Goal: Task Accomplishment & Management: Use online tool/utility

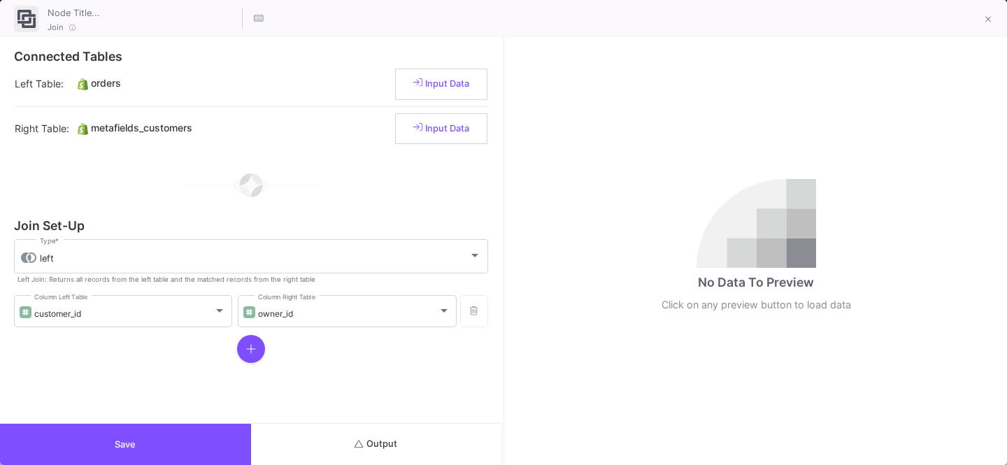
click at [413, 387] on button "Output" at bounding box center [376, 444] width 251 height 41
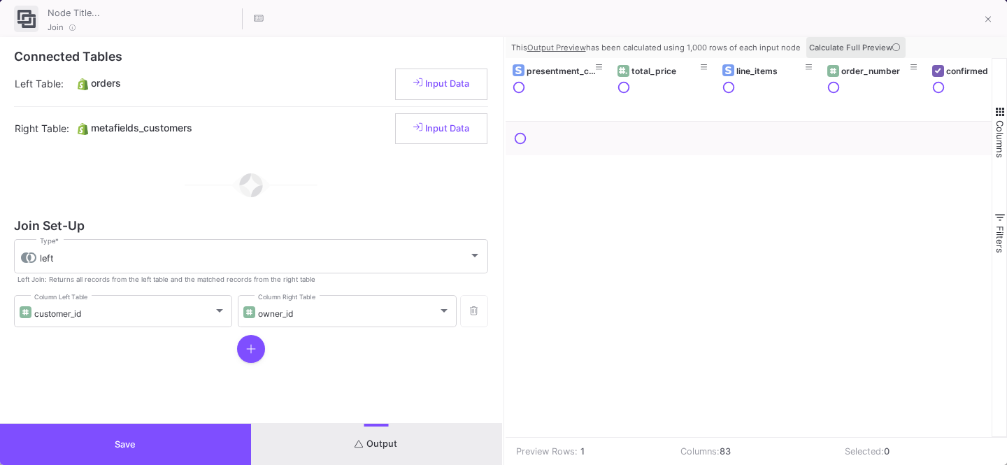
click at [880, 49] on span "Calculate Full Preview" at bounding box center [856, 48] width 94 height 10
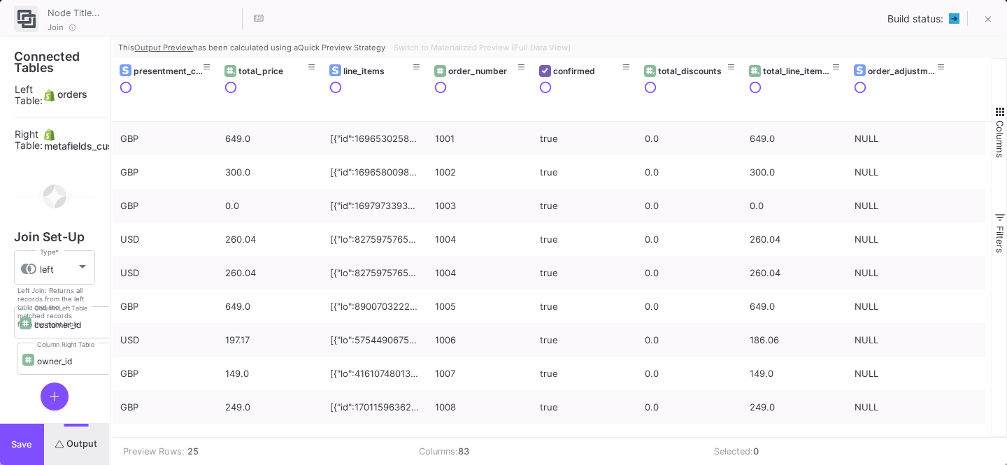
drag, startPoint x: 501, startPoint y: 226, endPoint x: 109, endPoint y: 237, distance: 392.4
click at [109, 237] on div at bounding box center [110, 251] width 3 height 428
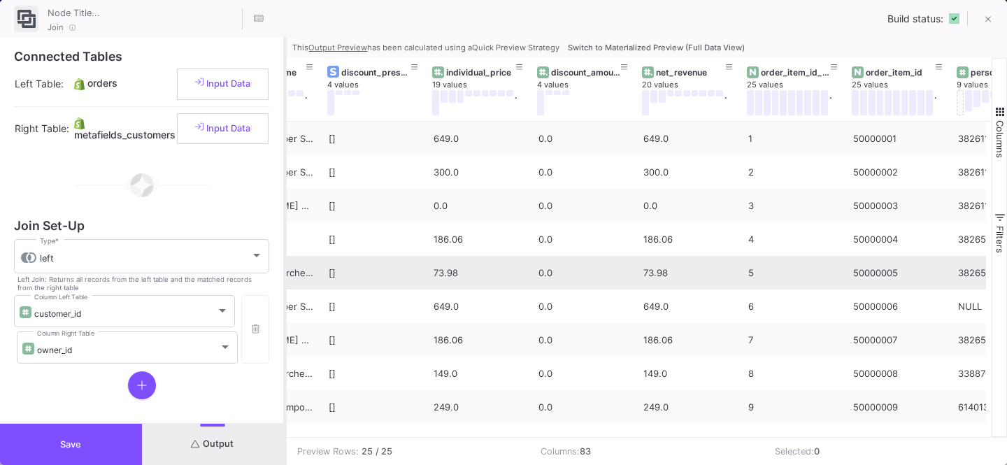
drag, startPoint x: 111, startPoint y: 336, endPoint x: 310, endPoint y: 364, distance: 200.5
click at [287, 364] on div at bounding box center [284, 251] width 3 height 428
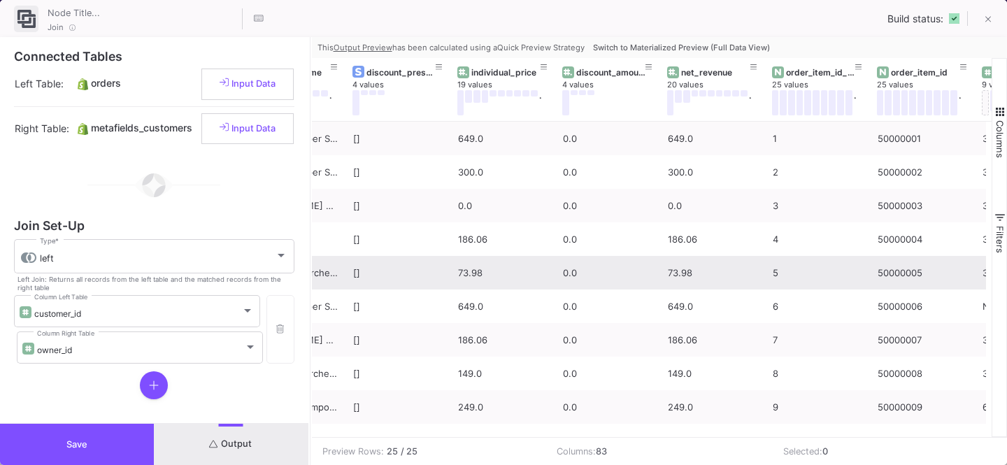
click at [89, 387] on button "Save" at bounding box center [77, 444] width 154 height 41
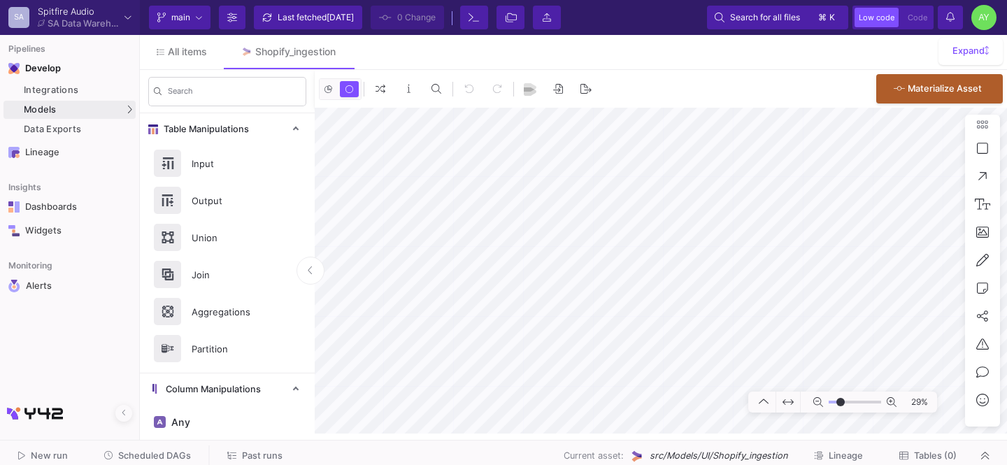
type input "-28"
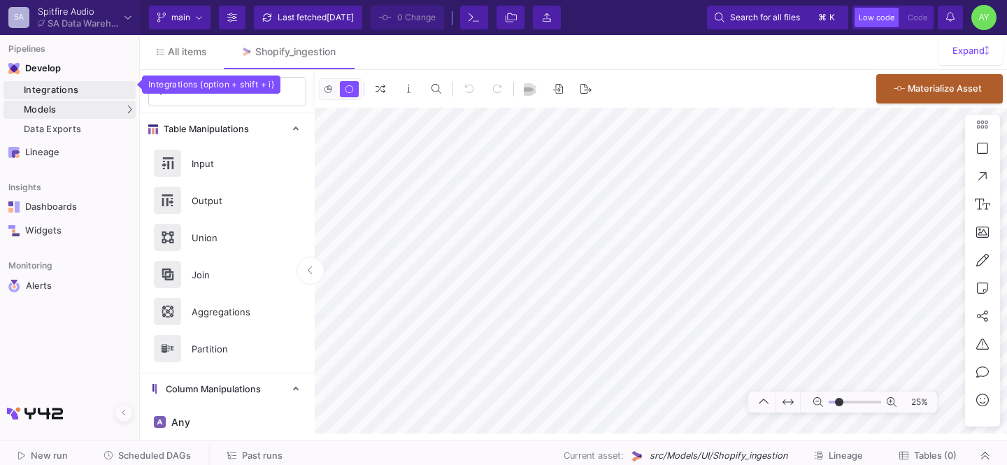
click at [41, 94] on div "Integrations" at bounding box center [78, 90] width 108 height 11
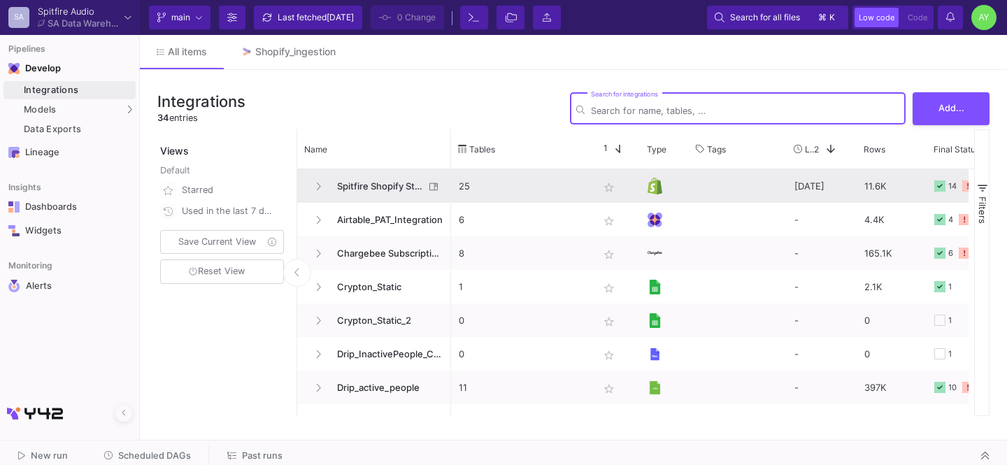
click at [394, 187] on span "Spitfire Shopify Store" at bounding box center [377, 186] width 96 height 33
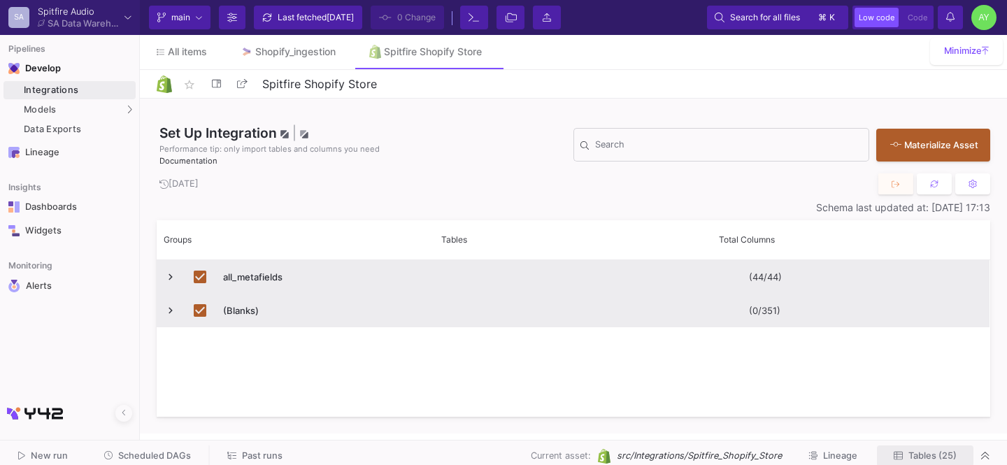
click at [880, 387] on span "Tables (25)" at bounding box center [932, 455] width 48 height 10
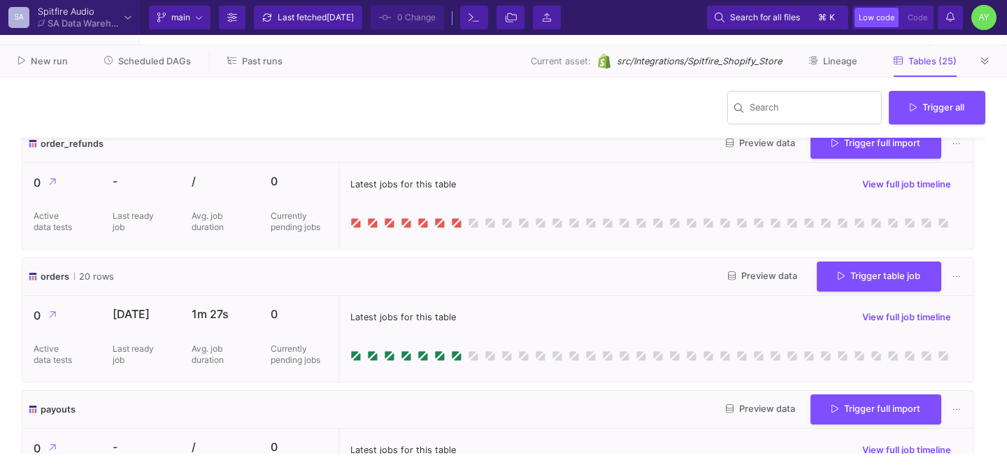
scroll to position [2392, 0]
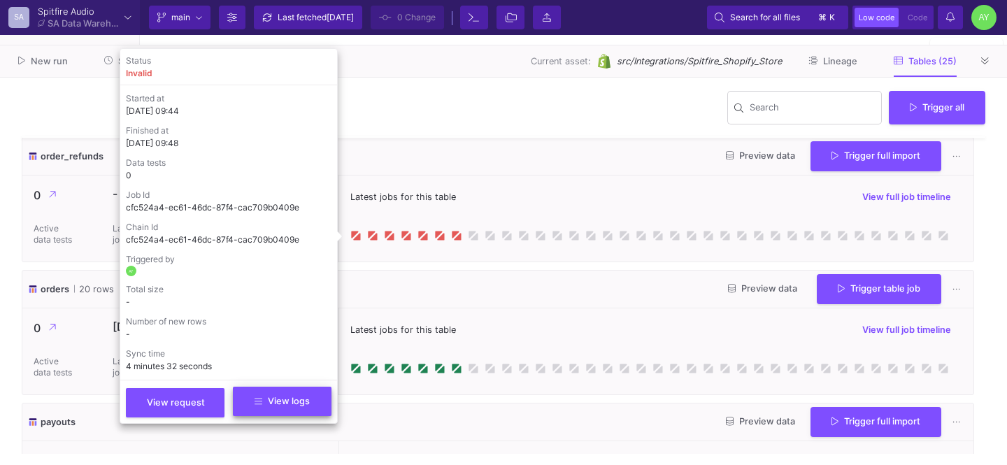
click at [266, 387] on span "View logs" at bounding box center [281, 401] width 55 height 10
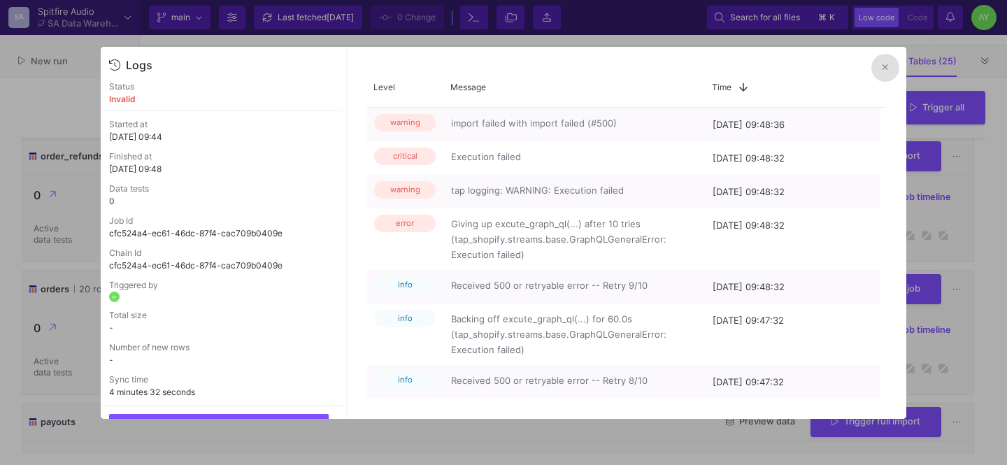
click at [880, 63] on icon at bounding box center [885, 67] width 6 height 9
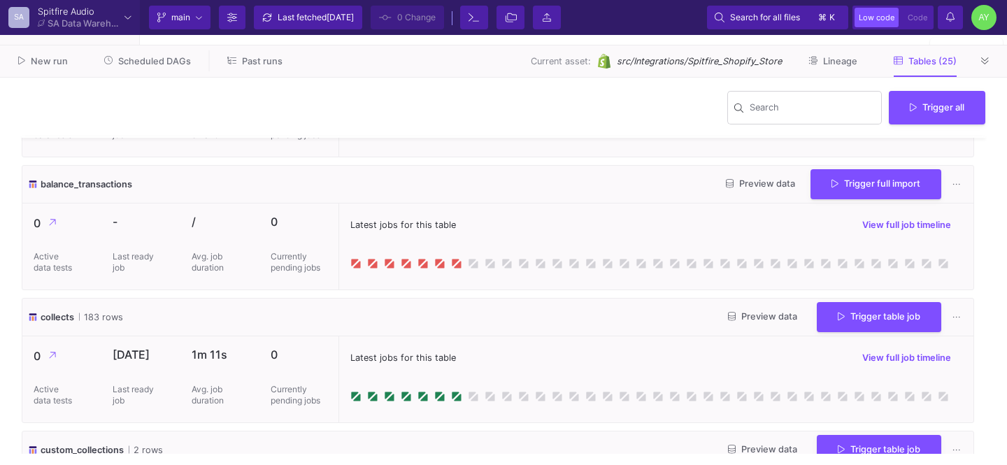
scroll to position [0, 0]
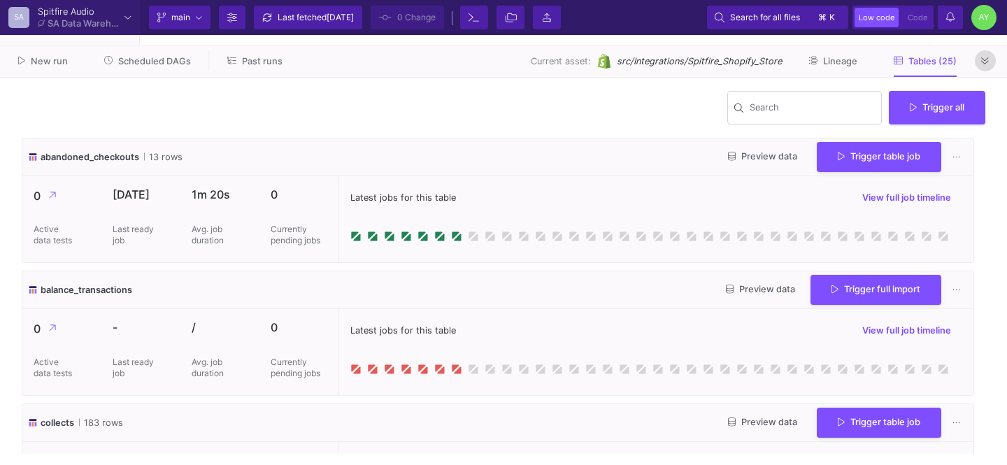
click at [880, 68] on button at bounding box center [985, 60] width 21 height 21
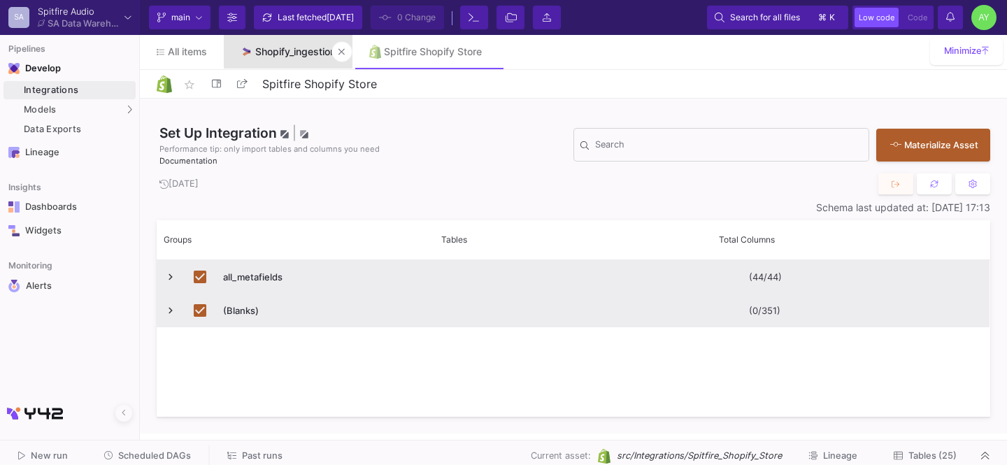
click at [296, 55] on div "Shopify_ingestion" at bounding box center [295, 51] width 80 height 11
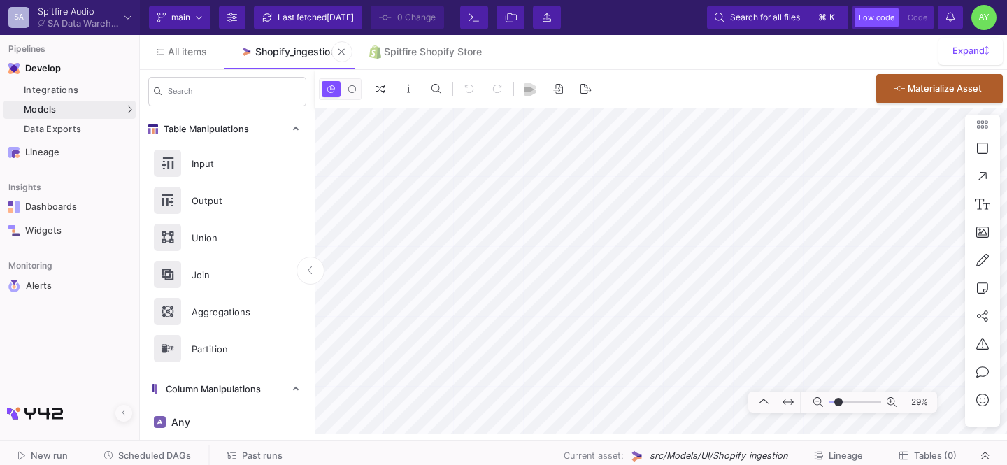
type input "-24"
click at [187, 46] on span "All items" at bounding box center [187, 51] width 39 height 11
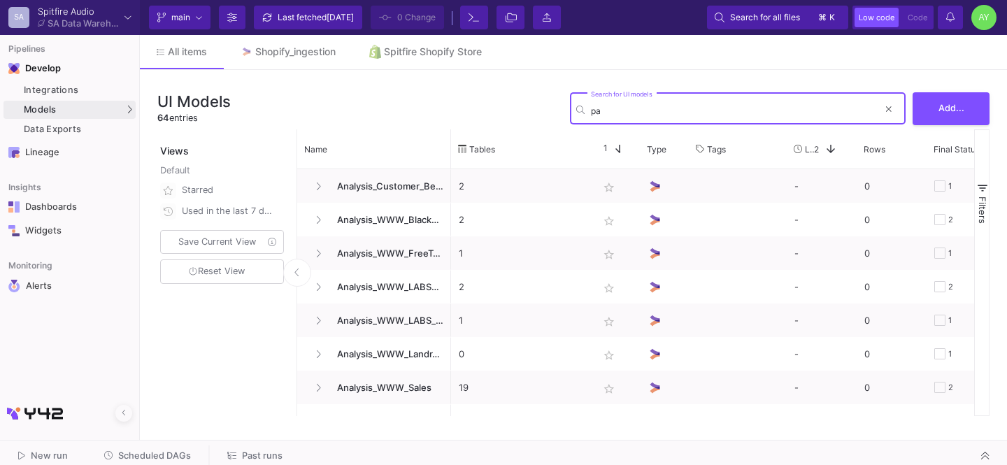
type input "p"
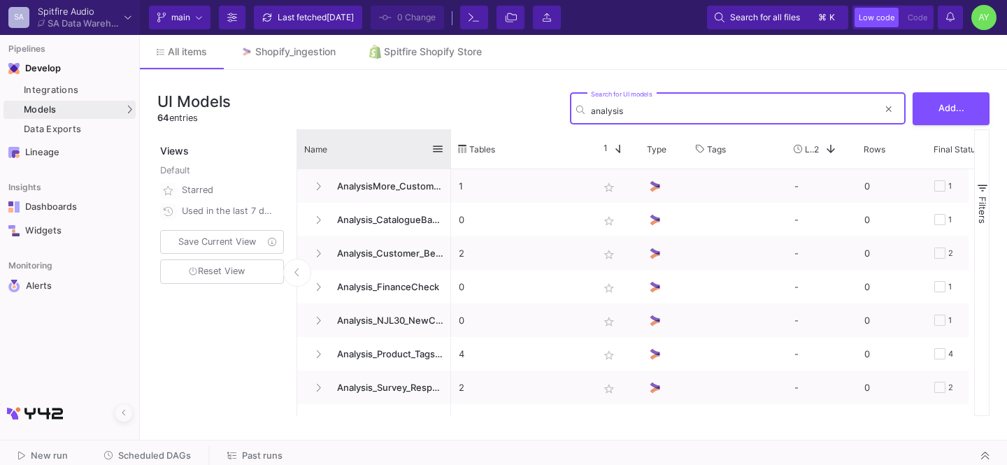
type input "analysis"
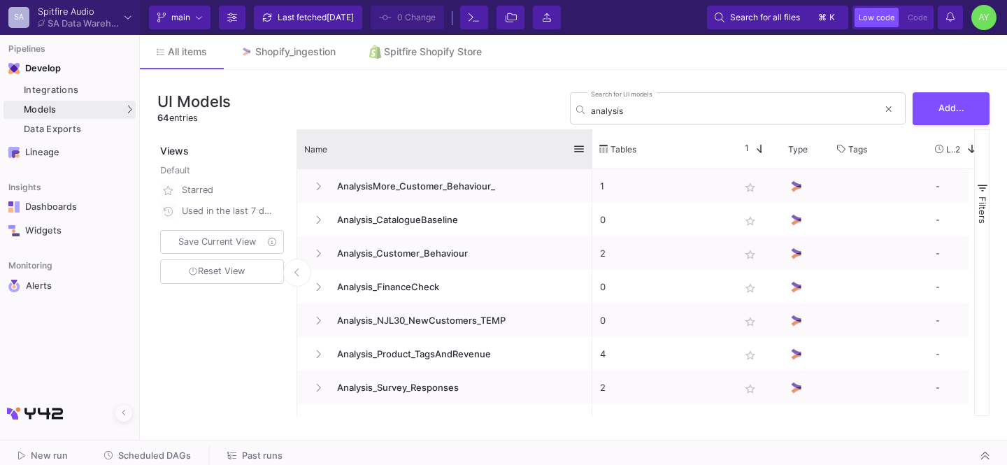
drag, startPoint x: 447, startPoint y: 155, endPoint x: 598, endPoint y: 151, distance: 150.4
click at [592, 151] on div "Name" at bounding box center [444, 148] width 295 height 39
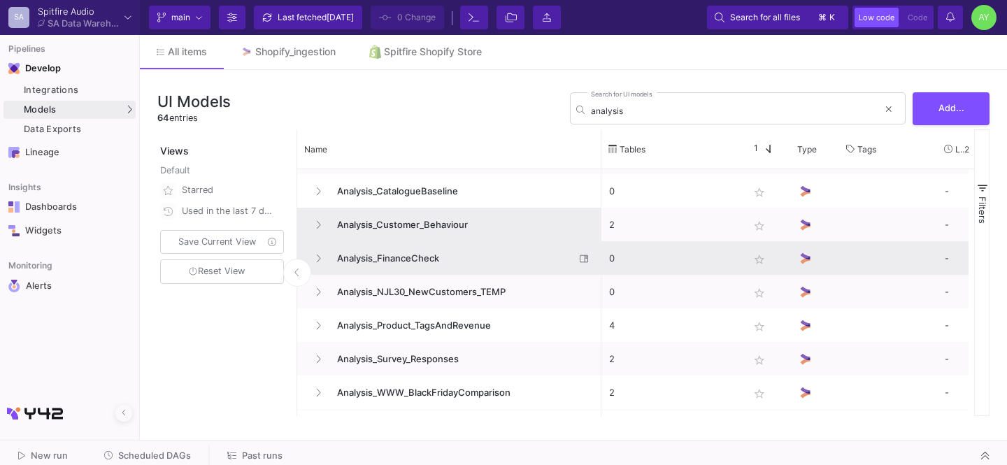
scroll to position [36, 0]
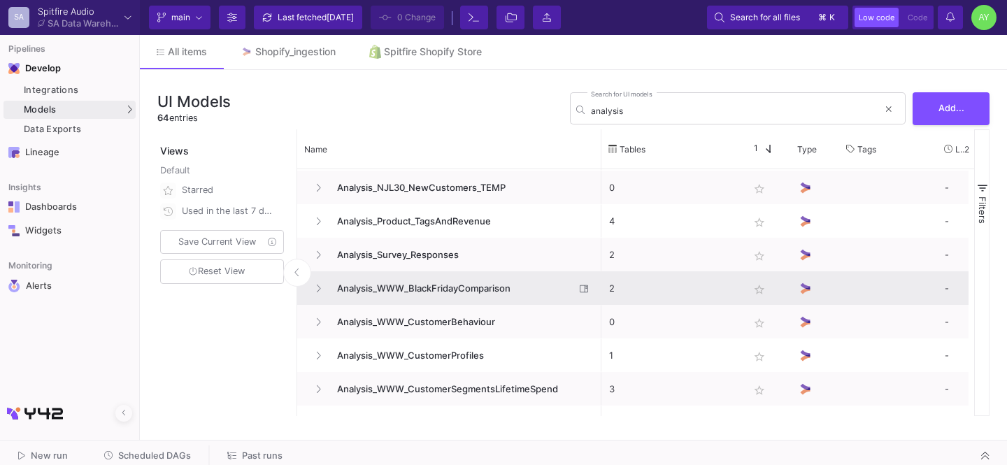
click at [508, 283] on span "Analysis_WWW_BlackFridayComparison" at bounding box center [452, 288] width 246 height 33
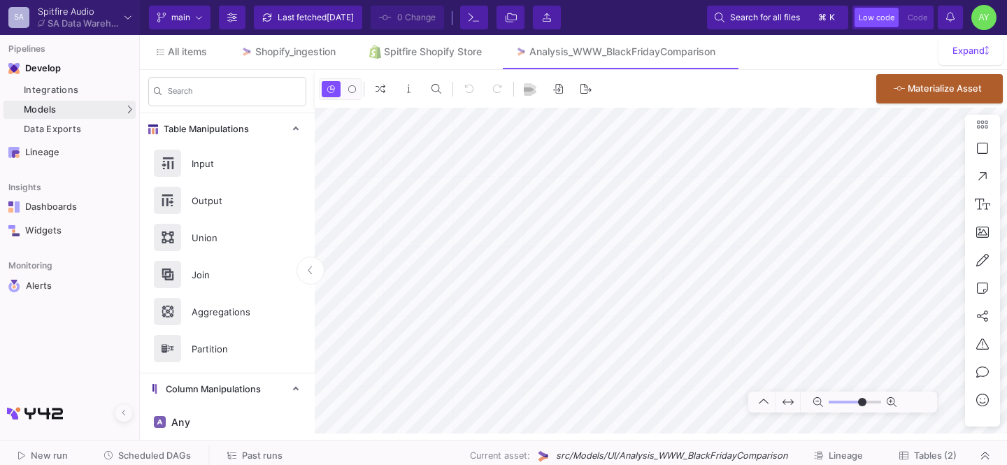
type input "-42"
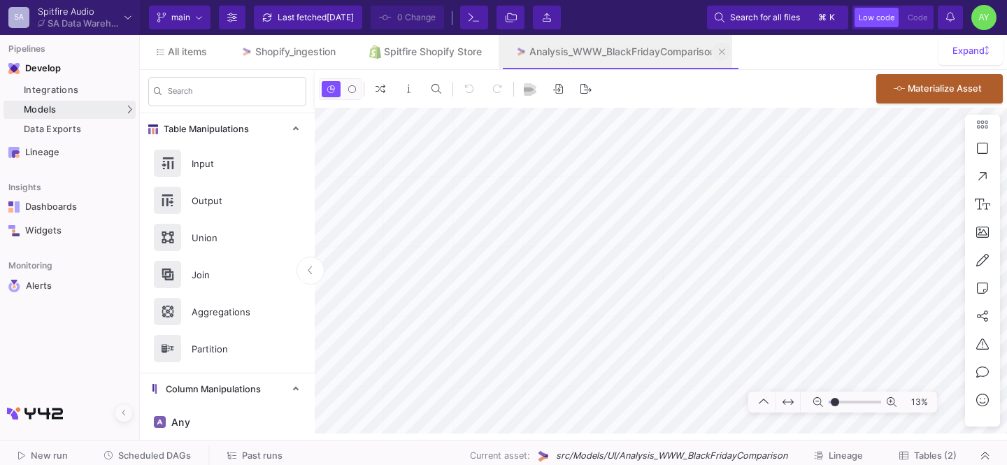
click at [725, 52] on icon at bounding box center [722, 51] width 6 height 6
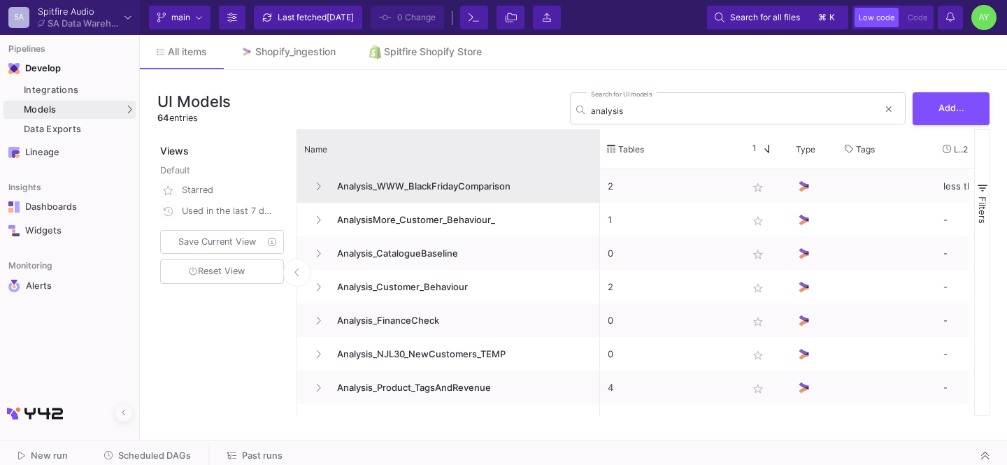
drag, startPoint x: 449, startPoint y: 162, endPoint x: 598, endPoint y: 169, distance: 149.1
click at [598, 169] on div "Name Tables Star 1 Type" at bounding box center [635, 272] width 677 height 287
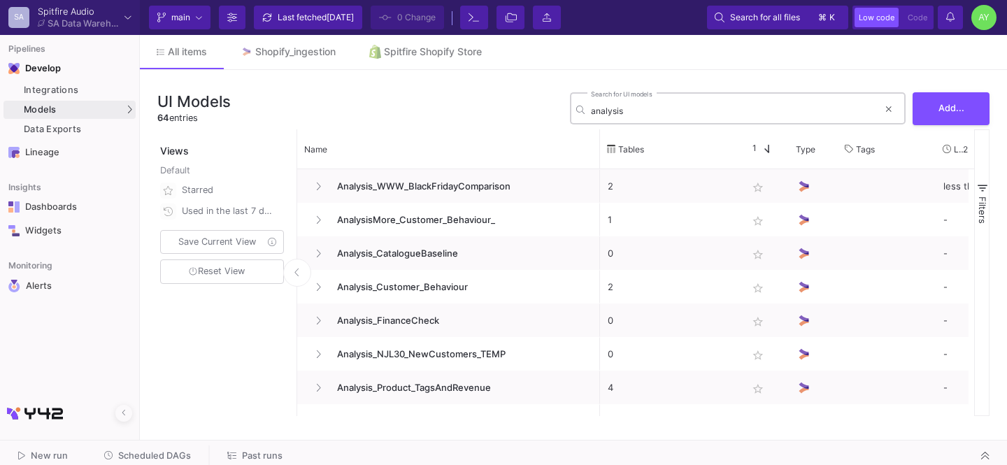
click at [621, 113] on input "analysis" at bounding box center [734, 111] width 287 height 10
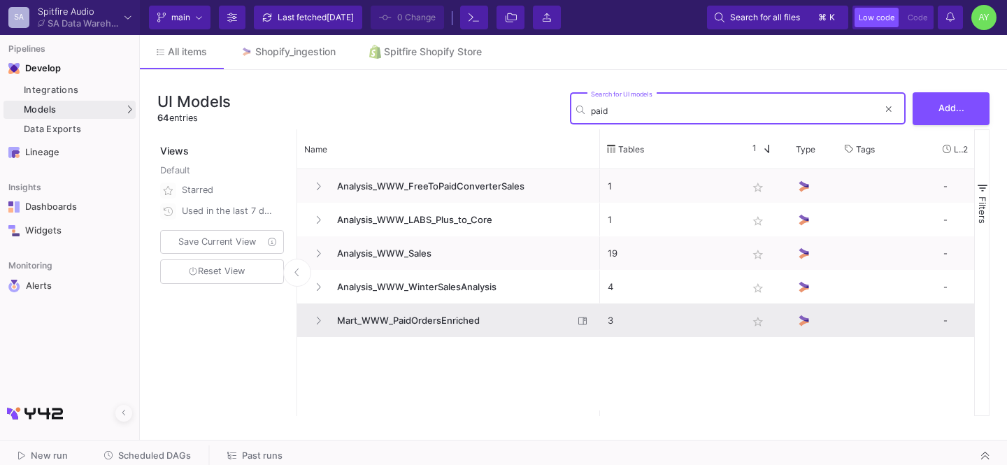
type input "paid"
click at [440, 316] on span "Mart_WWW_PaidOrdersEnriched" at bounding box center [451, 320] width 245 height 33
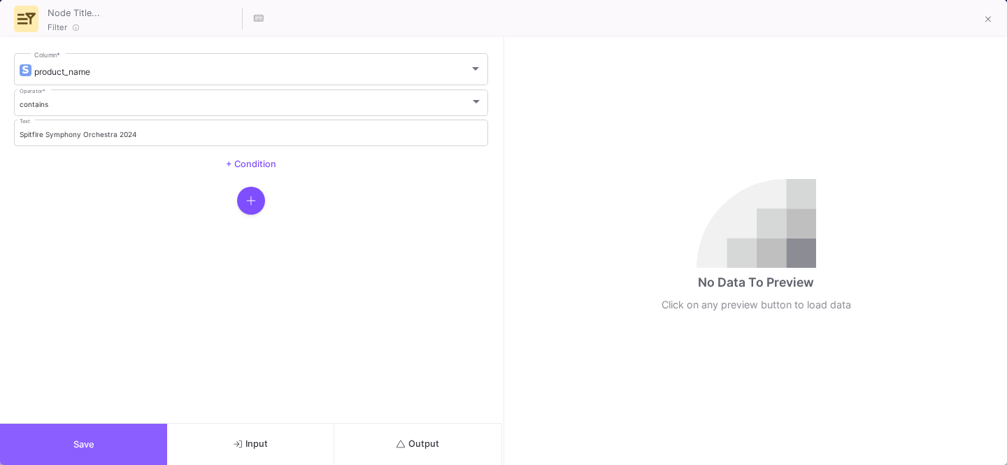
click at [64, 387] on button "Save" at bounding box center [83, 444] width 167 height 41
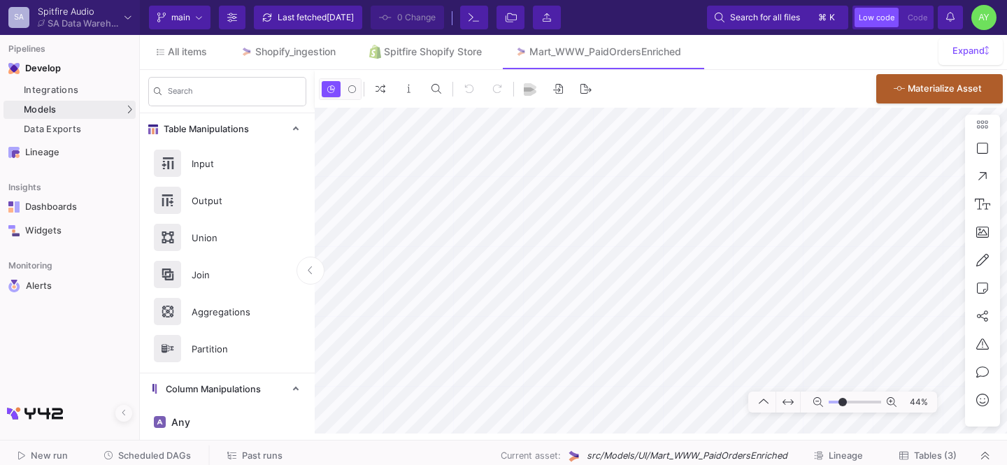
type input "-34"
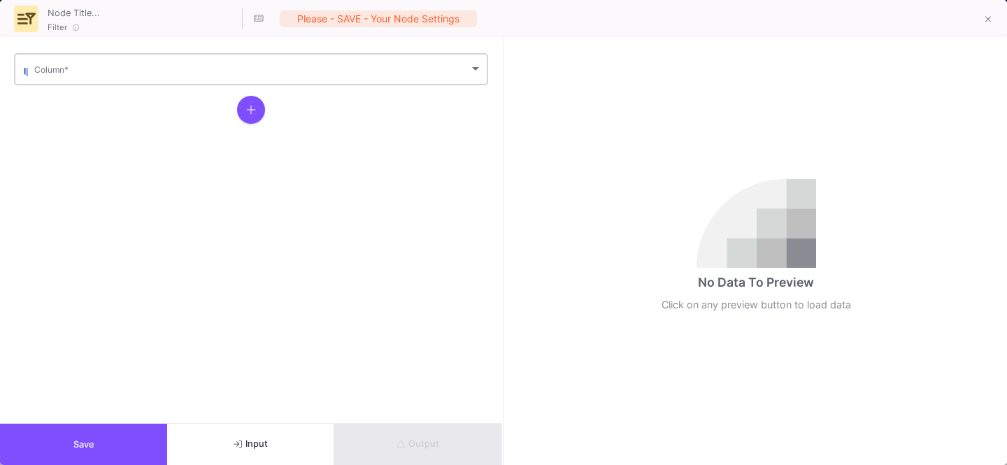
click at [141, 76] on div "Column *" at bounding box center [257, 68] width 447 height 34
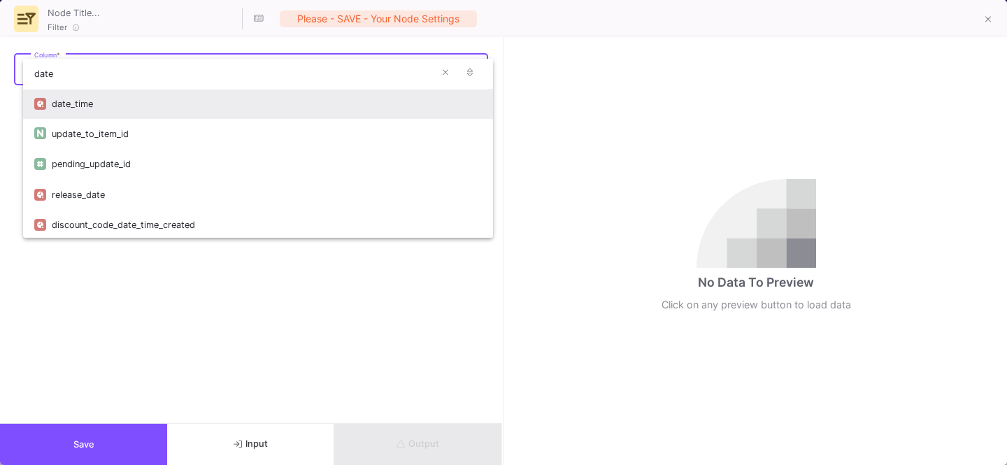
type input "date"
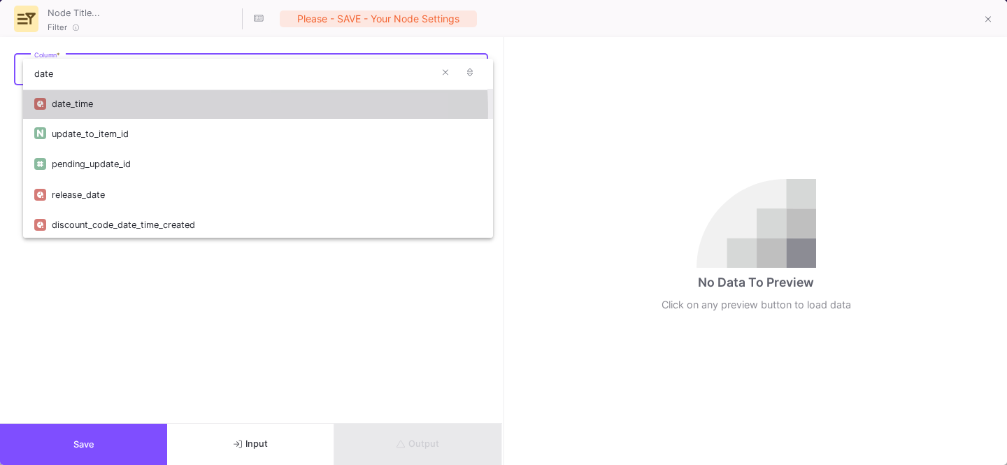
click at [113, 113] on div "date_time" at bounding box center [267, 104] width 430 height 30
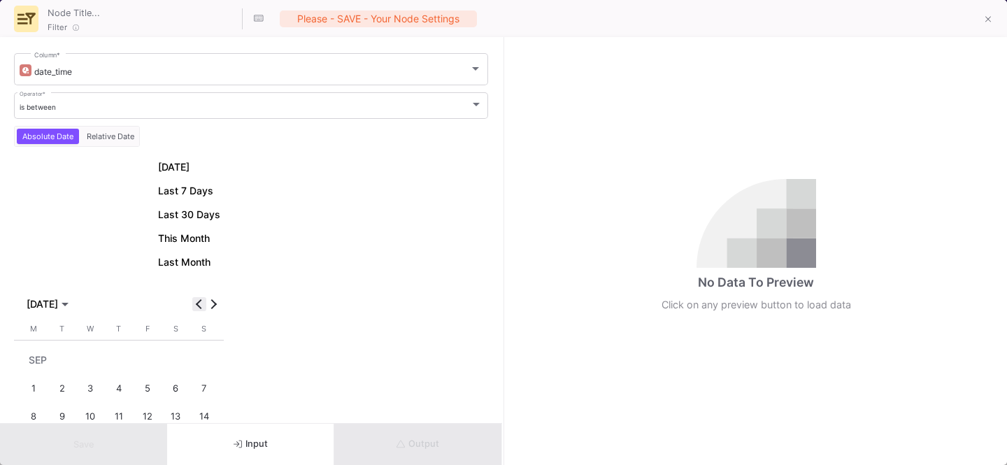
click at [200, 301] on button "Previous month" at bounding box center [199, 304] width 14 height 14
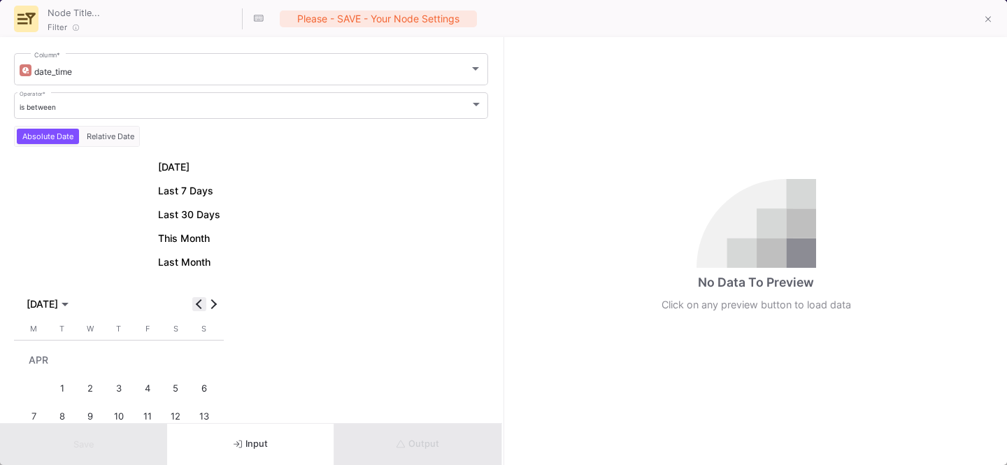
click at [200, 301] on button "Previous month" at bounding box center [199, 304] width 14 height 14
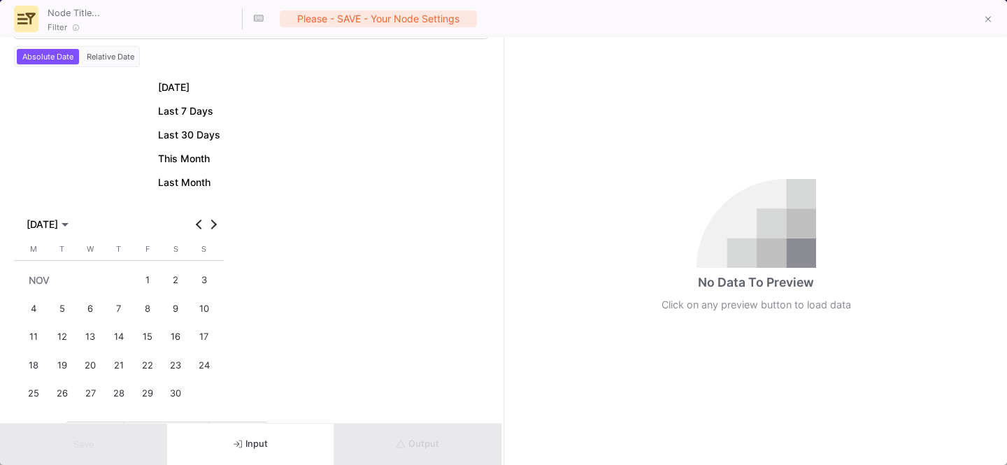
scroll to position [93, 0]
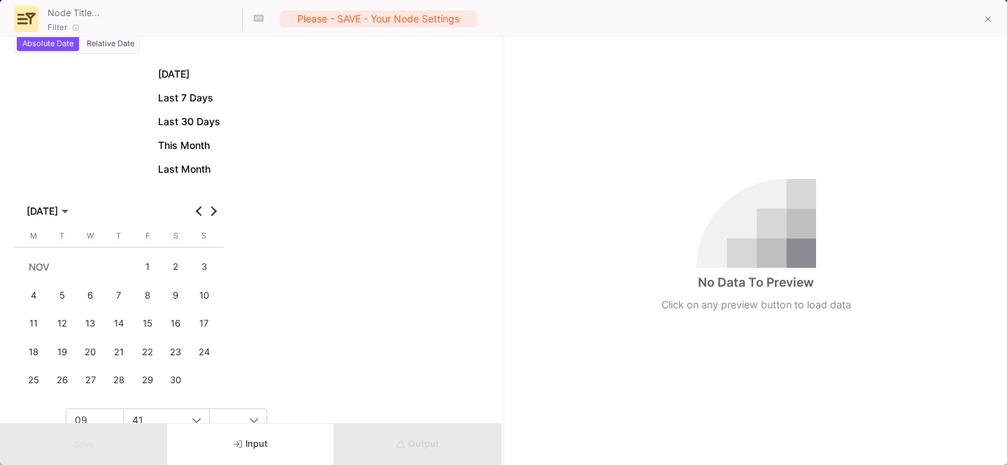
click at [122, 322] on div "14" at bounding box center [119, 324] width 26 height 26
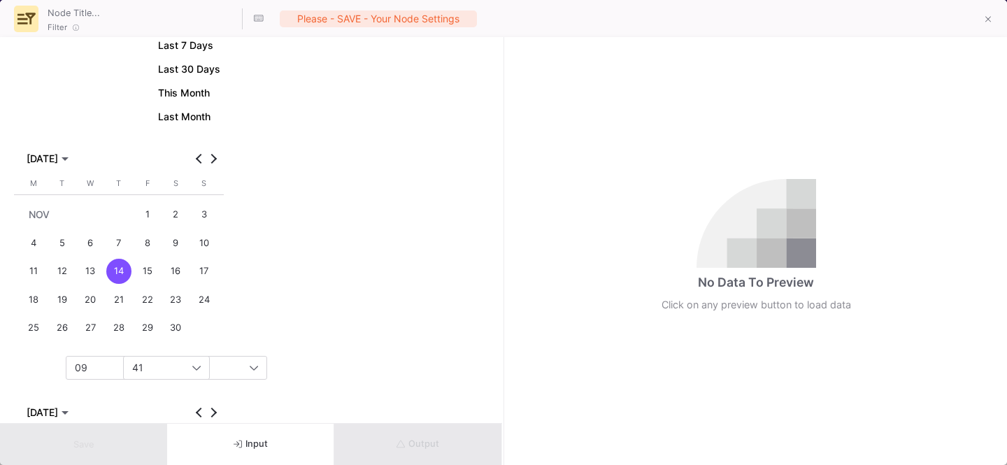
scroll to position [148, 0]
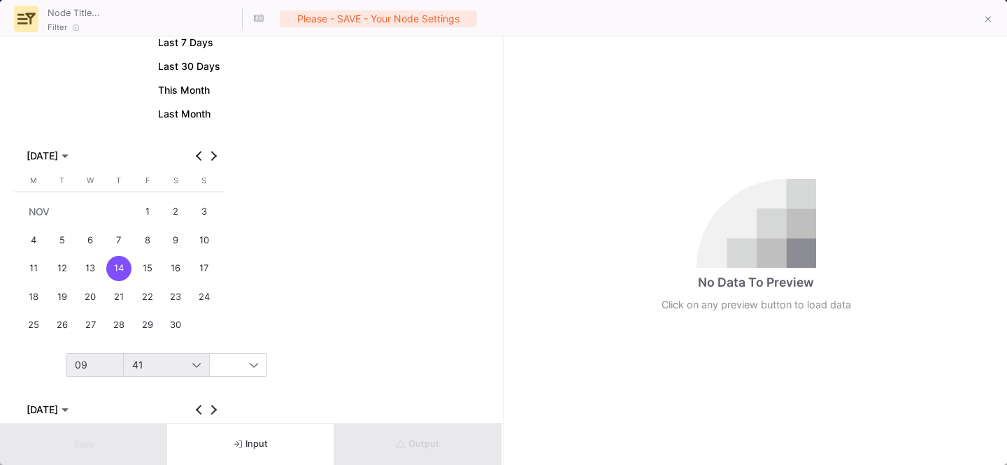
click at [101, 355] on div "09" at bounding box center [138, 365] width 126 height 22
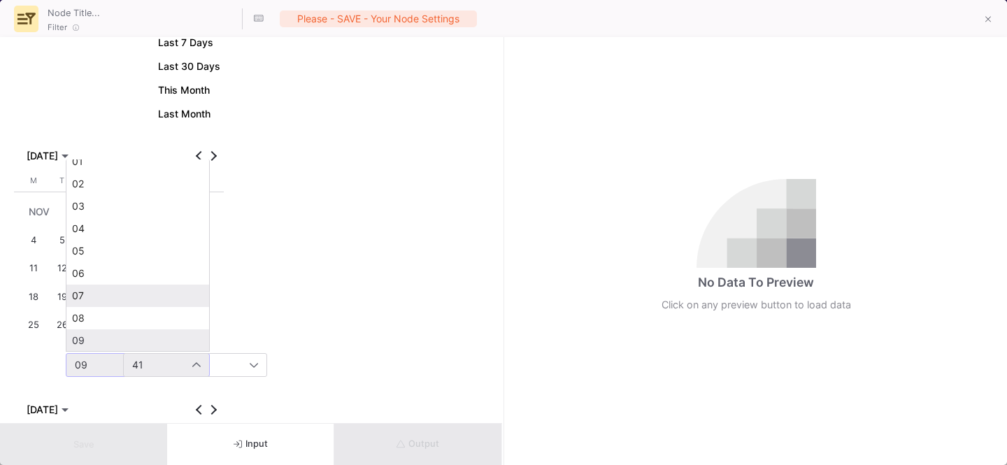
scroll to position [0, 0]
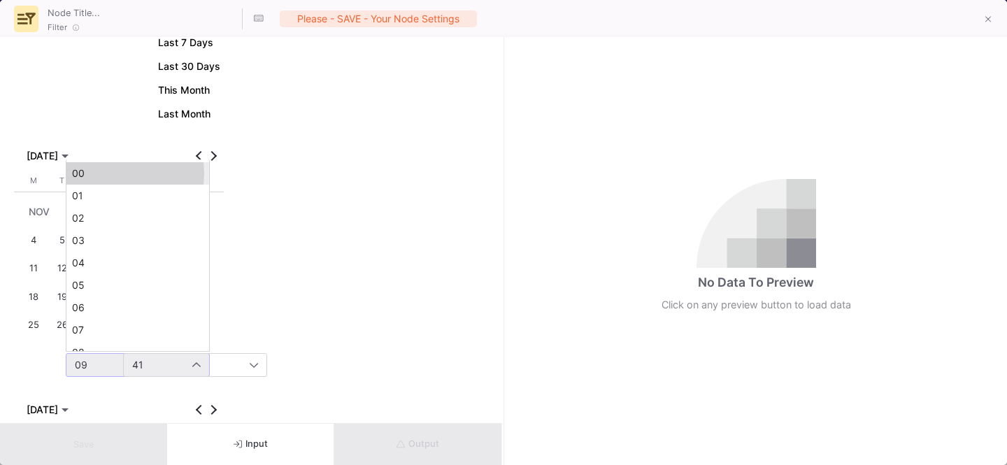
click at [93, 173] on span "00" at bounding box center [137, 173] width 131 height 11
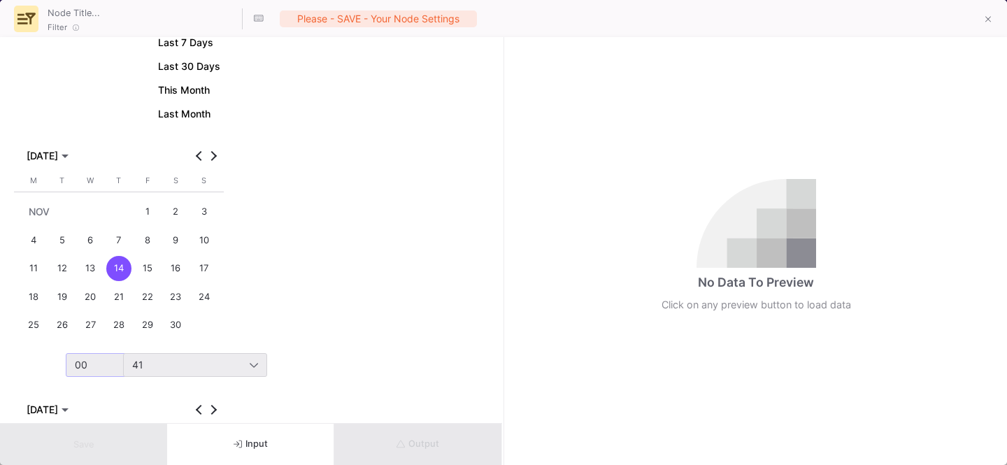
click at [171, 366] on div "41" at bounding box center [190, 364] width 117 height 11
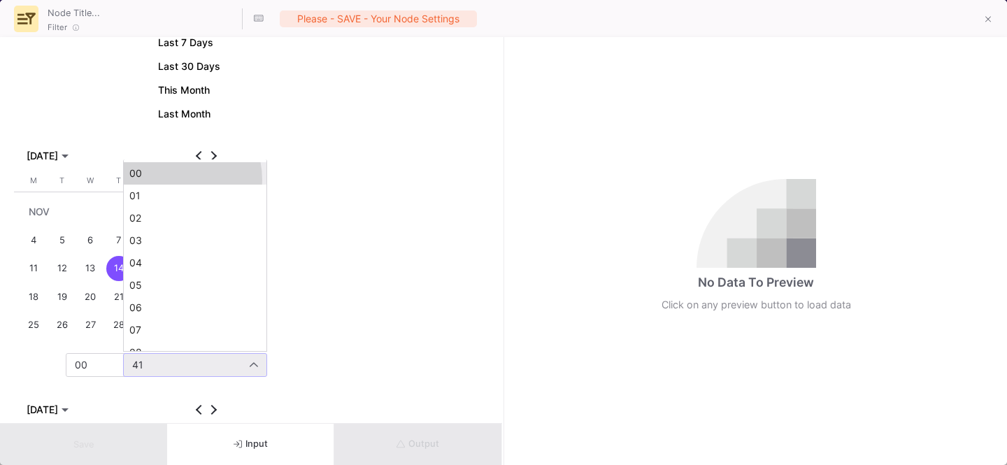
click at [159, 180] on mat-option "00" at bounding box center [195, 173] width 143 height 22
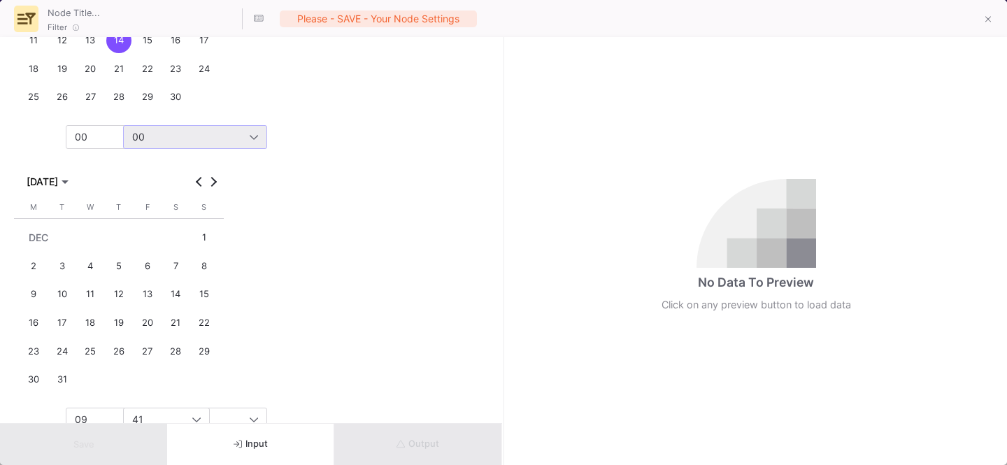
scroll to position [394, 0]
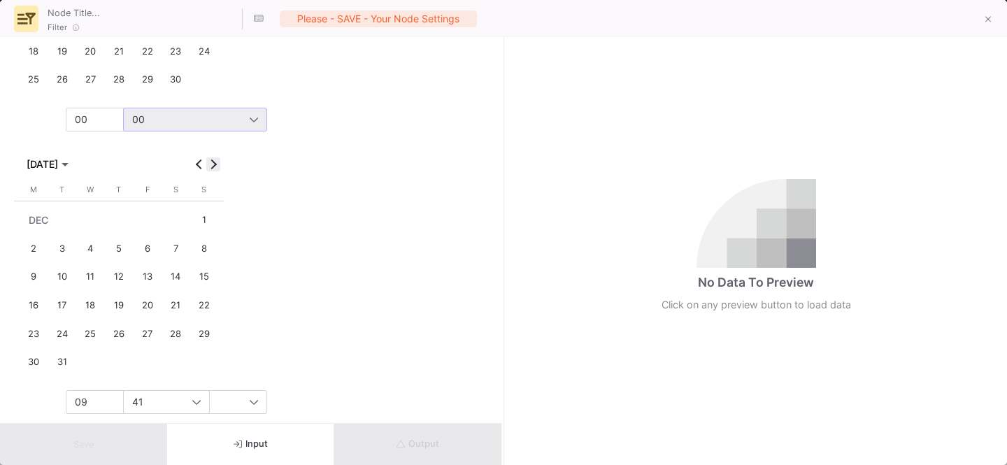
click at [217, 164] on span "Next month" at bounding box center [213, 164] width 14 height 14
click at [198, 164] on button "Previous month" at bounding box center [199, 164] width 14 height 14
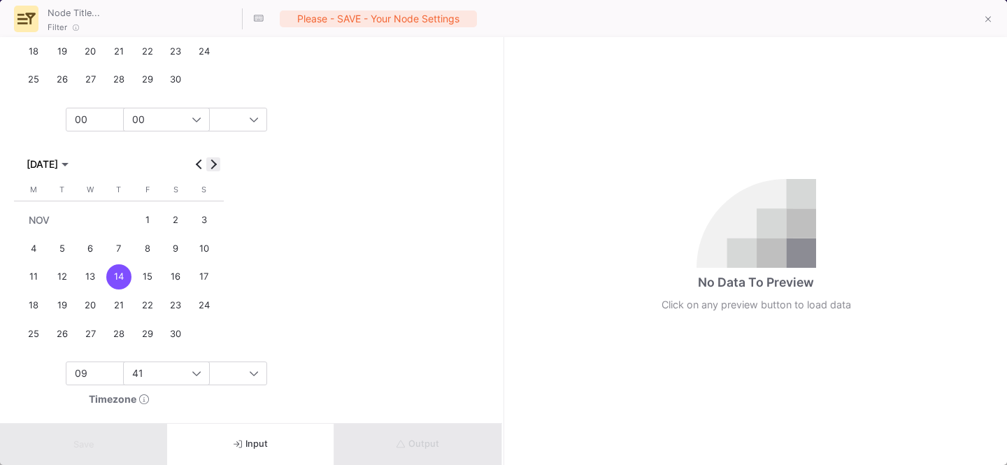
click at [212, 164] on button "Next month" at bounding box center [213, 164] width 14 height 14
click at [98, 253] on div "4" at bounding box center [91, 249] width 26 height 26
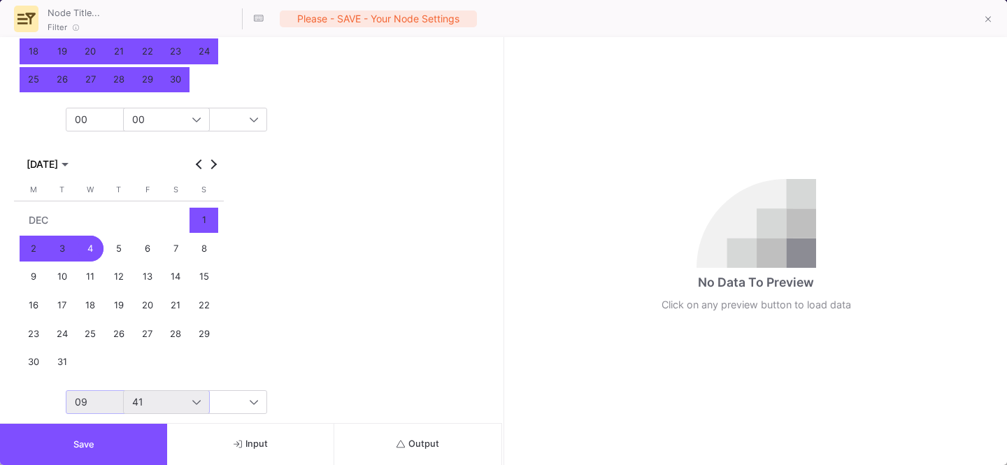
click at [97, 387] on div "09" at bounding box center [133, 401] width 117 height 11
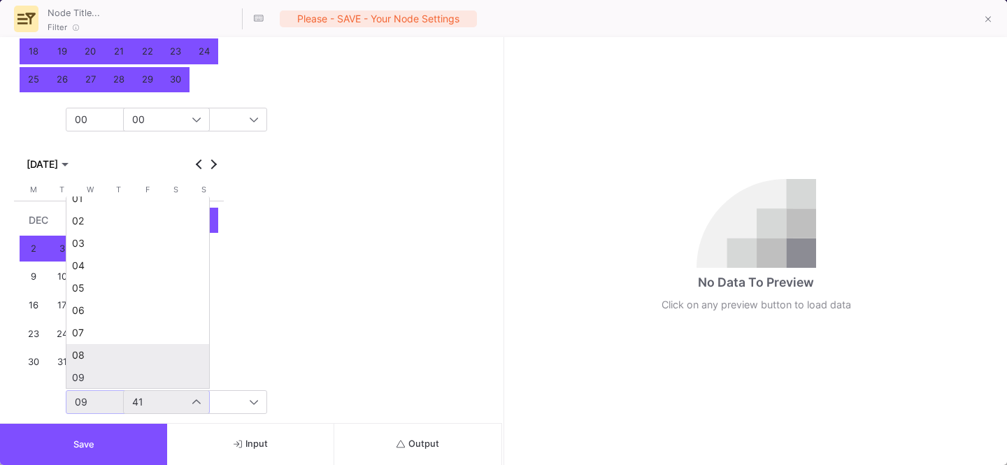
scroll to position [351, 0]
click at [106, 376] on span "23" at bounding box center [137, 373] width 131 height 11
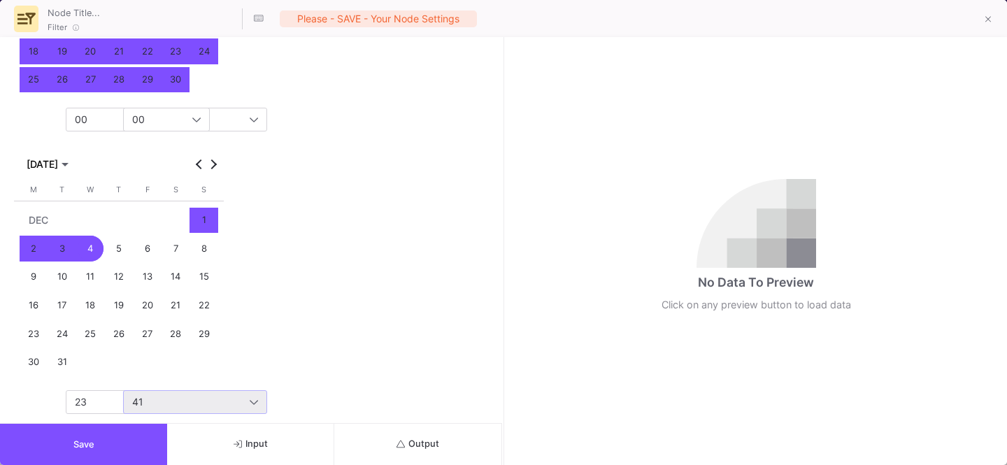
click at [139, 387] on span "41" at bounding box center [137, 402] width 11 height 12
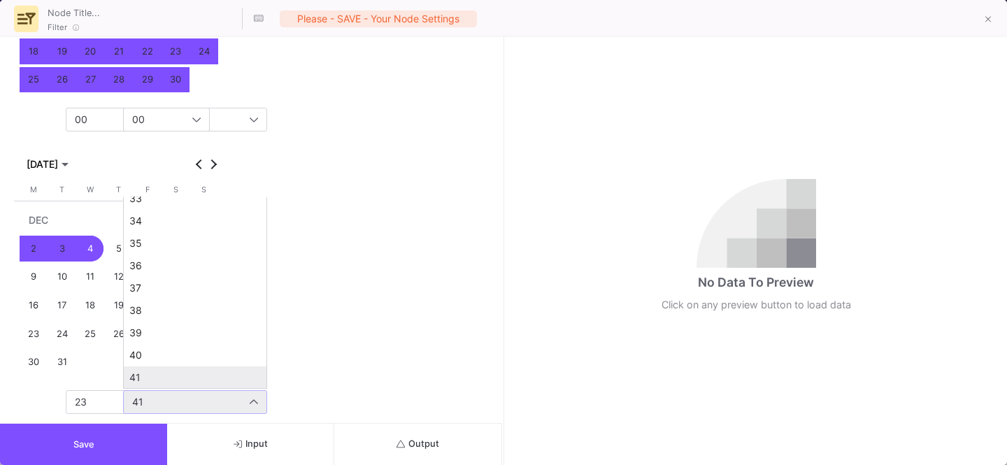
scroll to position [1156, 0]
click at [150, 375] on span "59" at bounding box center [194, 373] width 131 height 11
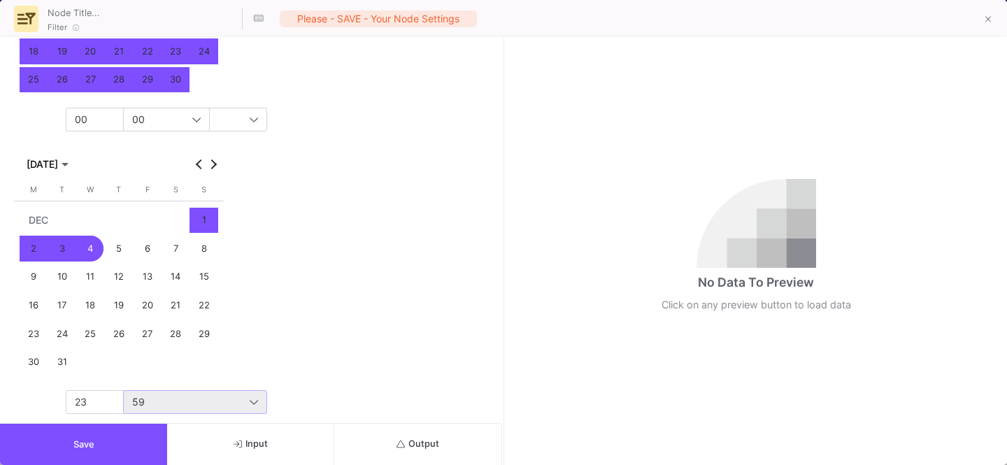
click at [99, 387] on button "Save" at bounding box center [83, 444] width 167 height 41
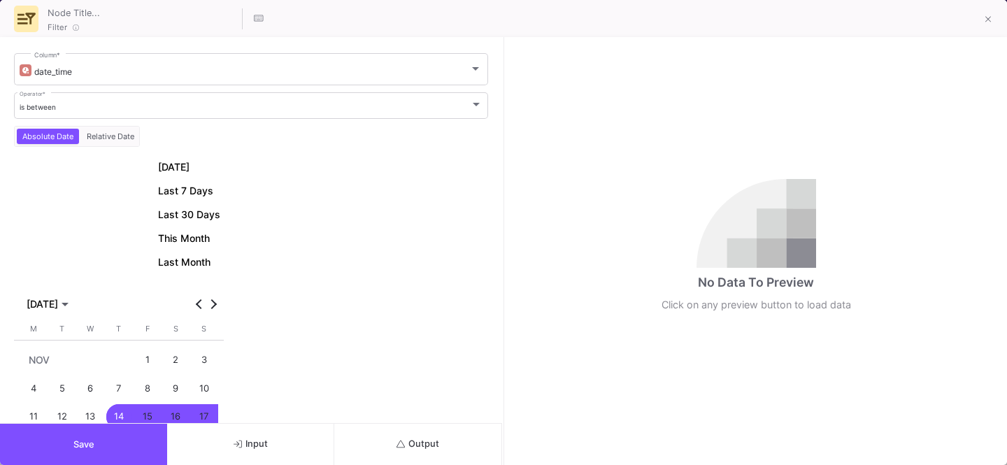
click at [419, 387] on button "Output" at bounding box center [417, 444] width 167 height 41
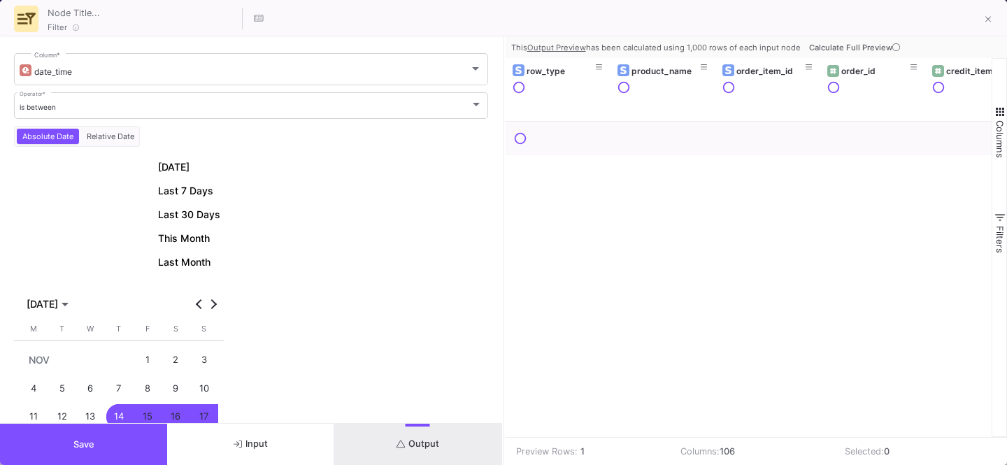
click at [845, 45] on span "Calculate Full Preview" at bounding box center [856, 48] width 94 height 10
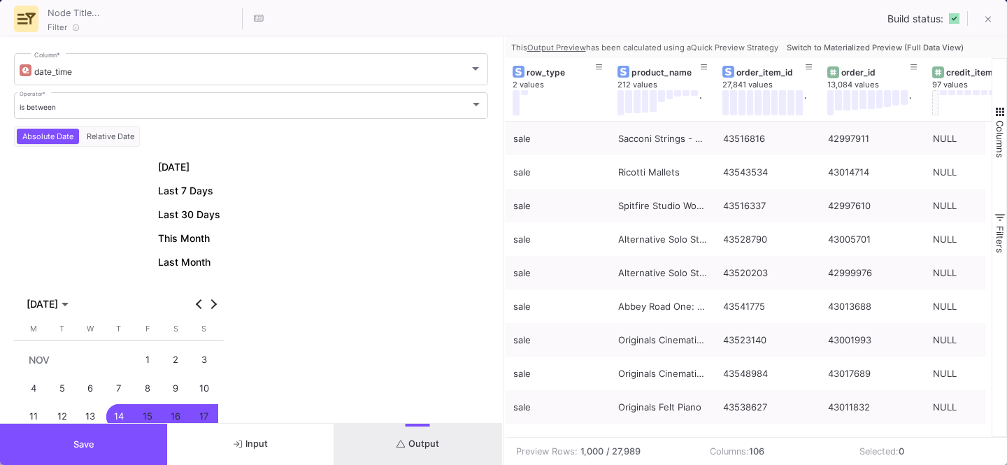
click at [845, 45] on span "Switch to Materialized Preview (Full Data View)" at bounding box center [875, 48] width 177 height 10
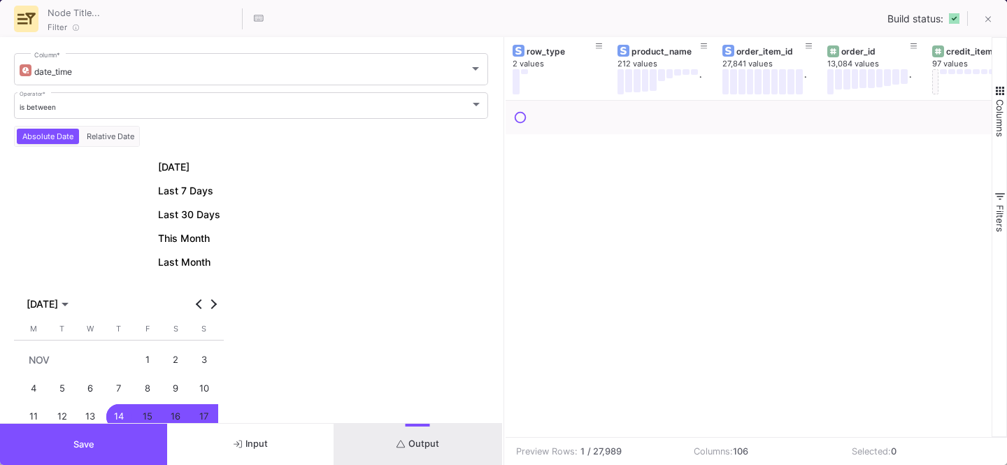
click at [84, 387] on button "Save" at bounding box center [83, 444] width 167 height 41
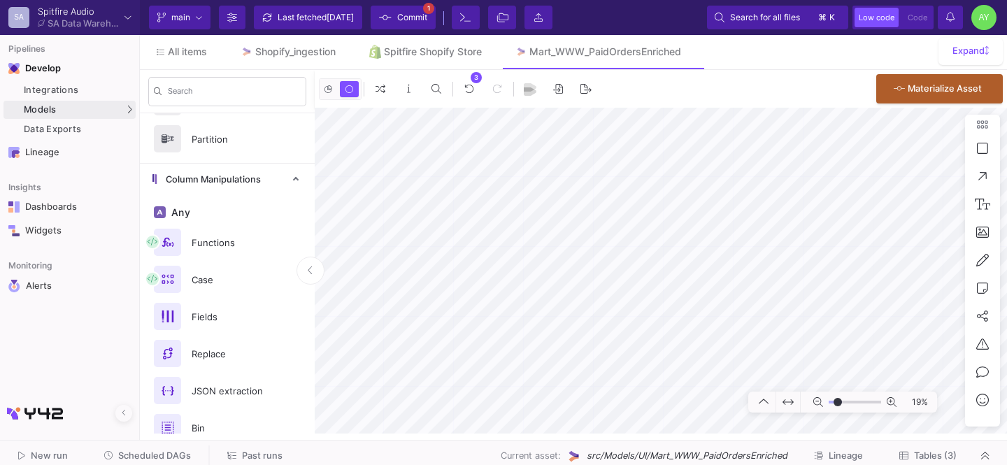
scroll to position [0, 0]
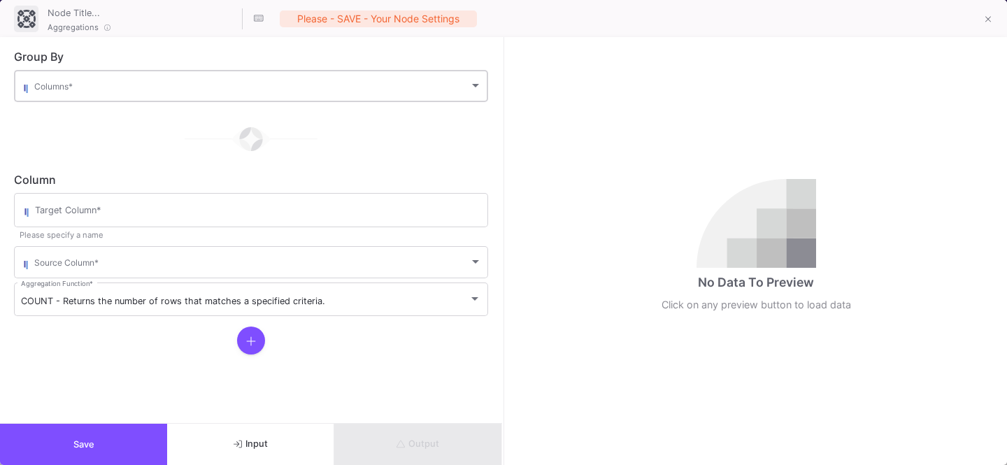
click at [104, 80] on div "Columns *" at bounding box center [257, 85] width 447 height 34
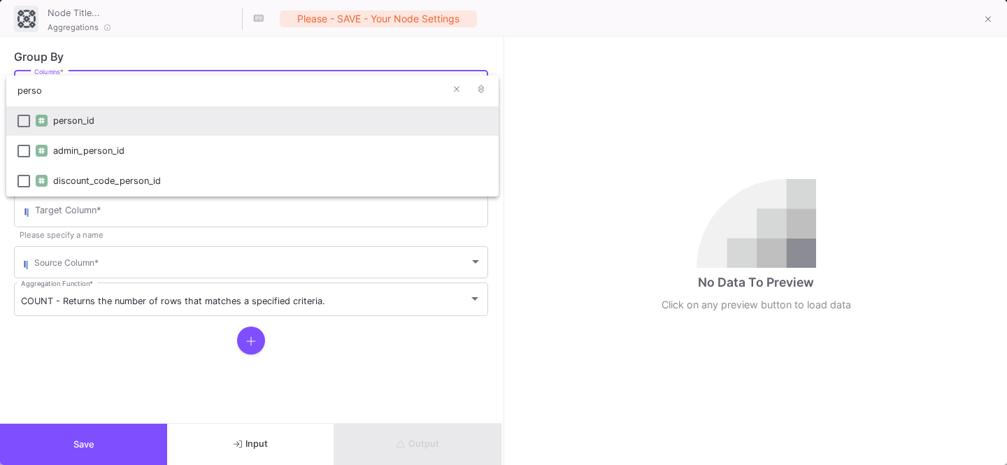
type input "perso"
click at [84, 120] on div "person_id" at bounding box center [270, 121] width 434 height 30
click at [117, 387] on div at bounding box center [503, 232] width 1007 height 465
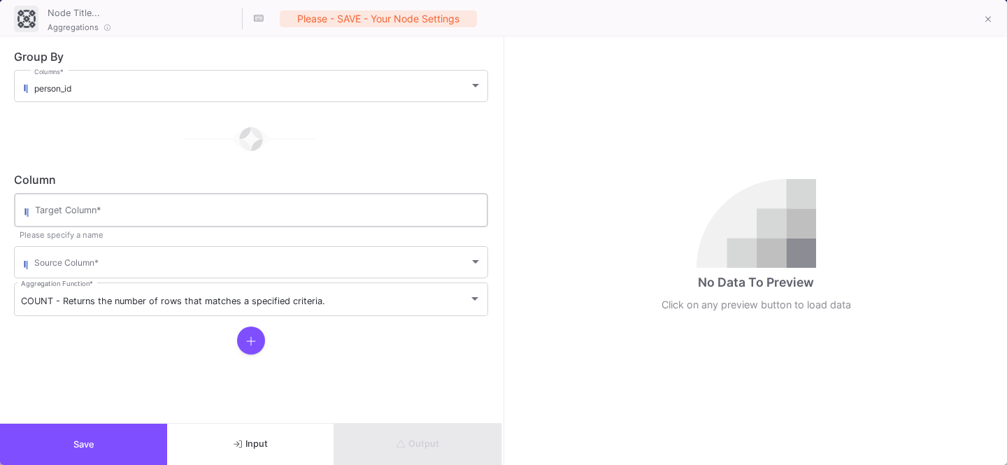
click at [83, 207] on input "Target Column *" at bounding box center [258, 212] width 446 height 11
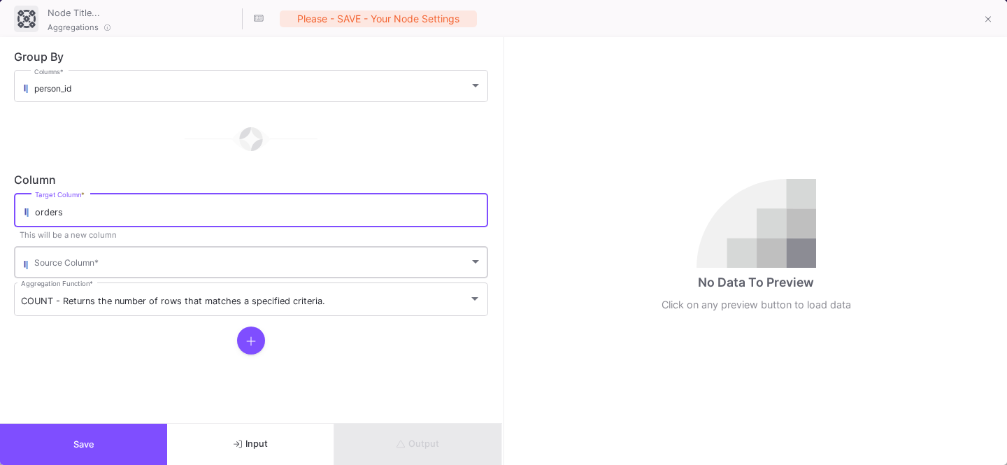
type input "orders"
click at [76, 255] on div "Source Column *" at bounding box center [257, 261] width 447 height 34
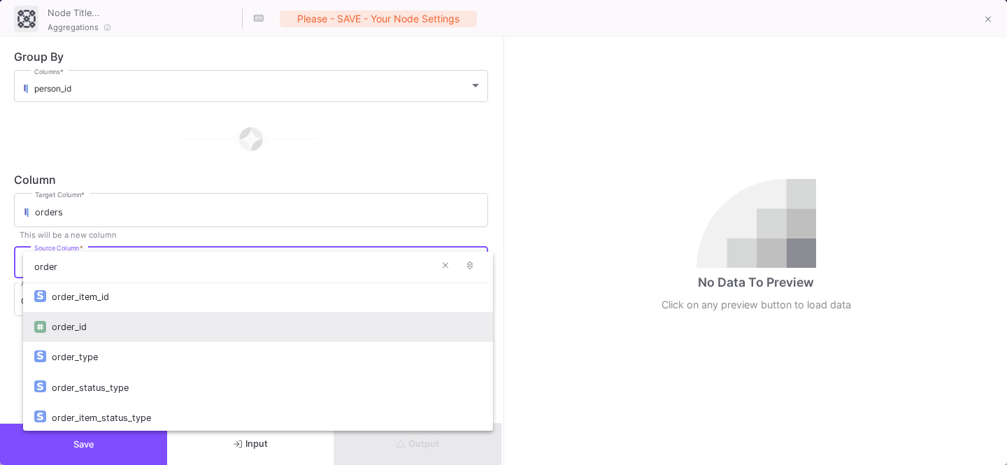
type input "order"
click at [62, 331] on div "order_id" at bounding box center [267, 327] width 430 height 30
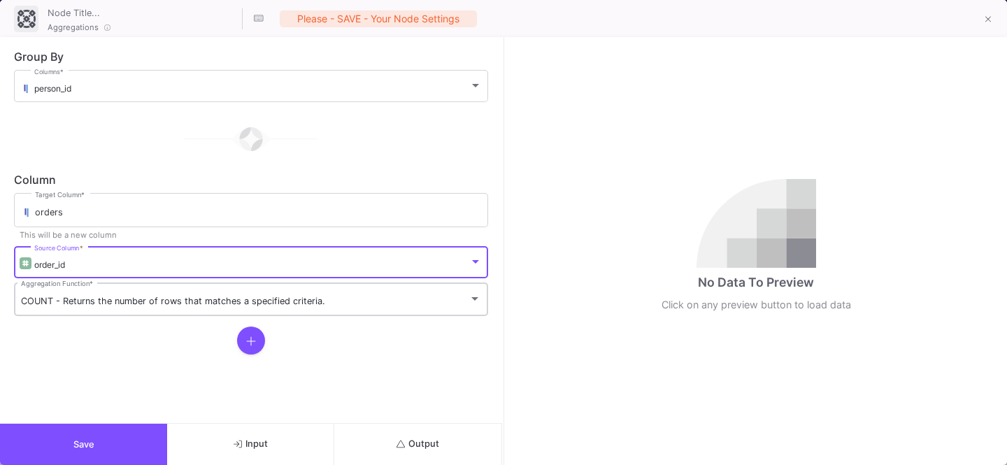
click at [99, 299] on span "COUNT - Returns the number of rows that matches a specified criteria." at bounding box center [173, 301] width 304 height 10
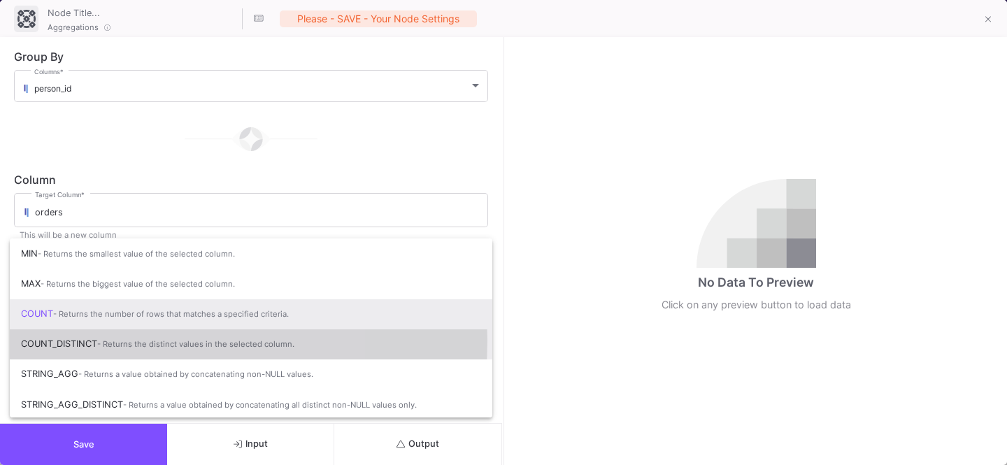
click at [71, 340] on span "COUNT_DISTINCT - Returns the distinct values in the selected column." at bounding box center [251, 344] width 460 height 31
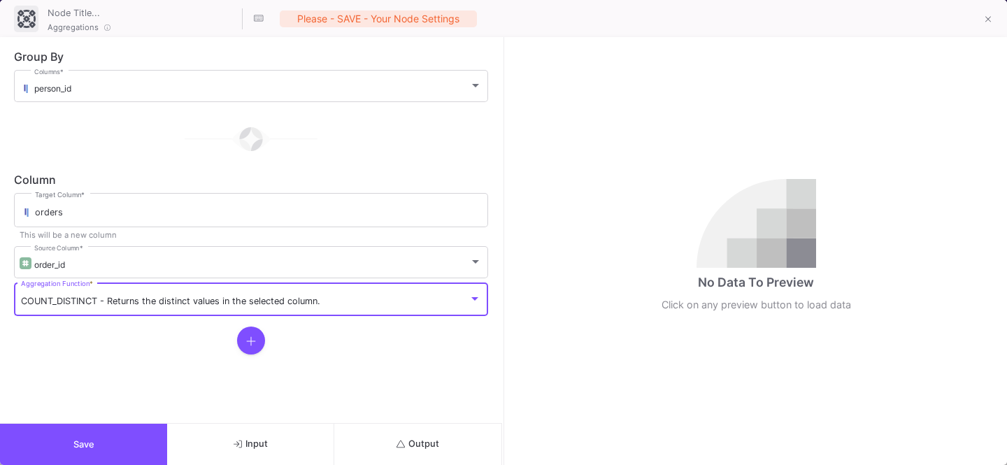
click at [250, 340] on icon at bounding box center [250, 340] width 9 height 9
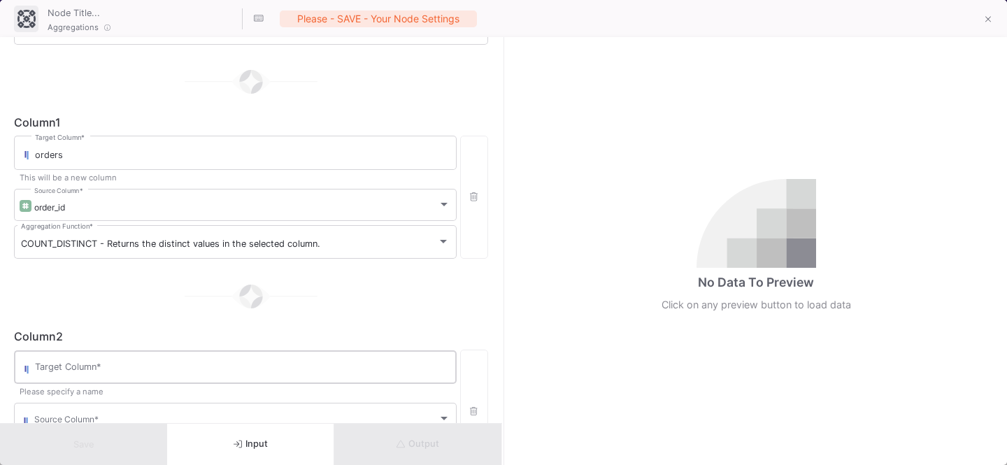
scroll to position [60, 0]
click at [92, 354] on div "Target Column *" at bounding box center [242, 363] width 415 height 36
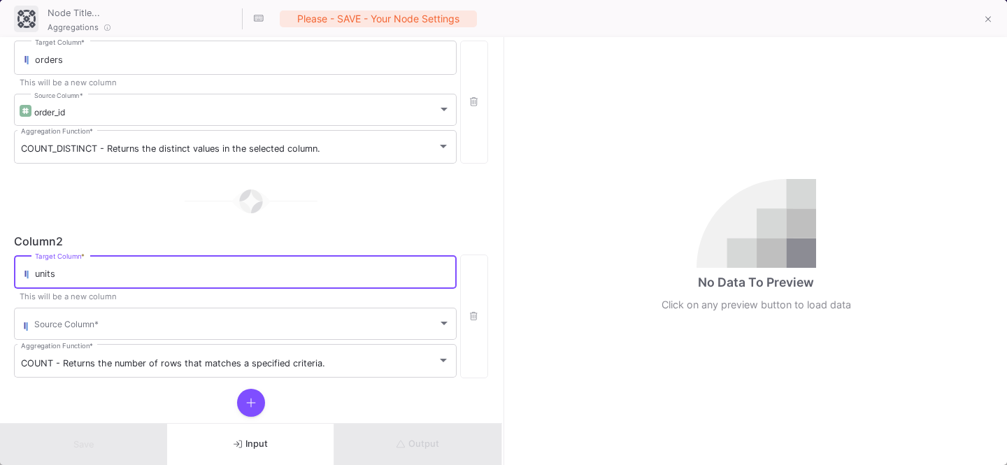
scroll to position [181, 0]
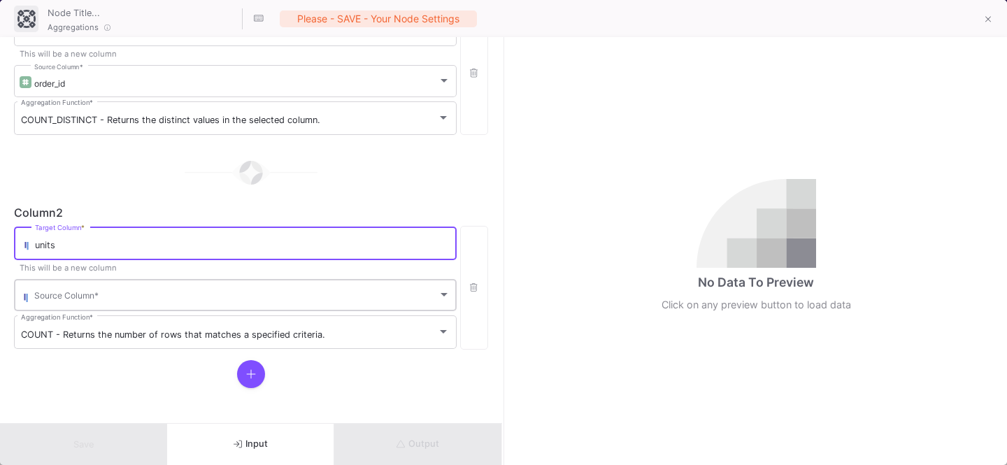
type input "units"
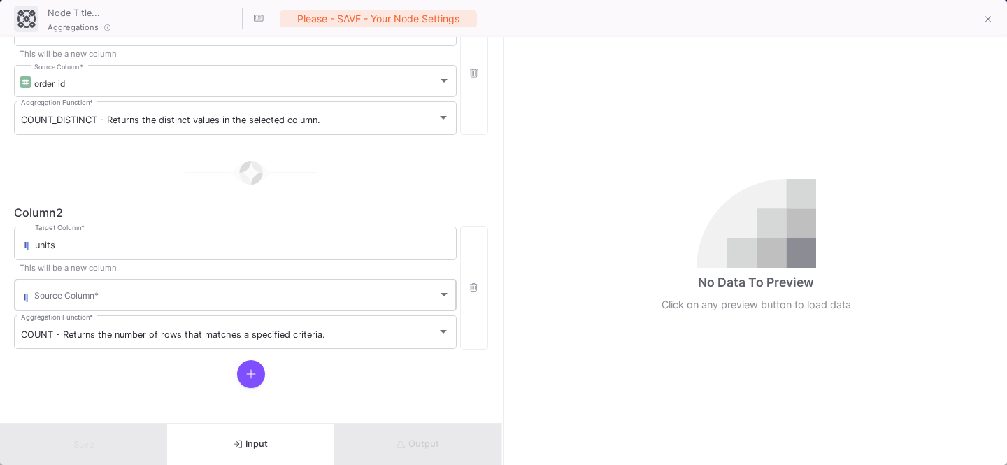
click at [99, 305] on div "Source Column *" at bounding box center [242, 294] width 416 height 34
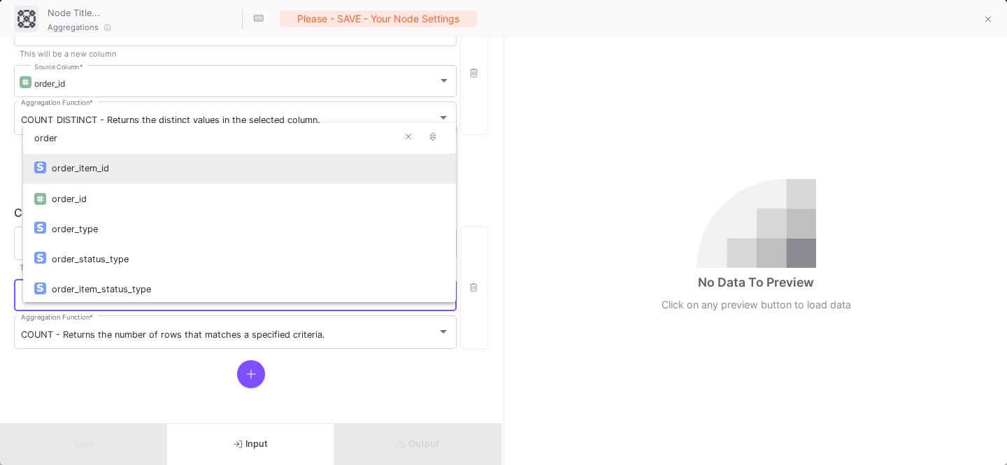
type input "order"
click at [111, 166] on div "order_item_id" at bounding box center [248, 168] width 393 height 30
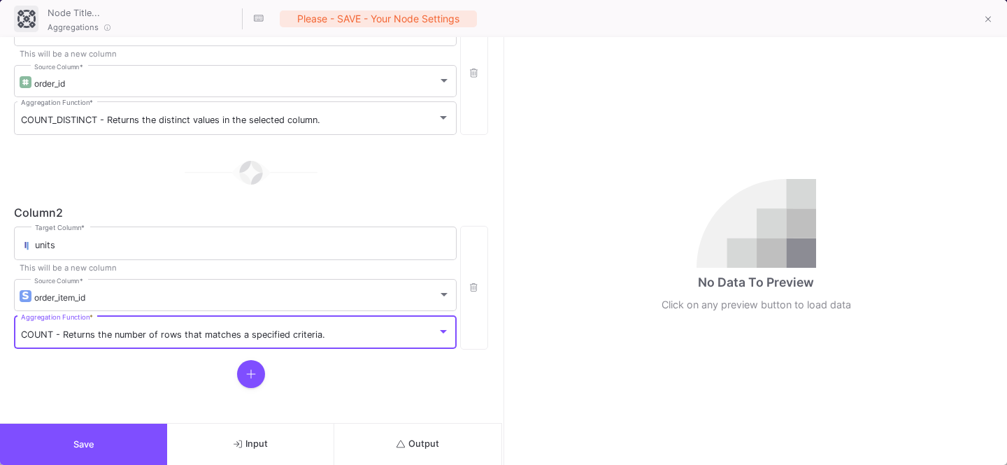
click at [59, 338] on span "COUNT - Returns the number of rows that matches a specified criteria." at bounding box center [173, 334] width 304 height 10
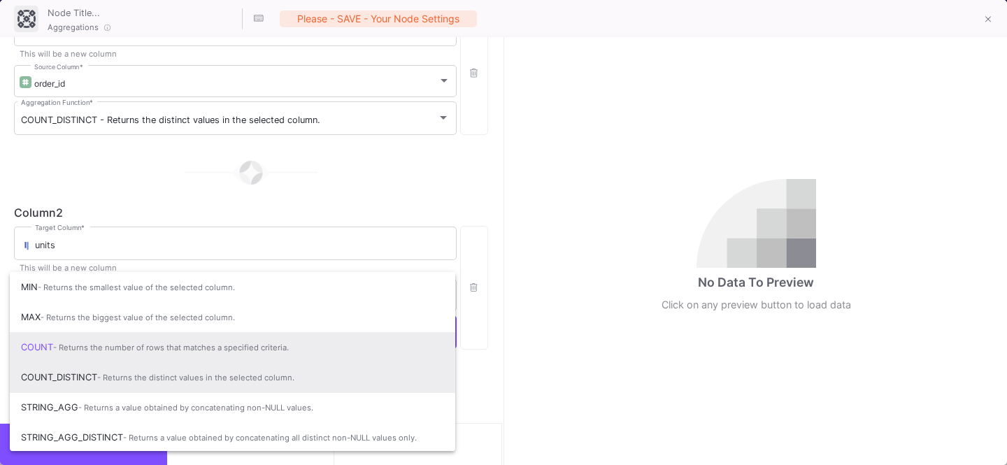
click at [110, 373] on span "- Returns the distinct values in the selected column." at bounding box center [195, 378] width 197 height 10
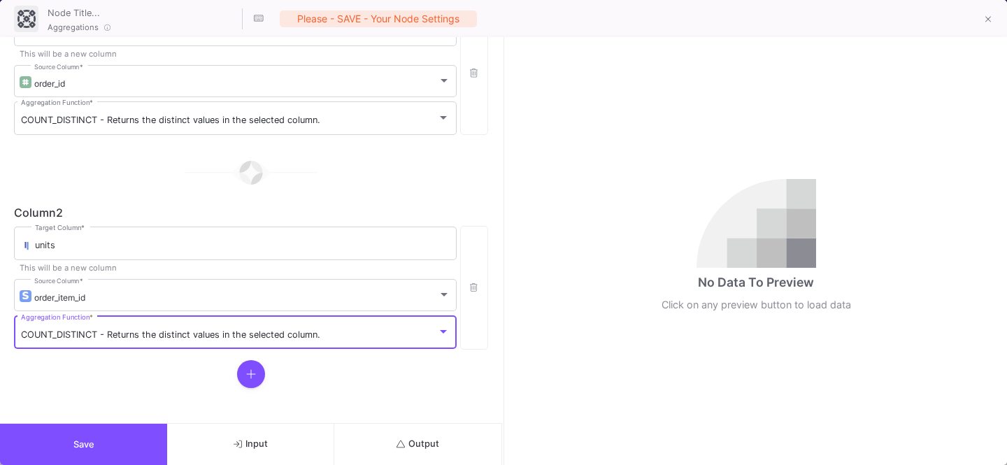
click at [246, 380] on icon at bounding box center [251, 373] width 10 height 11
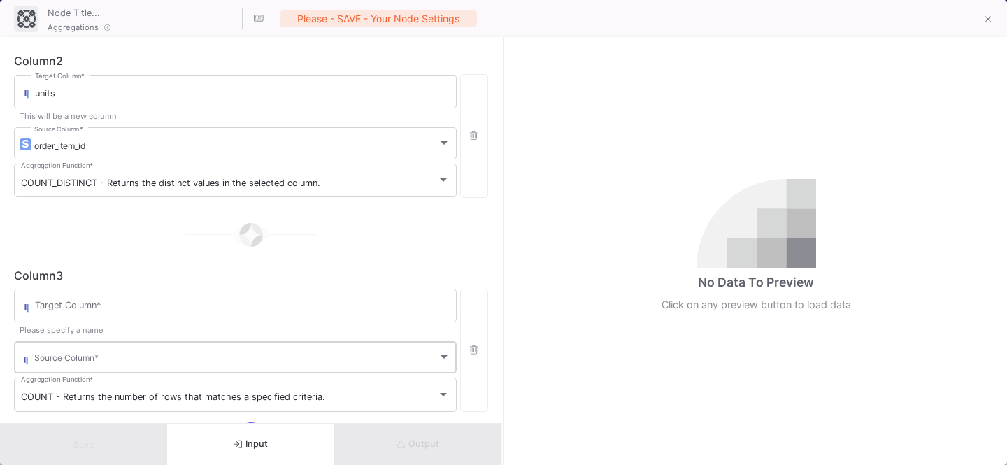
scroll to position [367, 0]
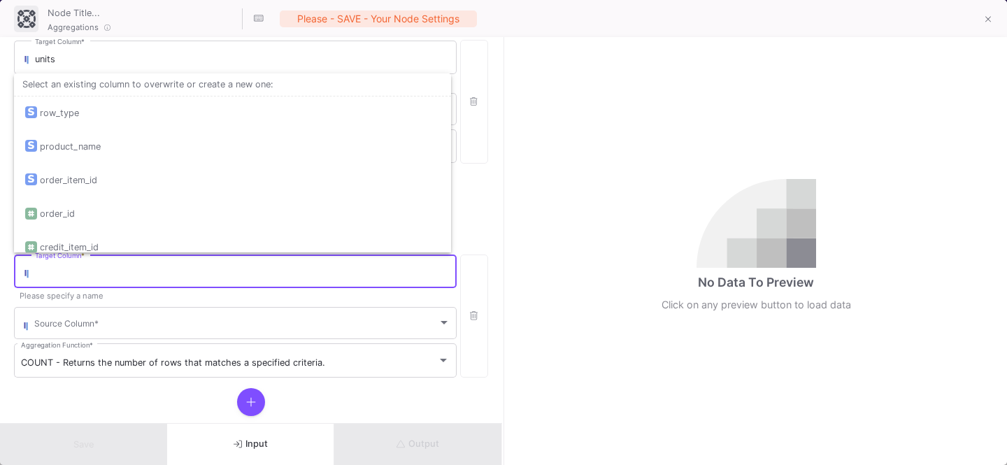
click at [115, 279] on input "Target Column *" at bounding box center [242, 273] width 415 height 11
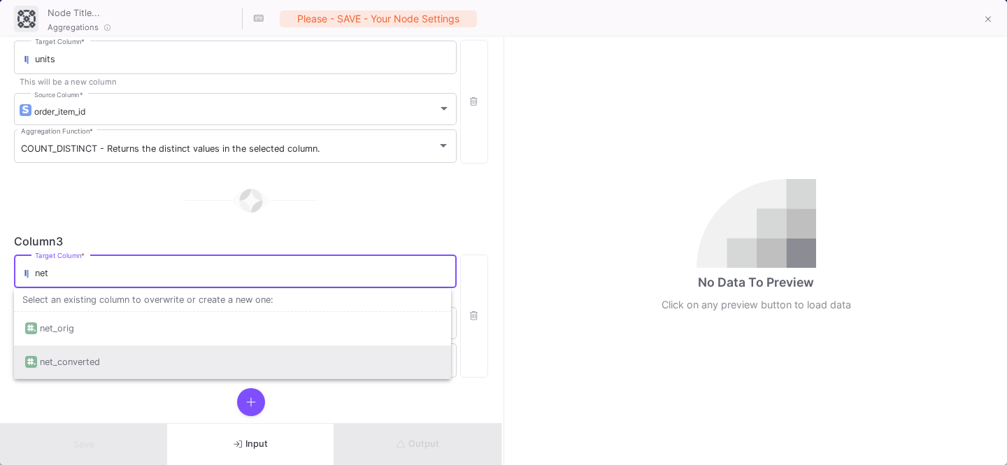
click at [86, 364] on div "net_converted" at bounding box center [70, 362] width 60 height 34
type input "net_converted"
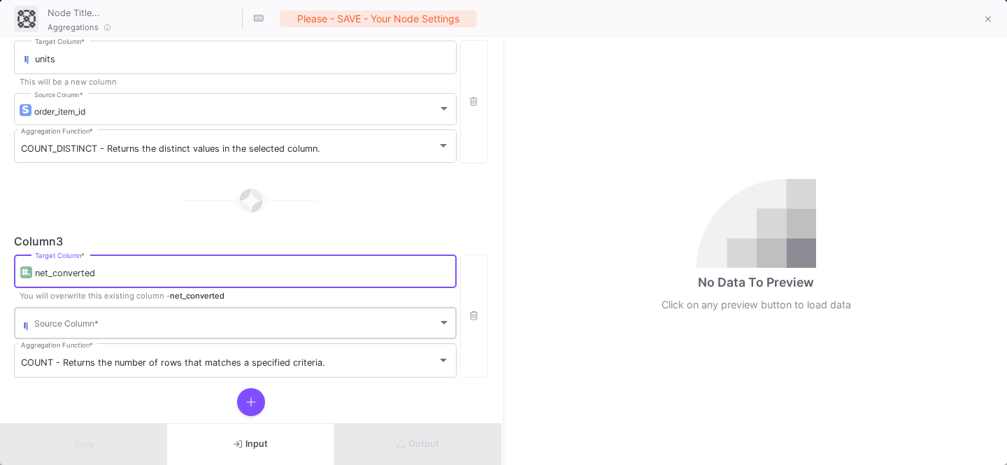
click at [94, 325] on span at bounding box center [235, 325] width 403 height 10
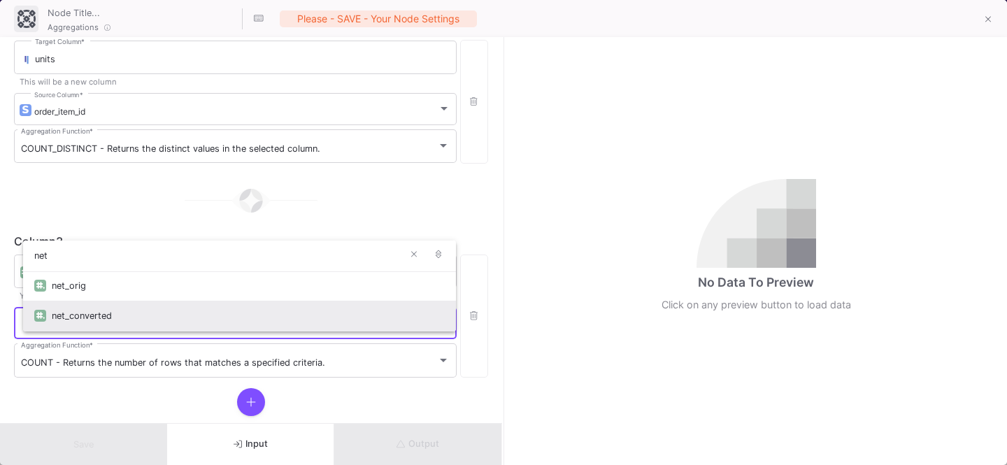
type input "net"
click at [108, 313] on div "net_converted" at bounding box center [248, 316] width 393 height 30
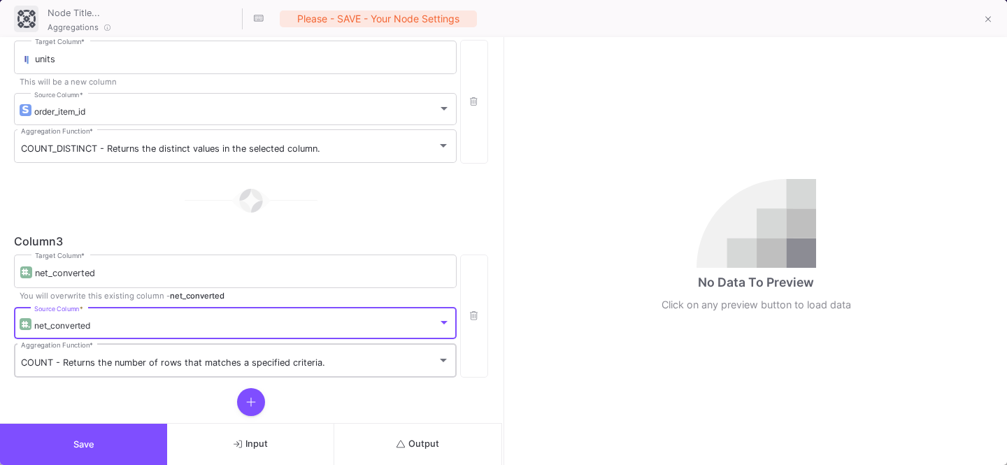
click at [83, 354] on div "COUNT - Returns the number of rows that matches a specified criteria. Aggregati…" at bounding box center [235, 359] width 429 height 36
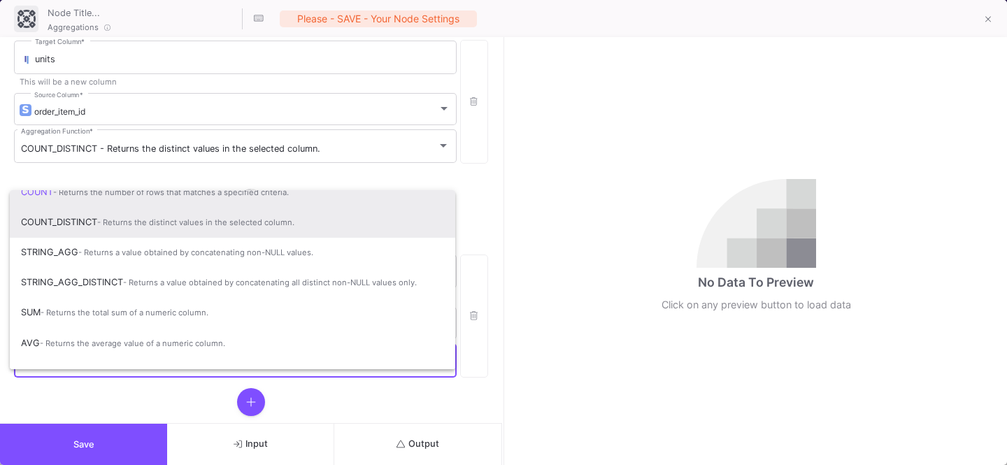
scroll to position [92, 0]
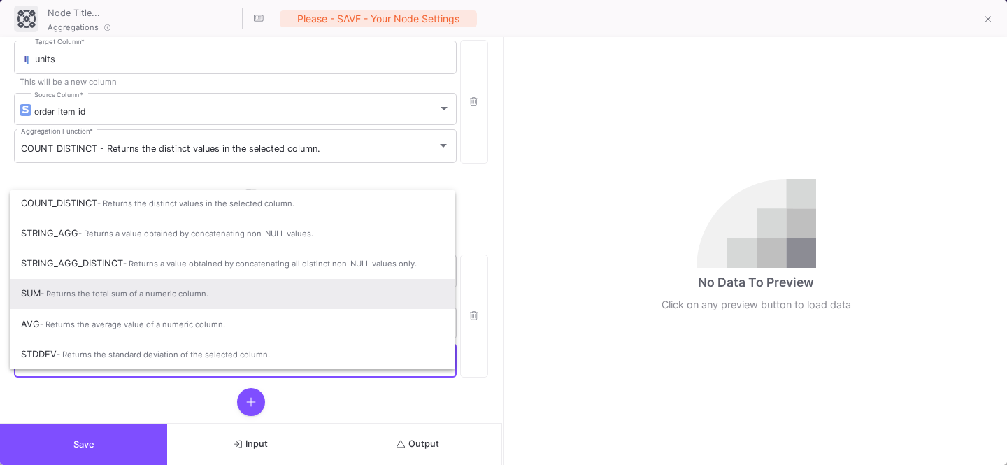
click at [108, 285] on span "SUM - Returns the total sum of a numeric column." at bounding box center [232, 293] width 423 height 31
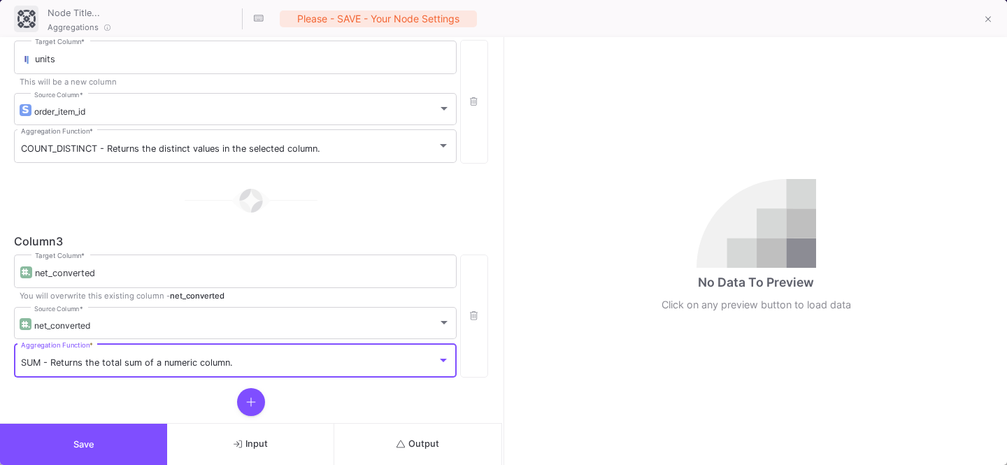
scroll to position [0, 0]
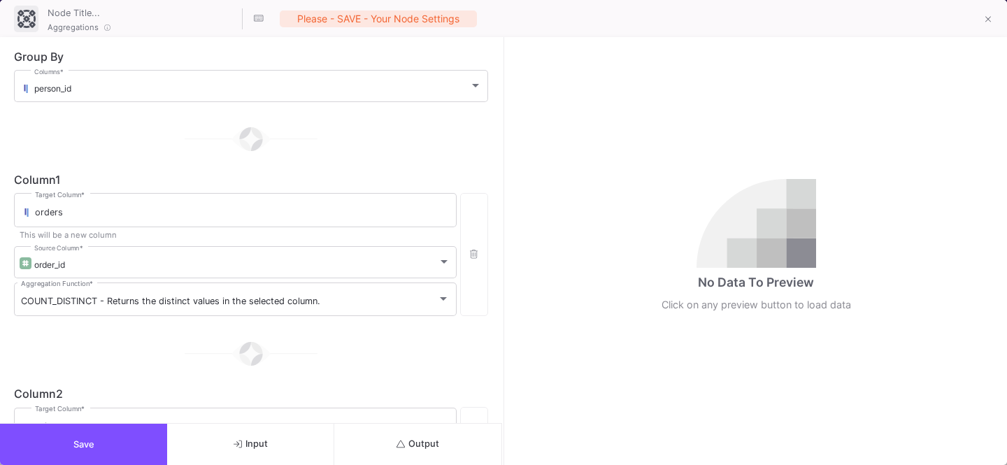
click at [93, 387] on button "Save" at bounding box center [83, 444] width 167 height 41
click at [420, 387] on span "Output" at bounding box center [417, 443] width 43 height 10
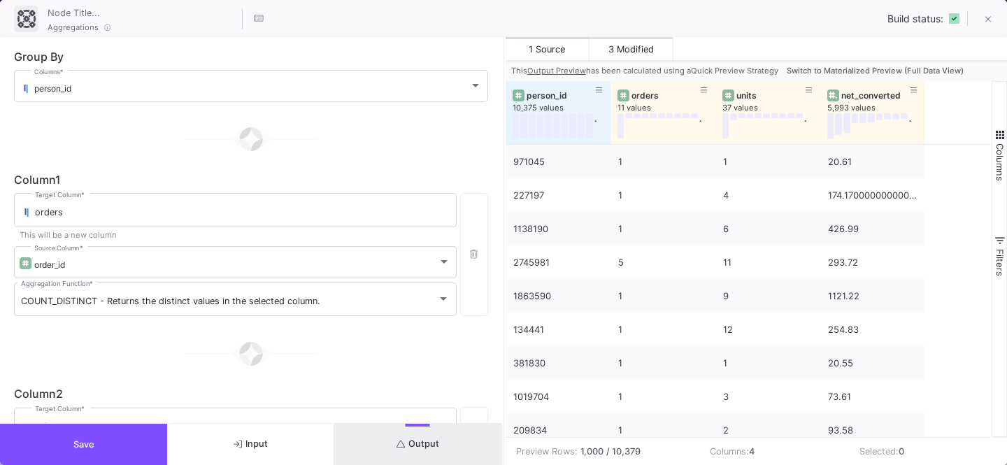
click at [876, 66] on span "Switch to Materialized Preview (Full Data View)" at bounding box center [875, 71] width 177 height 10
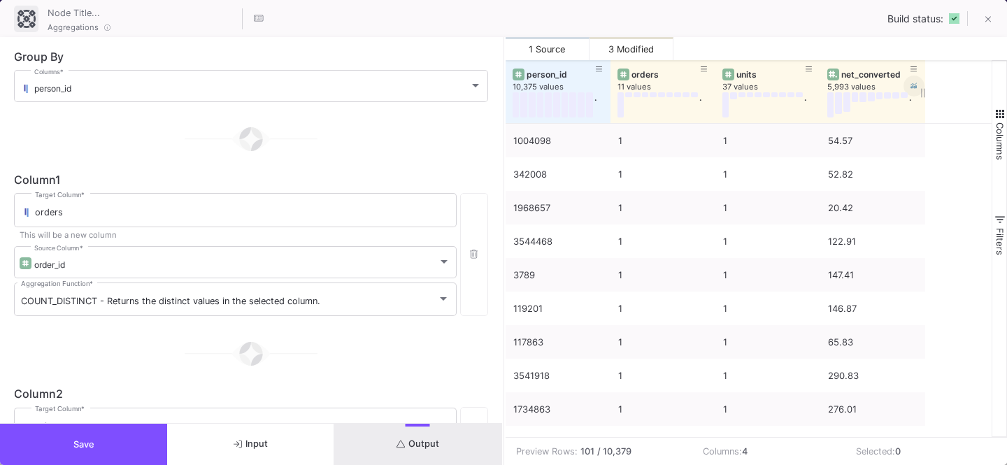
click at [880, 86] on icon at bounding box center [913, 86] width 7 height 7
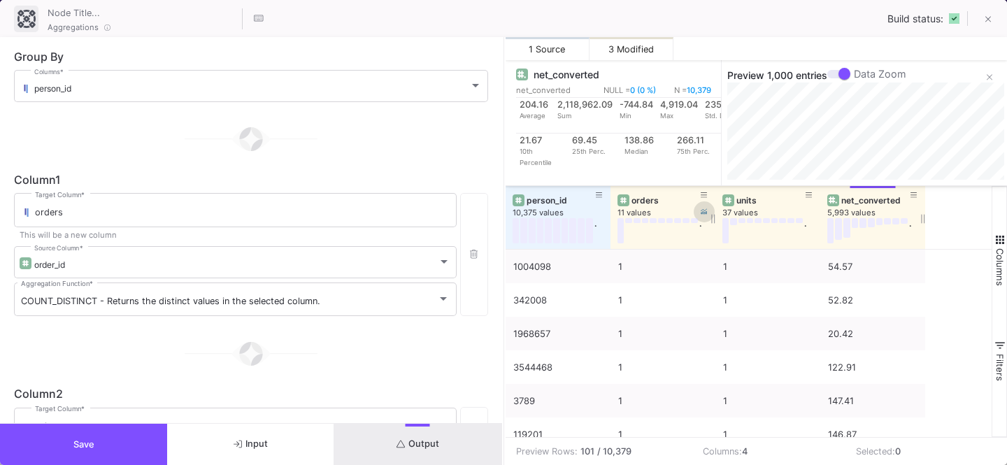
click at [703, 213] on icon at bounding box center [704, 211] width 7 height 7
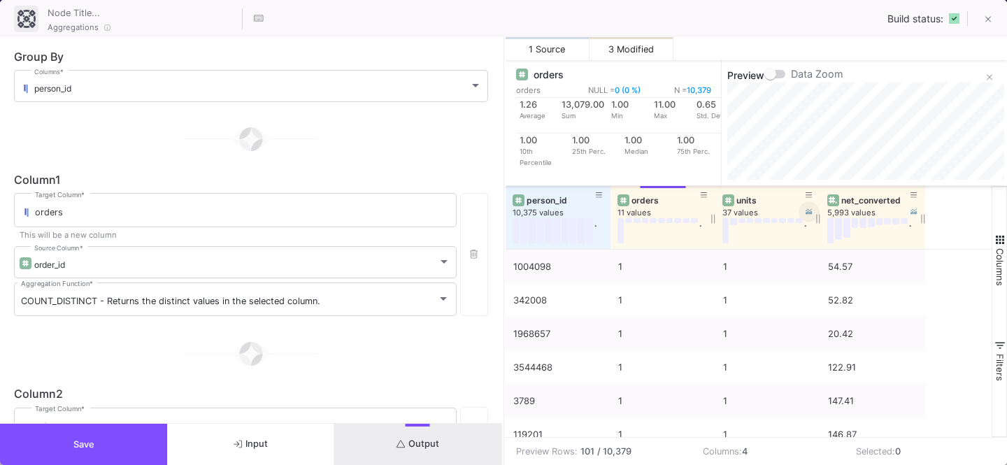
click at [810, 214] on icon at bounding box center [808, 212] width 7 height 6
click at [155, 387] on button "Save" at bounding box center [83, 444] width 167 height 41
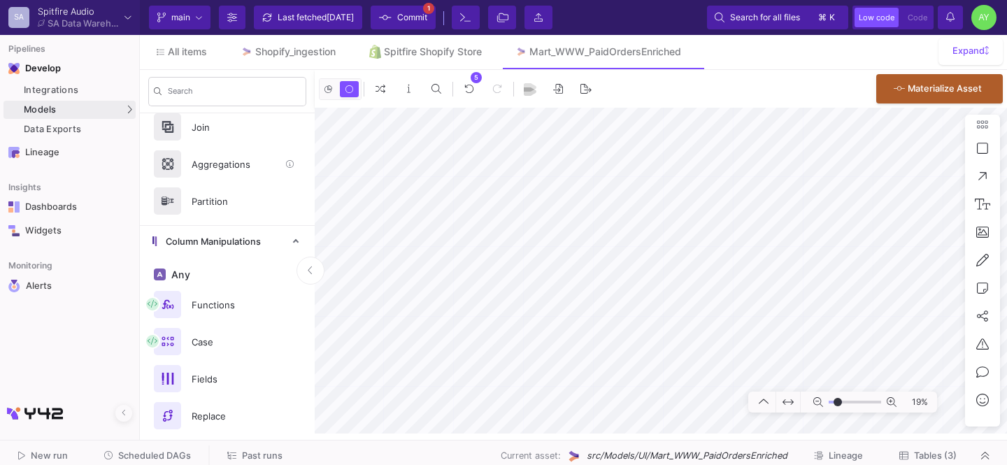
scroll to position [149, 0]
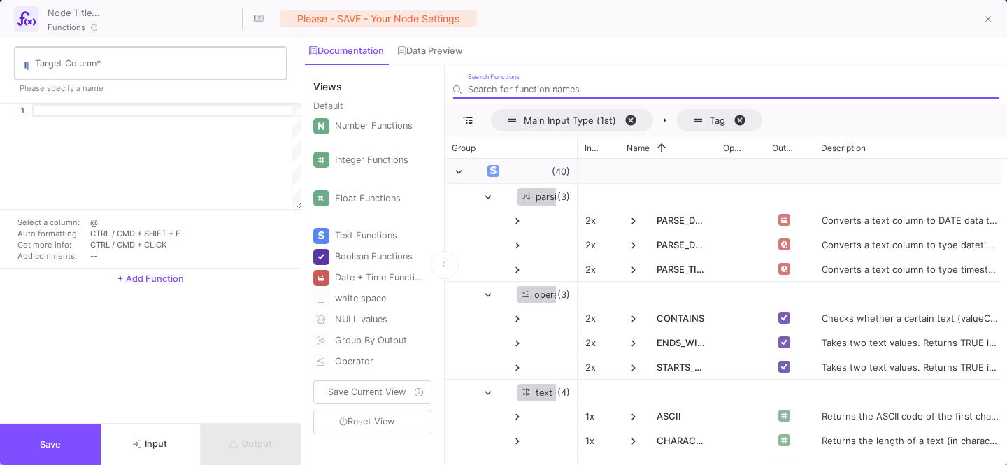
click at [157, 72] on div "Target Column *" at bounding box center [157, 62] width 245 height 36
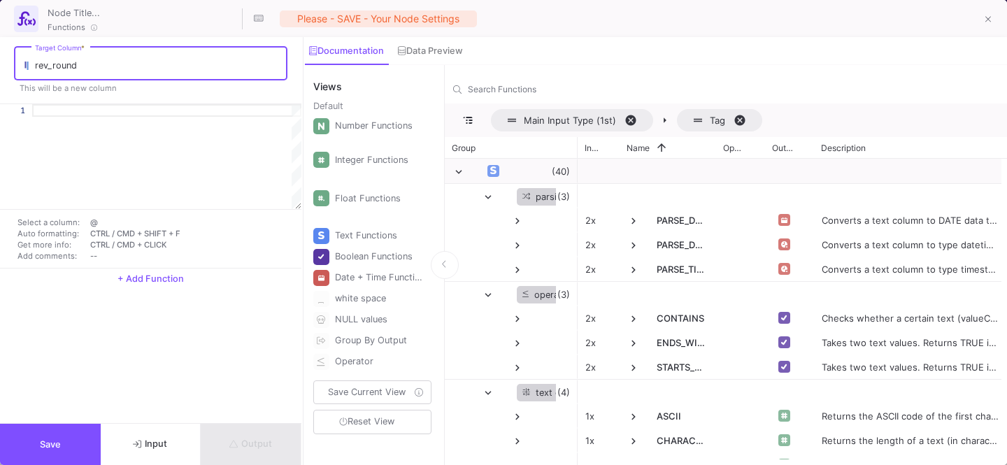
type input "rev_round"
click at [159, 122] on div at bounding box center [166, 156] width 269 height 105
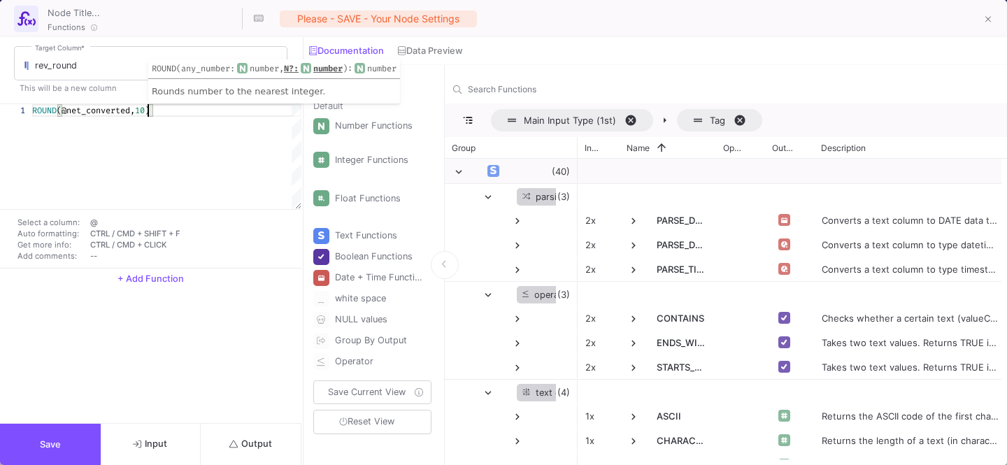
scroll to position [0, 115]
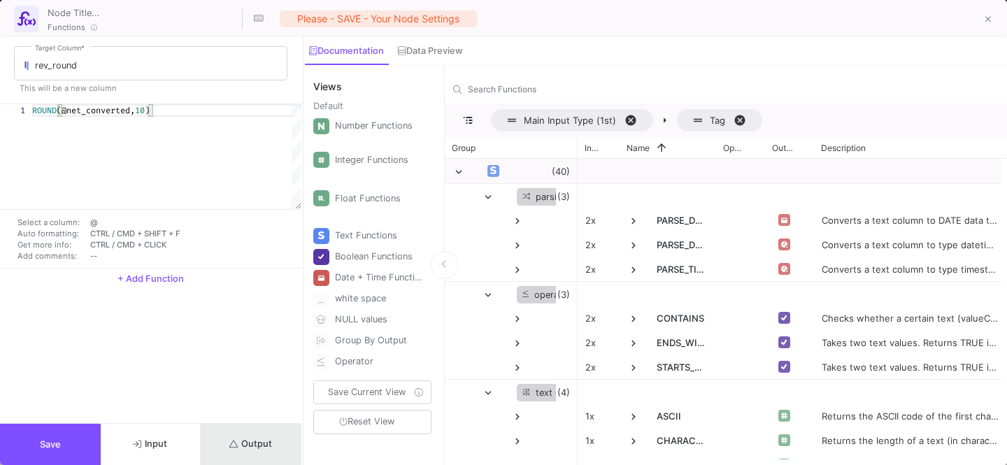
click at [250, 387] on button "Output" at bounding box center [251, 444] width 101 height 41
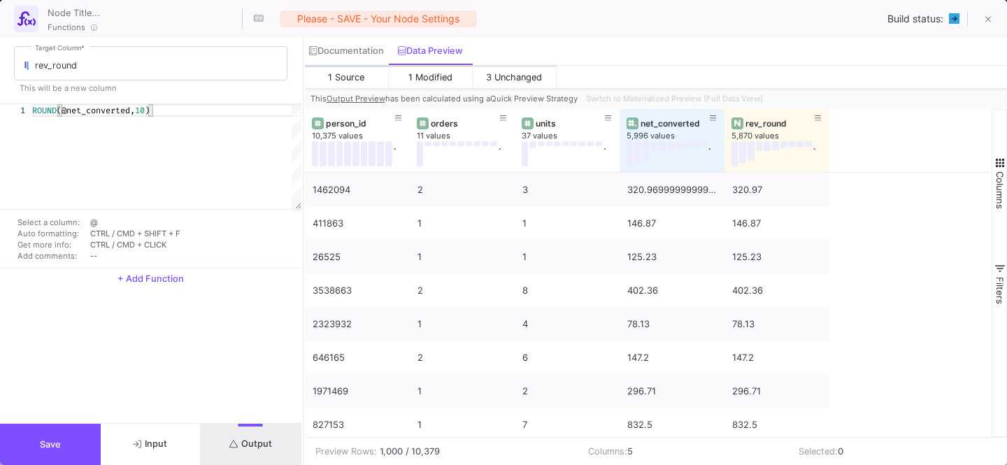
click at [148, 115] on textarea "ROUND(@net_converted,10)" at bounding box center [148, 110] width 1 height 13
type textarea "ROUND(@net_converted,)"
click at [330, 59] on div "Documentation" at bounding box center [347, 51] width 84 height 28
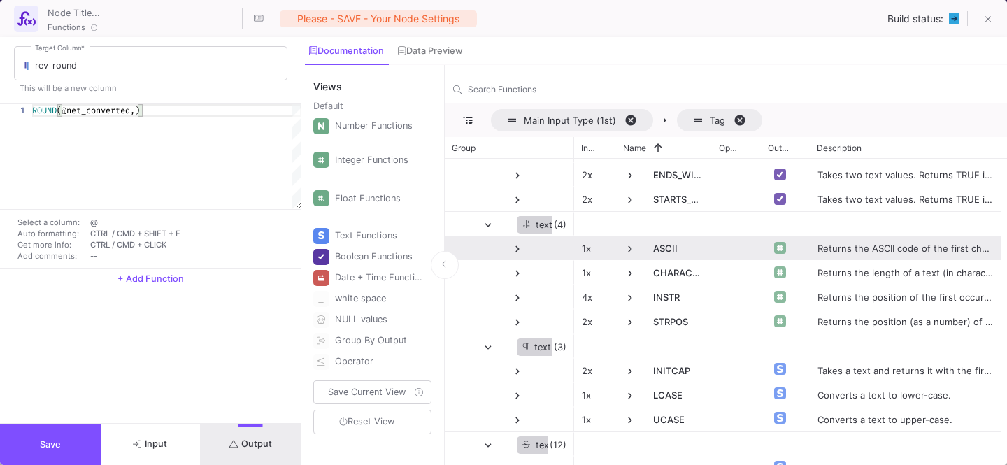
scroll to position [173, 0]
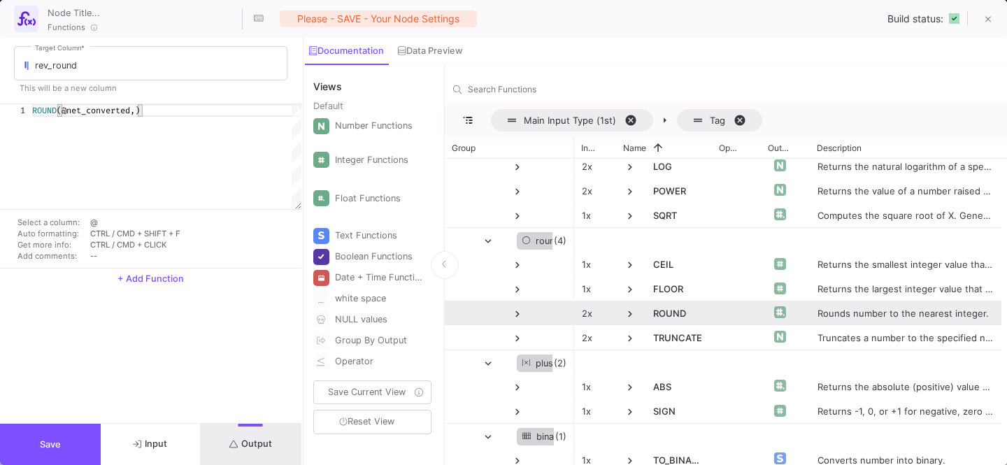
click at [629, 313] on span at bounding box center [630, 314] width 13 height 13
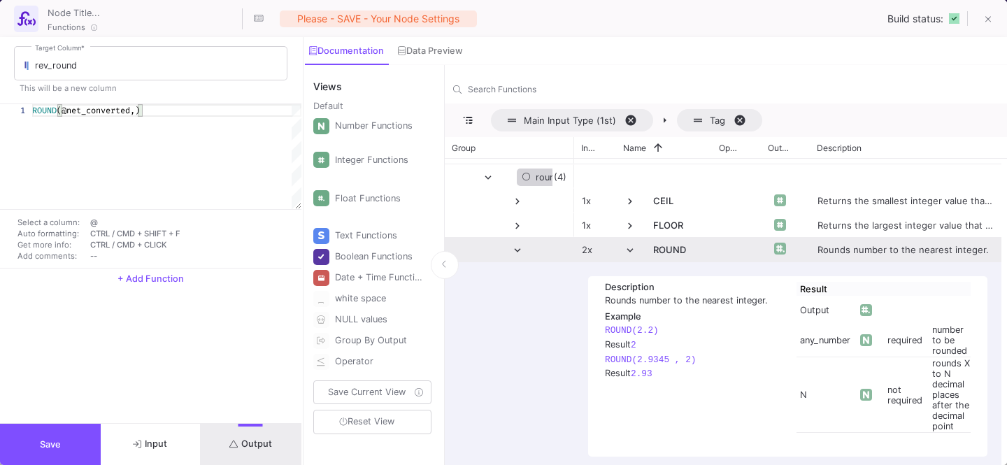
click at [631, 252] on span at bounding box center [630, 250] width 13 height 13
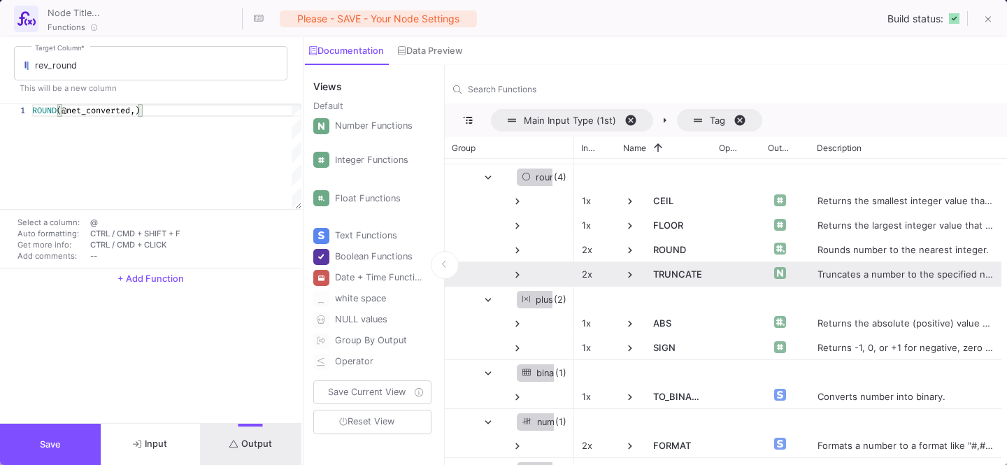
click at [636, 273] on span at bounding box center [630, 274] width 13 height 13
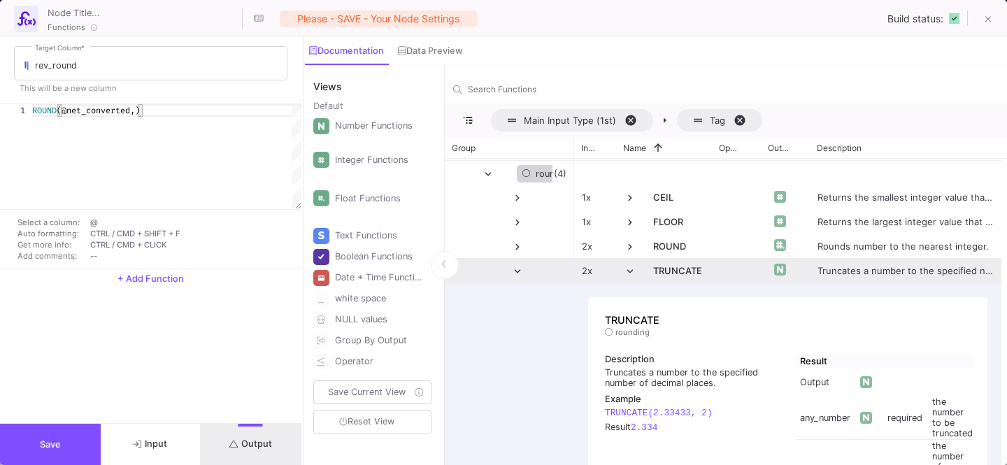
click at [632, 271] on span at bounding box center [630, 271] width 13 height 13
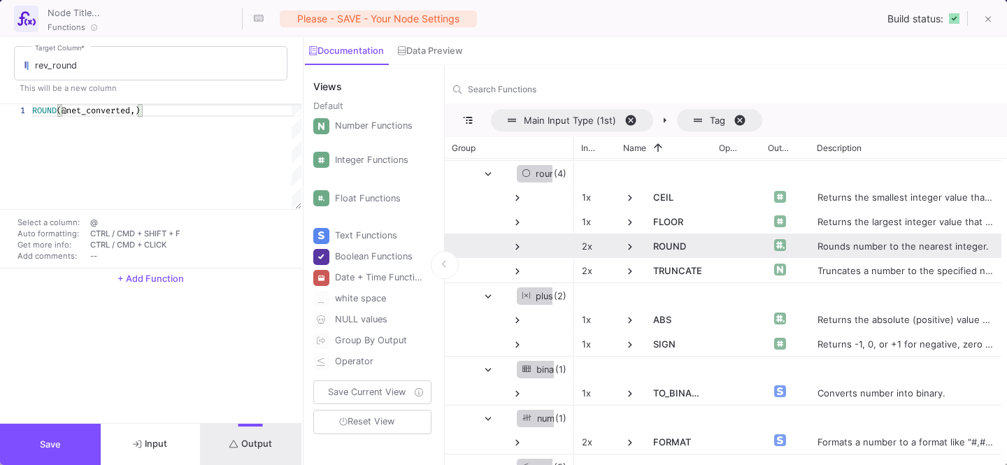
click at [628, 248] on span at bounding box center [630, 247] width 13 height 13
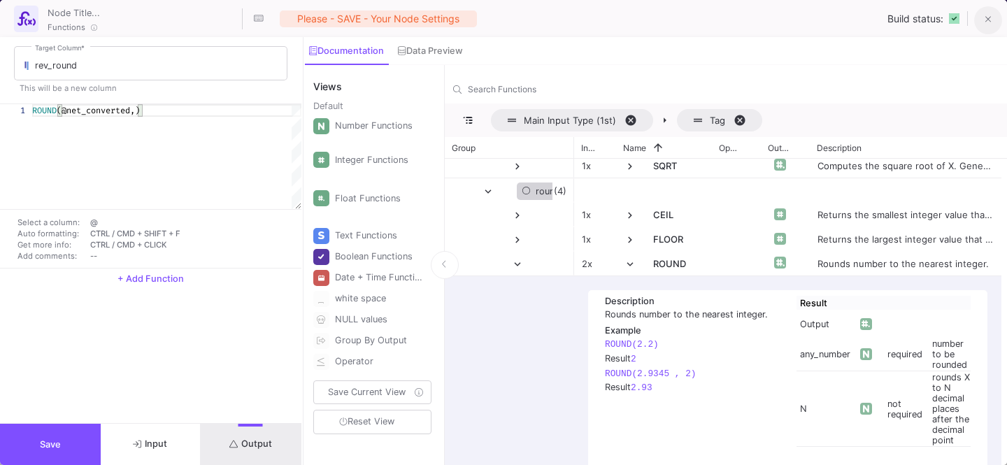
click at [880, 15] on icon at bounding box center [988, 20] width 6 height 10
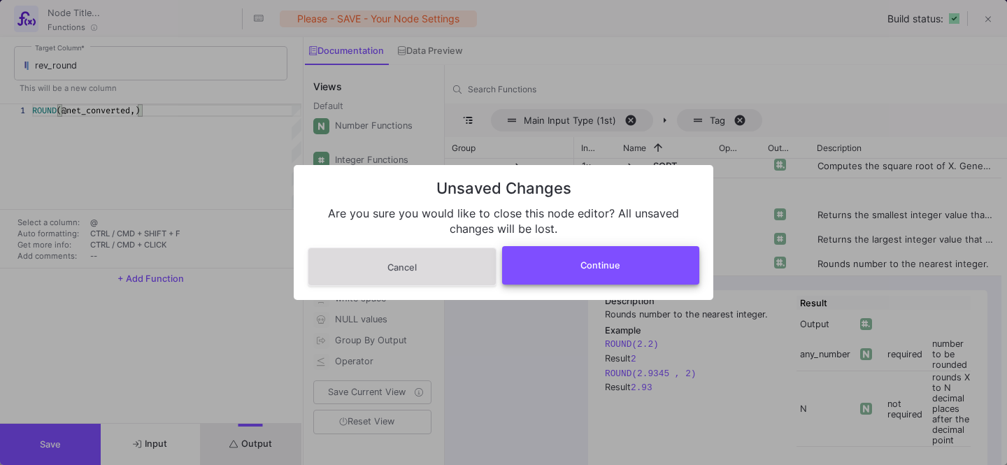
click at [627, 270] on button "Continue" at bounding box center [601, 265] width 198 height 38
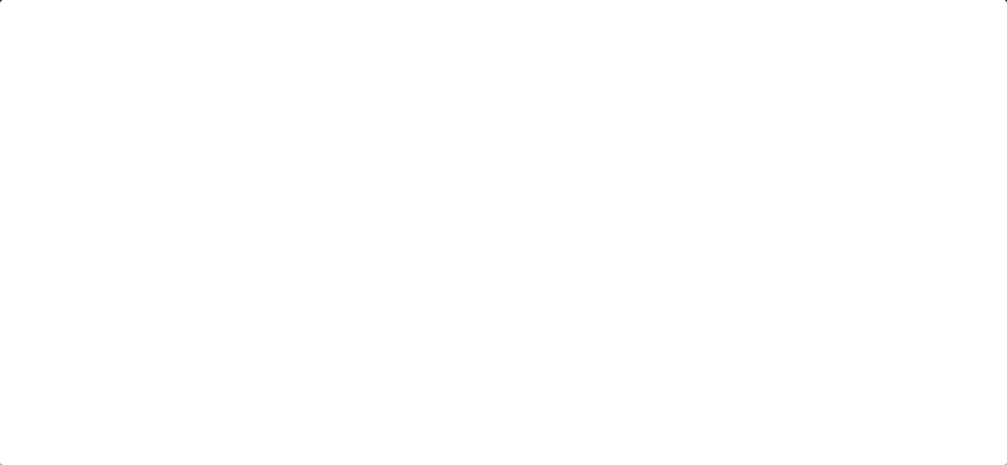
click at [880, 19] on div at bounding box center [503, 232] width 1007 height 465
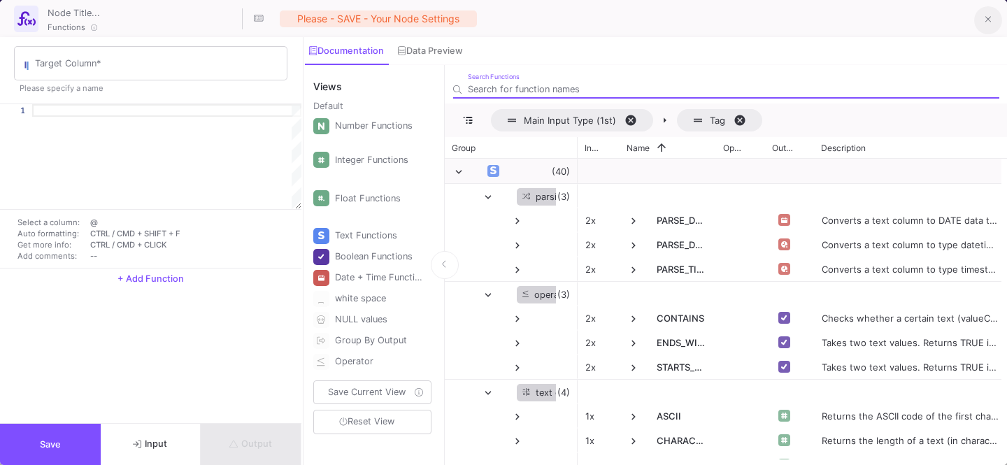
click at [880, 22] on icon at bounding box center [988, 20] width 6 height 10
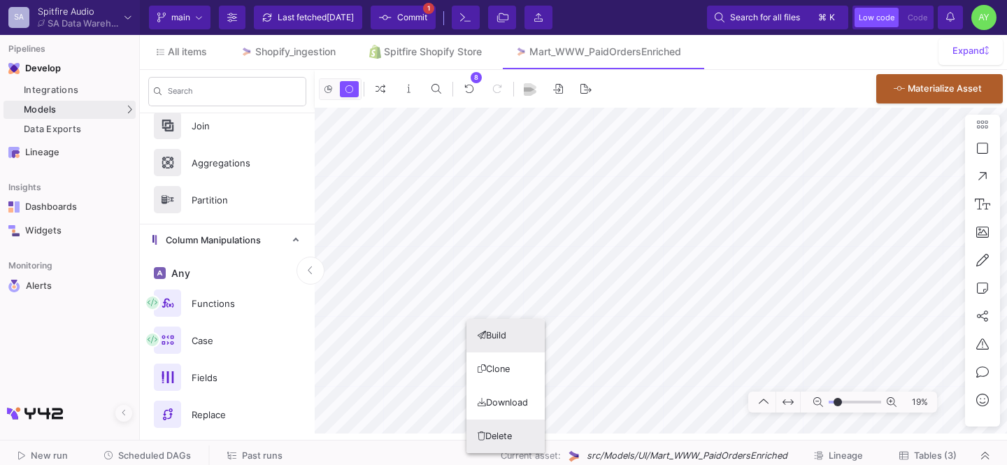
click at [494, 387] on button "Delete" at bounding box center [505, 437] width 78 height 34
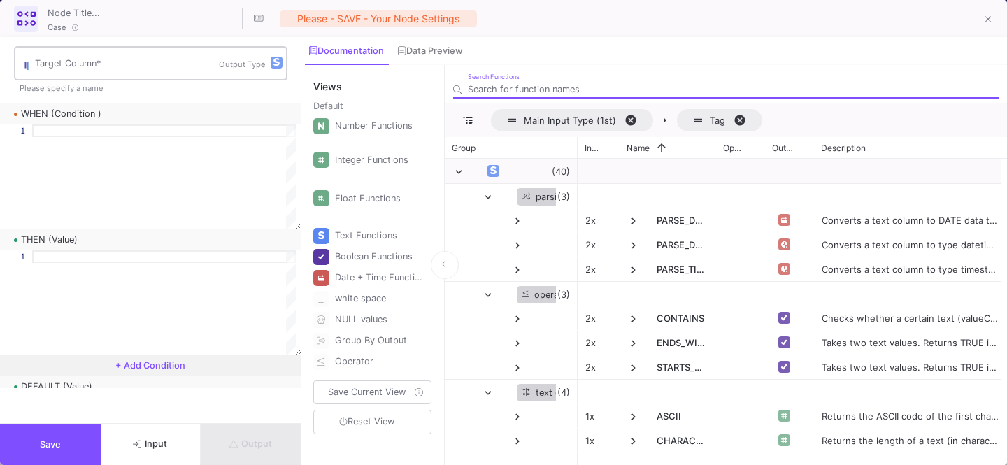
click at [119, 64] on input "Target Column *" at bounding box center [127, 65] width 184 height 11
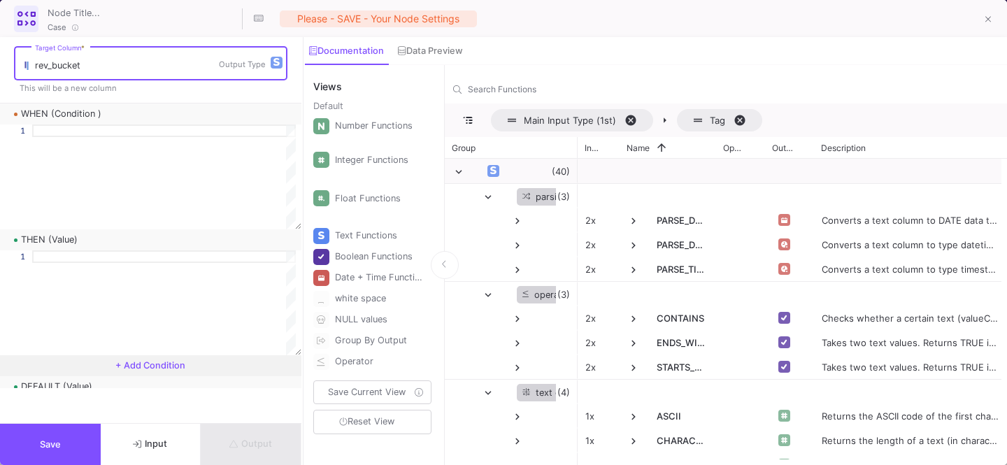
type input "rev_bucket"
click at [190, 129] on div at bounding box center [164, 130] width 264 height 13
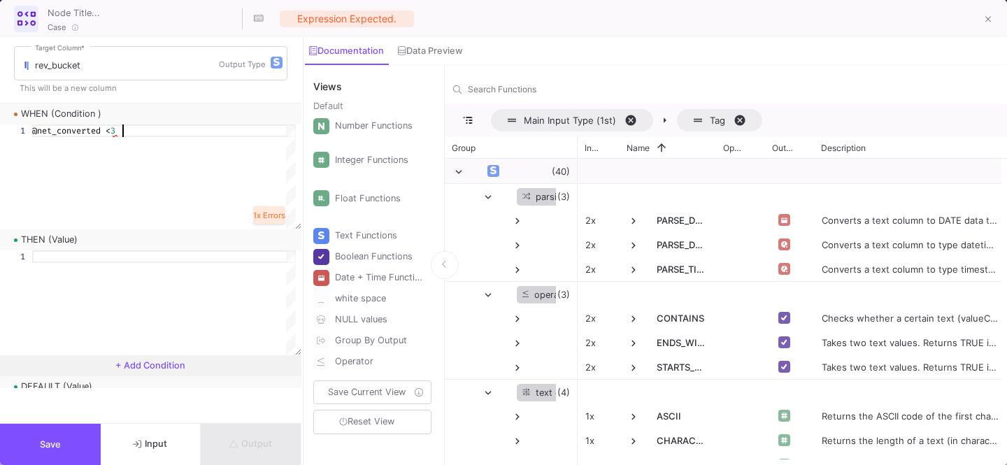
scroll to position [0, 94]
type textarea "@net_converted < 30"
click at [122, 258] on div at bounding box center [164, 256] width 264 height 13
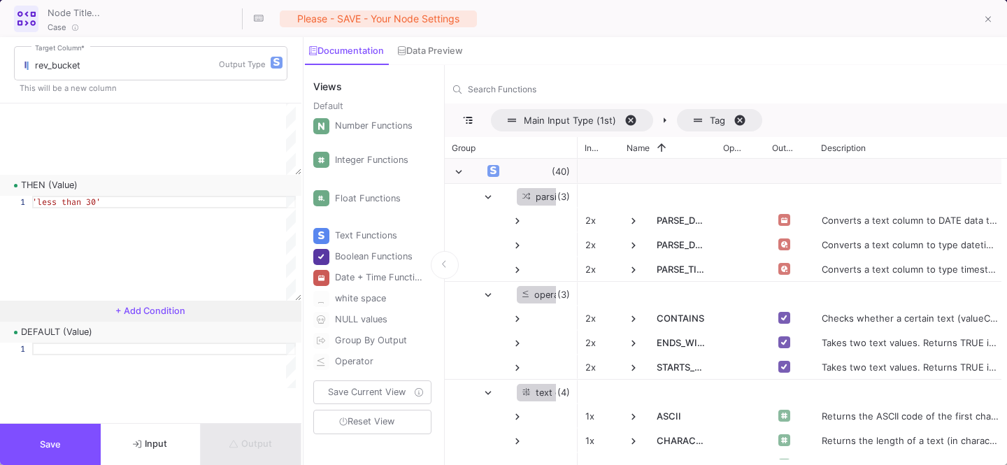
scroll to position [61, 0]
type textarea "'less than 30'"
click at [162, 310] on button "+ Add Condition" at bounding box center [150, 304] width 301 height 21
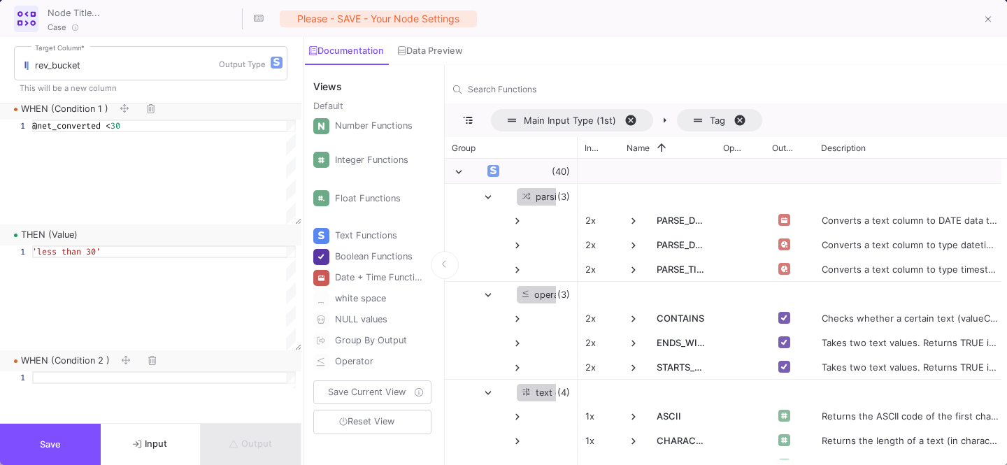
scroll to position [45, 0]
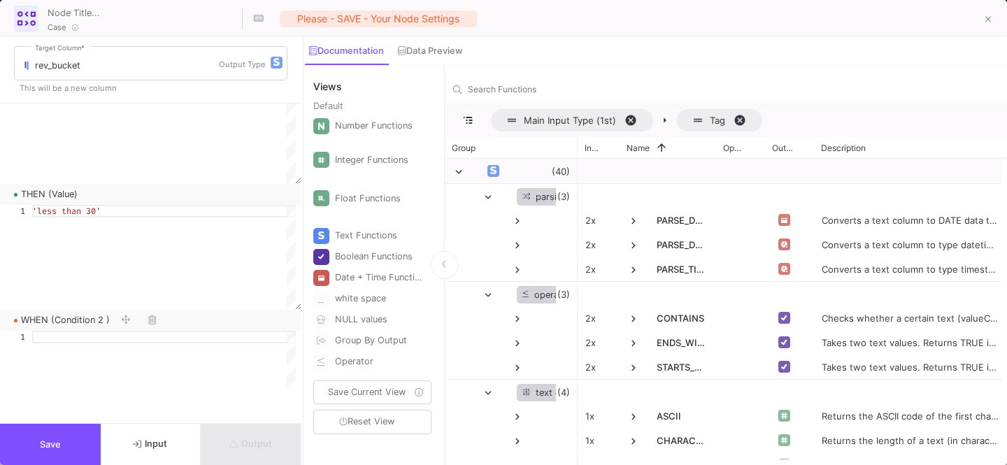
click at [85, 345] on div at bounding box center [164, 383] width 264 height 105
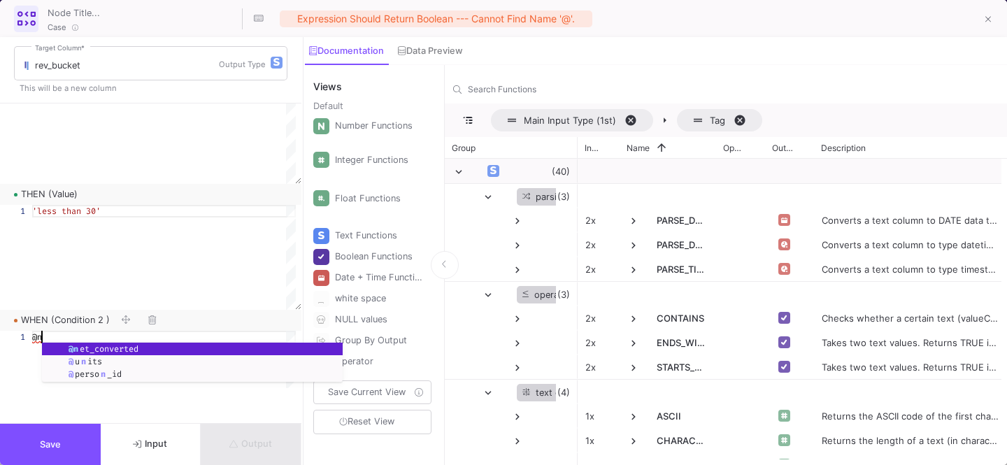
scroll to position [0, 14]
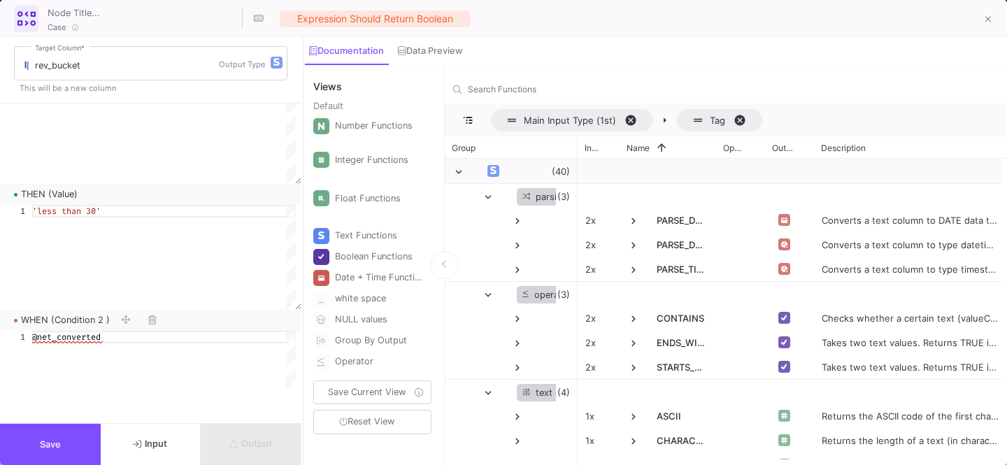
type textarea "@net_converted"
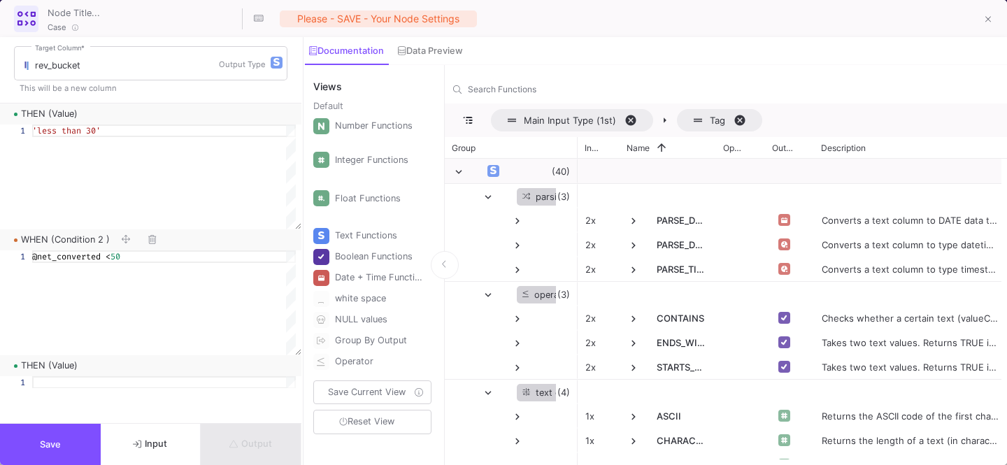
scroll to position [145, 0]
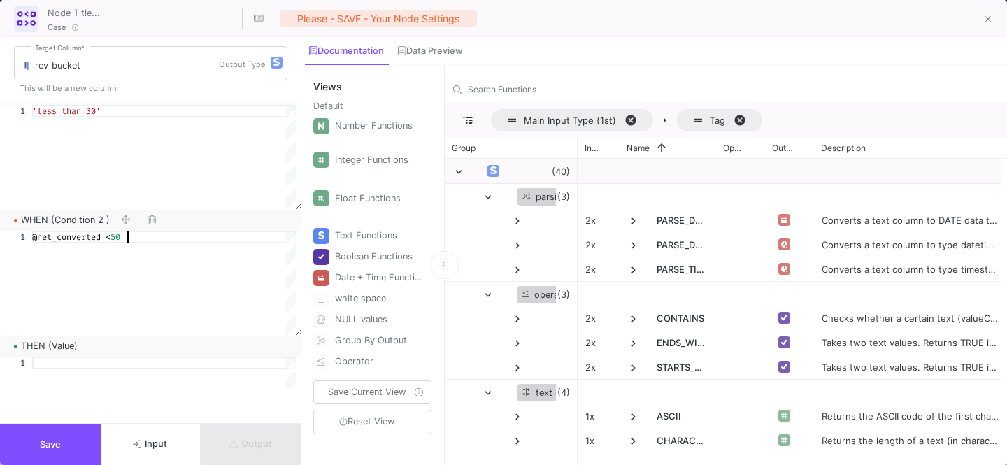
type textarea "@net_converted < 50"
click at [112, 371] on div at bounding box center [164, 409] width 264 height 105
type textarea "3"
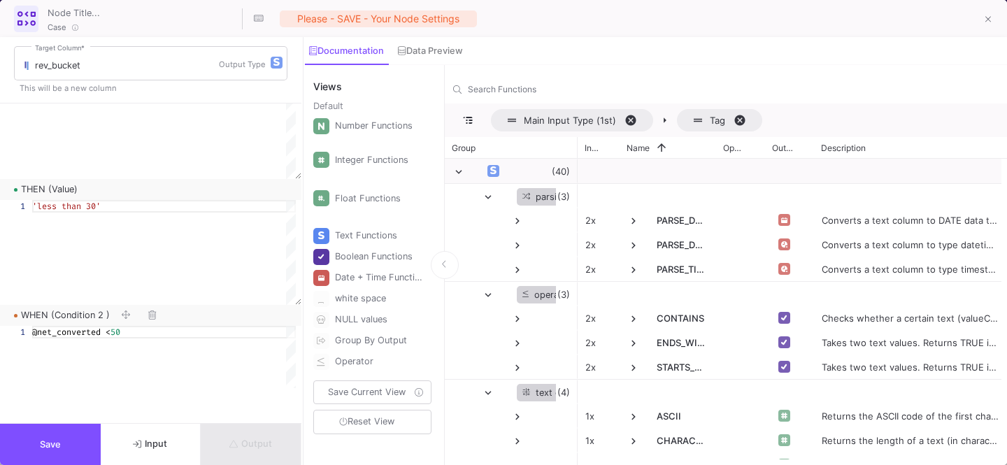
scroll to position [188, 0]
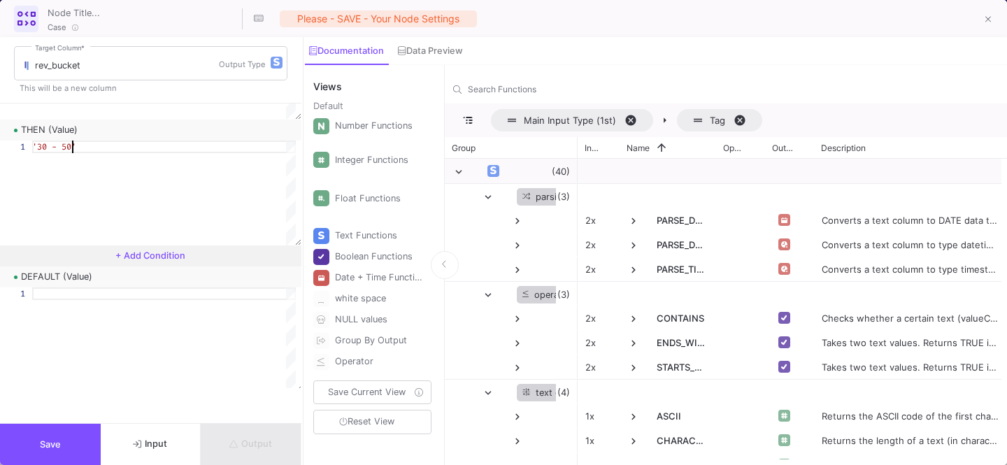
type textarea "'30 - 50'"
click at [158, 259] on span "+ Add Condition" at bounding box center [150, 255] width 70 height 10
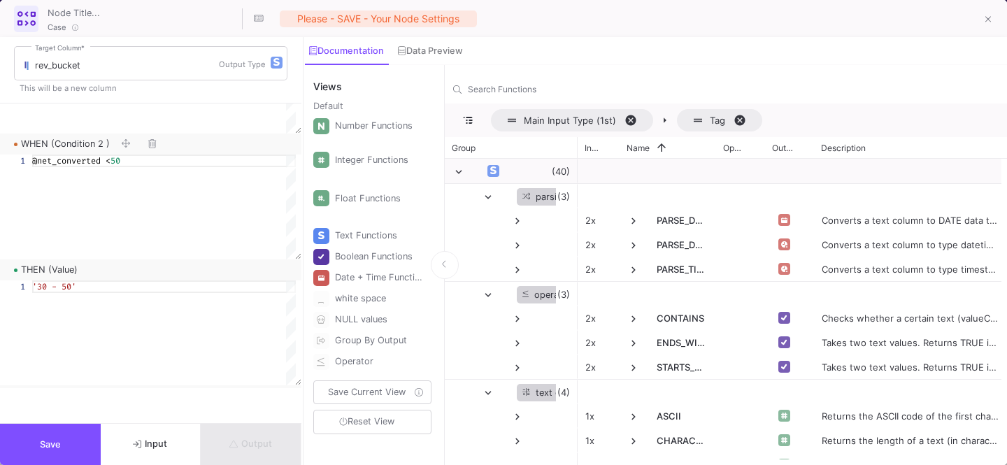
scroll to position [219, 0]
click at [162, 443] on span "Input" at bounding box center [150, 443] width 34 height 10
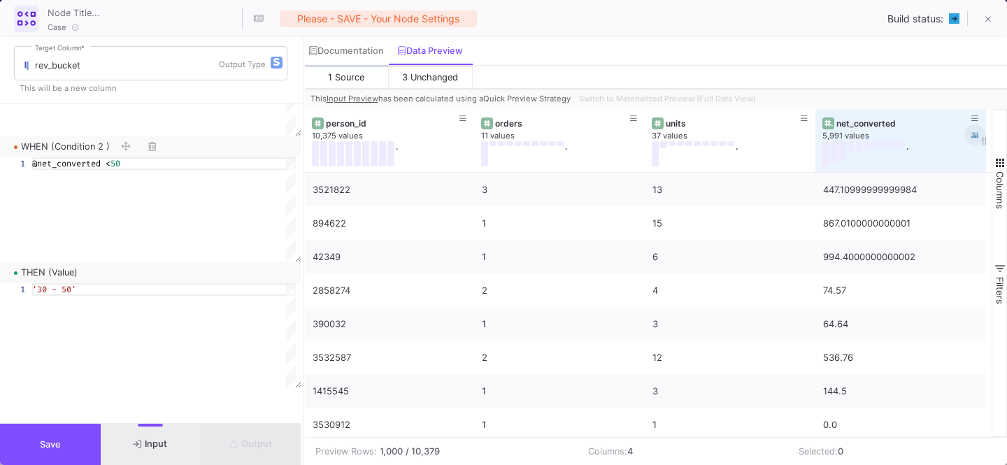
click at [975, 134] on icon at bounding box center [974, 135] width 7 height 6
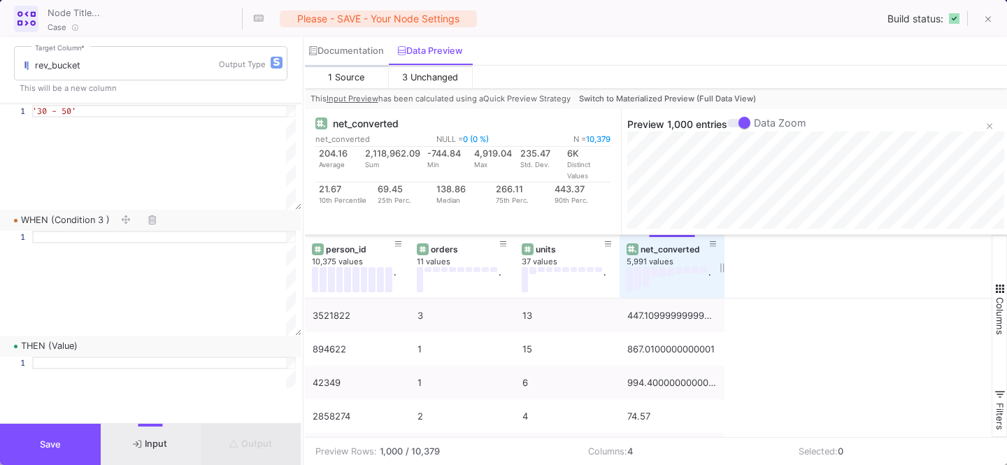
scroll to position [443, 0]
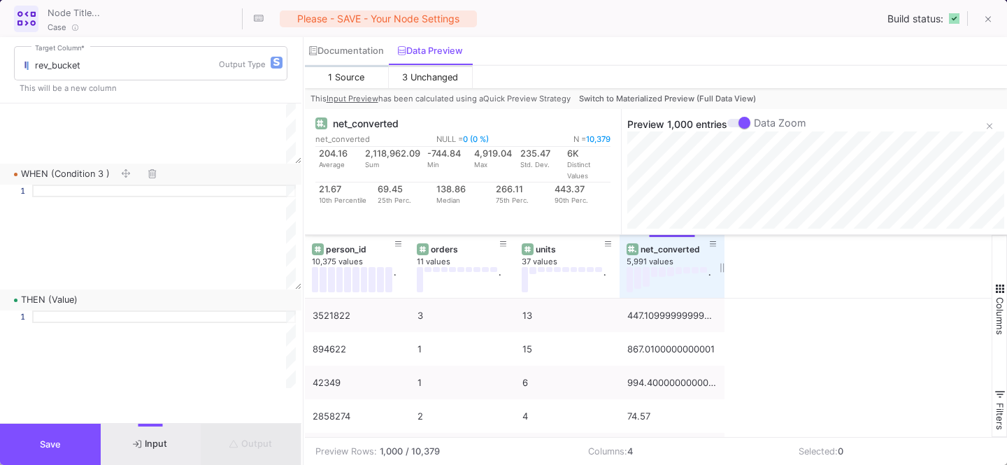
click at [124, 219] on div at bounding box center [164, 237] width 264 height 105
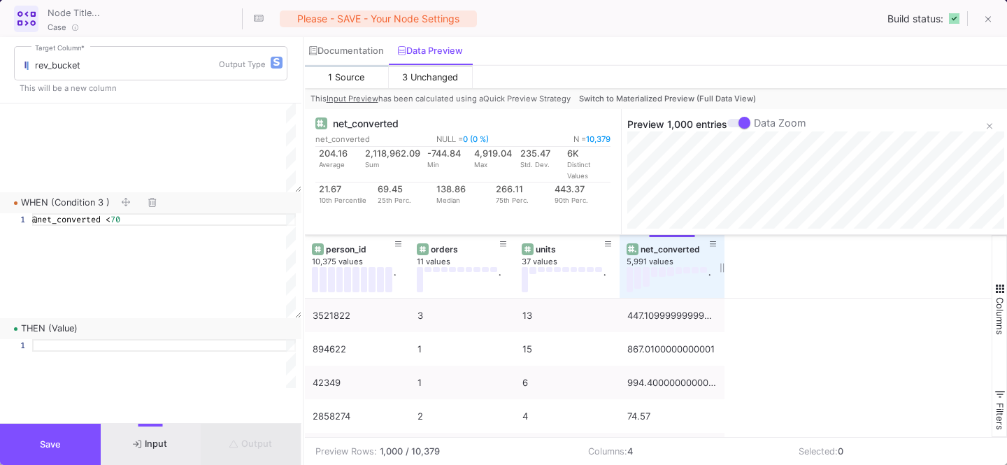
scroll to position [438, 0]
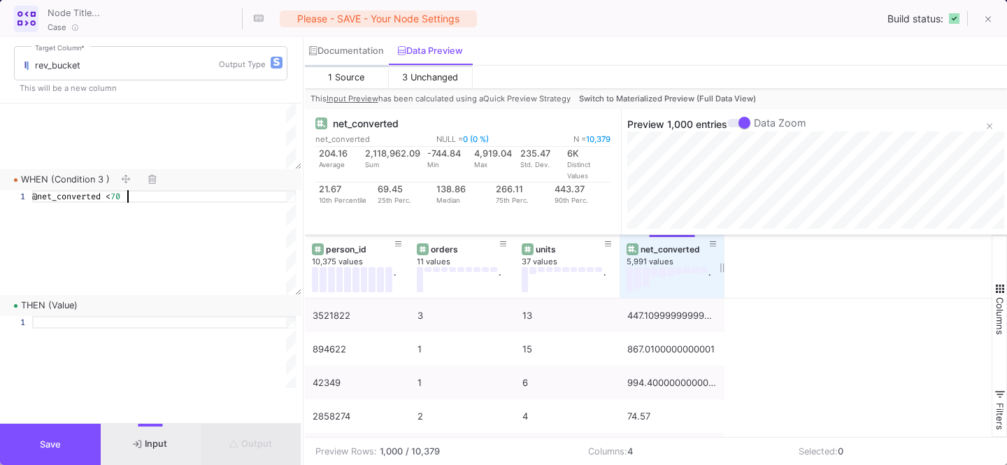
type textarea "@net_converted < 70"
click at [115, 329] on div at bounding box center [164, 322] width 264 height 13
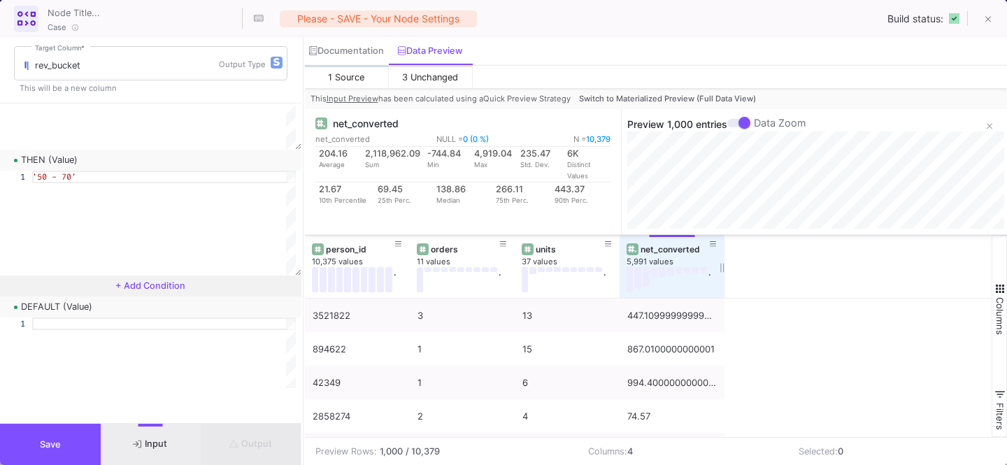
scroll to position [600, 0]
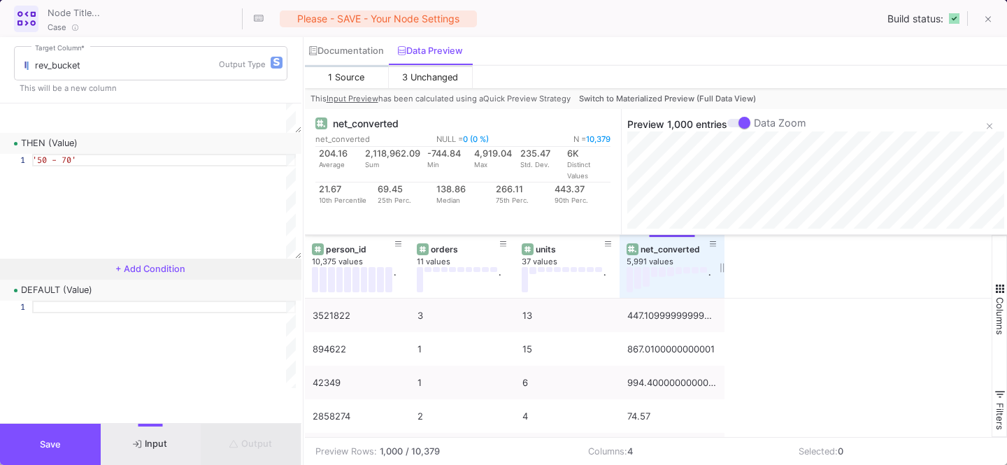
type textarea "'50 - 70'"
click at [162, 266] on span "+ Add Condition" at bounding box center [150, 269] width 70 height 10
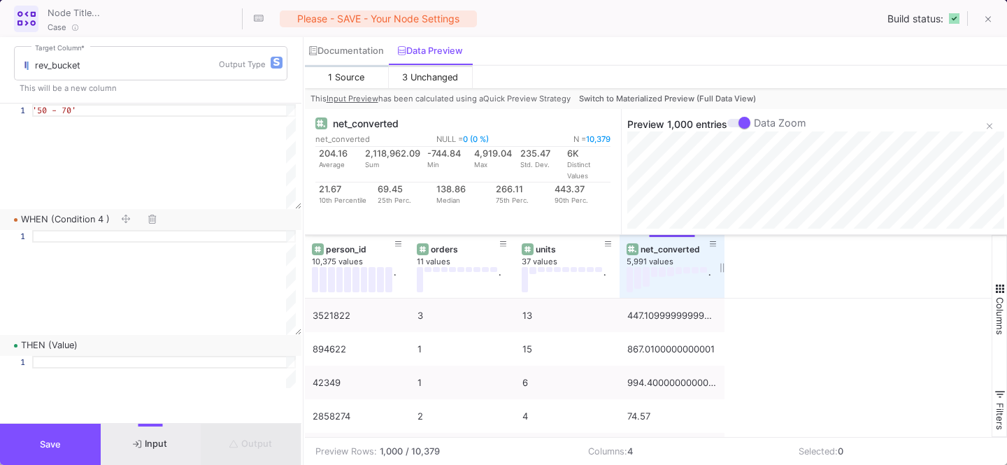
click at [141, 275] on div at bounding box center [164, 282] width 264 height 105
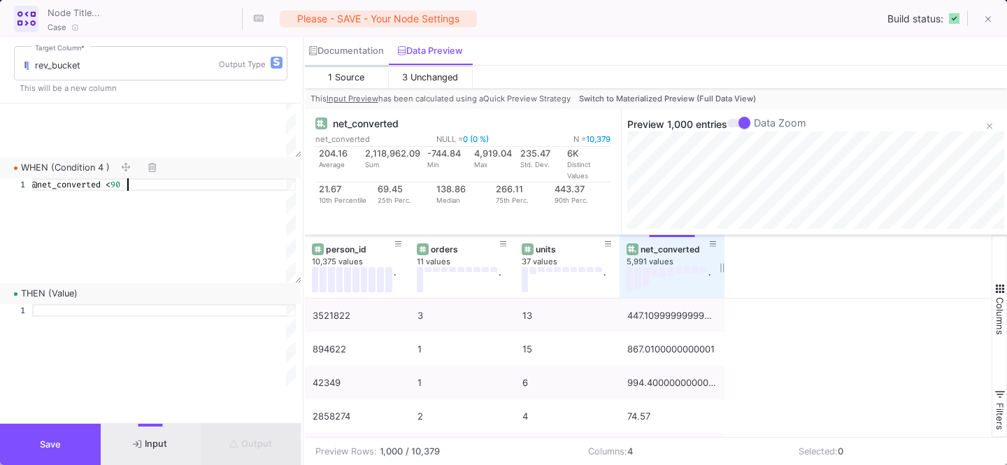
type textarea "@net_converted < 90"
click at [98, 314] on div at bounding box center [164, 310] width 264 height 13
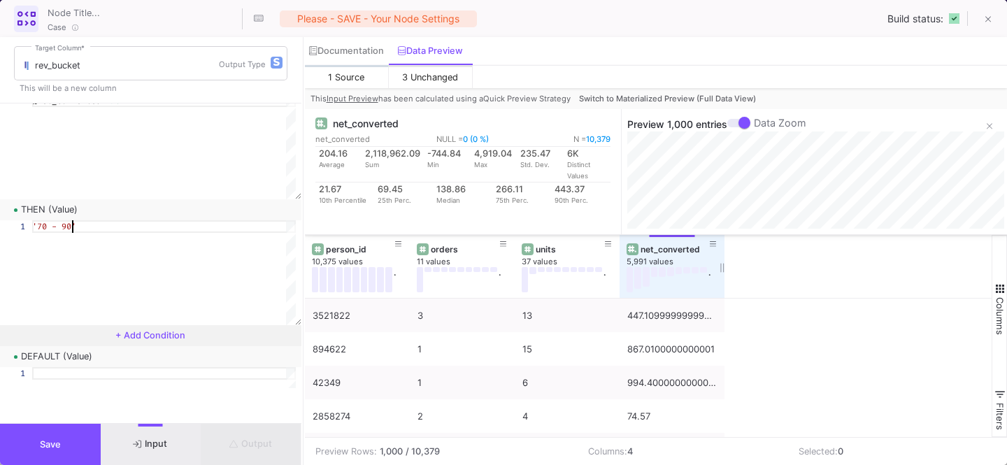
scroll to position [811, 0]
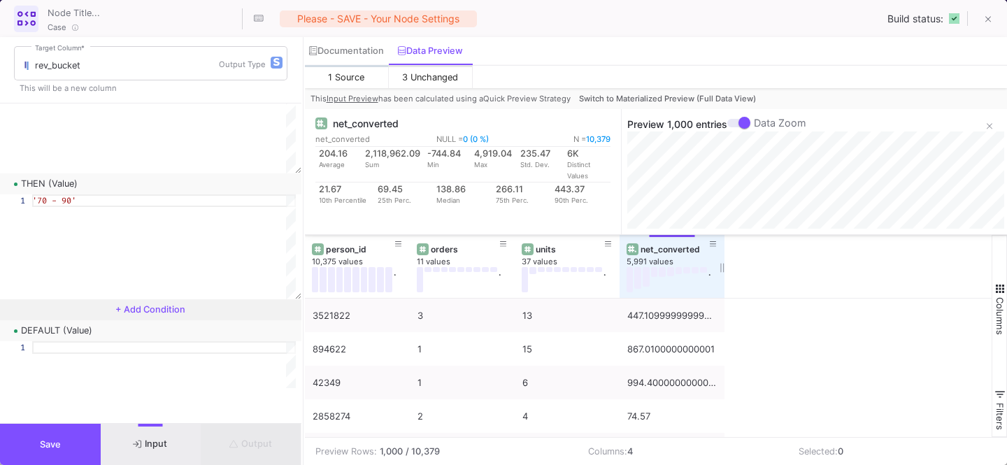
type textarea "'70 - 90'"
click at [138, 313] on span "+ Add Condition" at bounding box center [150, 309] width 70 height 10
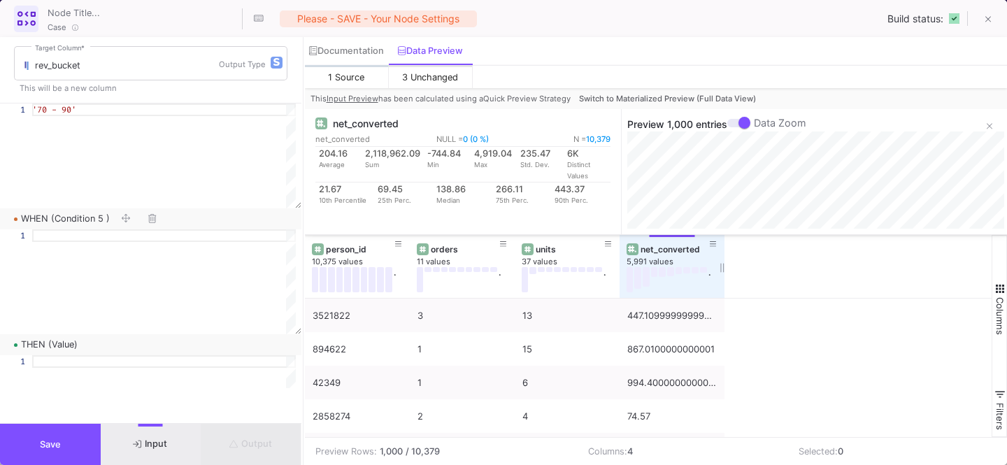
scroll to position [908, 0]
click at [144, 257] on div at bounding box center [164, 275] width 264 height 105
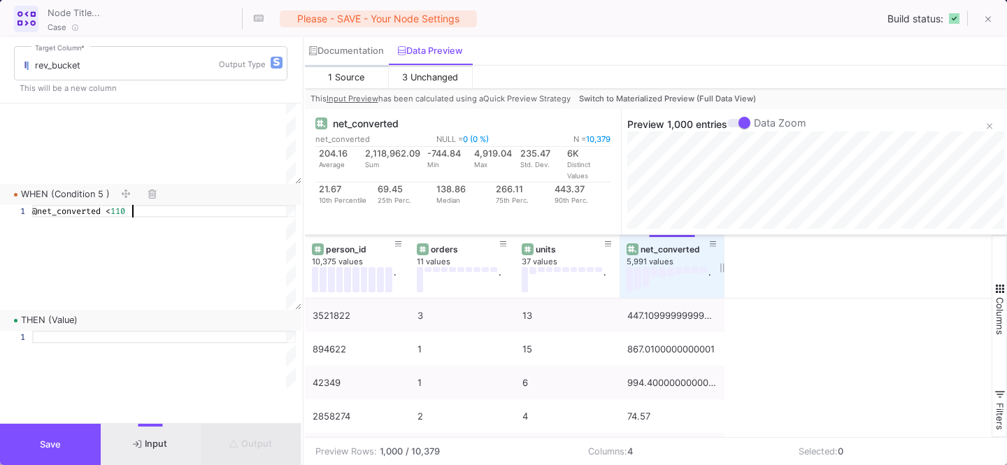
type textarea "@net_converted < 110"
click at [114, 350] on div at bounding box center [164, 383] width 264 height 105
type textarea "9"
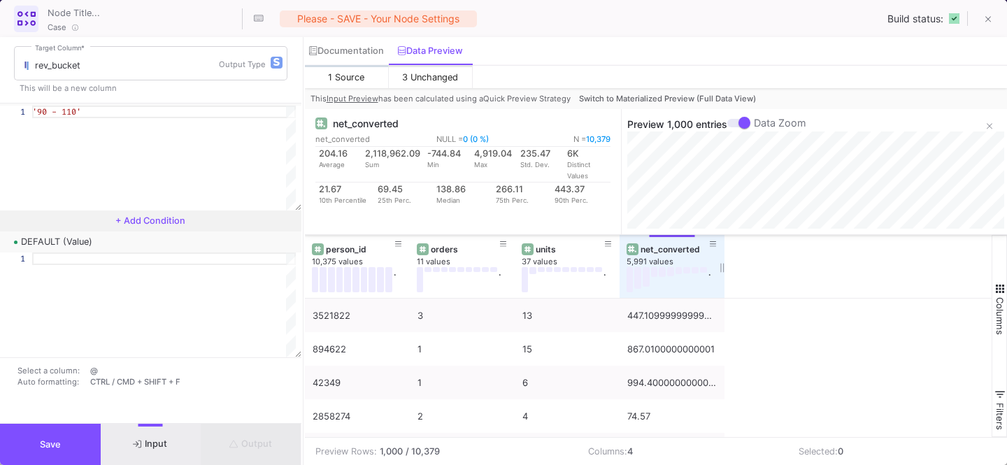
type textarea "'90 - 110'"
click at [153, 225] on button "+ Add Condition" at bounding box center [150, 220] width 301 height 21
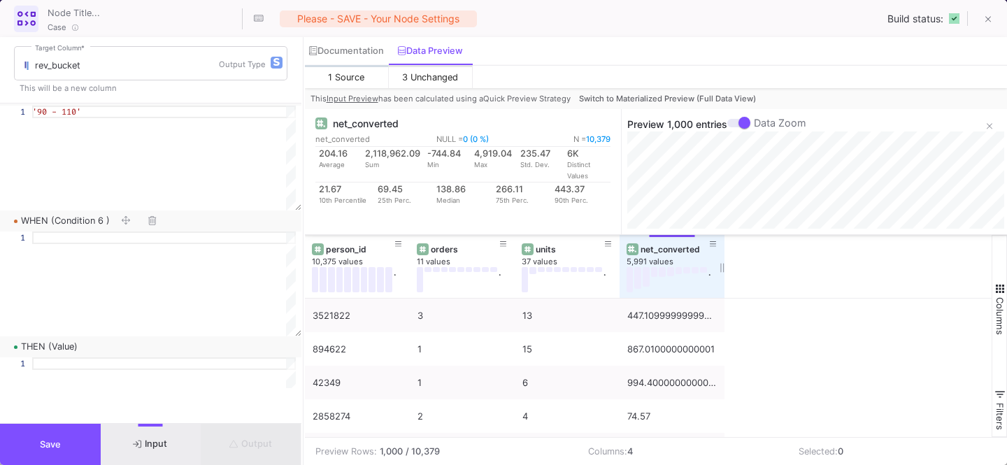
click at [98, 264] on div at bounding box center [164, 283] width 264 height 105
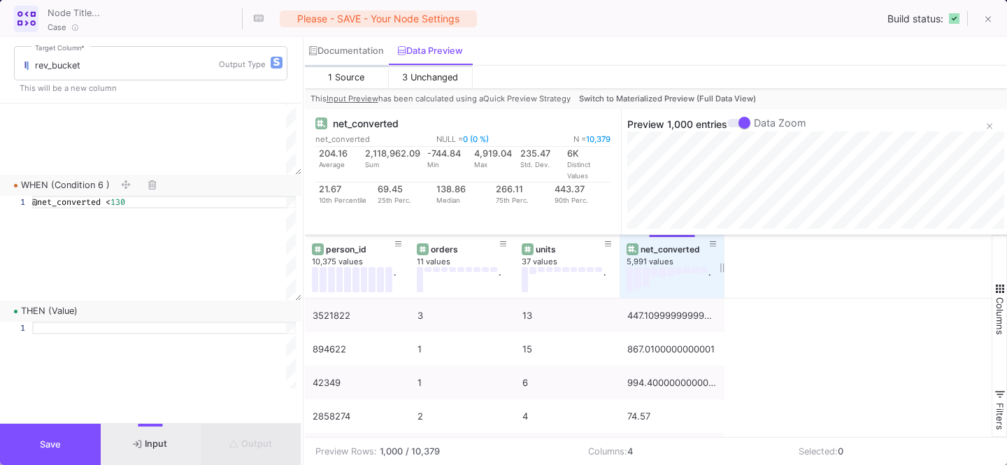
scroll to position [1222, 0]
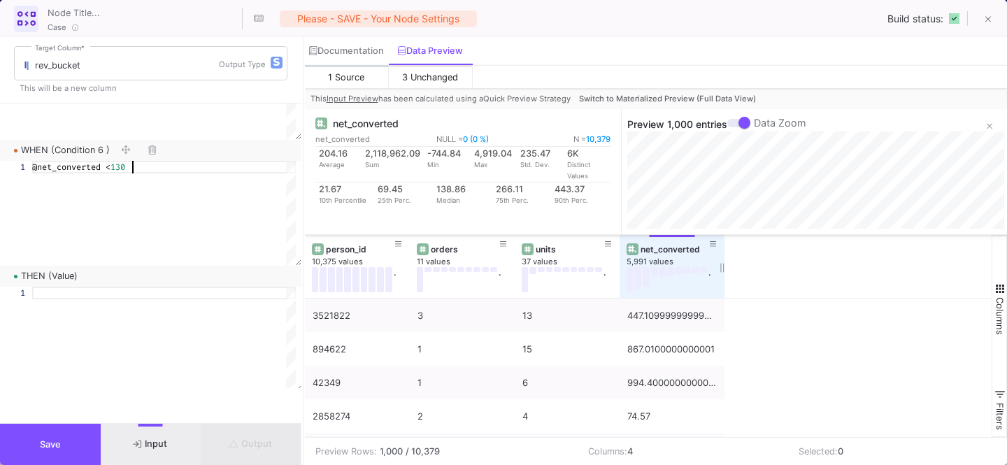
type textarea "@net_converted < 130"
click at [70, 304] on div at bounding box center [164, 339] width 264 height 105
type textarea ";"
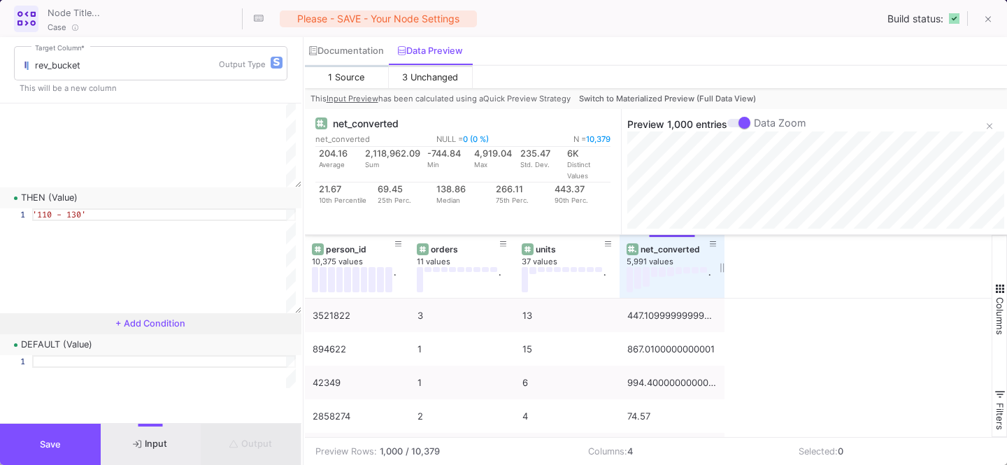
scroll to position [1302, 0]
type textarea "'110 - 130'"
click at [129, 323] on span "+ Add Condition" at bounding box center [150, 322] width 70 height 10
click at [134, 334] on div at bounding box center [164, 339] width 264 height 13
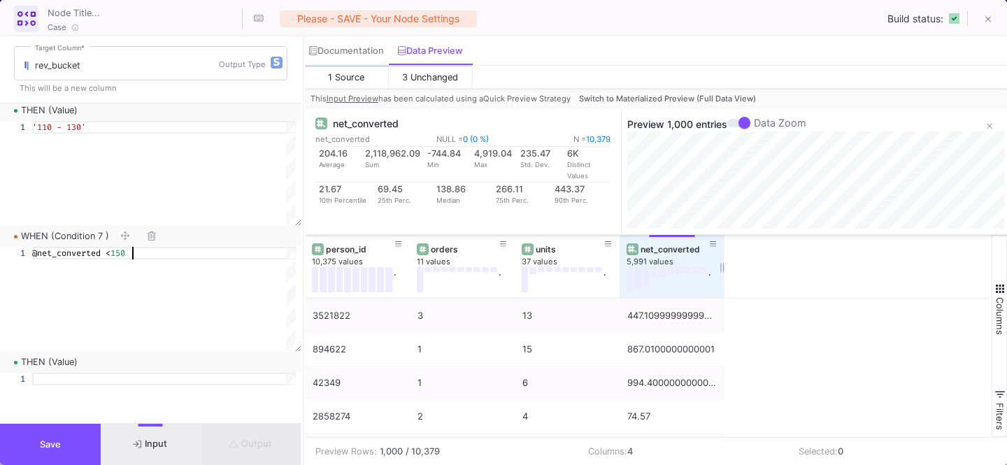
scroll to position [1436, 0]
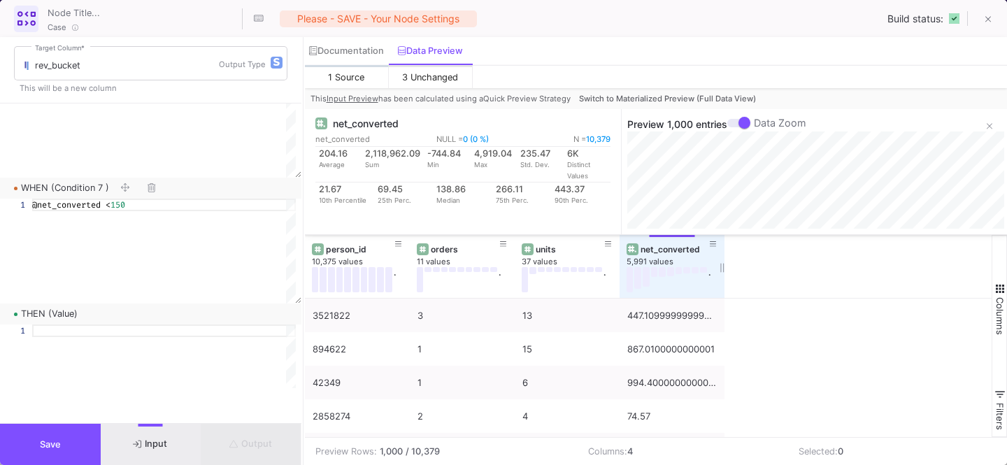
type textarea "@net_converted < 150"
click at [118, 360] on div at bounding box center [164, 376] width 264 height 105
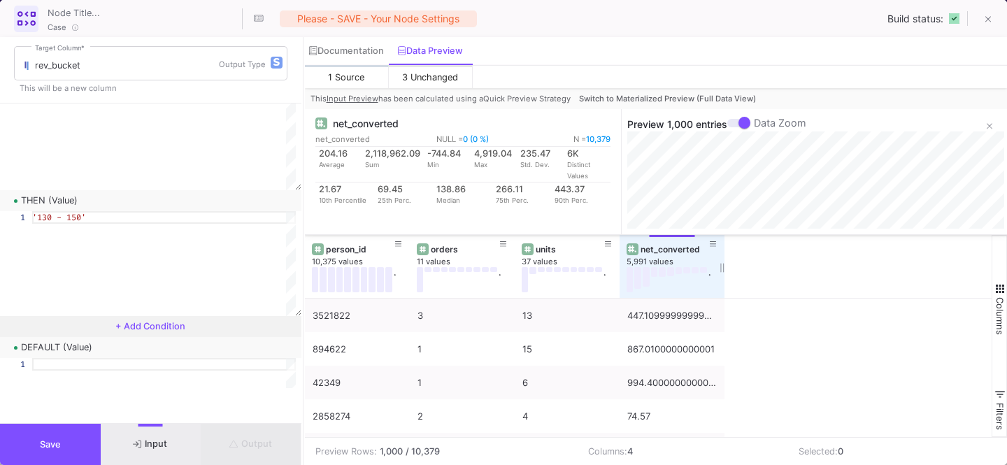
scroll to position [1572, 0]
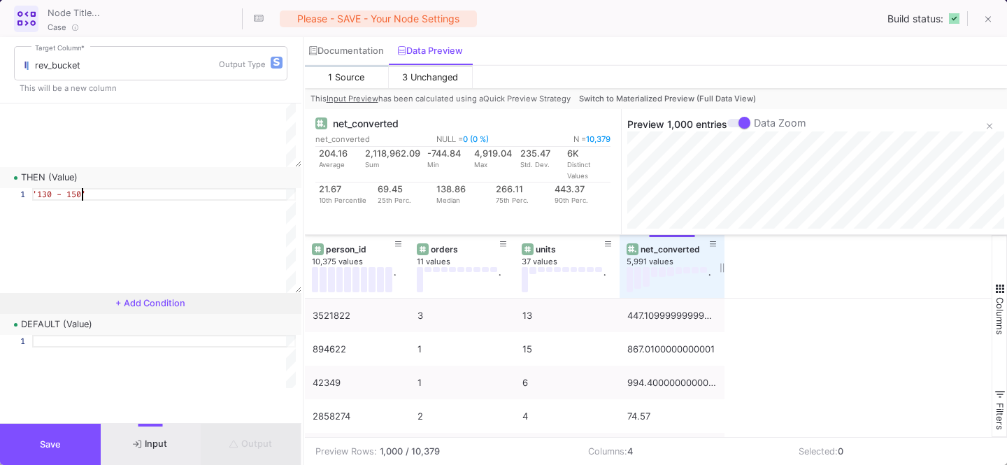
type textarea "'130 - 150'"
click at [103, 380] on div at bounding box center [164, 387] width 264 height 105
type textarea "'else'"
click at [253, 438] on span "Output" at bounding box center [250, 443] width 43 height 10
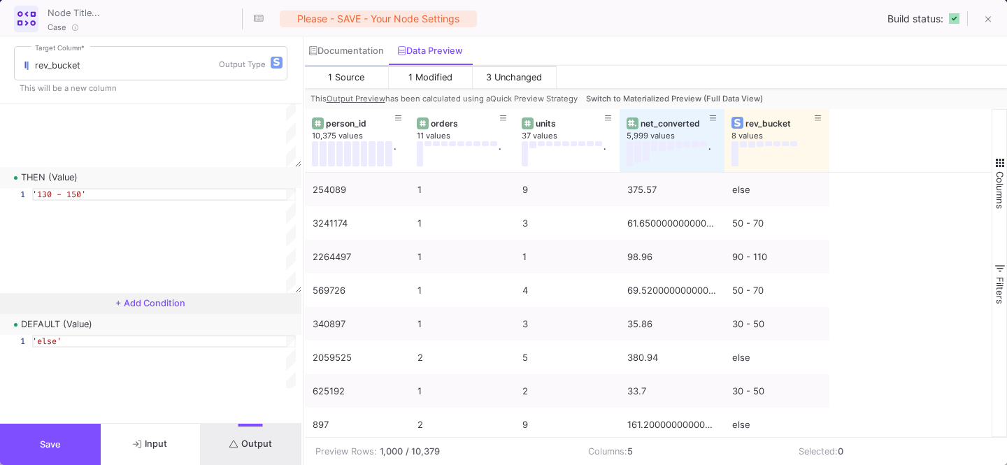
scroll to position [1592, 0]
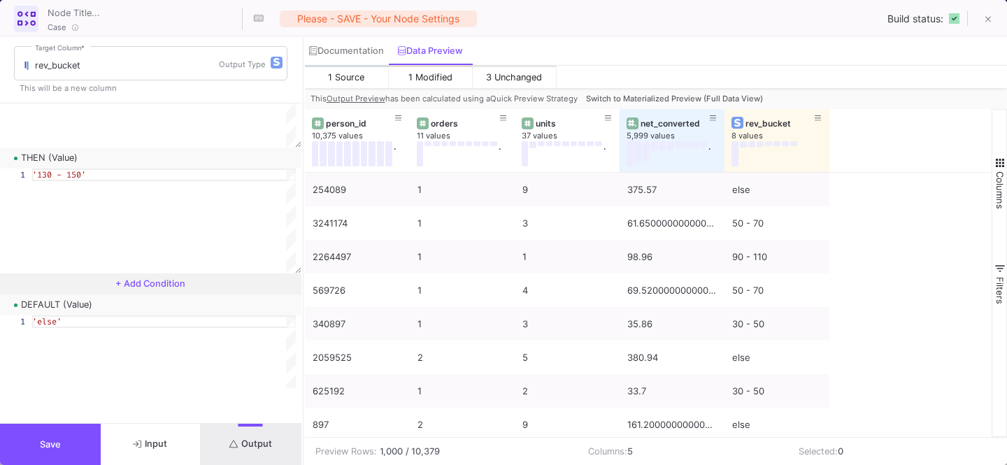
click at [140, 281] on span "+ Add Condition" at bounding box center [150, 283] width 70 height 10
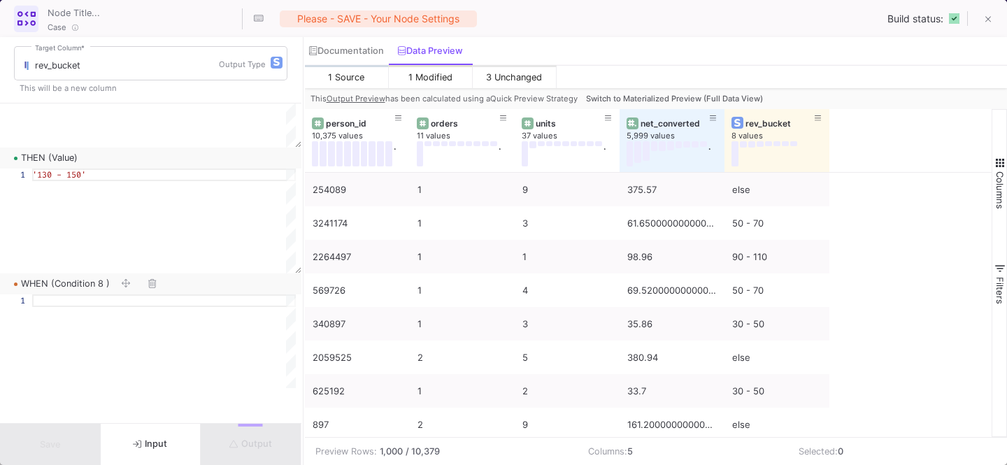
click at [111, 319] on div at bounding box center [164, 346] width 264 height 105
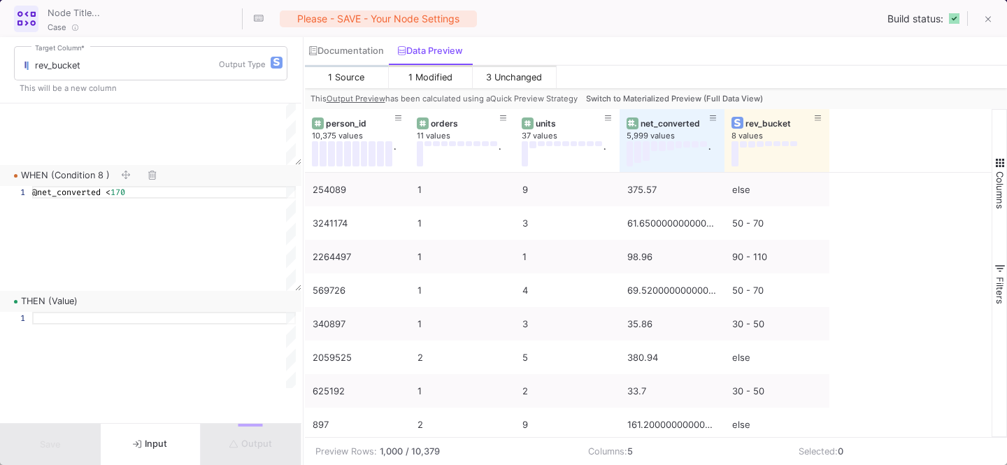
scroll to position [1728, 0]
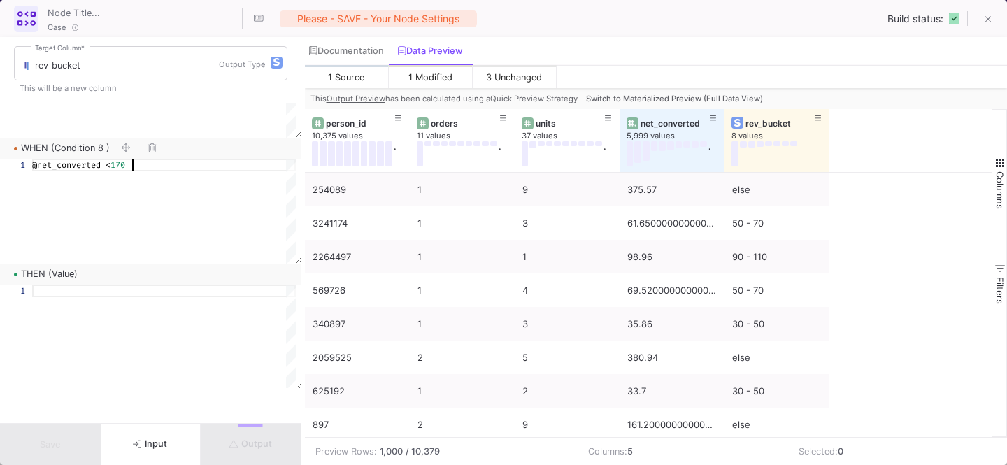
type textarea "@net_converted < 170"
click at [106, 315] on div at bounding box center [164, 337] width 264 height 105
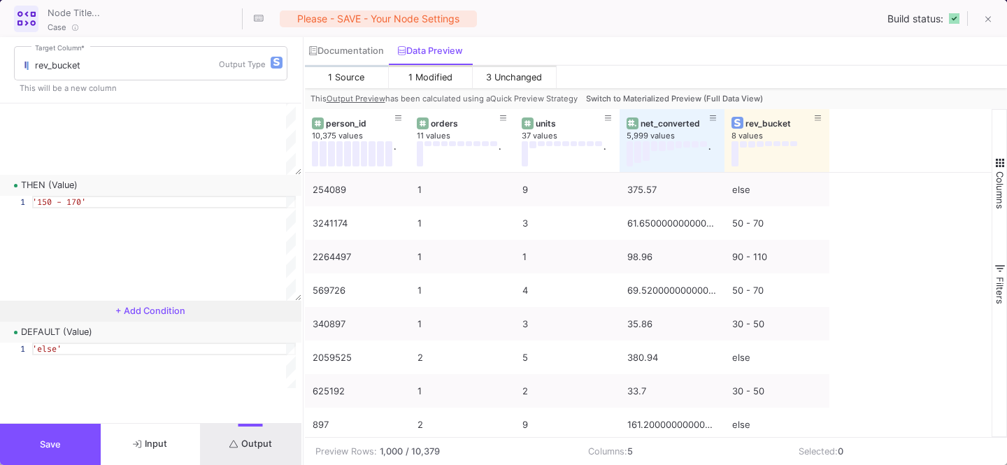
scroll to position [1874, 0]
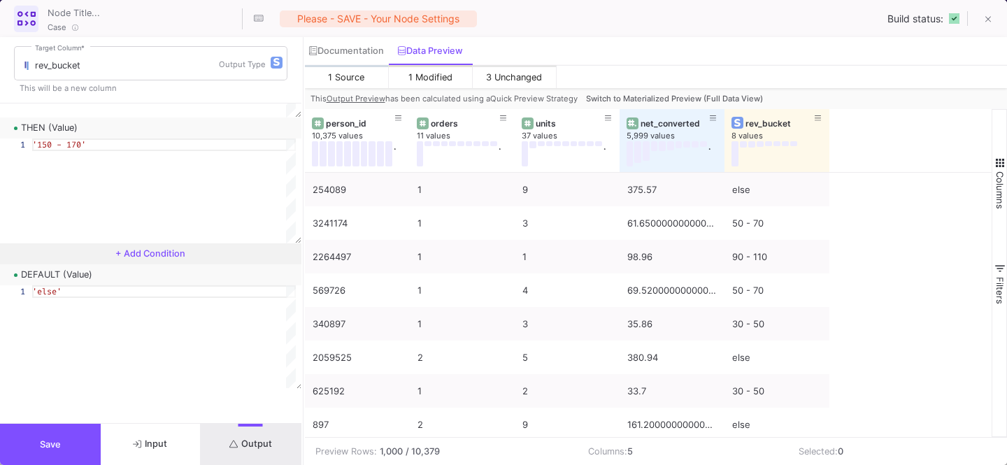
type textarea "'150 - 170'"
click at [141, 262] on button "+ Add Condition" at bounding box center [150, 253] width 301 height 21
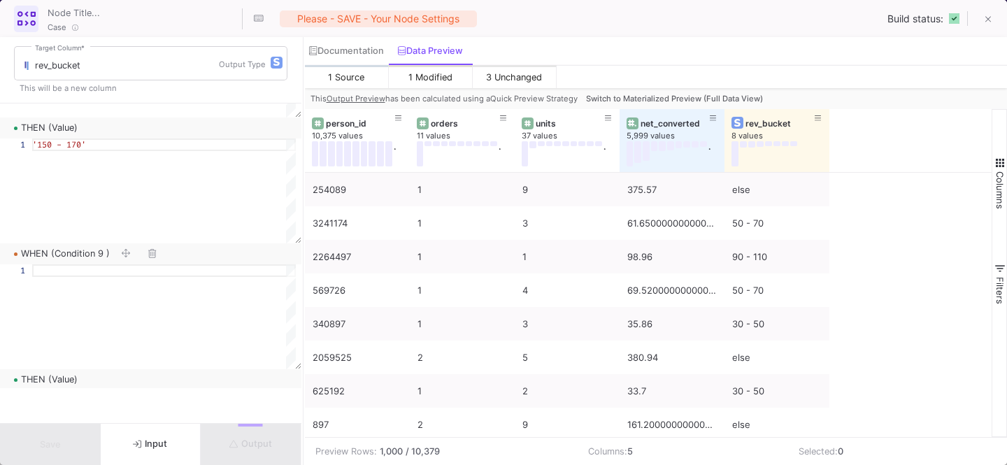
click at [108, 286] on div at bounding box center [164, 316] width 264 height 105
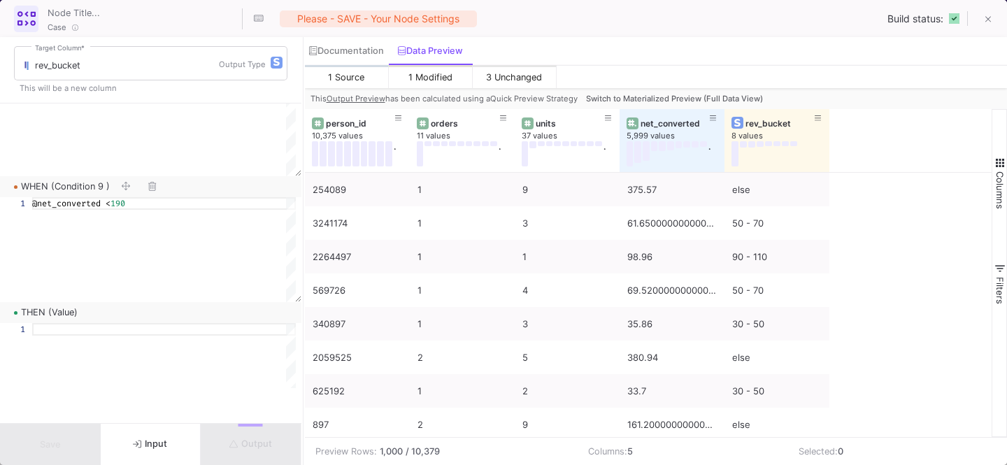
type textarea "@net_converted < 190"
click at [92, 338] on div at bounding box center [164, 375] width 264 height 105
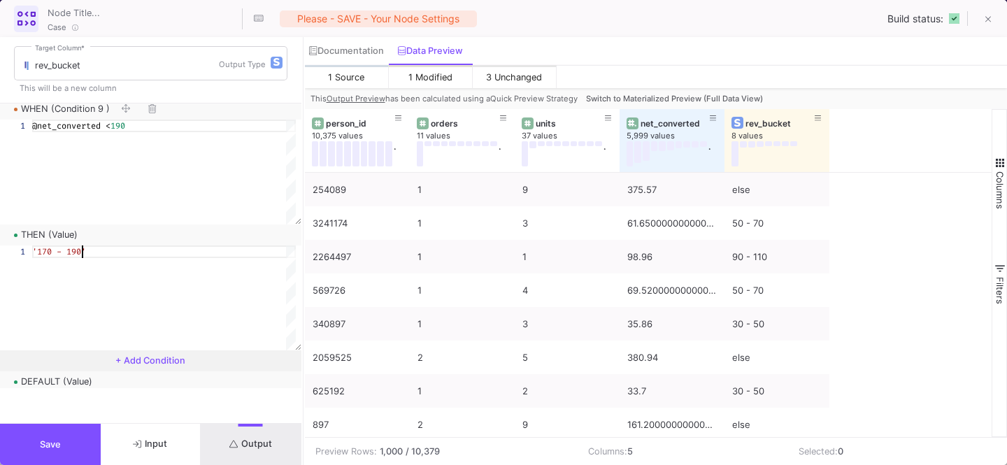
type textarea "'170 - 190'"
click at [124, 366] on button "+ Add Condition" at bounding box center [150, 360] width 301 height 21
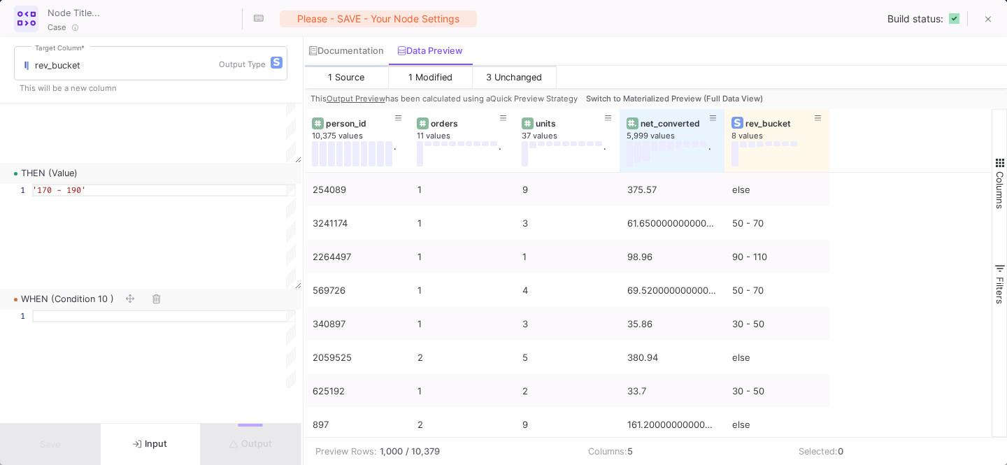
scroll to position [2086, 0]
click at [152, 315] on div at bounding box center [164, 310] width 264 height 13
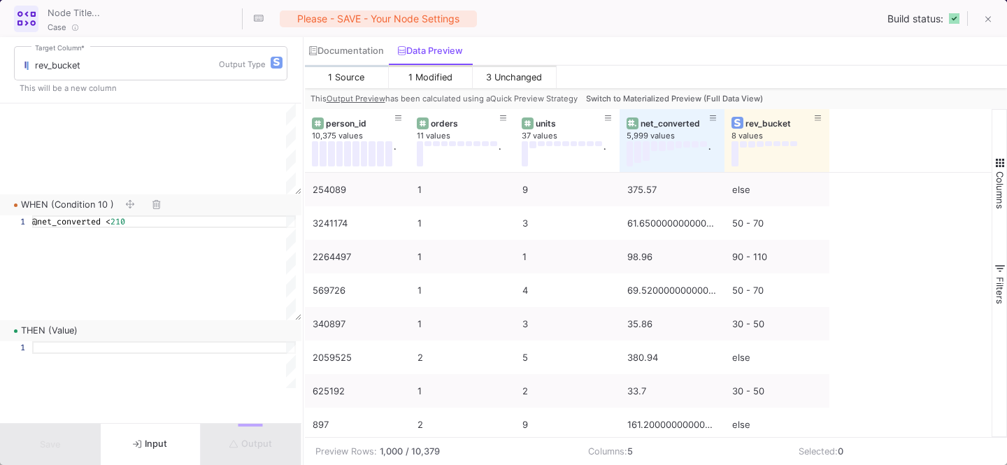
scroll to position [2179, 0]
type textarea "@net_converted < 210"
click at [133, 358] on div at bounding box center [164, 389] width 264 height 105
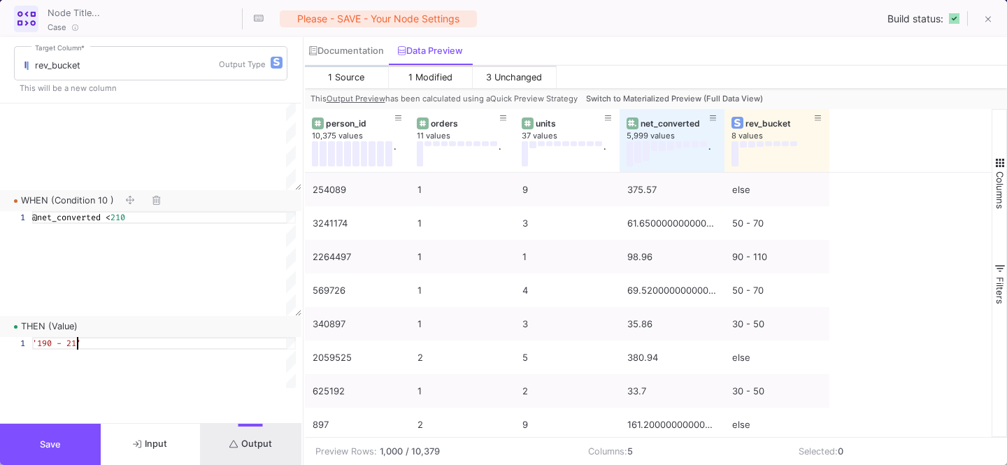
scroll to position [0, 50]
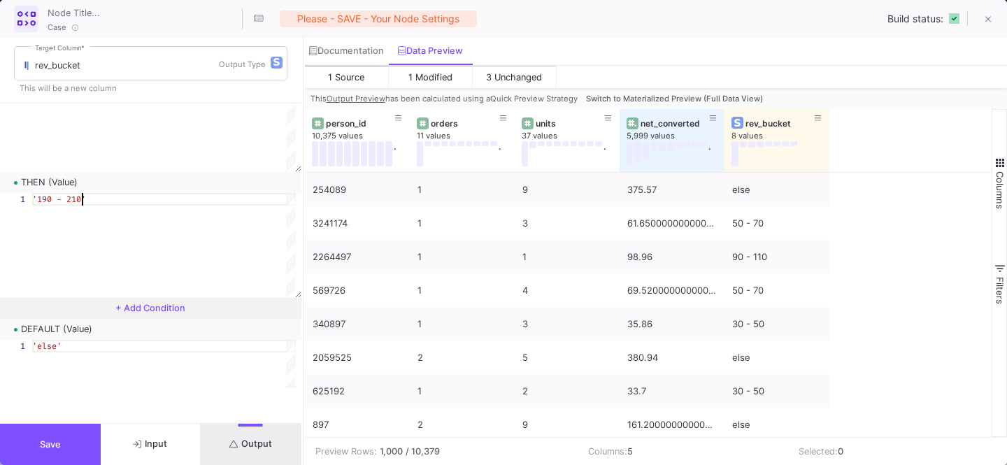
type textarea "'190 - 210'"
click at [165, 316] on button "+ Add Condition" at bounding box center [150, 308] width 301 height 21
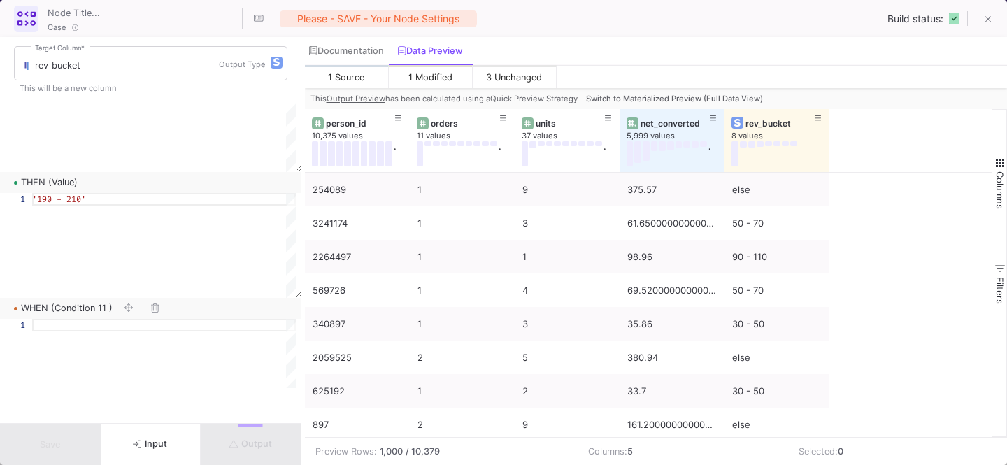
scroll to position [2323, 0]
click at [144, 329] on div at bounding box center [164, 325] width 264 height 13
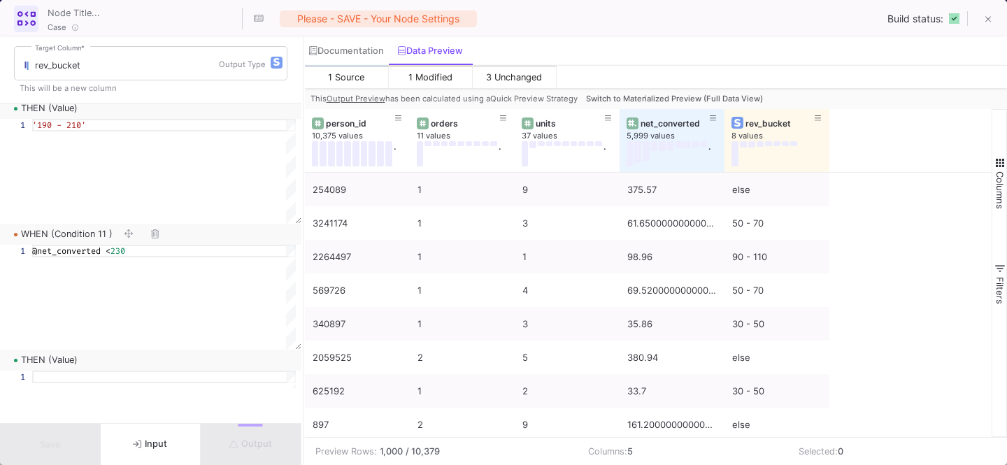
type textarea "@net_converted < 230"
click at [123, 382] on div at bounding box center [164, 423] width 264 height 105
click at [80, 369] on div "THEN (Value)" at bounding box center [150, 360] width 301 height 21
click at [66, 386] on div at bounding box center [164, 423] width 264 height 105
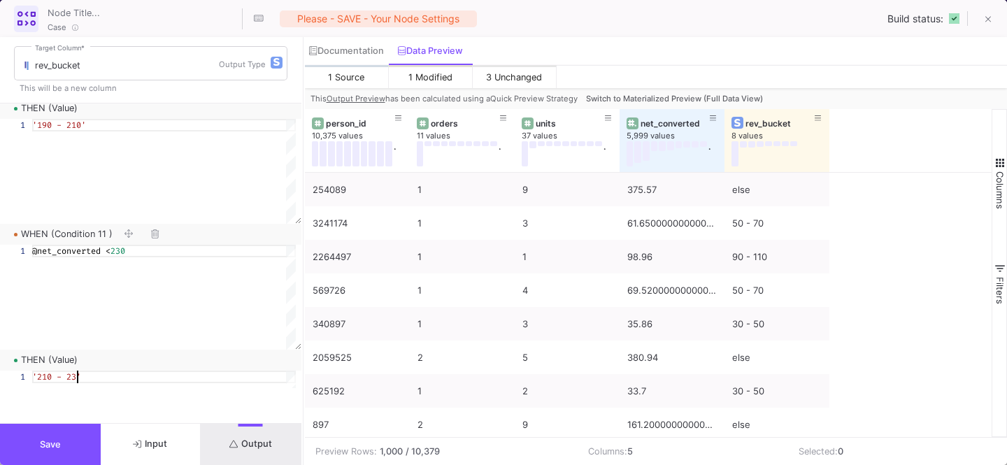
scroll to position [0, 50]
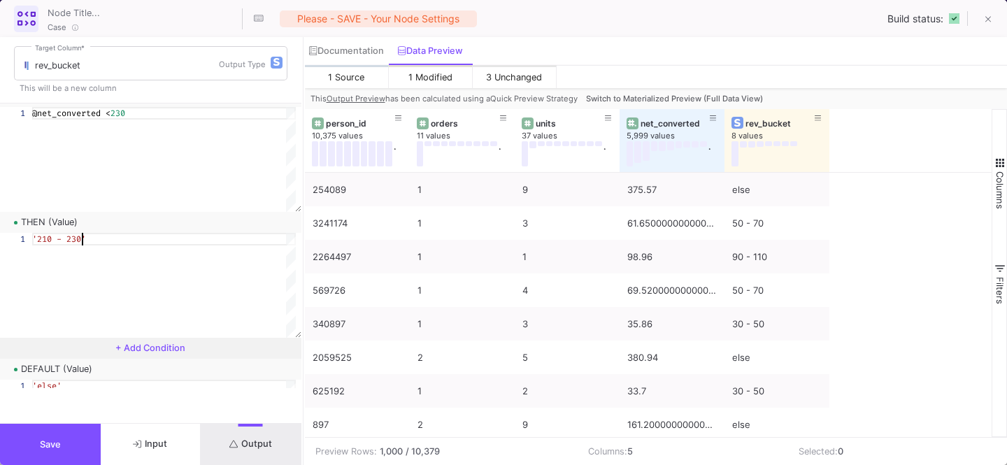
type textarea "'210 - 230'"
click at [138, 354] on button "+ Add Condition" at bounding box center [150, 348] width 301 height 21
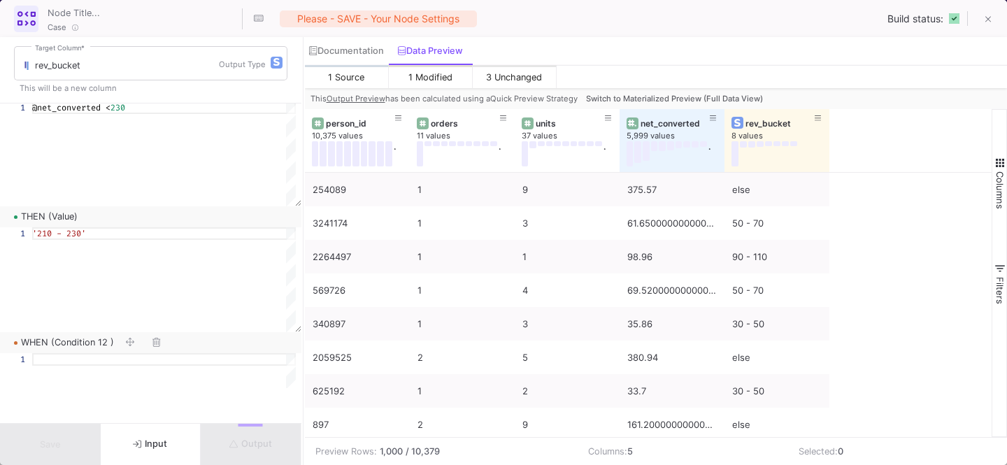
scroll to position [2534, 0]
click at [111, 370] on div at bounding box center [164, 365] width 264 height 13
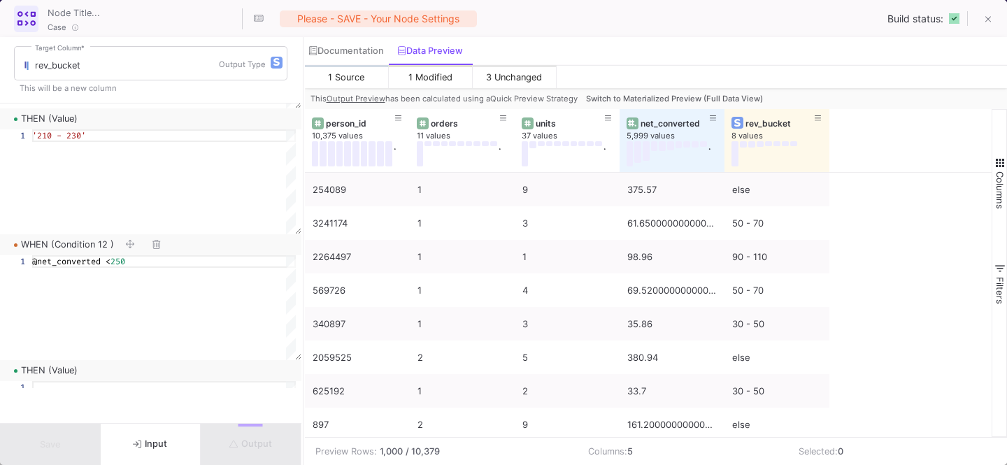
scroll to position [2648, 0]
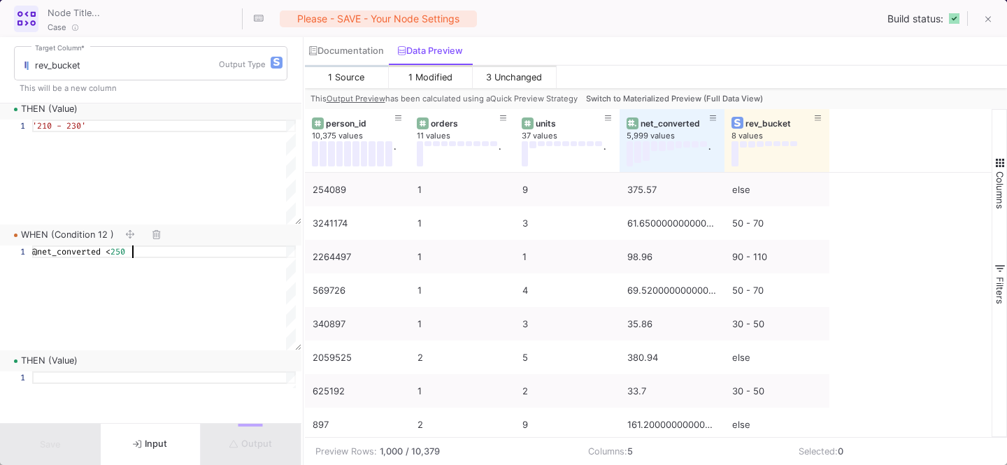
type textarea "@net_converted < 250"
click at [112, 386] on div at bounding box center [164, 423] width 264 height 105
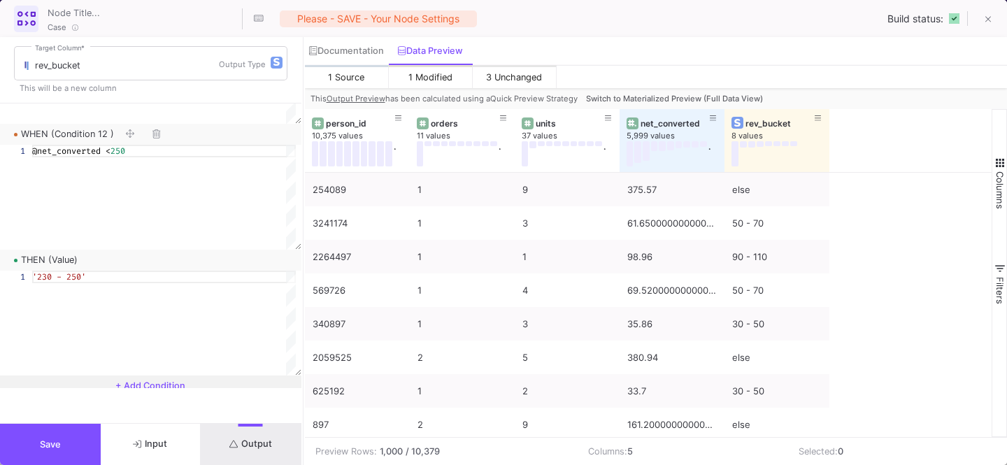
scroll to position [2775, 0]
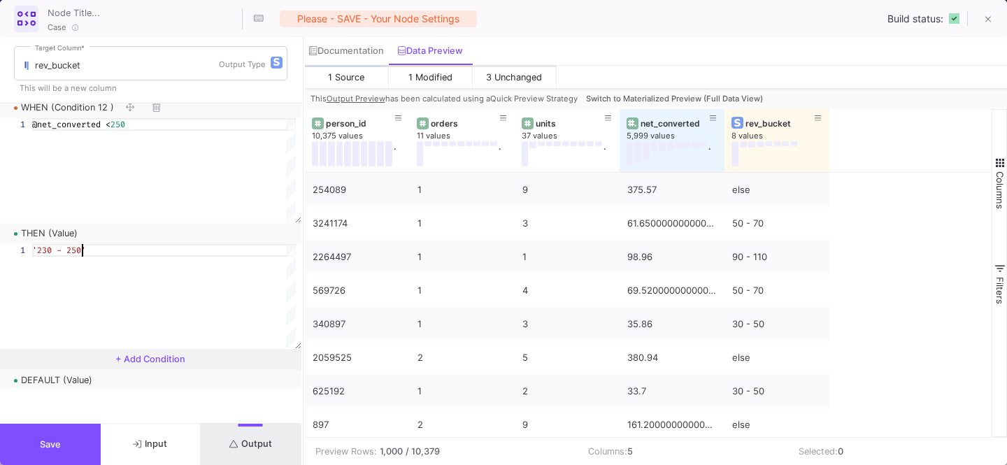
type textarea "'230 - 250'"
click at [62, 434] on button "Save" at bounding box center [50, 444] width 101 height 41
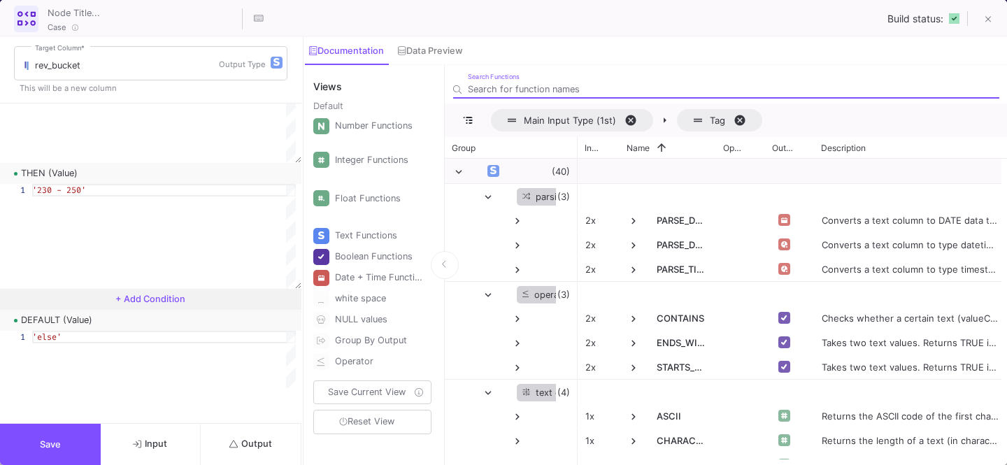
click at [154, 299] on span "+ Add Condition" at bounding box center [150, 299] width 70 height 10
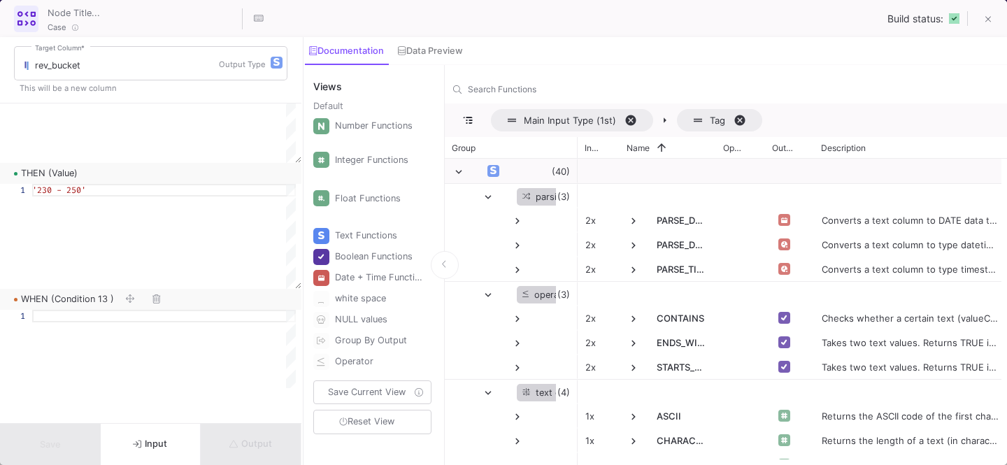
scroll to position [2835, 0]
click at [128, 324] on div at bounding box center [164, 362] width 264 height 105
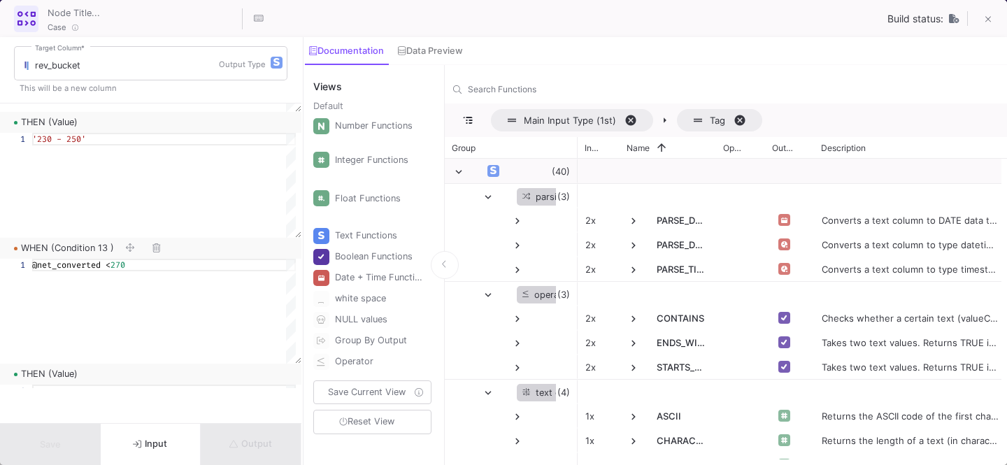
scroll to position [2906, 0]
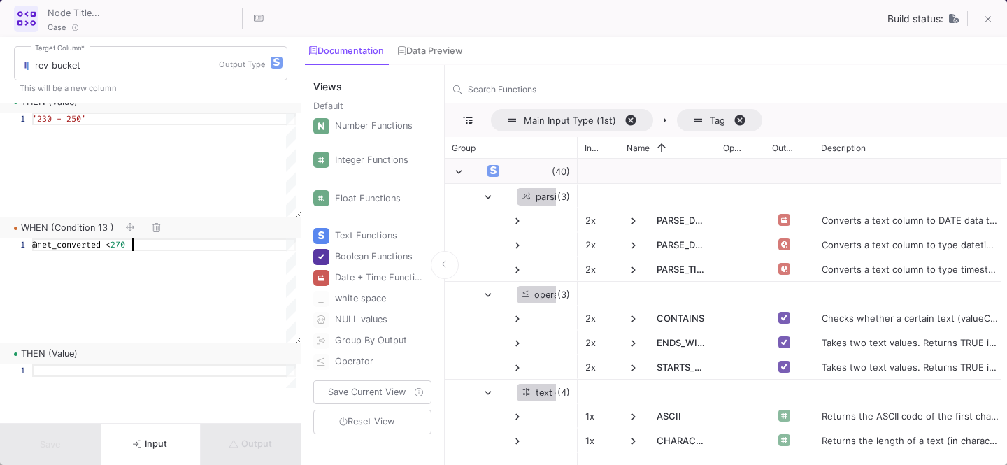
type textarea "@net_converted < 270"
click at [95, 387] on div at bounding box center [164, 416] width 264 height 105
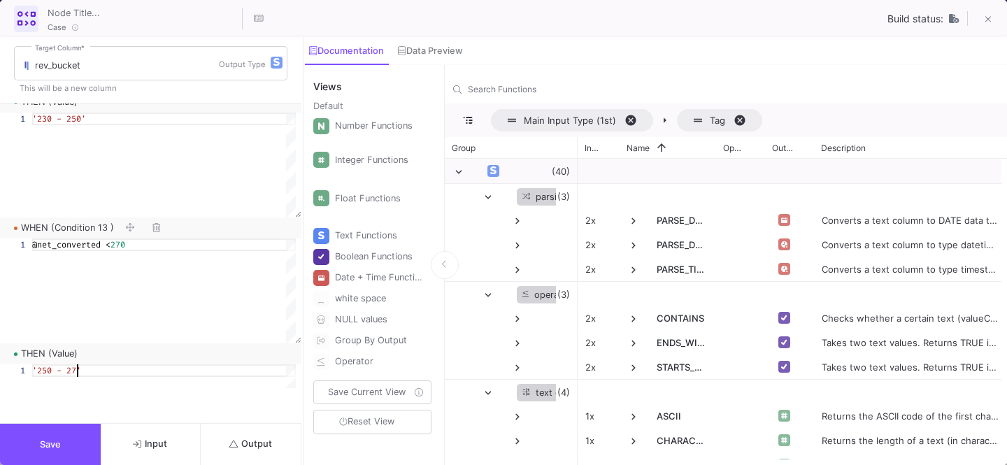
scroll to position [0, 50]
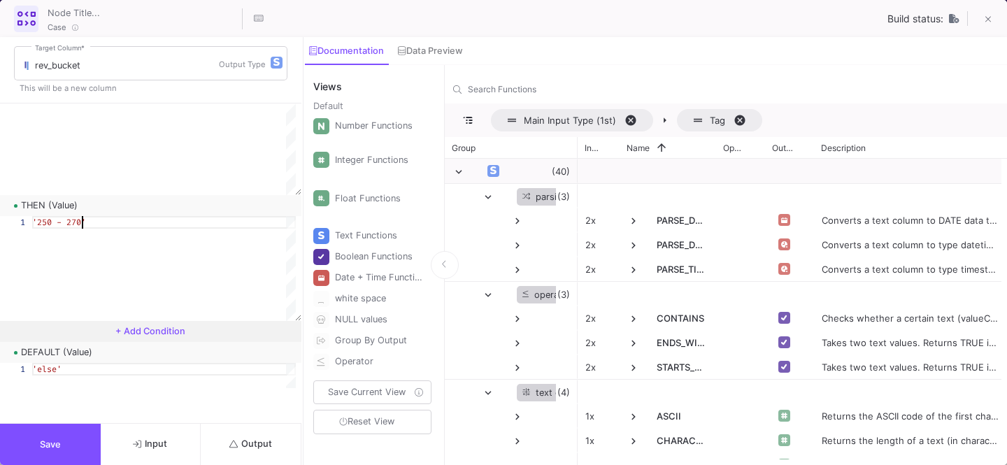
type textarea "'250 - 270'"
click at [161, 332] on span "+ Add Condition" at bounding box center [150, 331] width 70 height 10
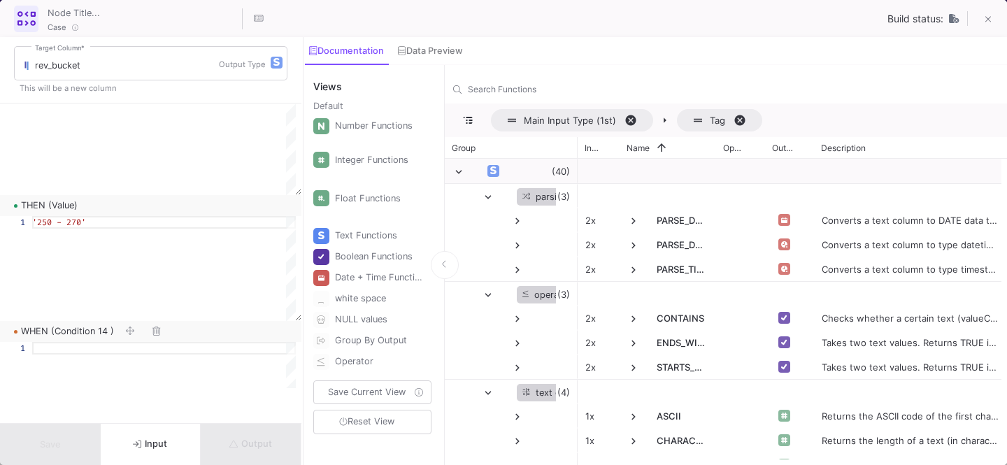
click at [136, 352] on div at bounding box center [164, 348] width 264 height 13
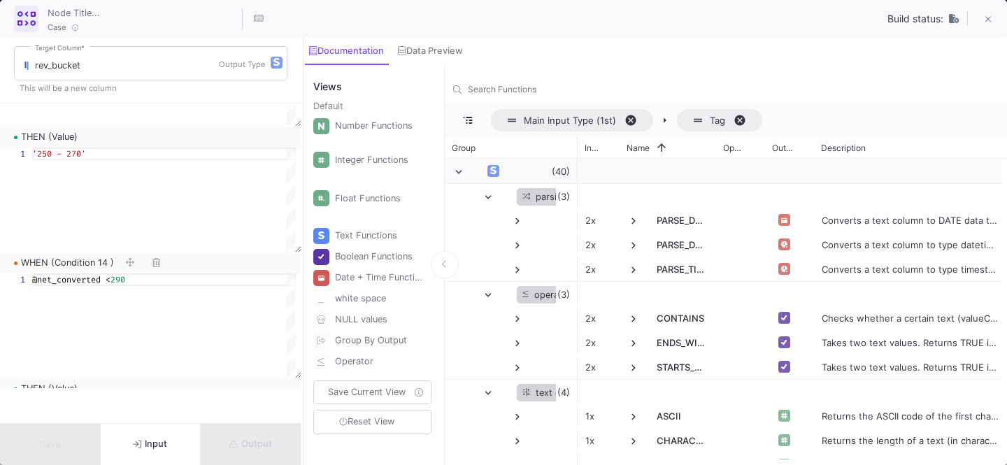
scroll to position [3215, 0]
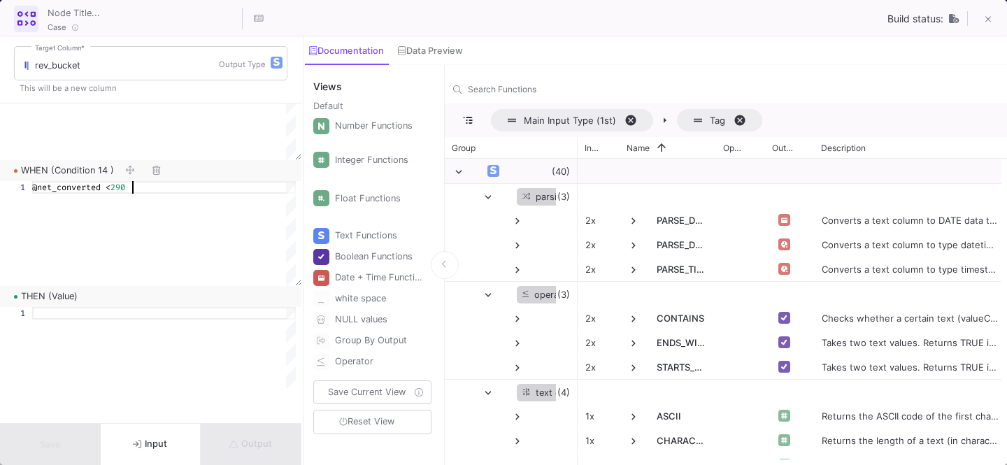
type textarea "@net_converted < 290"
click at [132, 327] on div at bounding box center [164, 359] width 264 height 105
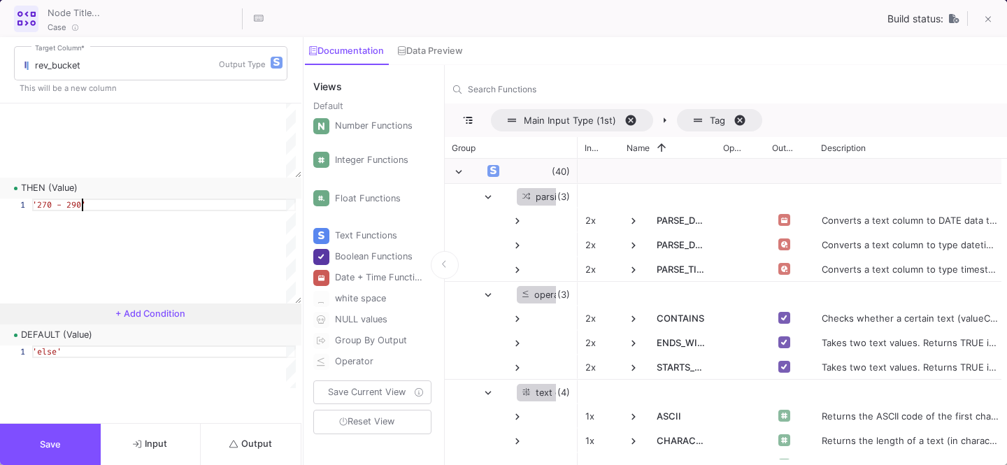
scroll to position [3326, 0]
type textarea "'270 - 290'"
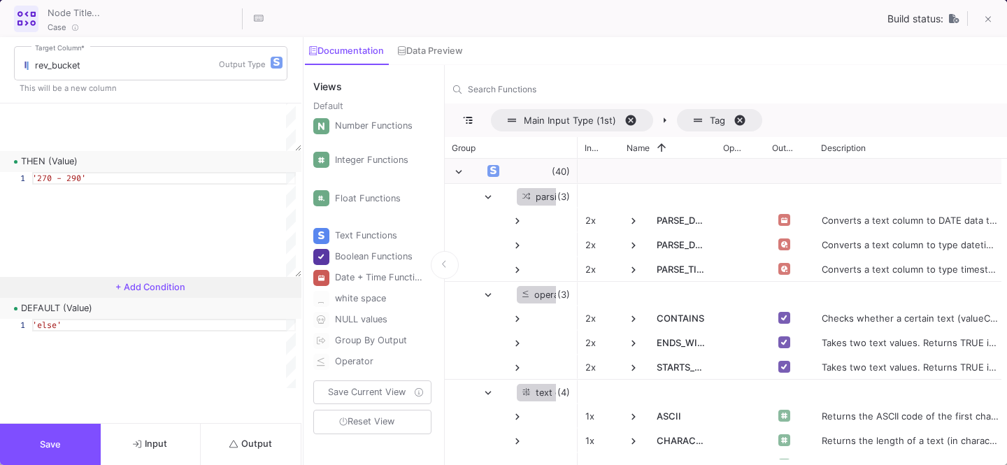
click at [152, 291] on span "+ Add Condition" at bounding box center [150, 287] width 70 height 10
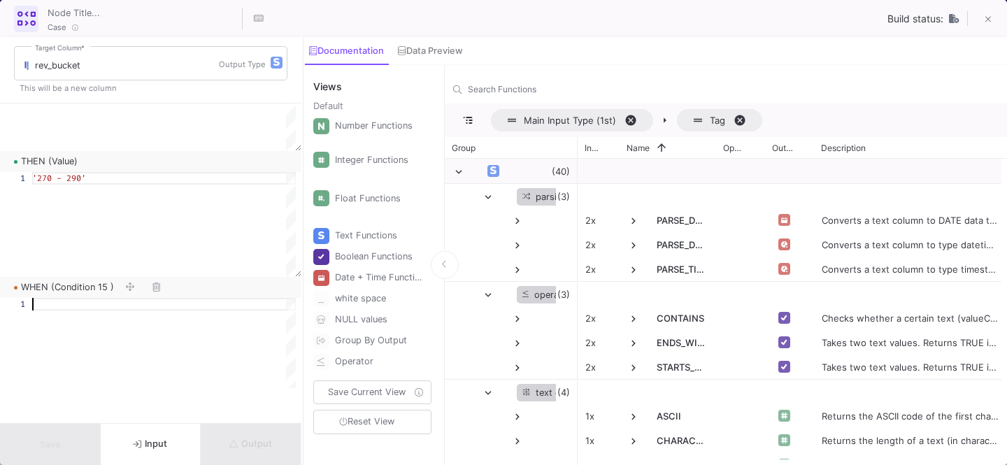
click at [117, 326] on div at bounding box center [164, 350] width 264 height 105
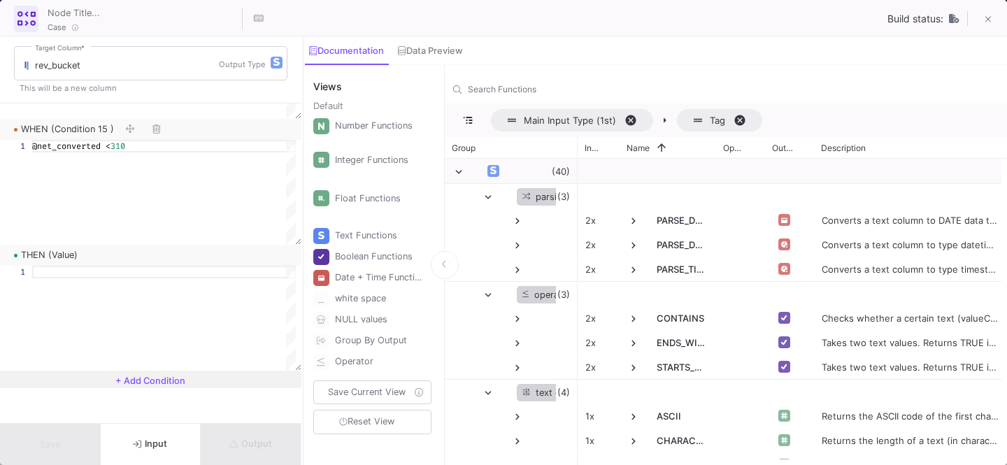
scroll to position [3535, 0]
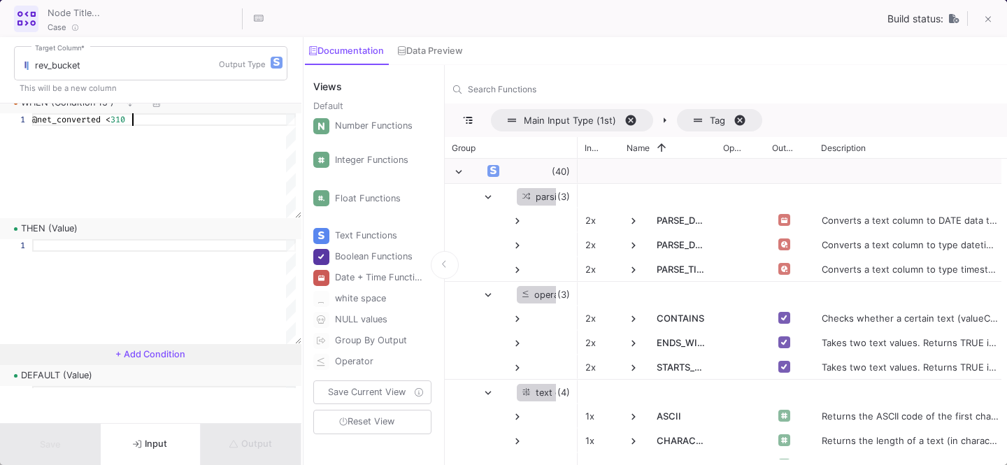
type textarea "@net_converted < 310"
click at [138, 268] on div at bounding box center [164, 291] width 264 height 105
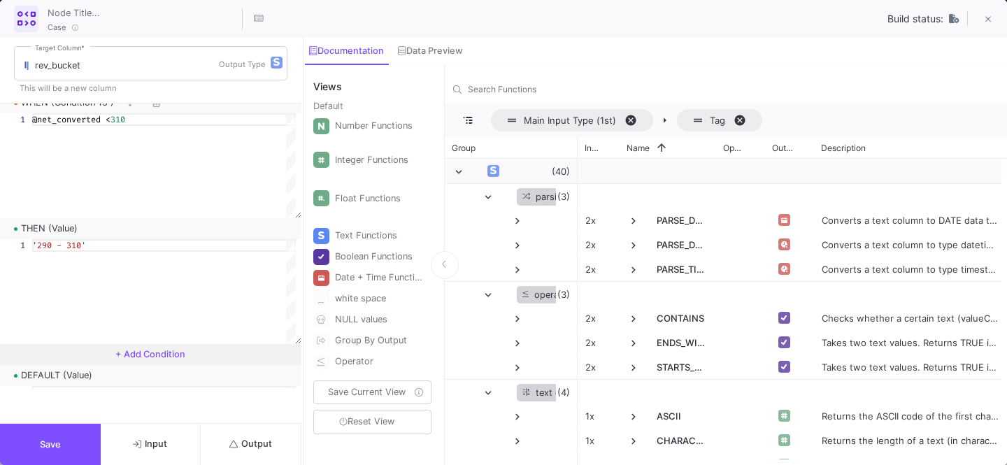
scroll to position [3552, 0]
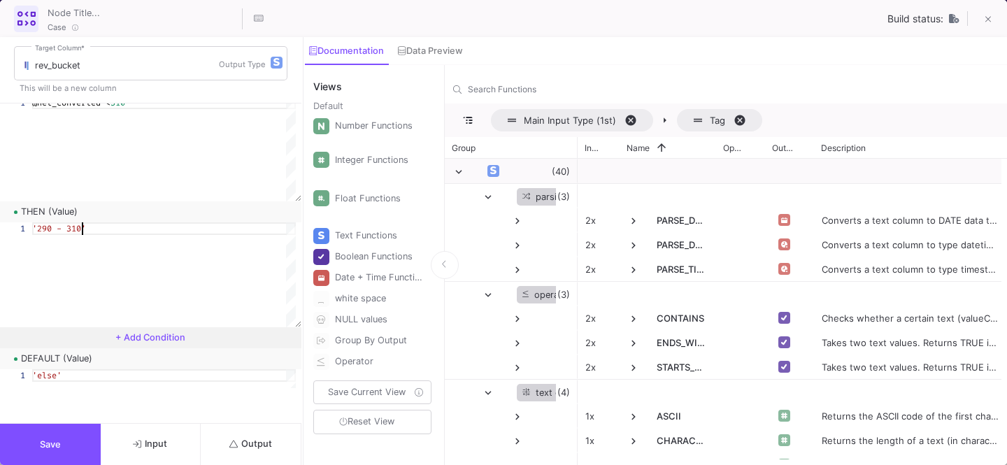
type textarea "'290 - 310'"
click at [152, 343] on button "+ Add Condition" at bounding box center [150, 337] width 301 height 21
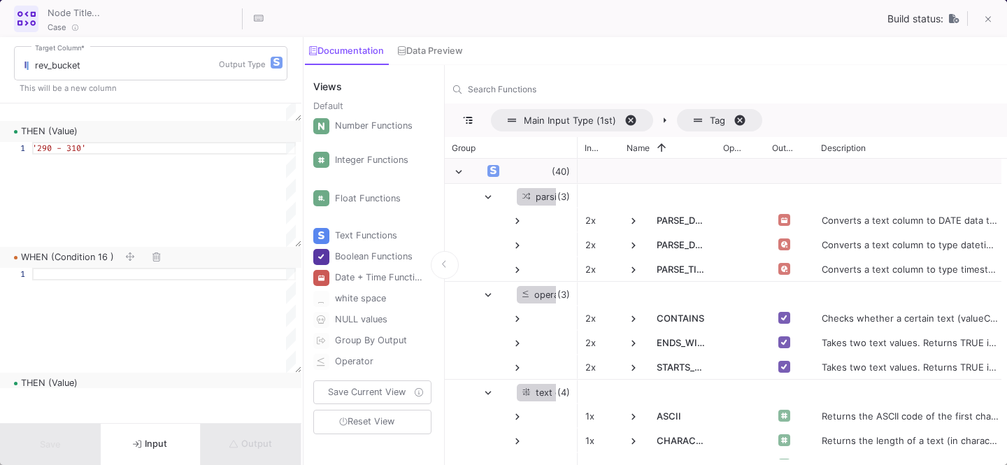
scroll to position [3647, 0]
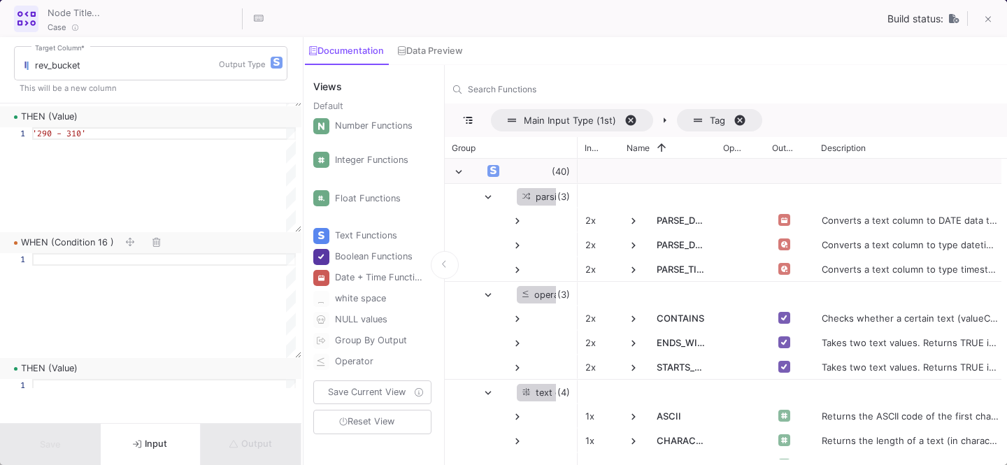
click at [139, 285] on div at bounding box center [164, 305] width 264 height 105
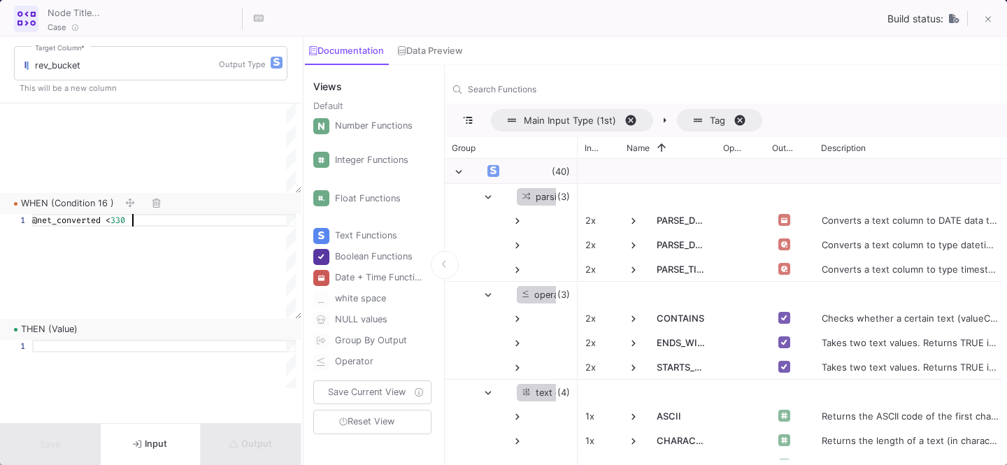
type textarea "@net_converted < 330"
click at [134, 364] on div at bounding box center [164, 392] width 264 height 105
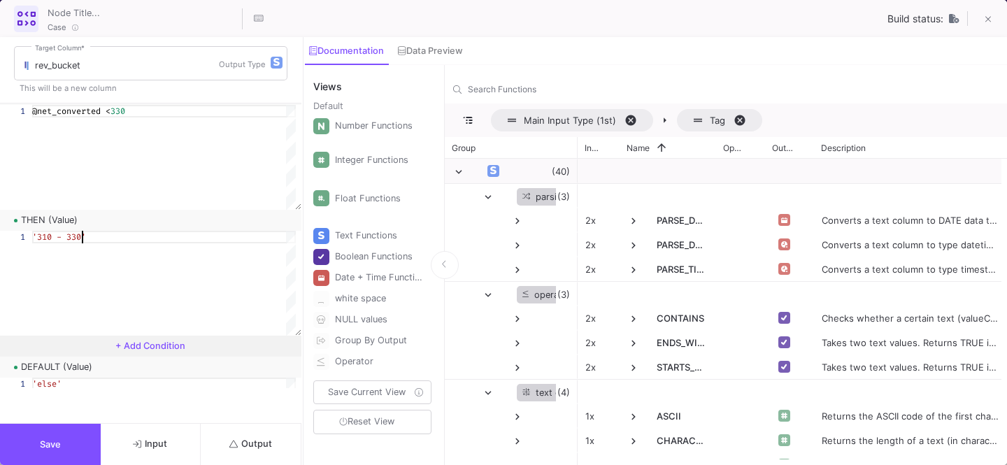
scroll to position [3797, 0]
type textarea "'310 - 330'"
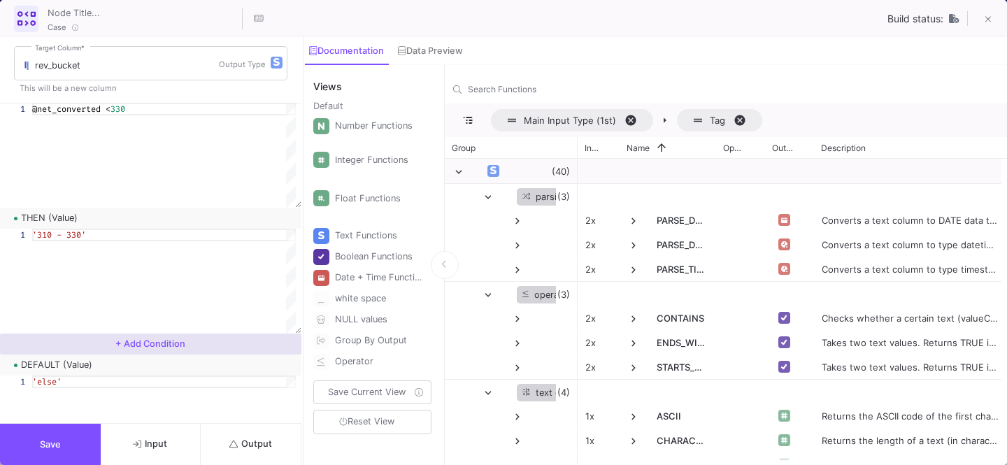
click at [154, 350] on button "+ Add Condition" at bounding box center [150, 344] width 301 height 21
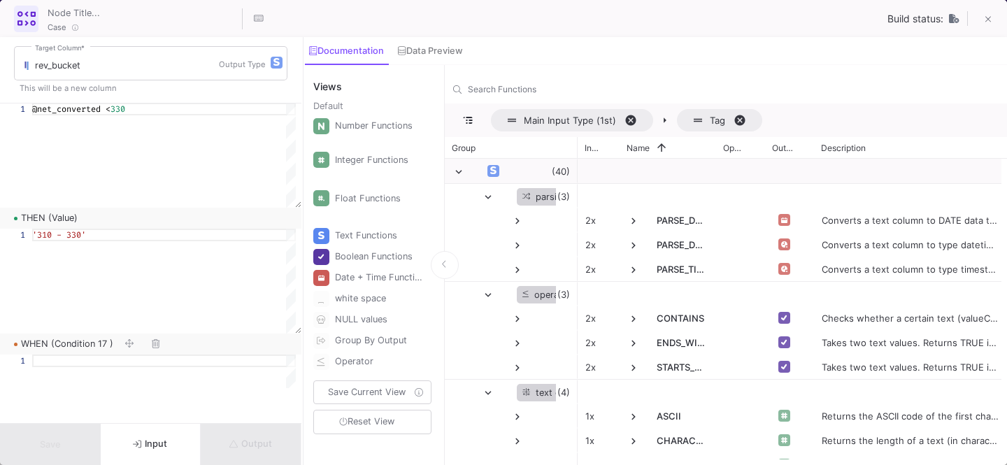
click at [138, 359] on div at bounding box center [164, 360] width 264 height 13
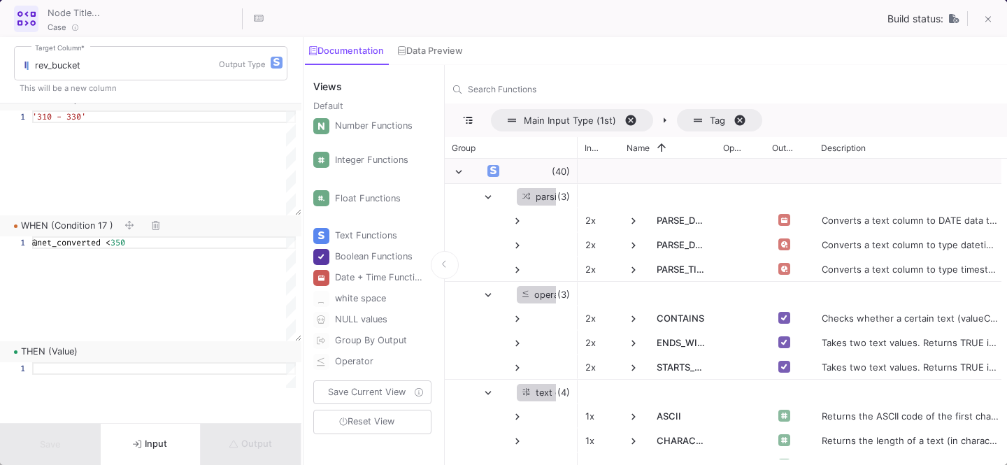
scroll to position [3929, 0]
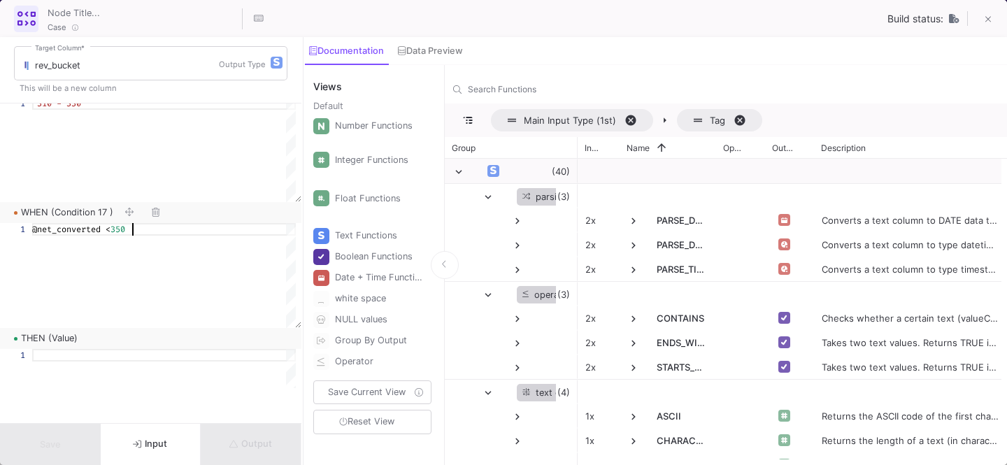
type textarea "@net_converted < 350"
click at [137, 380] on div at bounding box center [164, 401] width 264 height 105
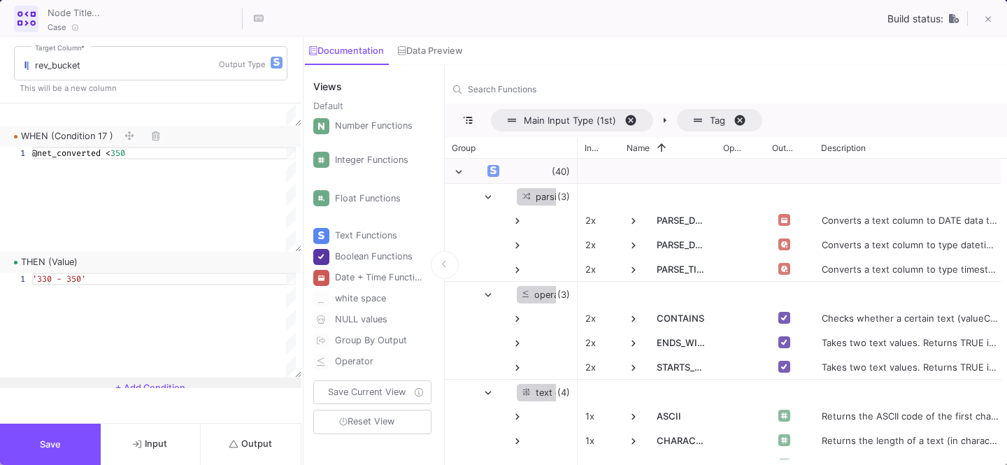
scroll to position [4036, 0]
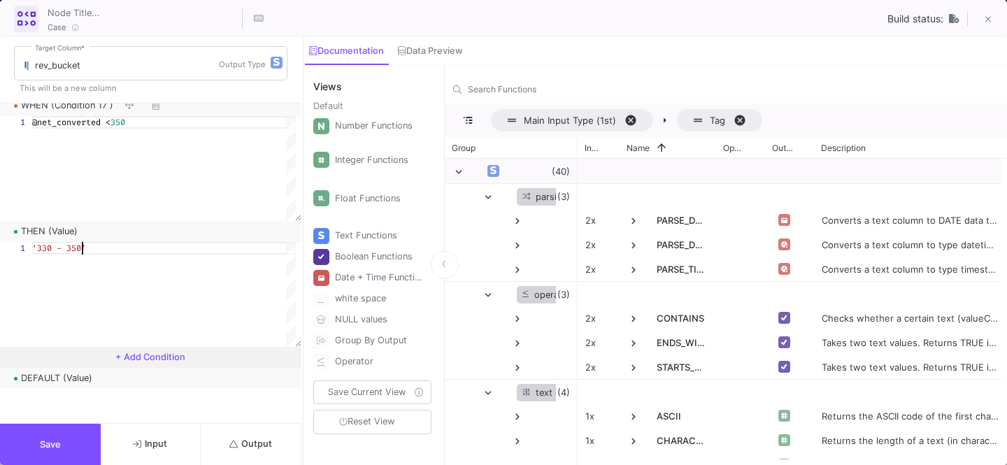
type textarea "'330 - 350'"
click at [147, 357] on span "+ Add Condition" at bounding box center [150, 357] width 70 height 10
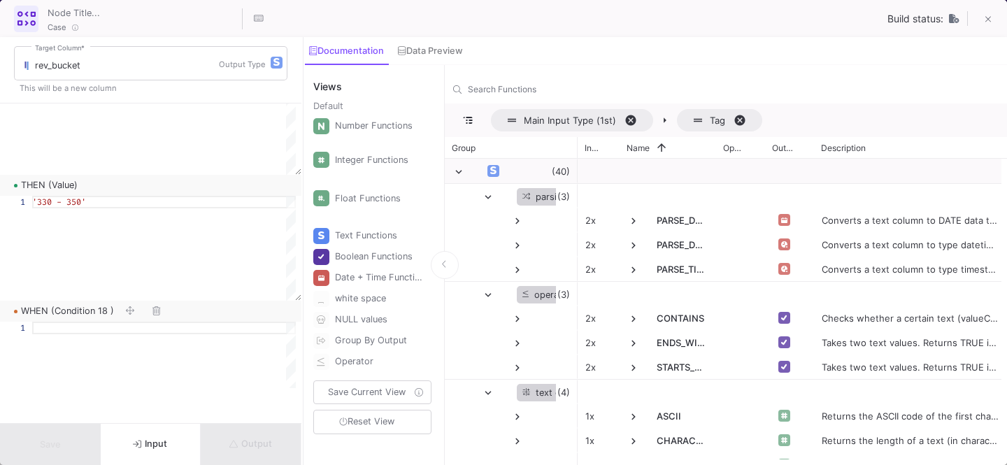
scroll to position [4087, 0]
click at [106, 335] on div at bounding box center [164, 368] width 264 height 105
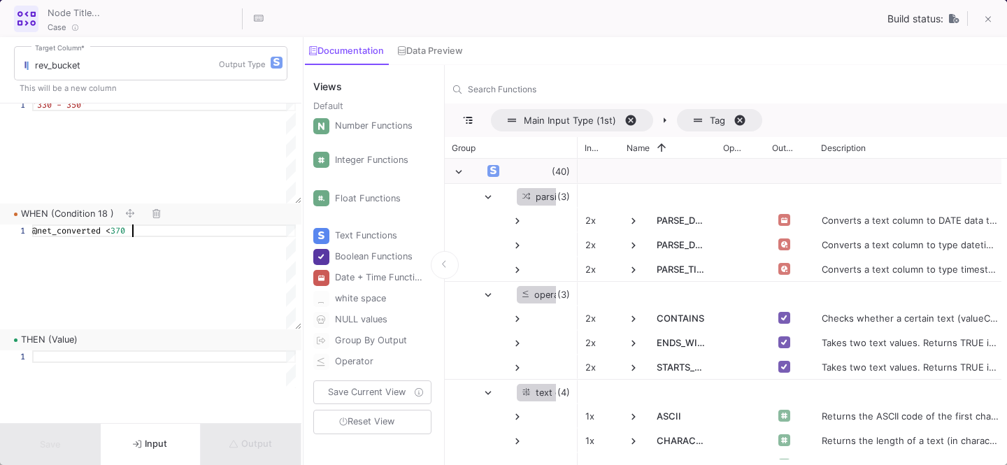
type textarea "@net_converted < 370"
click at [71, 364] on div at bounding box center [164, 402] width 264 height 105
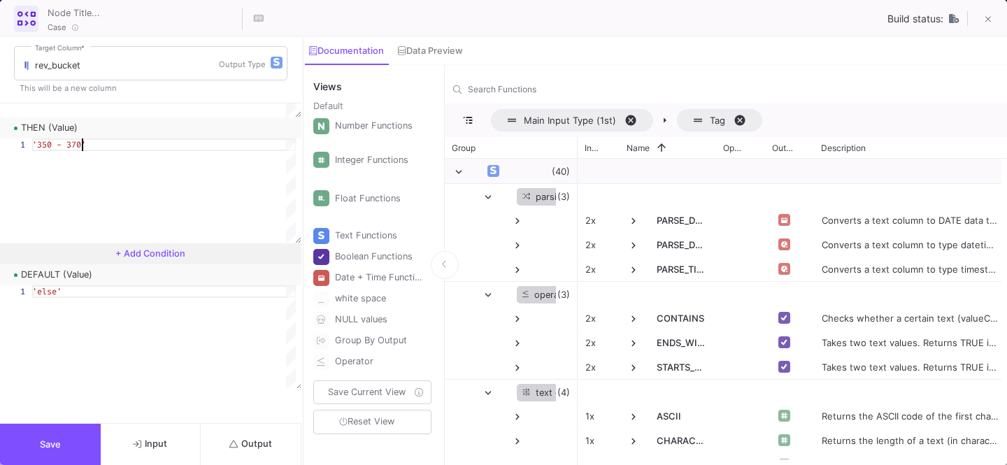
type textarea "'350 - 370'"
click at [166, 260] on button "+ Add Condition" at bounding box center [150, 253] width 301 height 21
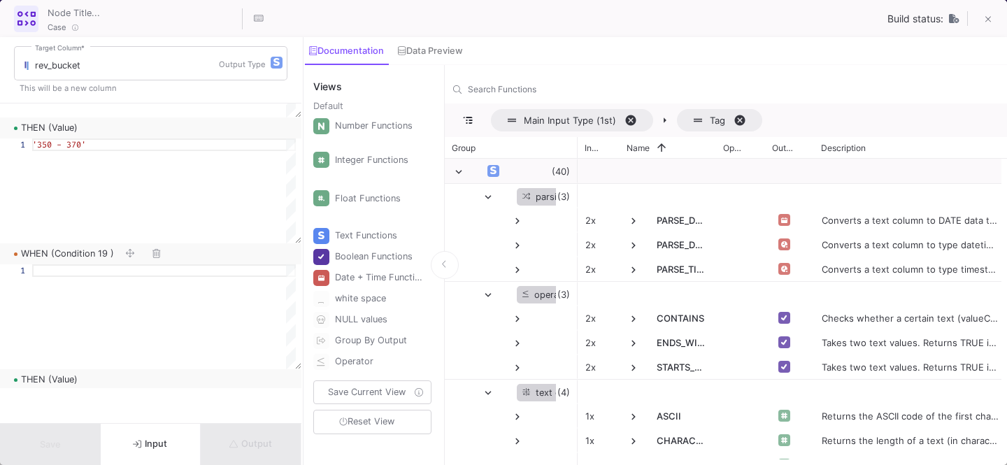
scroll to position [4391, 0]
click at [109, 275] on div at bounding box center [164, 270] width 264 height 13
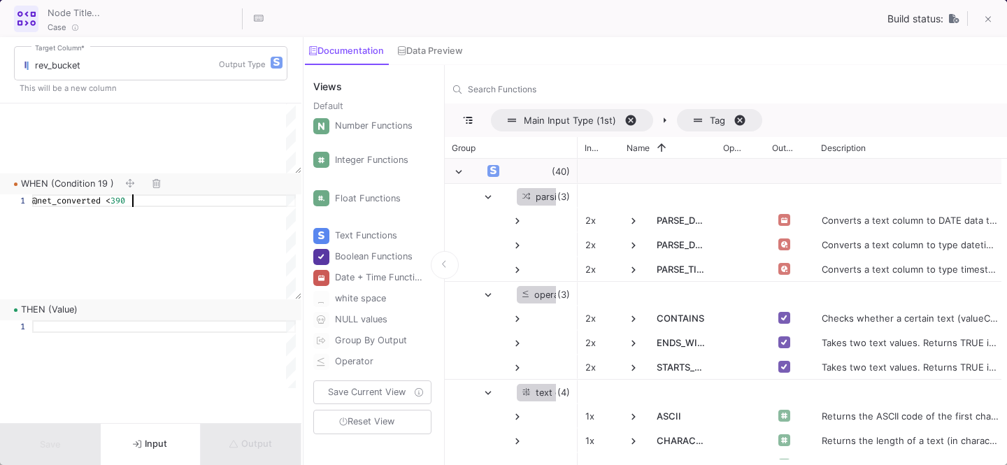
type textarea "@net_converted < 390"
click at [143, 331] on div at bounding box center [164, 326] width 264 height 13
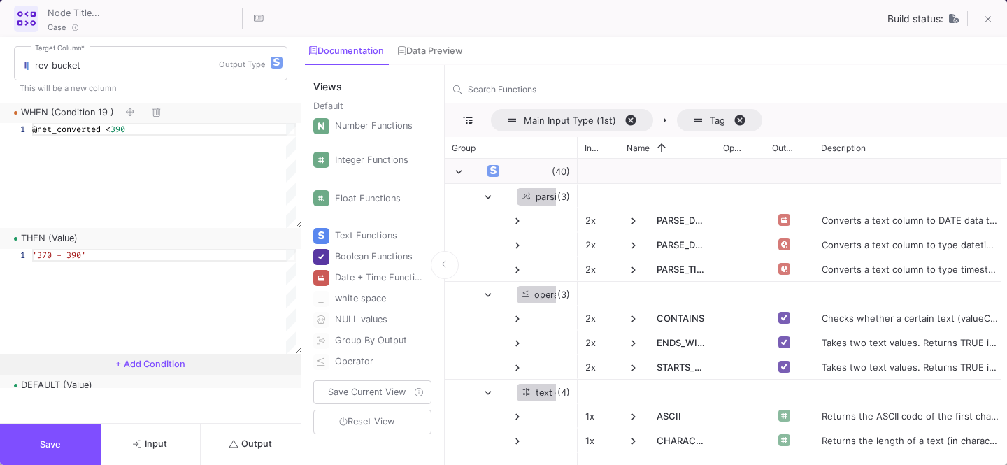
scroll to position [4595, 0]
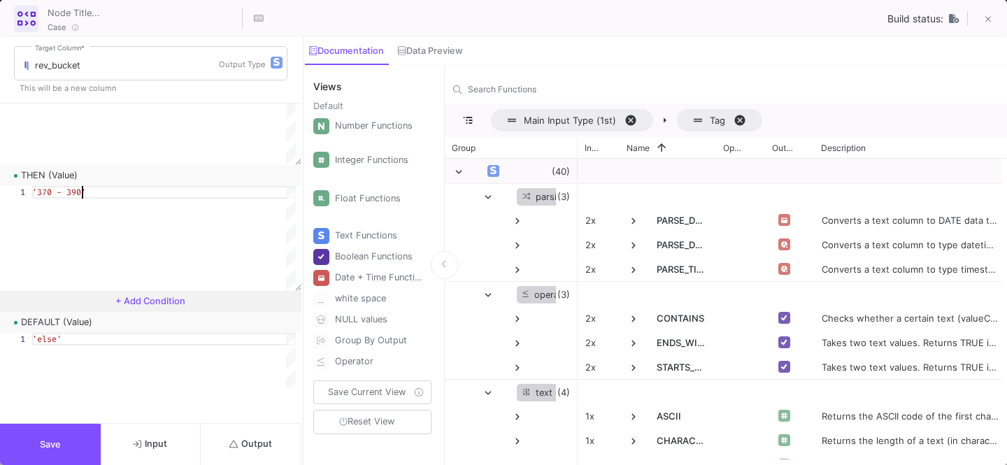
type textarea "'370 - 390'"
click at [162, 310] on button "+ Add Condition" at bounding box center [150, 301] width 301 height 21
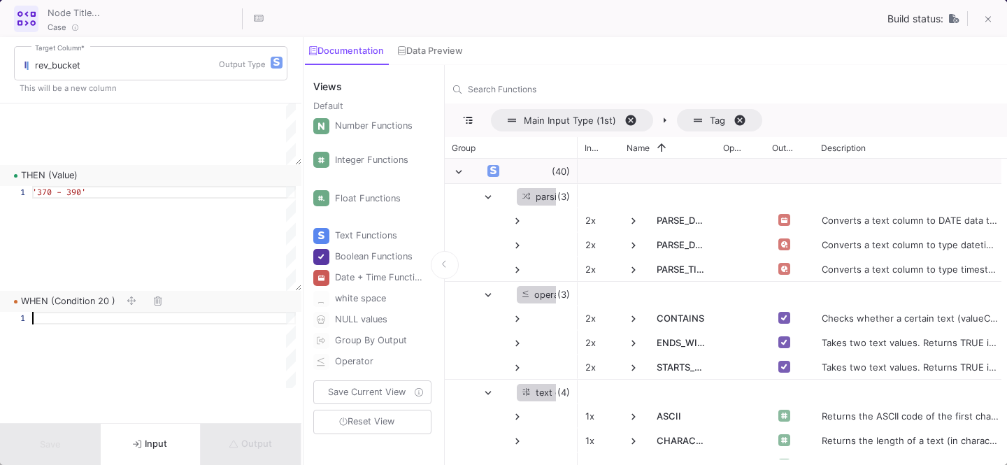
click at [124, 315] on div at bounding box center [164, 318] width 264 height 13
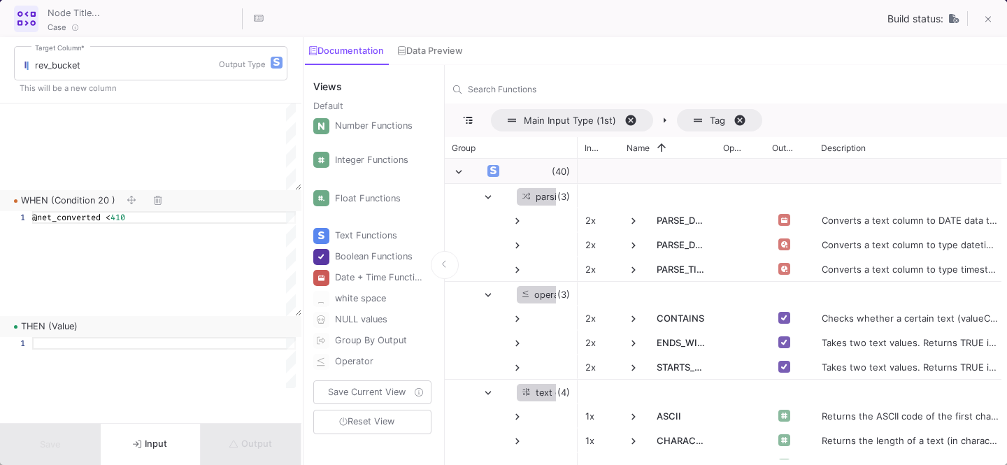
scroll to position [4701, 0]
type textarea "@net_converted < 410"
click at [103, 336] on div at bounding box center [164, 337] width 264 height 13
type textarea "4"
type textarea "2"
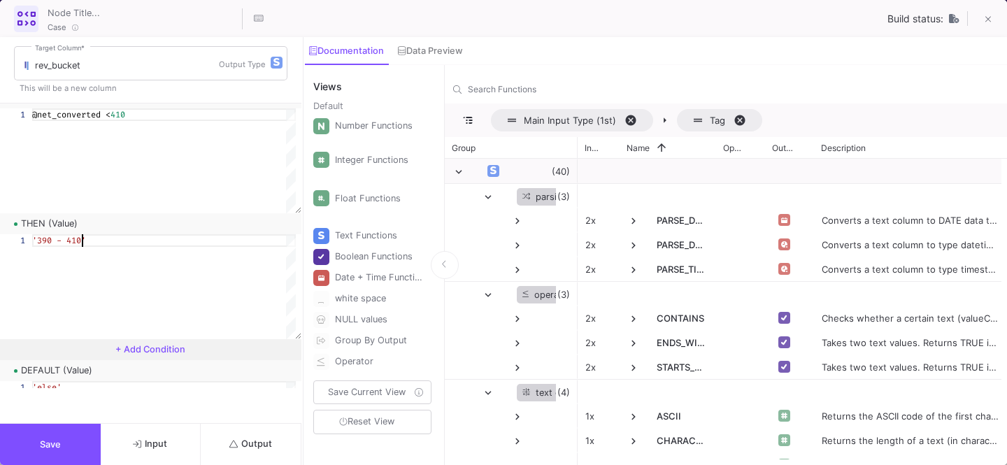
type textarea "'390 - 410'"
click at [124, 352] on span "+ Add Condition" at bounding box center [150, 349] width 70 height 10
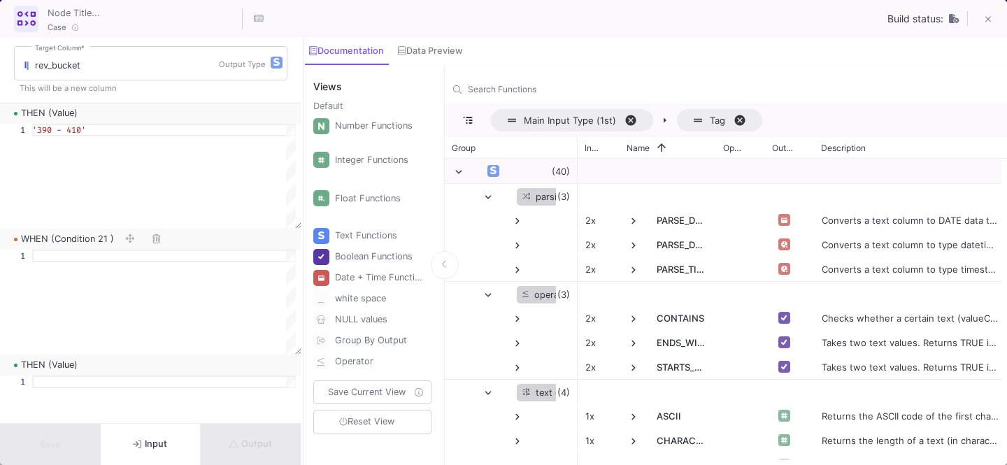
click at [137, 278] on div at bounding box center [164, 302] width 264 height 105
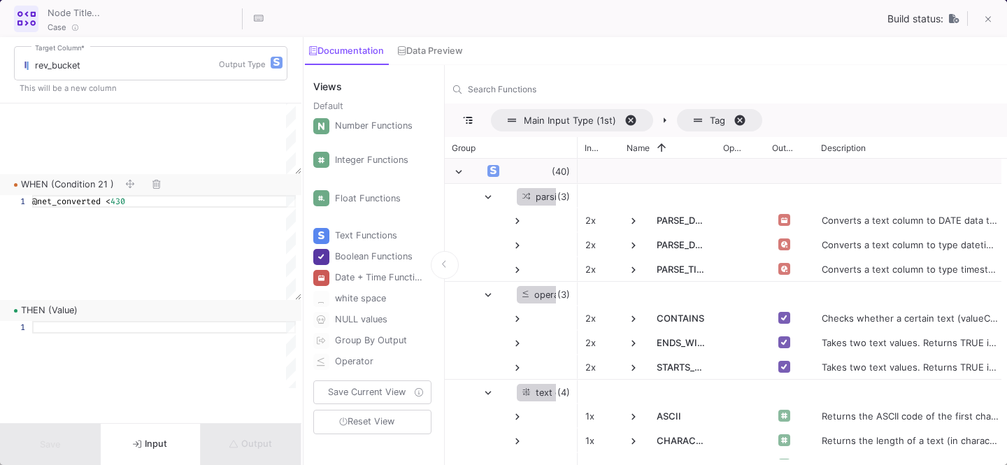
scroll to position [4991, 0]
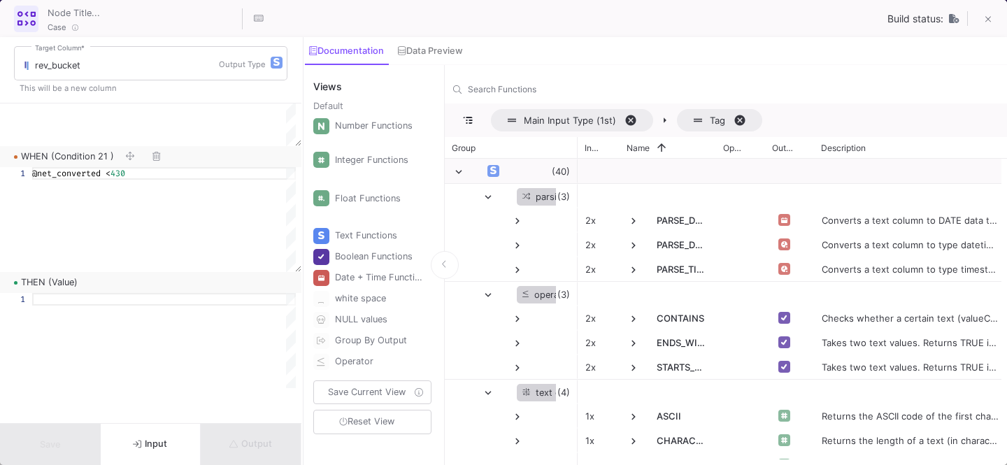
type textarea "@net_converted < 430"
click at [114, 313] on div at bounding box center [164, 345] width 264 height 105
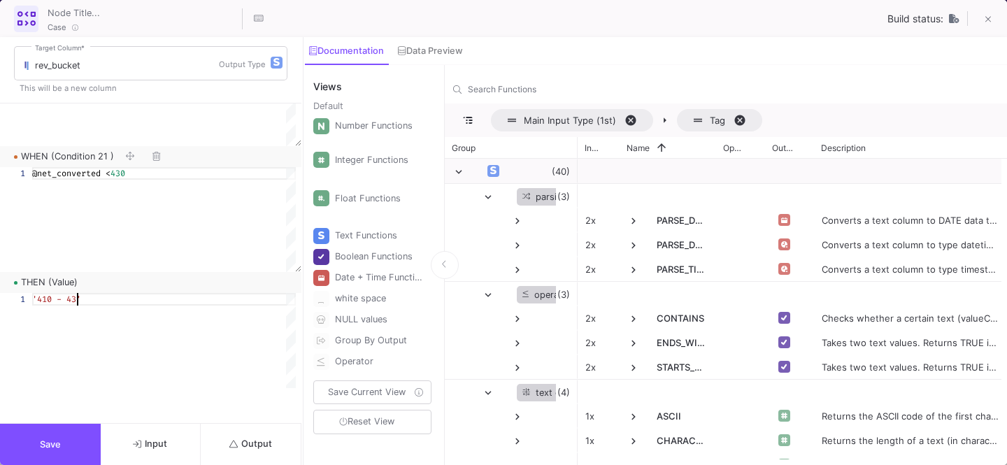
scroll to position [0, 50]
type textarea "'410 - 430'"
click at [55, 433] on button "Save" at bounding box center [50, 444] width 101 height 41
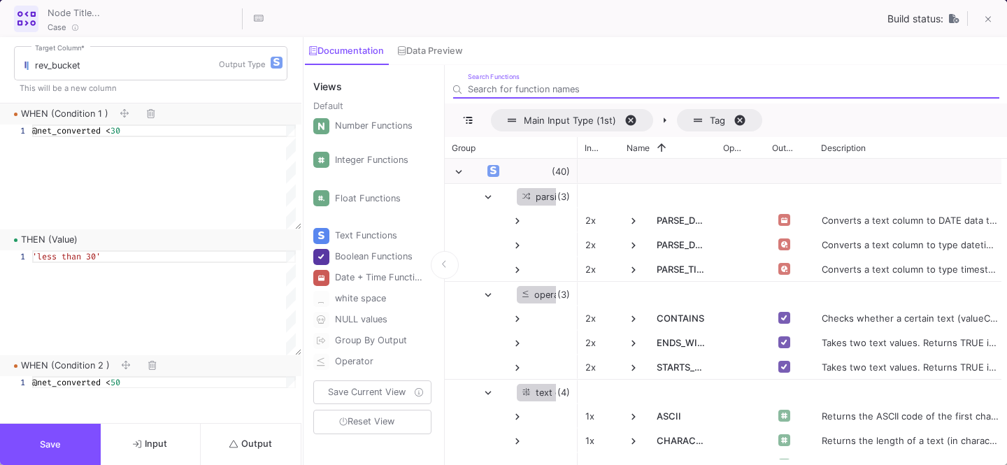
click at [254, 443] on span "Output" at bounding box center [250, 443] width 43 height 10
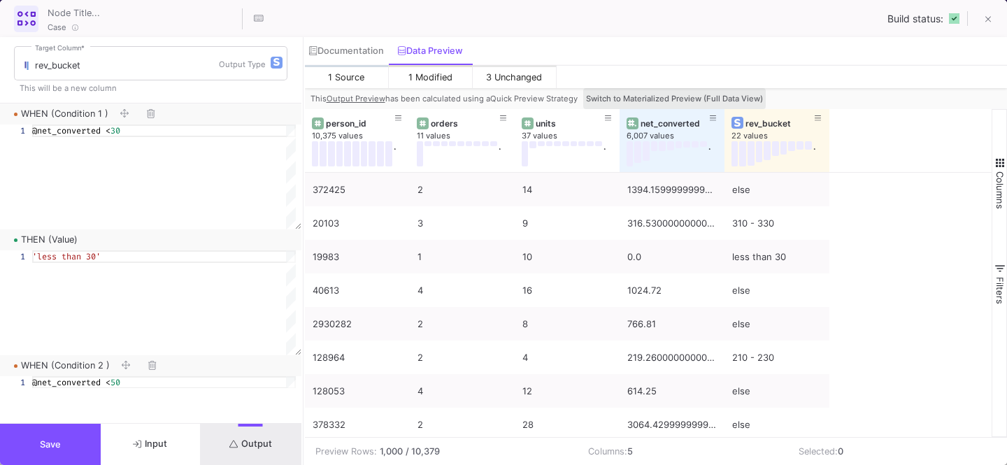
click at [678, 89] on button "Switch to Materialized Preview (Full Data View)" at bounding box center [674, 98] width 182 height 21
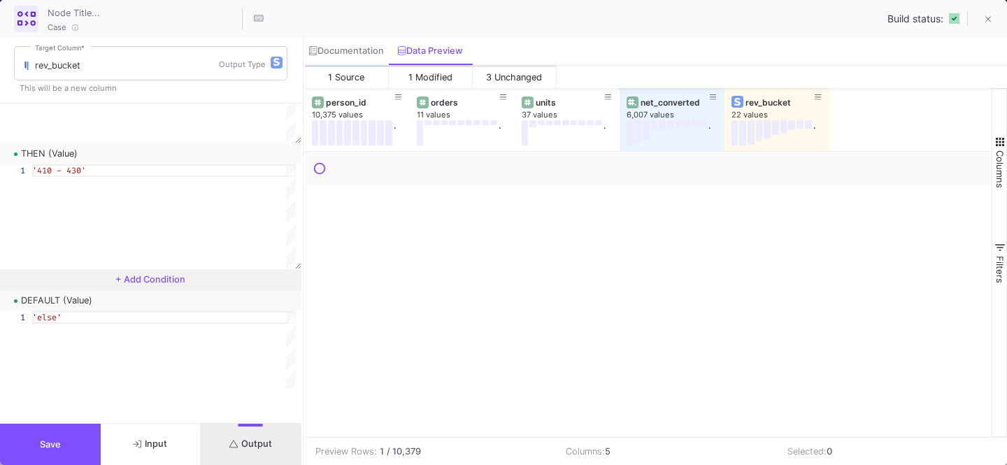
scroll to position [5121, 0]
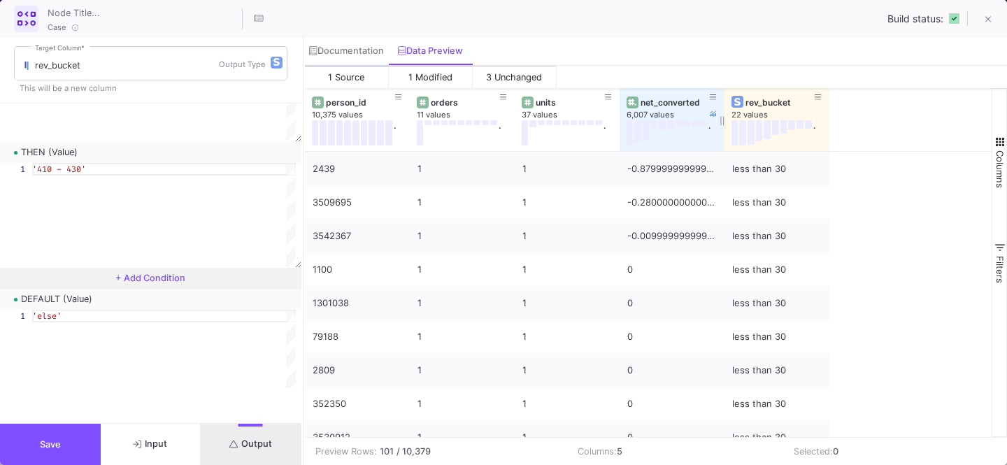
click at [632, 99] on img at bounding box center [632, 102] width 8 height 7
click at [665, 99] on div "net_converted" at bounding box center [674, 102] width 69 height 10
click at [668, 100] on div "net_converted" at bounding box center [674, 102] width 69 height 10
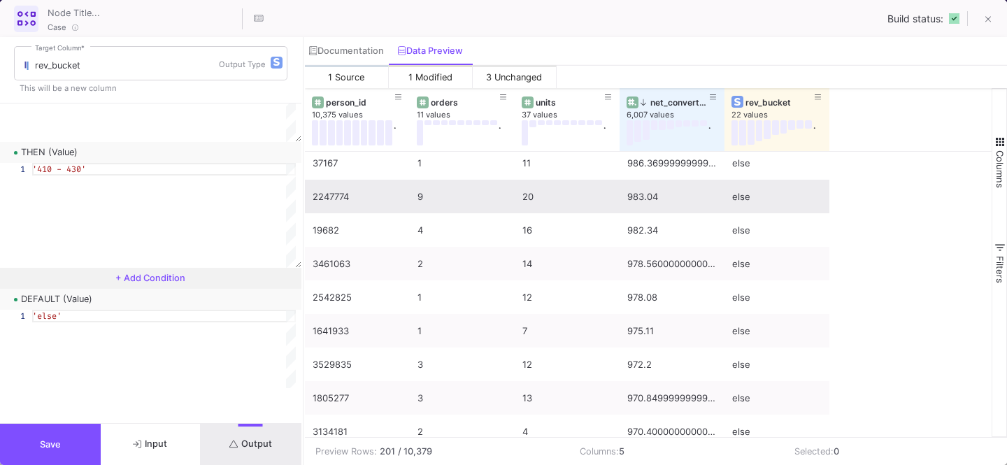
scroll to position [4693, 0]
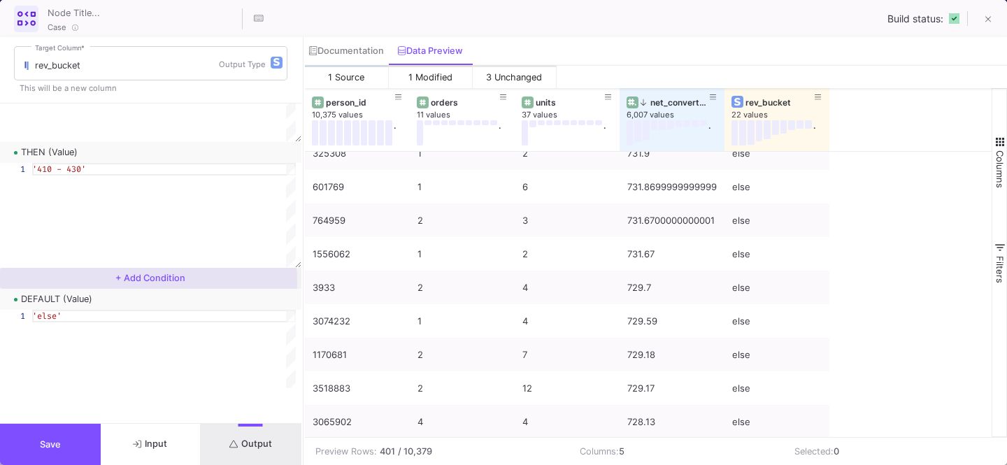
click at [148, 281] on span "+ Add Condition" at bounding box center [150, 278] width 70 height 10
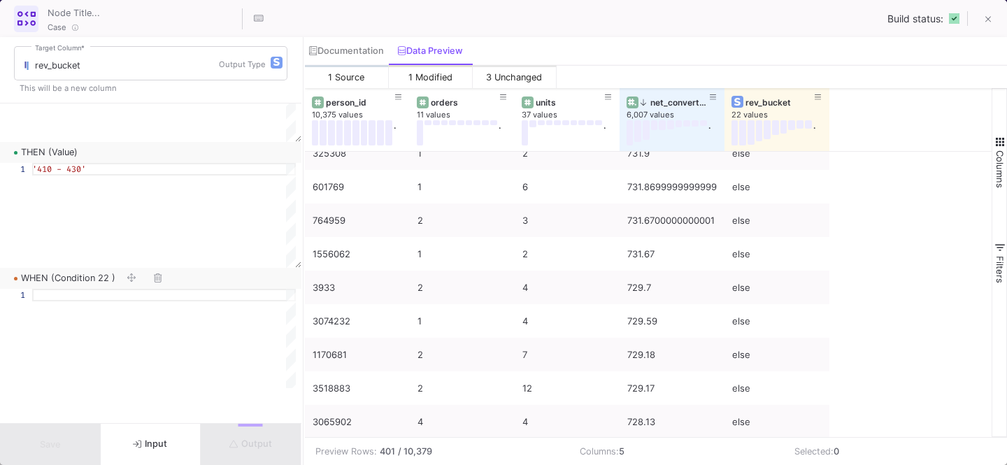
click at [113, 294] on div at bounding box center [164, 295] width 264 height 13
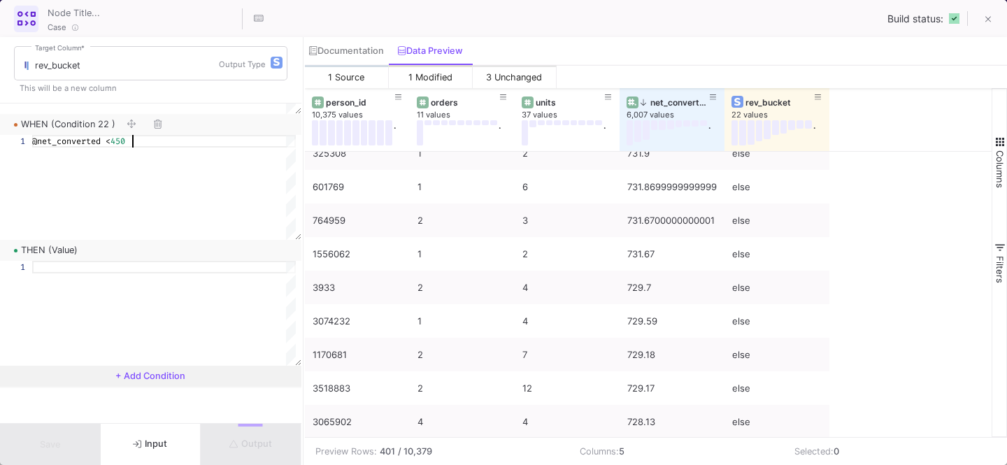
type textarea "@net_converted < 450"
click at [89, 292] on div at bounding box center [164, 313] width 264 height 105
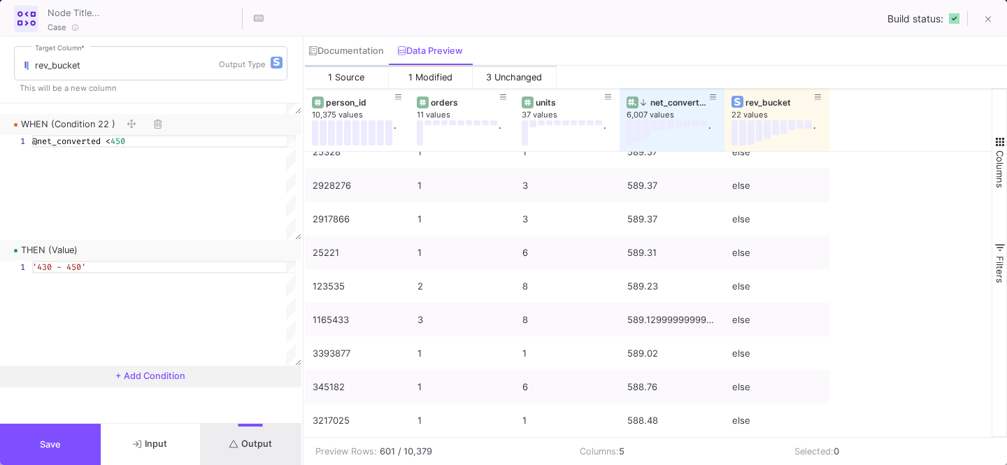
type textarea "'430 - 450'"
click at [135, 377] on span "+ Add Condition" at bounding box center [150, 376] width 70 height 10
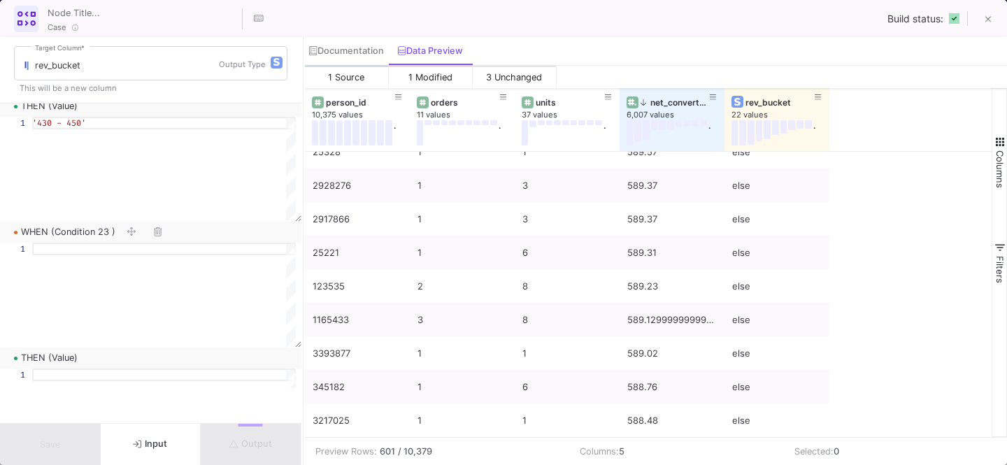
click at [112, 293] on div at bounding box center [164, 295] width 264 height 105
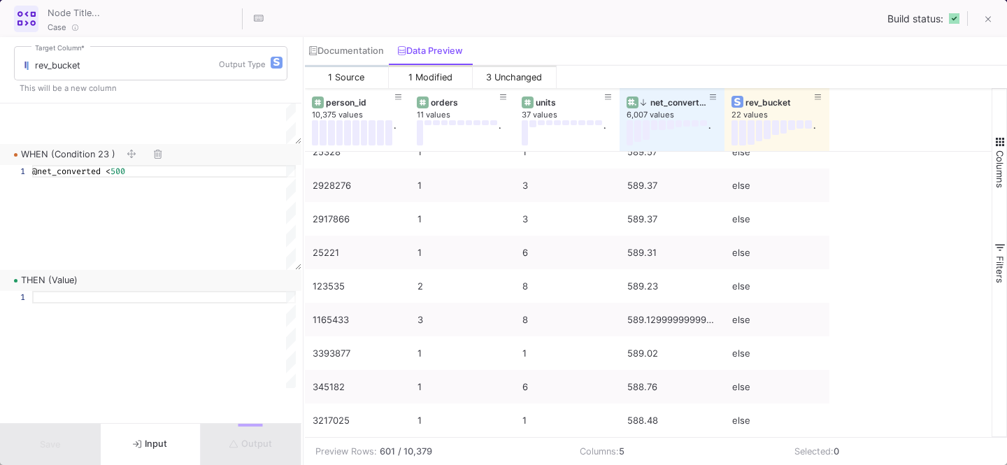
type textarea "@net_converted < 500"
click at [101, 316] on div at bounding box center [164, 343] width 264 height 105
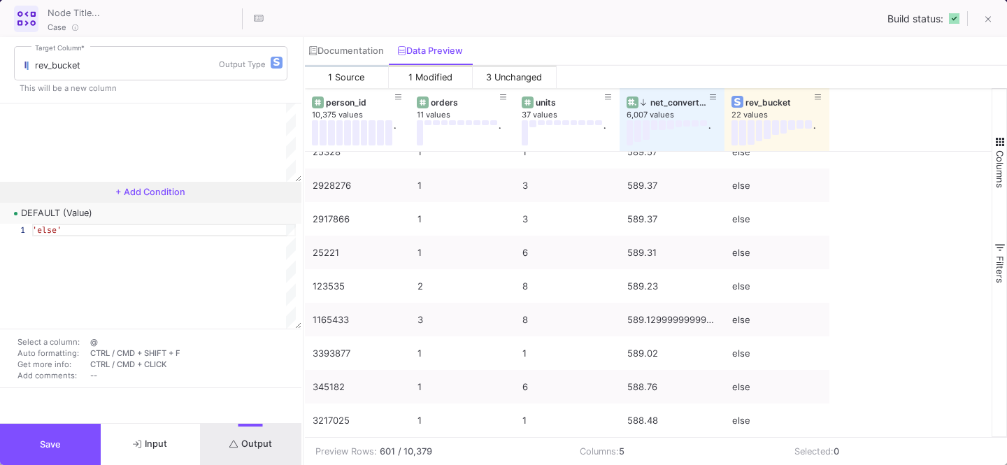
type textarea "'450 - 500'"
click at [169, 199] on button "+ Add Condition" at bounding box center [150, 192] width 301 height 21
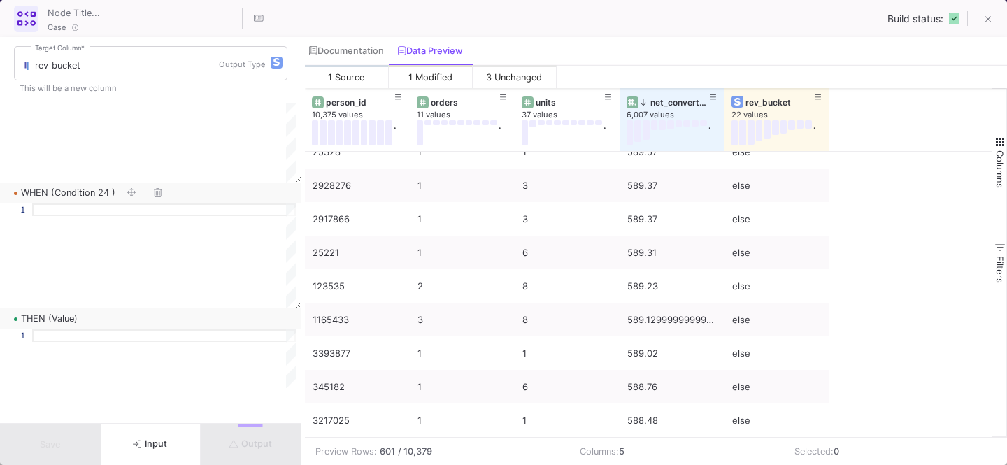
click at [133, 229] on div at bounding box center [164, 255] width 264 height 105
type textarea "@net_converted < 600"
click at [110, 336] on div at bounding box center [164, 335] width 264 height 13
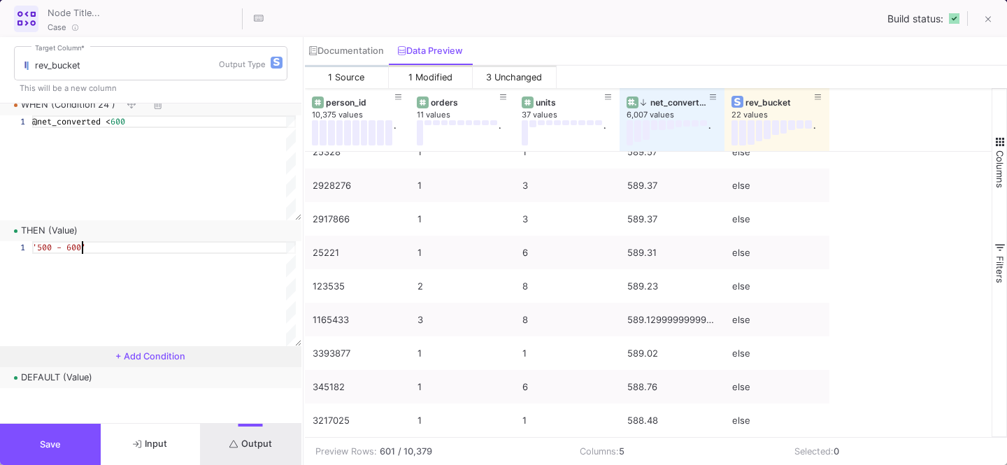
type textarea "'500 - 600'"
click at [152, 359] on span "+ Add Condition" at bounding box center [150, 356] width 70 height 10
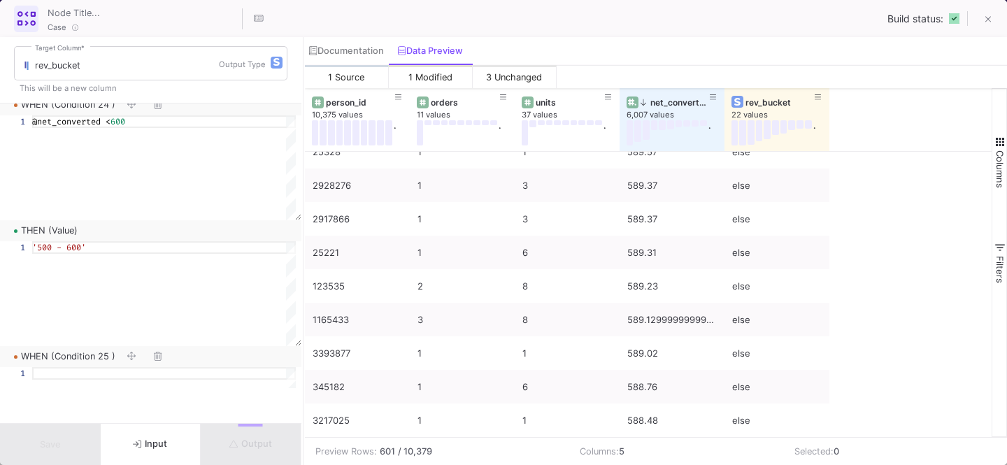
click at [115, 376] on div at bounding box center [164, 373] width 264 height 13
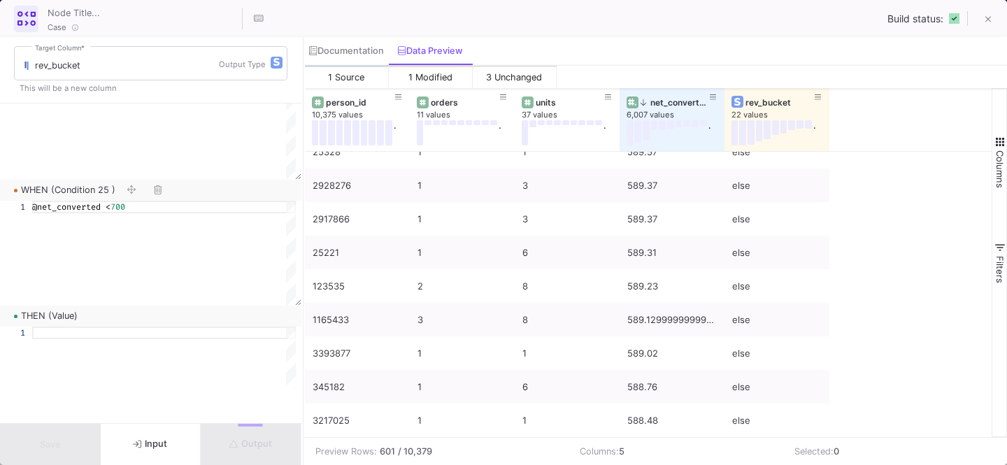
type textarea "@net_converted < 700"
click at [102, 347] on div at bounding box center [164, 379] width 264 height 105
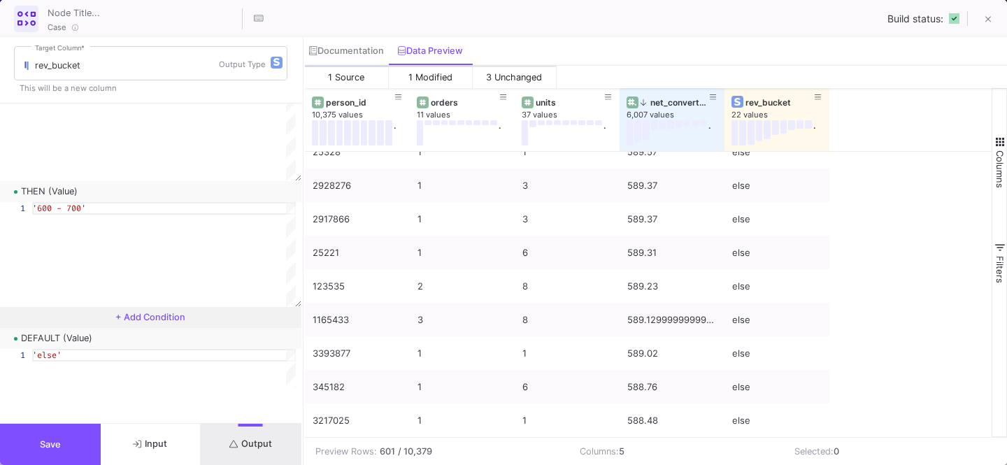
type textarea "'600 - 700'"
click at [143, 312] on span "+ Add Condition" at bounding box center [150, 317] width 70 height 10
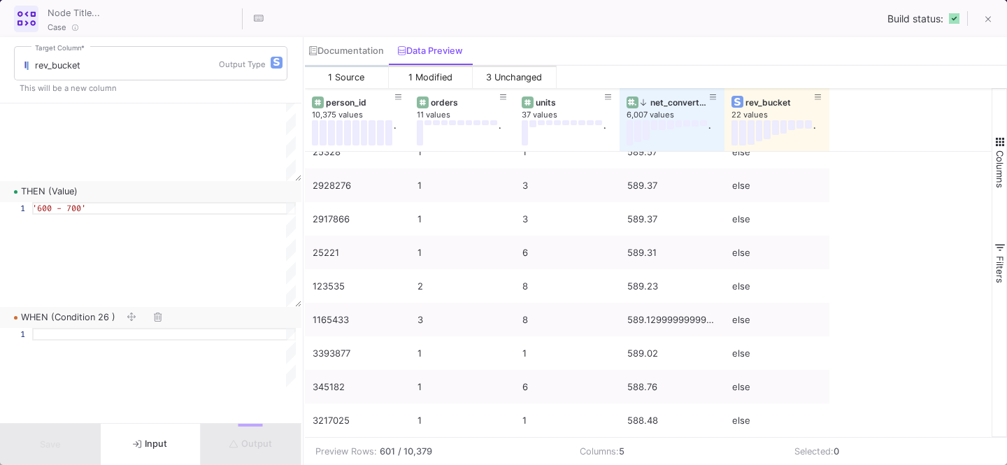
click at [106, 337] on div at bounding box center [164, 334] width 264 height 13
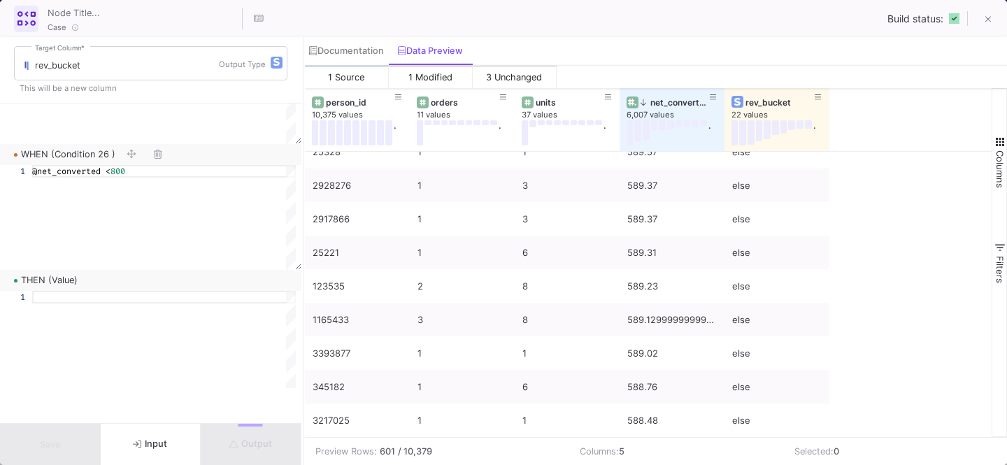
type textarea "@net_converted < 800"
click at [106, 316] on div at bounding box center [164, 343] width 264 height 105
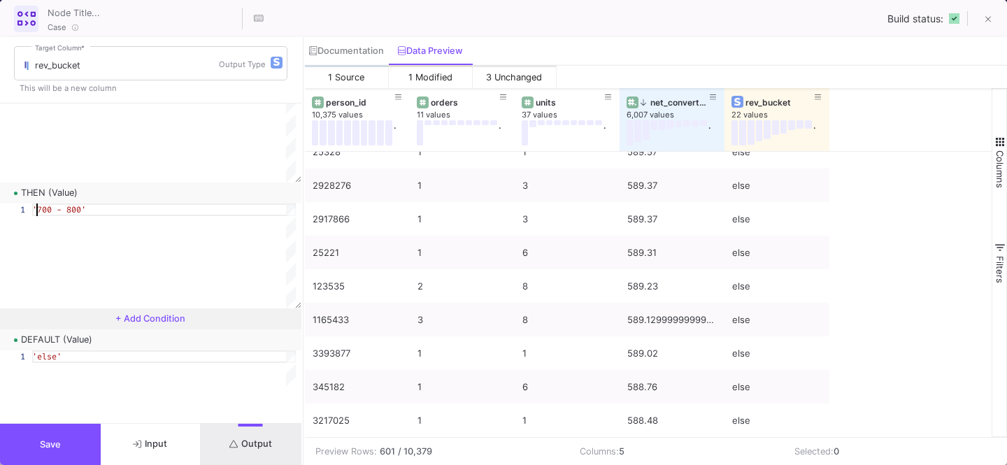
type textarea "'700 - 800'"
click at [155, 317] on span "+ Add Condition" at bounding box center [150, 318] width 70 height 10
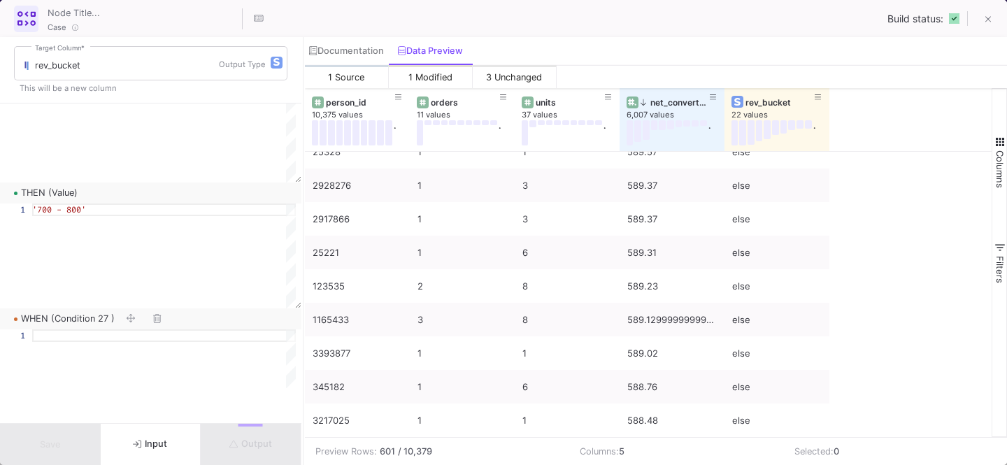
click at [109, 345] on div at bounding box center [164, 381] width 264 height 105
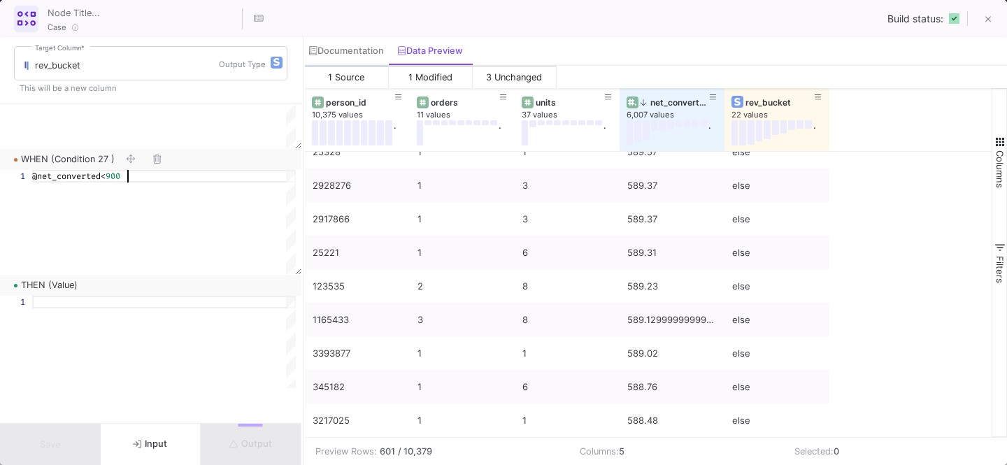
type textarea "@net_converted< 900"
click at [127, 321] on div at bounding box center [164, 348] width 264 height 105
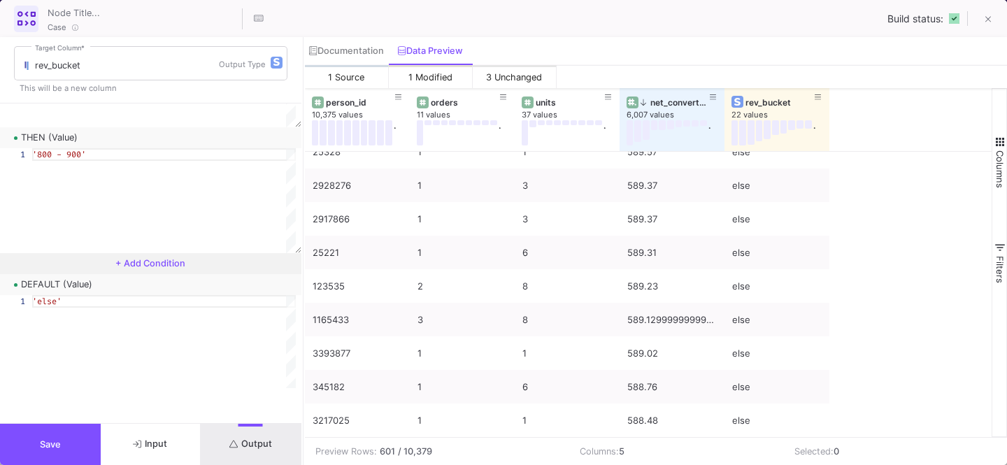
scroll to position [6673, 0]
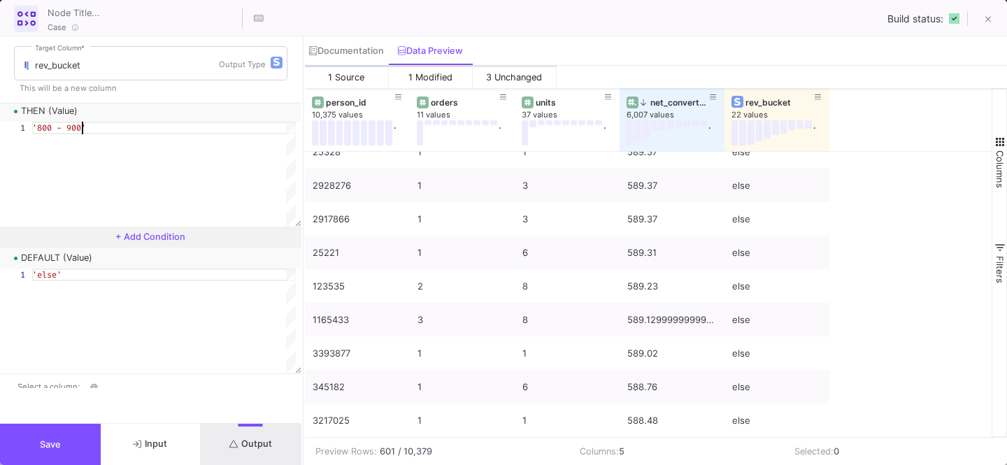
type textarea "'800 - 900'"
click at [146, 234] on span "+ Add Condition" at bounding box center [150, 236] width 70 height 10
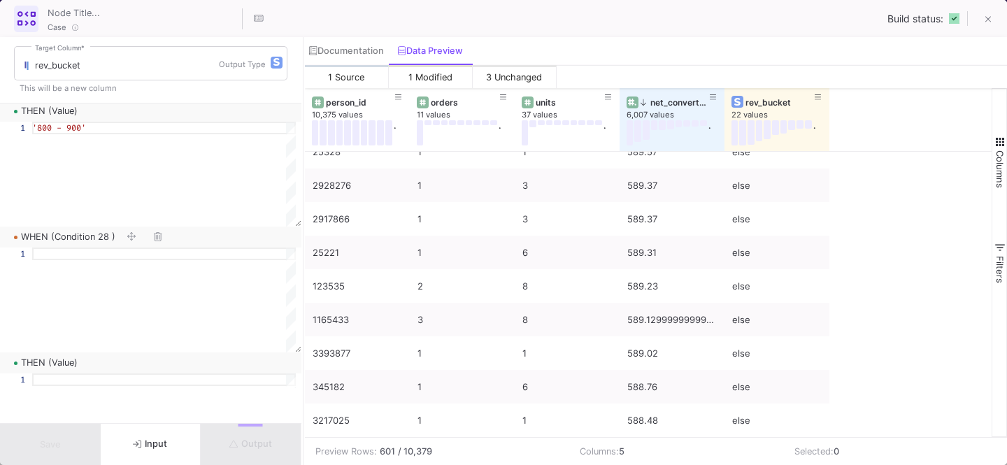
click at [99, 261] on div at bounding box center [164, 300] width 264 height 105
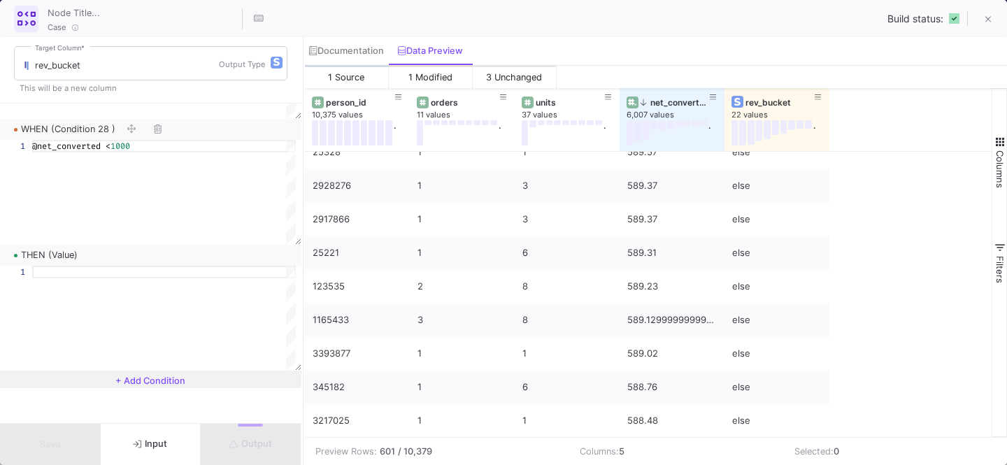
type textarea "@net_converted < 1000"
click at [93, 270] on div at bounding box center [164, 272] width 264 height 13
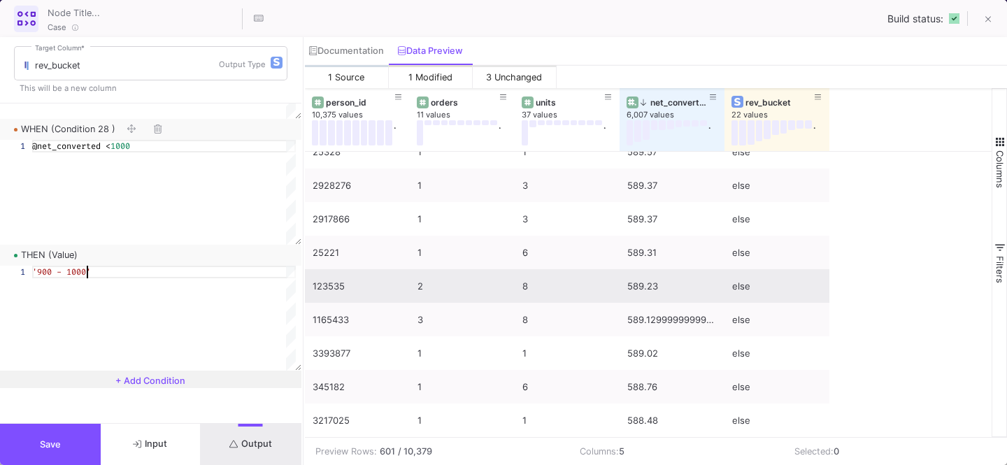
scroll to position [17100, 0]
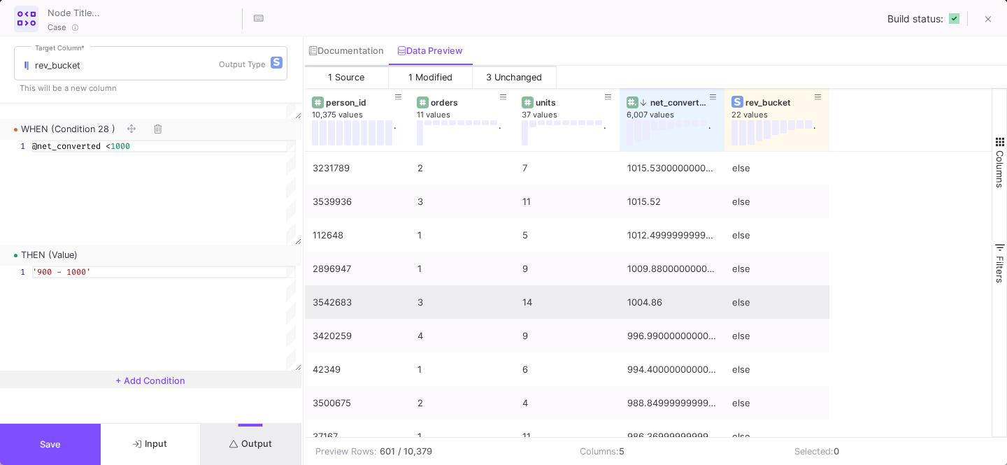
type textarea "'900 - 1000'"
click at [648, 310] on div "1004.86" at bounding box center [671, 302] width 89 height 33
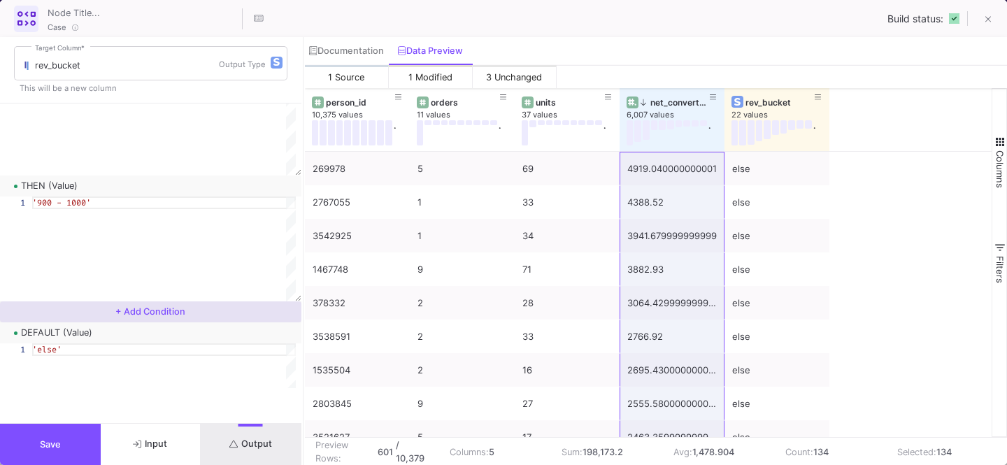
click at [170, 318] on button "+ Add Condition" at bounding box center [150, 311] width 301 height 21
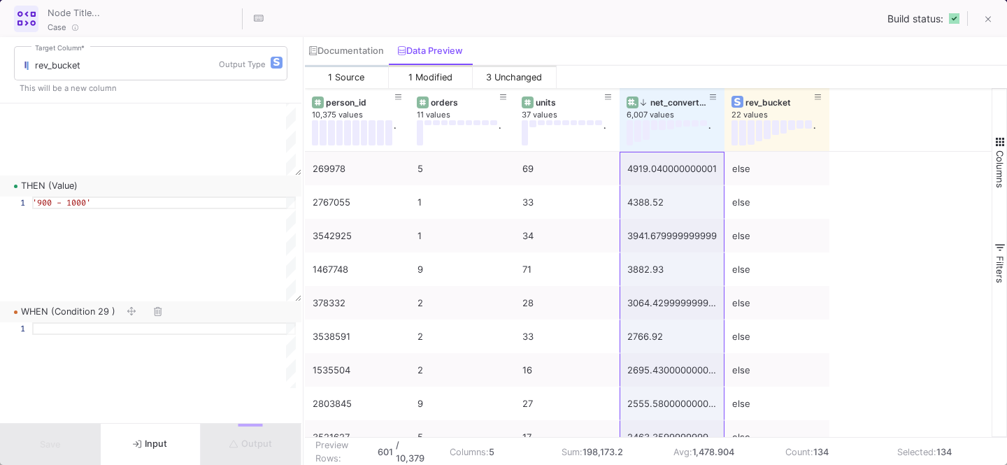
click at [122, 334] on div at bounding box center [164, 374] width 264 height 105
click at [85, 332] on div at bounding box center [164, 328] width 264 height 13
type textarea "@net_converted < 1500"
click at [84, 345] on div at bounding box center [164, 377] width 264 height 105
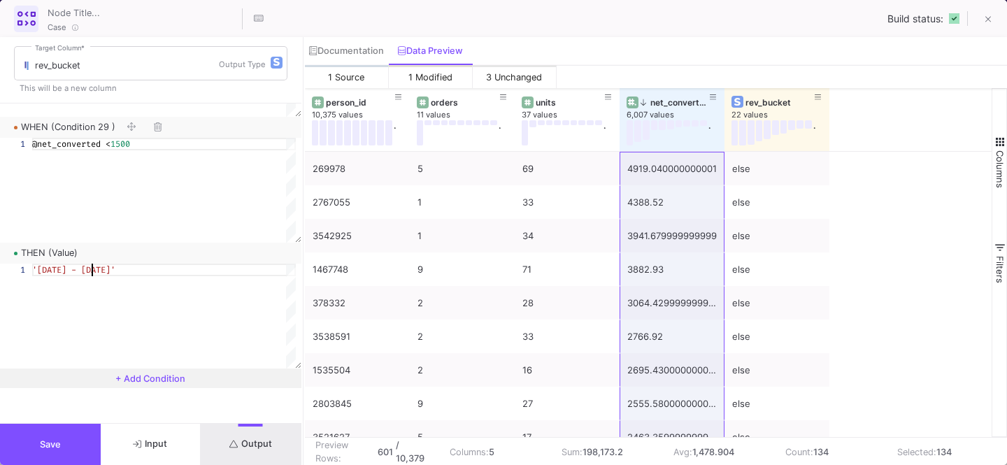
type textarea "'[DATE] - [DATE]'"
click at [113, 376] on button "+ Add Condition" at bounding box center [150, 378] width 301 height 21
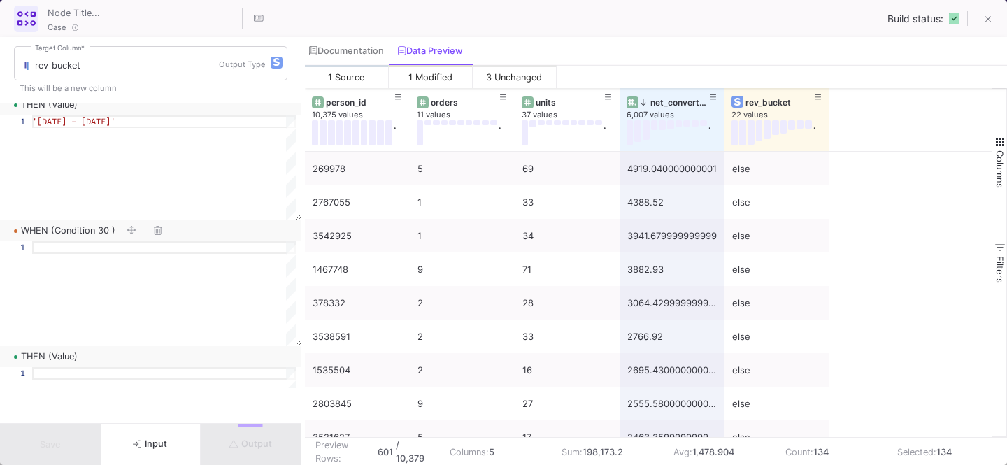
click at [146, 275] on div at bounding box center [164, 293] width 264 height 105
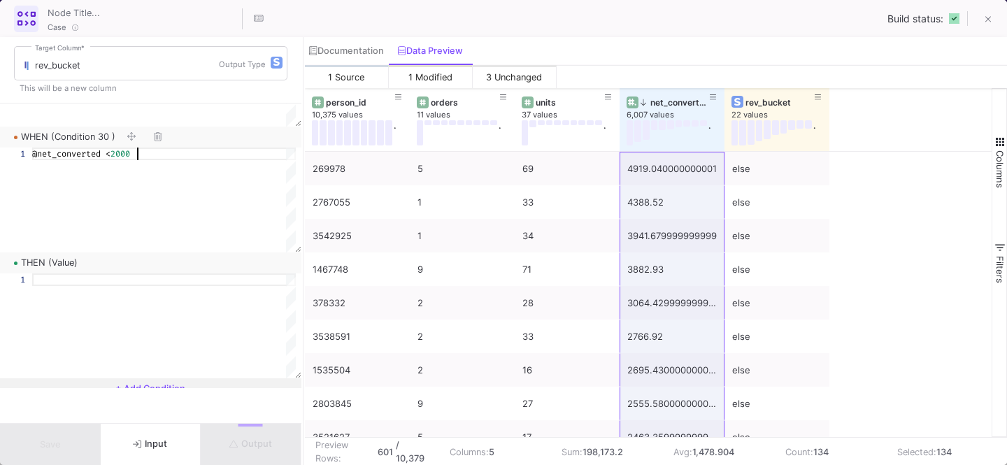
type textarea "@net_converted < 2000"
click at [147, 286] on div at bounding box center [164, 279] width 264 height 13
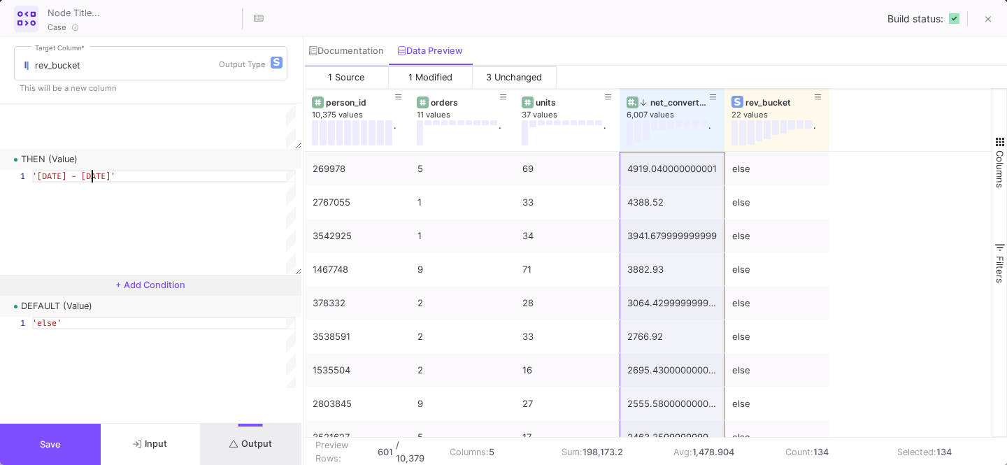
type textarea "'[DATE] - [DATE]'"
click at [169, 292] on button "+ Add Condition" at bounding box center [150, 285] width 301 height 21
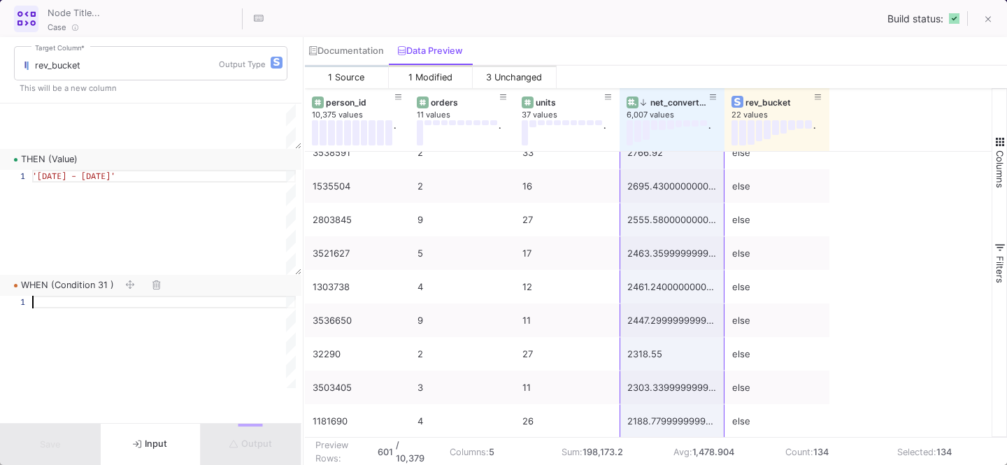
click at [199, 322] on div at bounding box center [164, 348] width 264 height 105
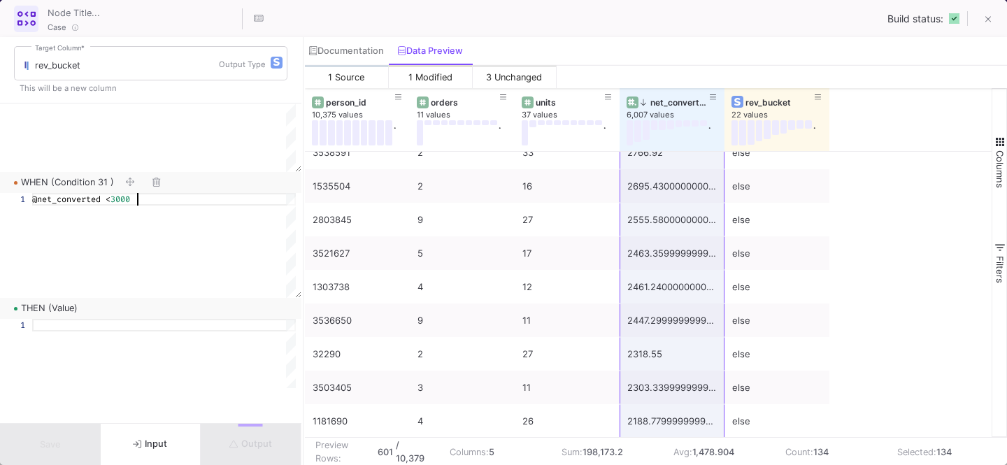
type textarea "@net_converted < 3000"
click at [159, 357] on div at bounding box center [164, 371] width 264 height 105
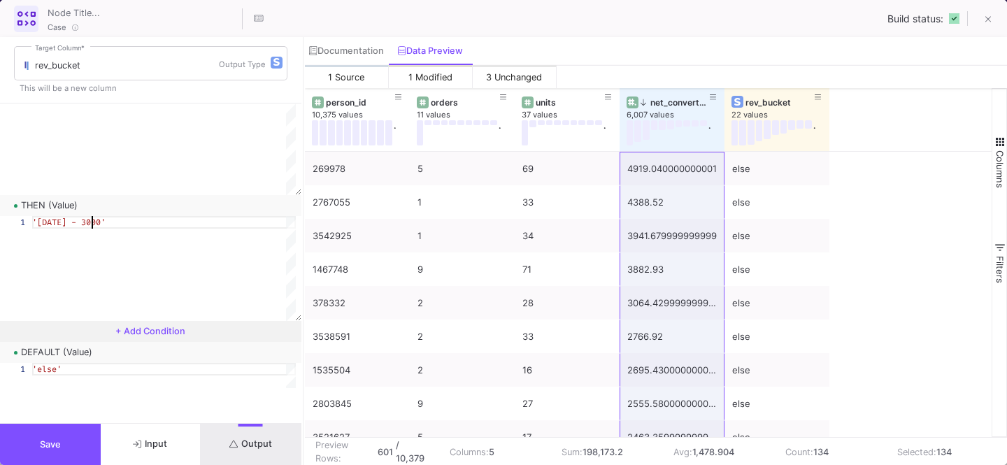
type textarea "'[DATE] - 3000'"
click at [148, 332] on span "+ Add Condition" at bounding box center [150, 331] width 70 height 10
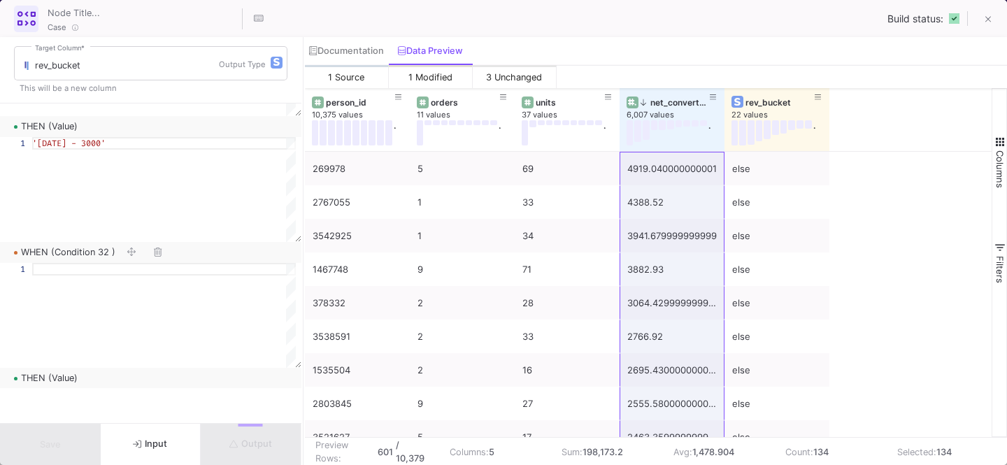
click at [155, 278] on div at bounding box center [164, 315] width 264 height 105
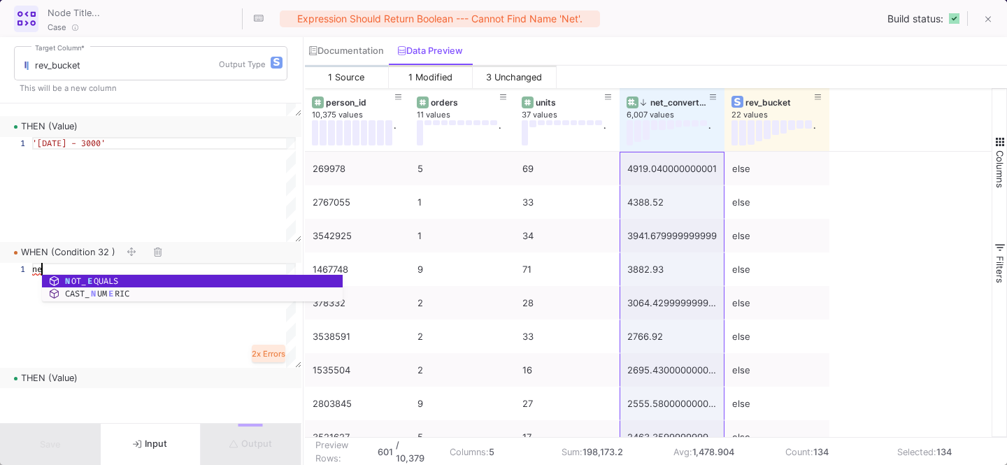
type textarea "n"
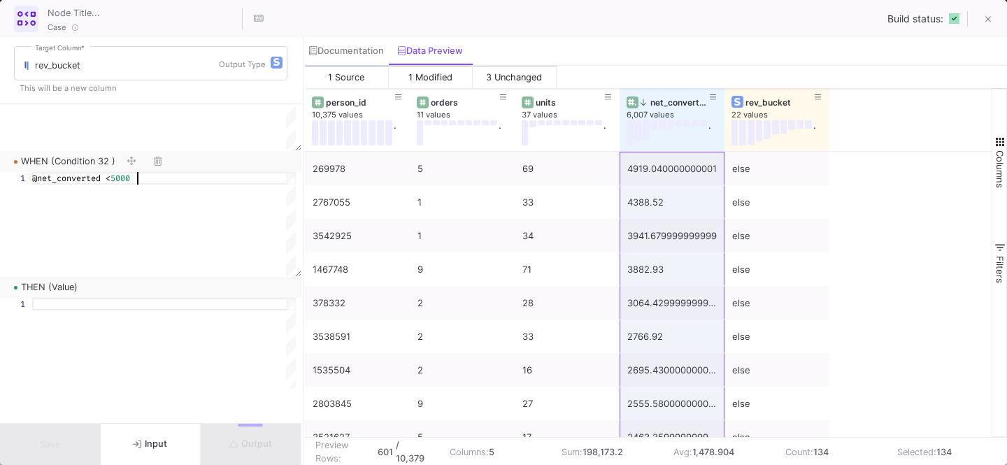
type textarea "@net_converted < 5000"
click at [105, 322] on div at bounding box center [164, 350] width 264 height 105
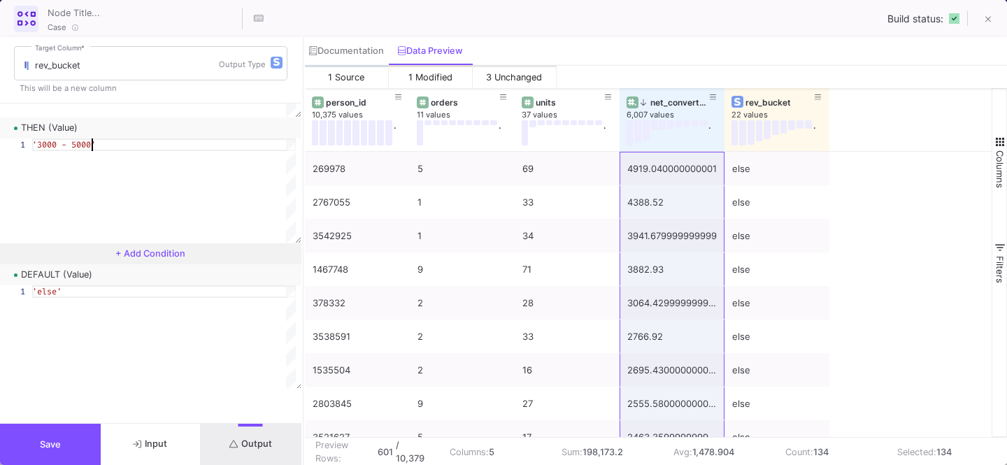
type textarea "'3000 - 5000'"
click at [58, 449] on span "Save" at bounding box center [50, 444] width 21 height 10
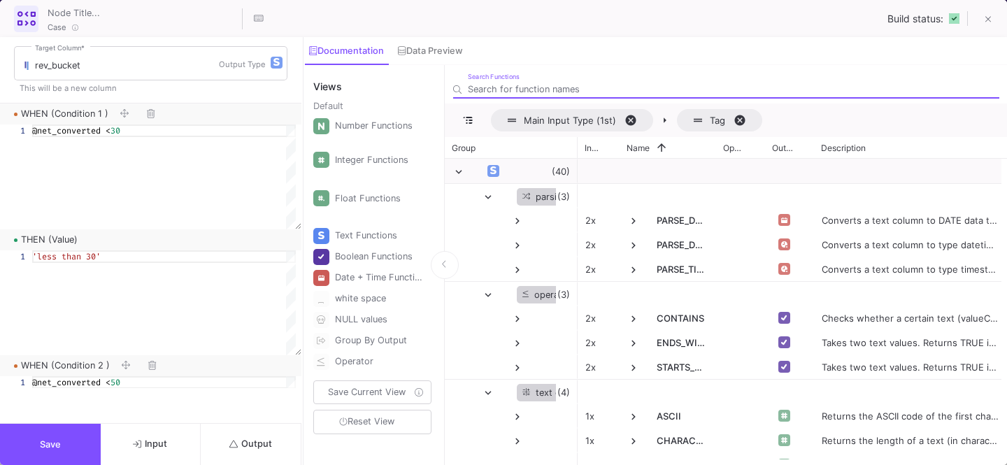
click at [256, 443] on span "Output" at bounding box center [250, 443] width 43 height 10
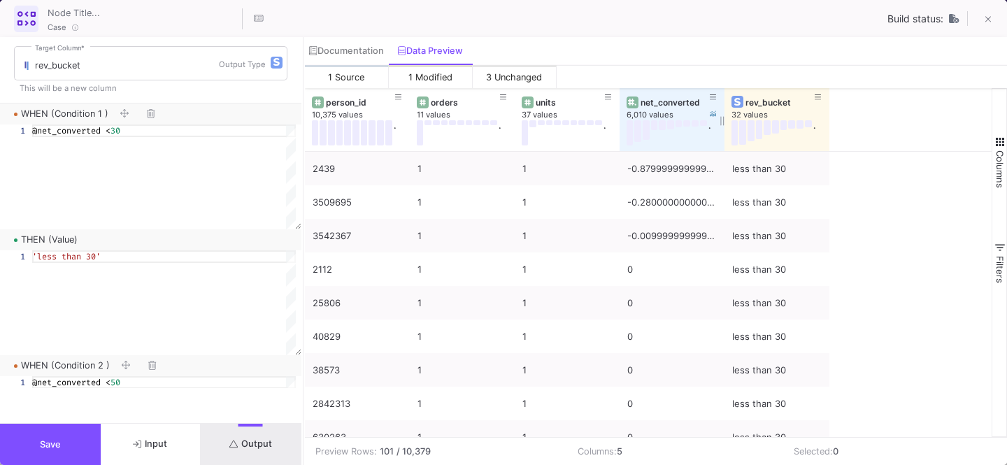
click at [659, 103] on div "net_converted" at bounding box center [674, 102] width 69 height 10
click at [659, 101] on div "net_converted" at bounding box center [674, 102] width 69 height 10
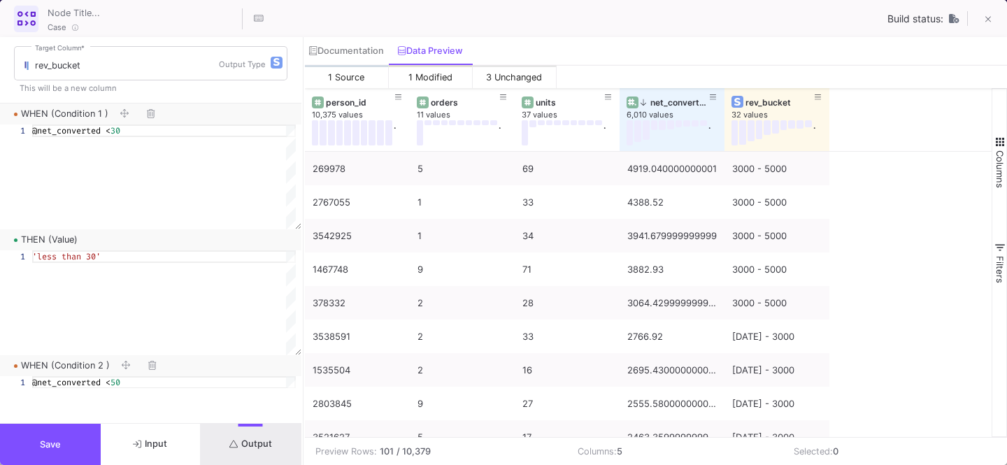
click at [72, 443] on button "Save" at bounding box center [50, 444] width 101 height 41
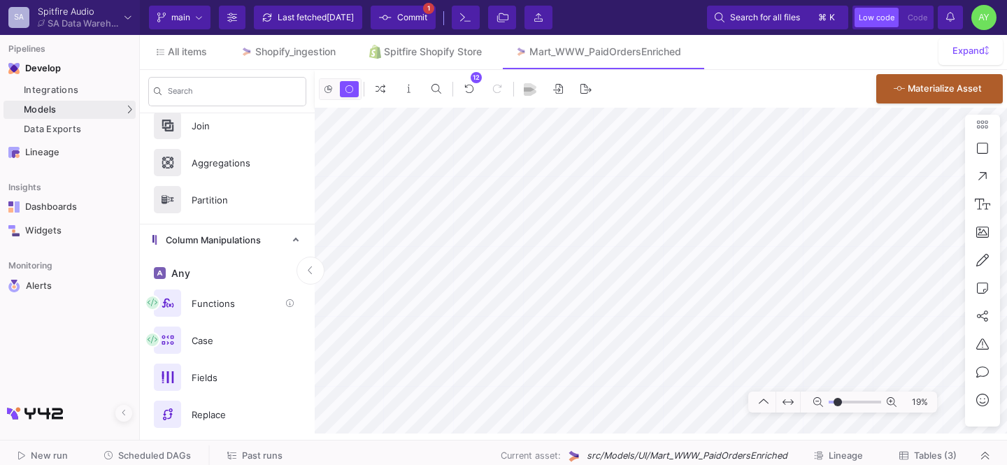
scroll to position [87, 0]
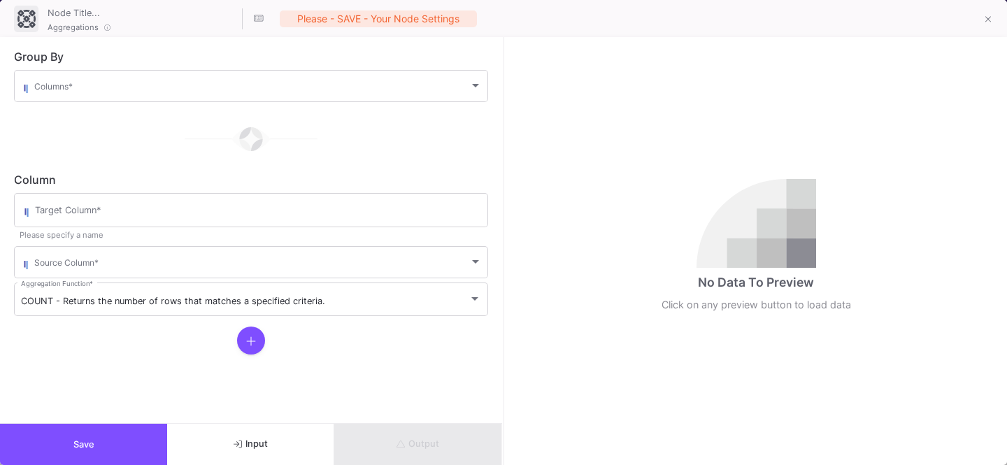
click at [83, 85] on span at bounding box center [251, 88] width 435 height 10
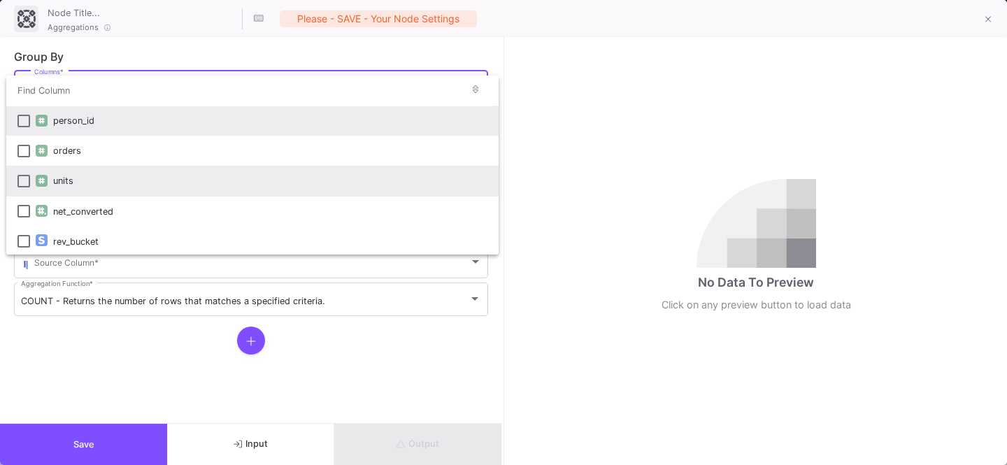
scroll to position [2, 0]
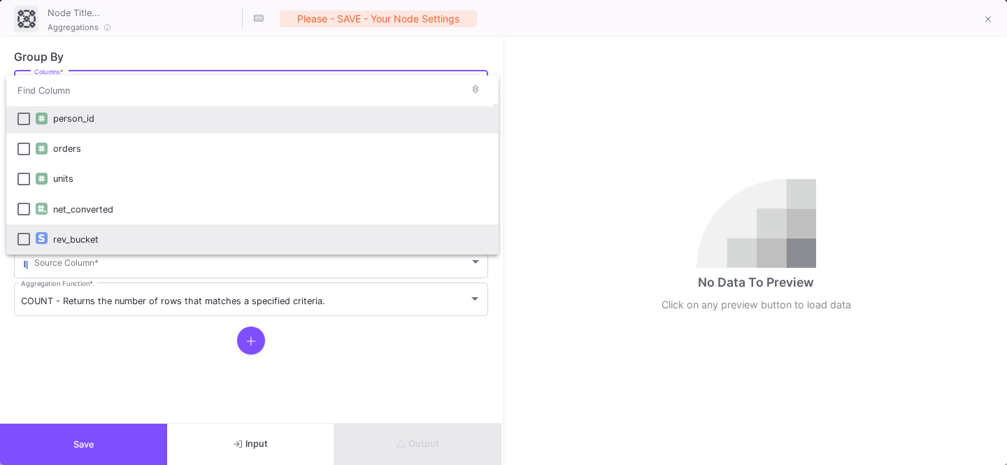
click at [69, 237] on div "rev_bucket" at bounding box center [270, 239] width 434 height 30
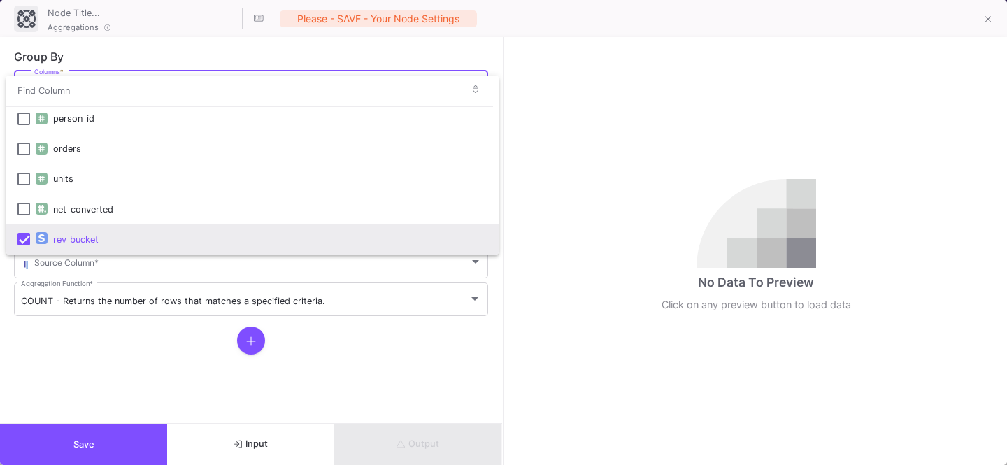
click at [89, 336] on div at bounding box center [503, 232] width 1007 height 465
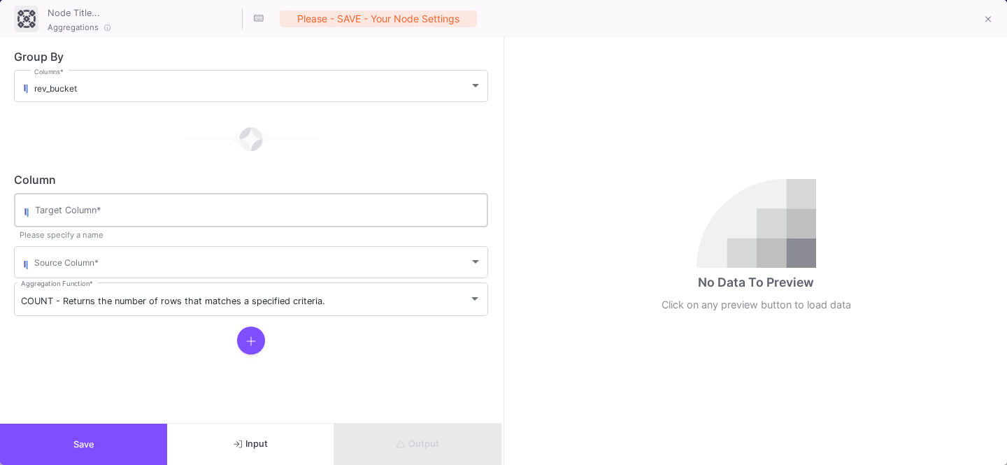
click at [76, 195] on div "Target Column *" at bounding box center [258, 209] width 446 height 36
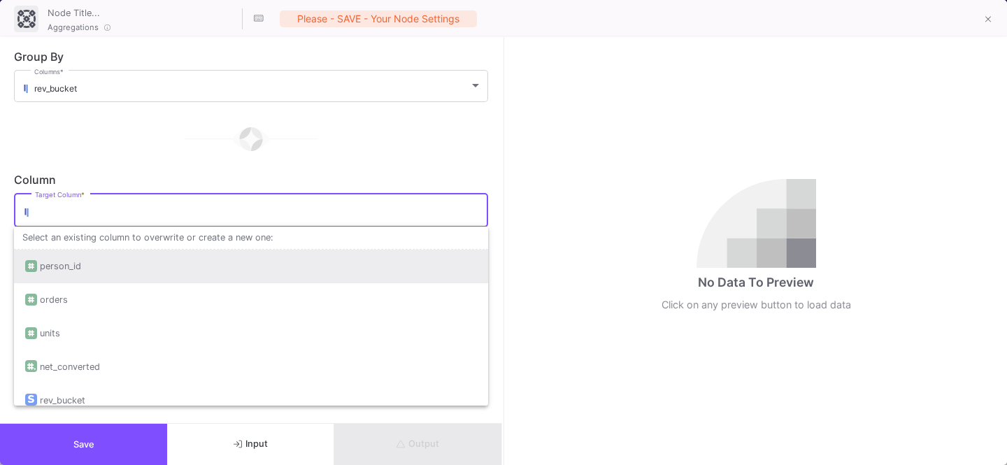
click at [62, 265] on div "person_id" at bounding box center [60, 267] width 41 height 34
type input "person_id"
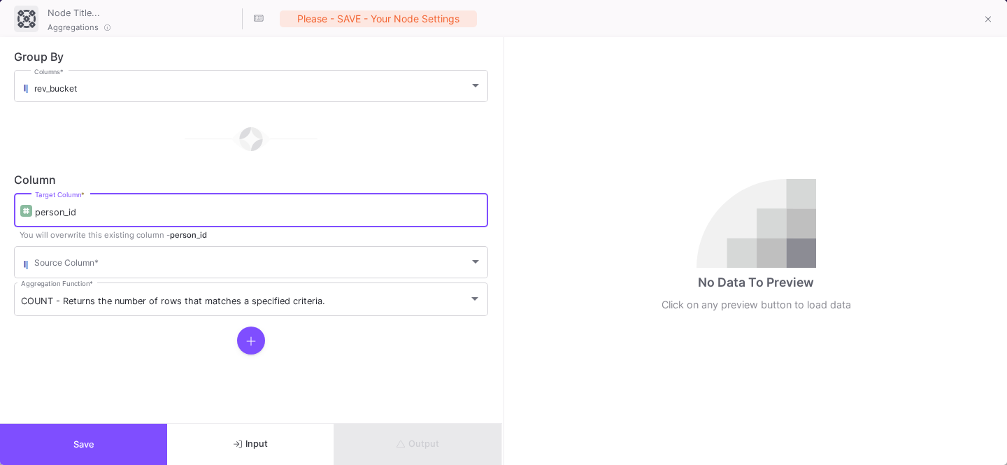
click at [84, 210] on input "person_id" at bounding box center [258, 212] width 446 height 11
click at [78, 257] on div "Source Column *" at bounding box center [257, 261] width 447 height 34
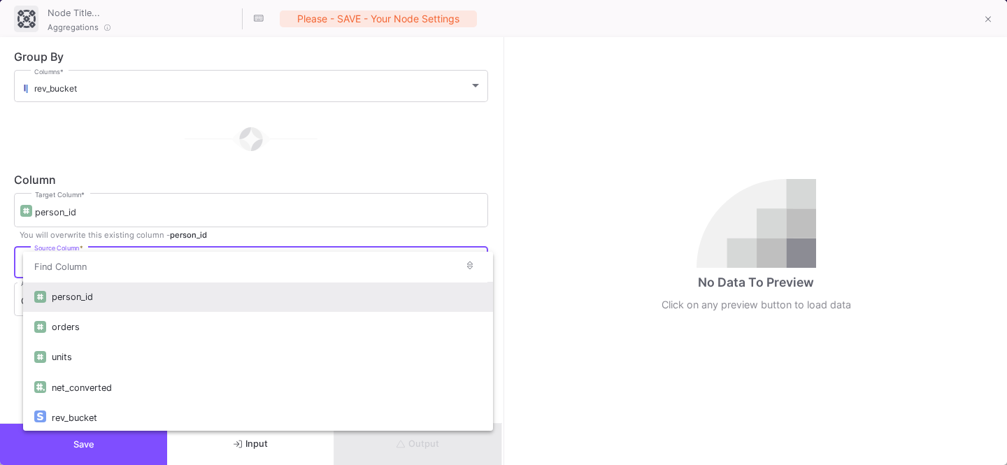
click at [74, 288] on div "person_id" at bounding box center [267, 297] width 430 height 30
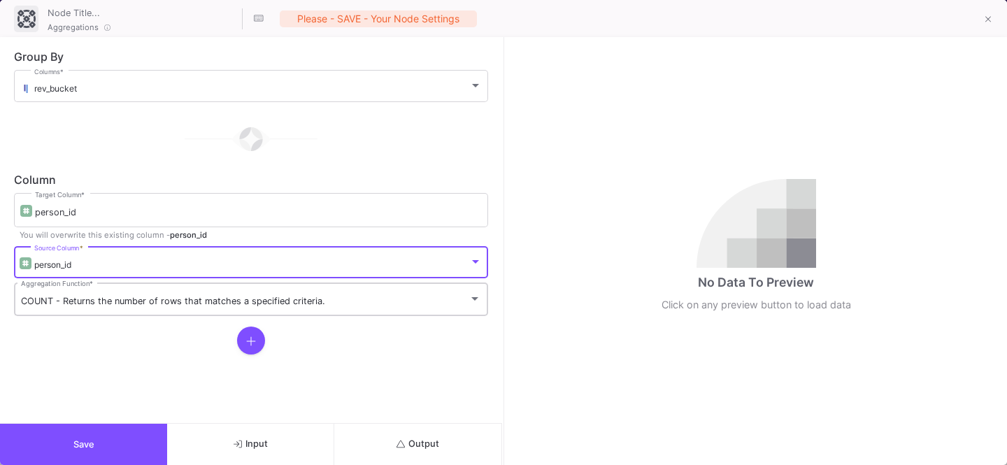
click at [55, 301] on span "COUNT - Returns the number of rows that matches a specified criteria." at bounding box center [173, 301] width 304 height 10
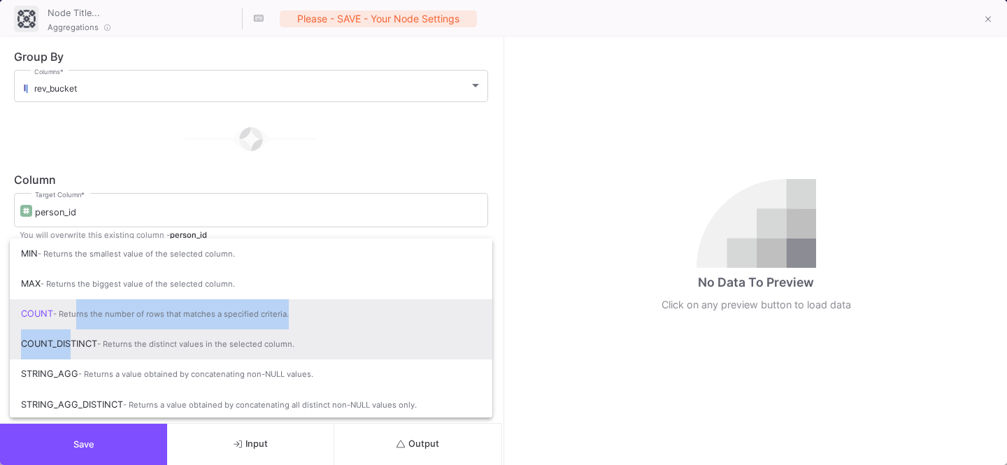
drag, startPoint x: 78, startPoint y: 328, endPoint x: 65, endPoint y: 340, distance: 17.3
click at [65, 340] on div "MIN - Returns the smallest value of the selected column. MAX - Returns the bigg…" at bounding box center [251, 327] width 482 height 179
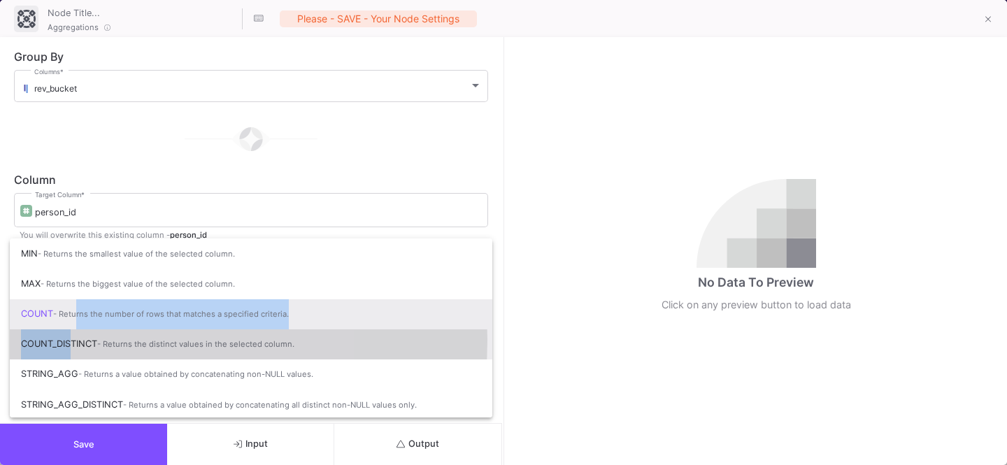
click at [65, 340] on span "COUNT_DISTINCT - Returns the distinct values in the selected column." at bounding box center [251, 344] width 460 height 31
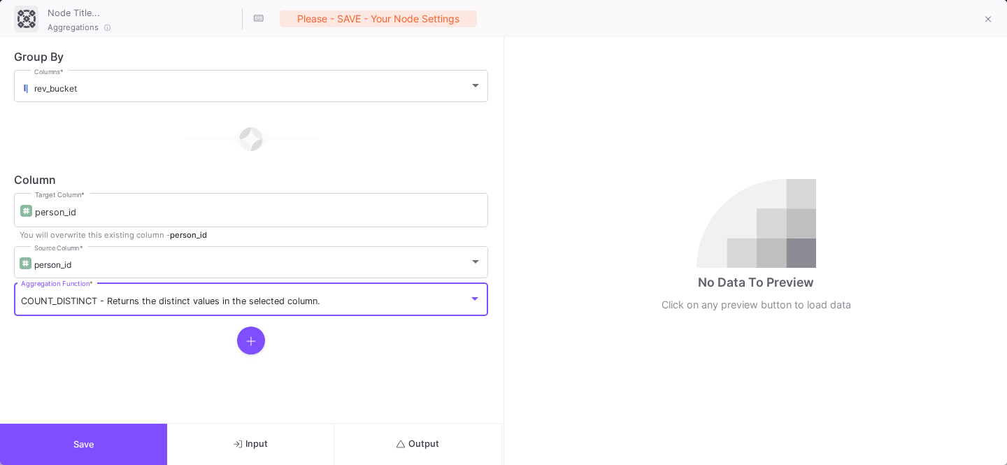
click at [364, 432] on button "Output" at bounding box center [417, 444] width 167 height 41
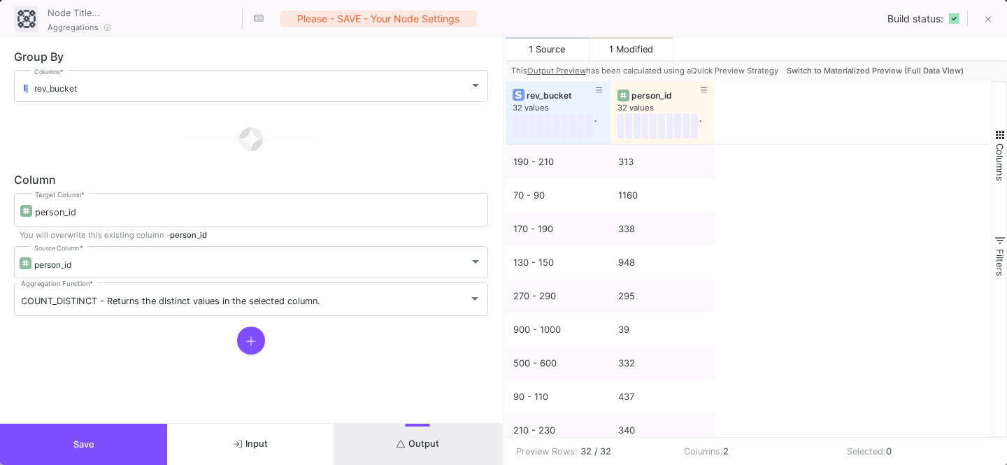
click at [830, 77] on button "Switch to Materialized Preview (Full Data View)" at bounding box center [875, 70] width 182 height 21
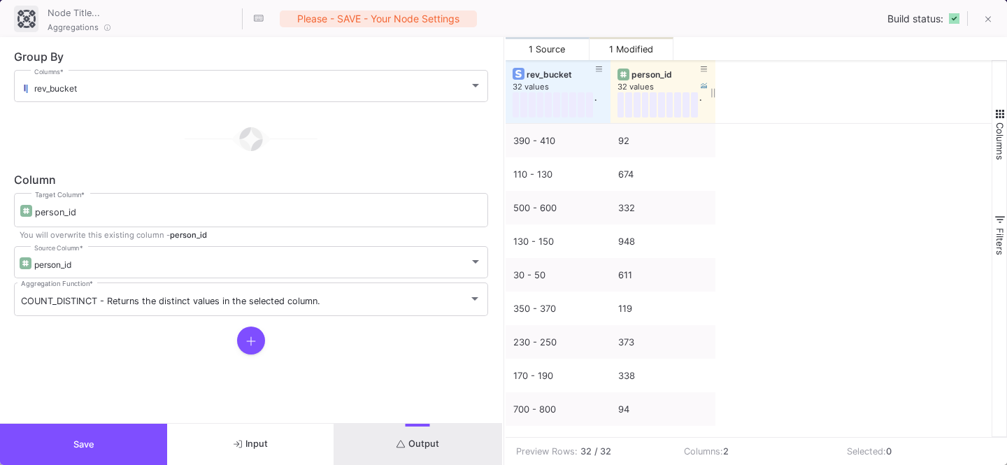
click at [627, 73] on div at bounding box center [623, 75] width 12 height 12
click at [552, 73] on div "rev_bucket" at bounding box center [560, 74] width 69 height 10
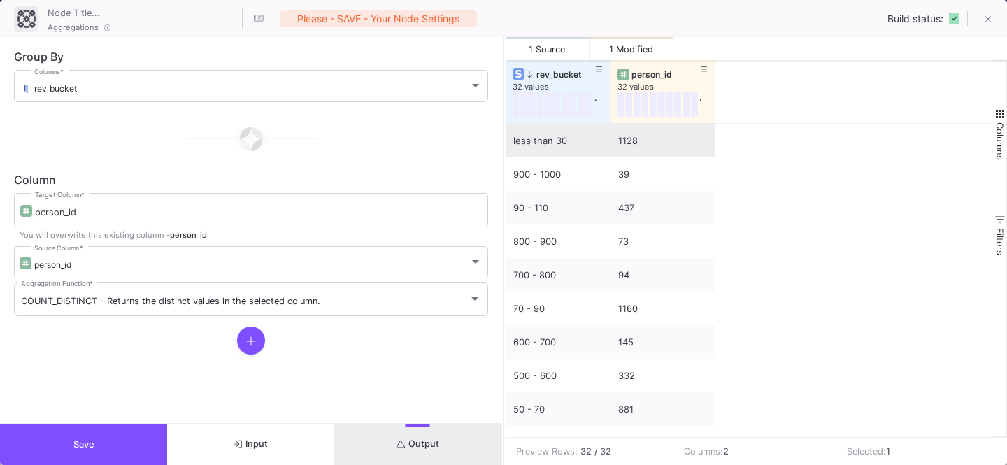
click at [538, 136] on div "less than 30" at bounding box center [557, 140] width 89 height 33
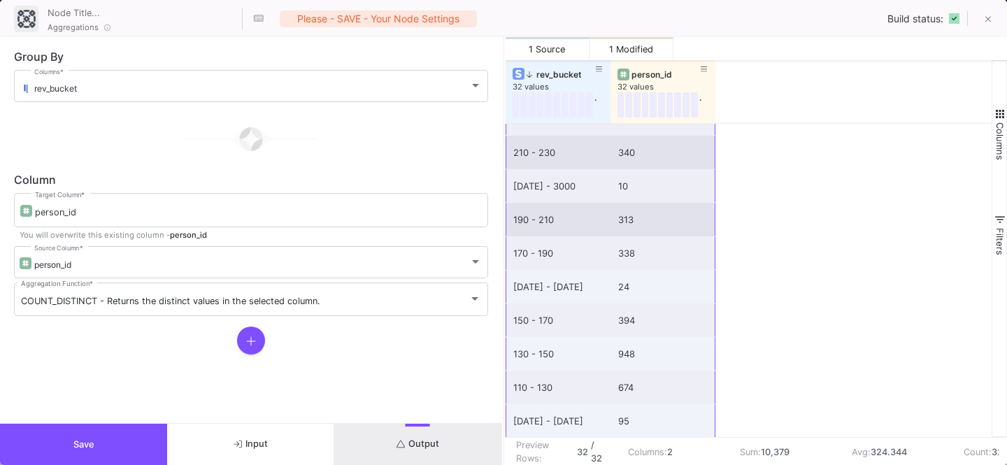
scroll to position [694, 0]
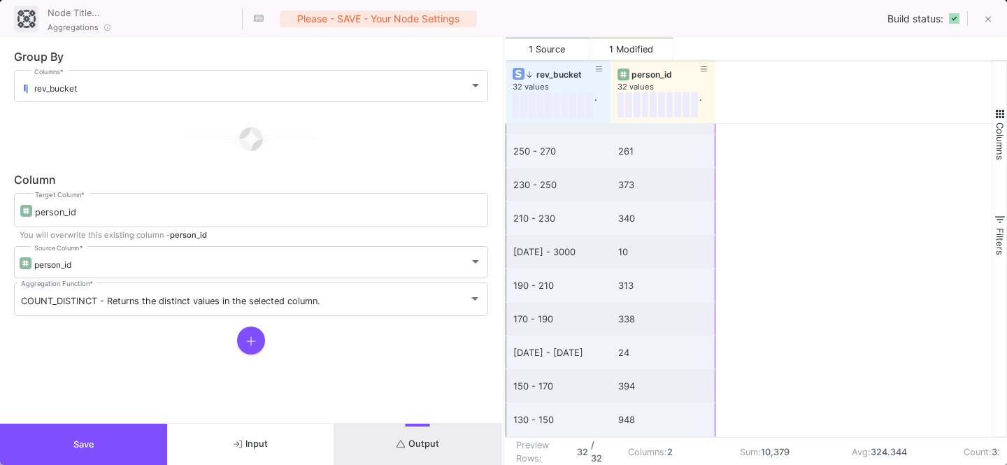
click at [129, 451] on button "Save" at bounding box center [83, 444] width 167 height 41
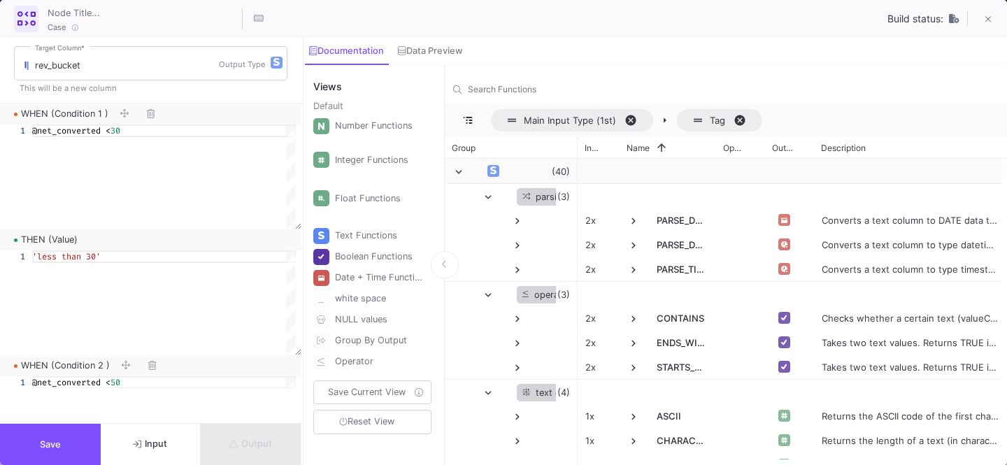
click at [250, 446] on div "Output" at bounding box center [251, 444] width 101 height 41
click at [250, 446] on span "Output" at bounding box center [250, 443] width 43 height 10
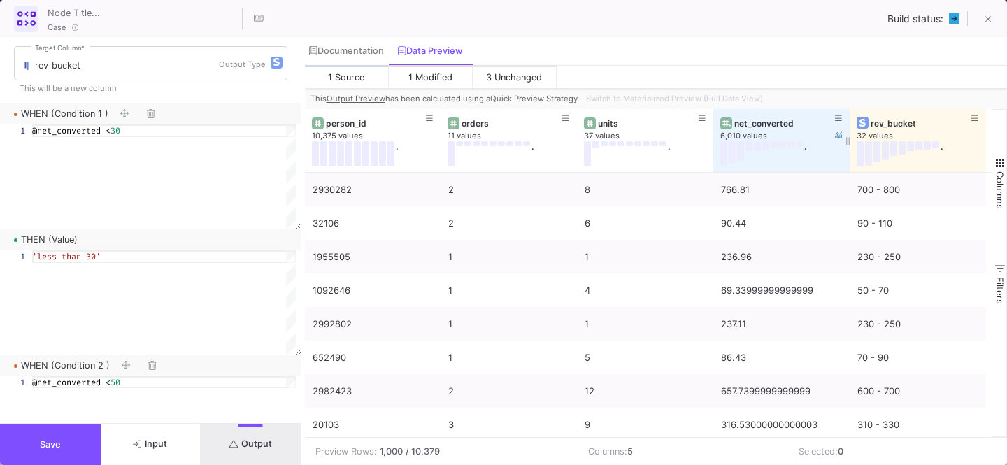
click at [754, 126] on div "net_converted" at bounding box center [784, 123] width 101 height 10
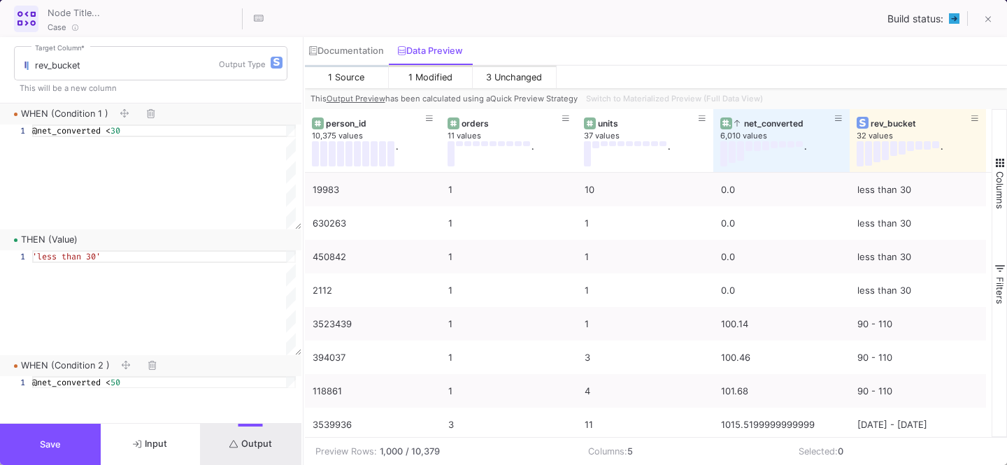
scroll to position [87, 0]
click at [639, 89] on button "Switch to Materialized Preview (Full Data View)" at bounding box center [674, 98] width 182 height 21
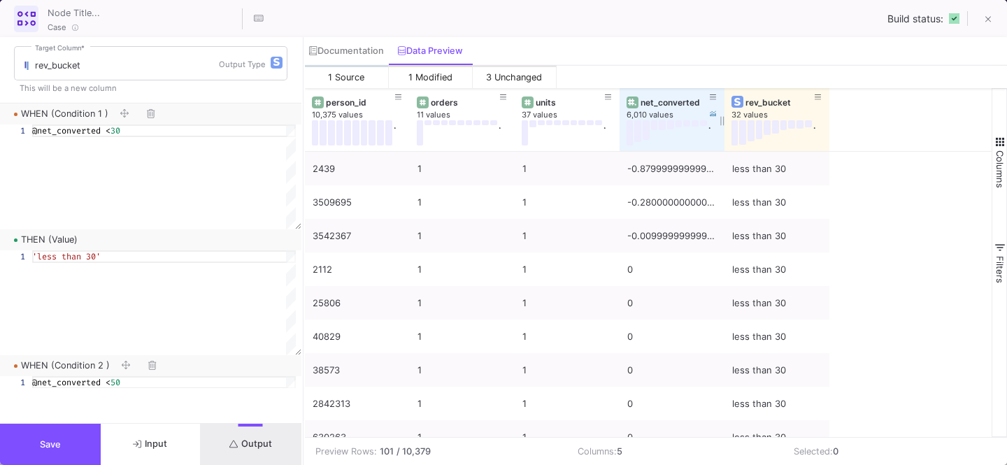
click at [654, 100] on div "net_converted" at bounding box center [674, 102] width 69 height 10
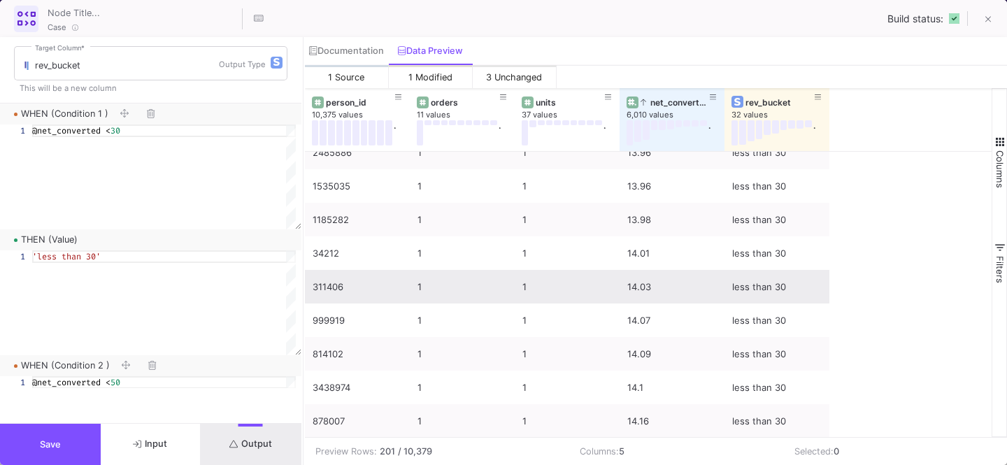
scroll to position [3111, 0]
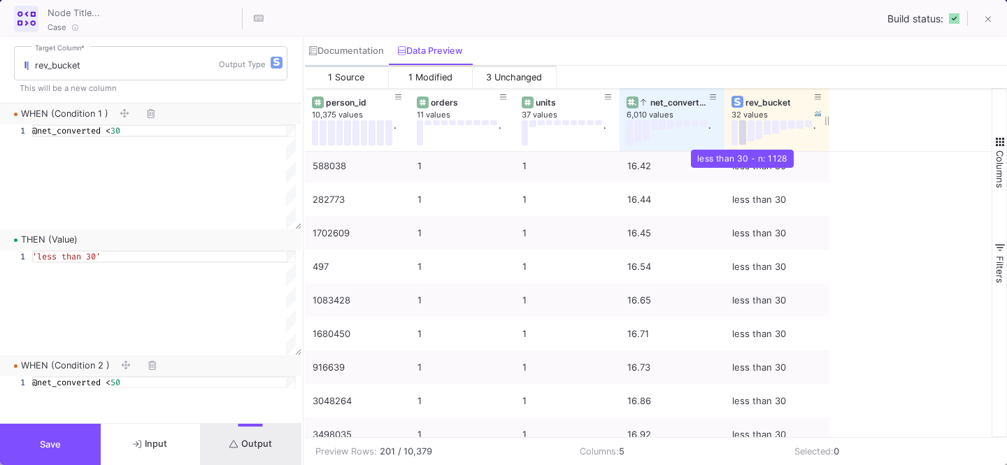
click at [740, 141] on button at bounding box center [742, 132] width 7 height 24
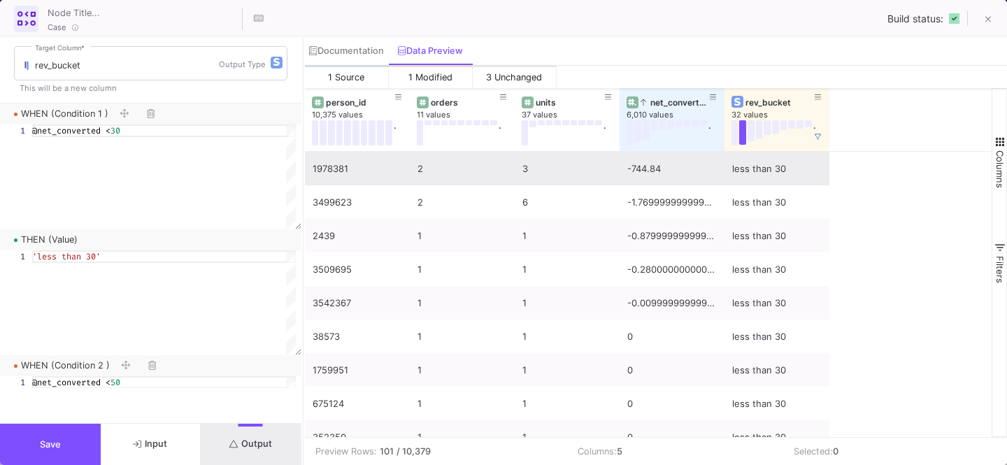
click at [655, 163] on div "-744.84" at bounding box center [671, 168] width 89 height 33
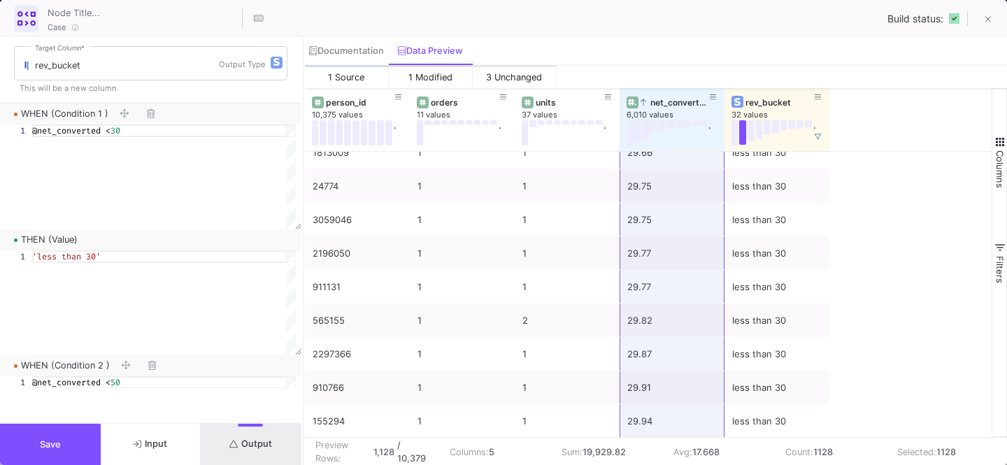
click at [59, 452] on button "Save" at bounding box center [50, 444] width 101 height 41
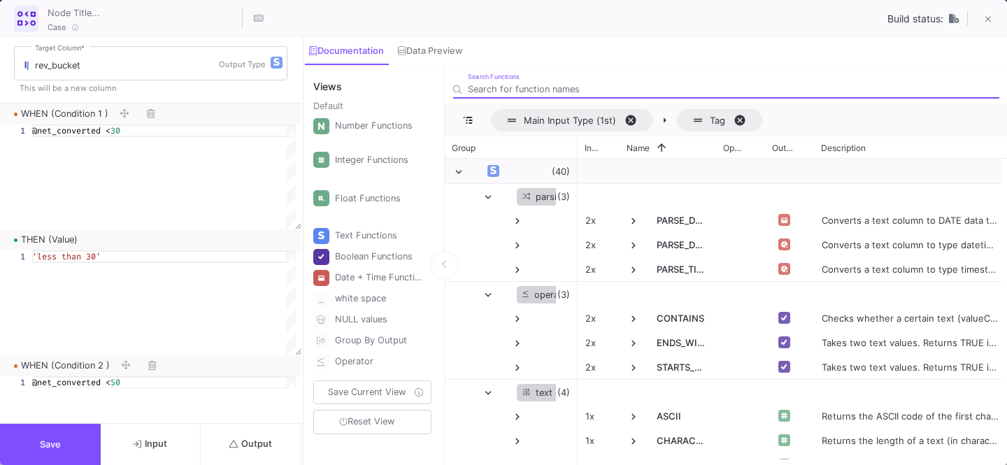
click at [252, 433] on button "Output" at bounding box center [251, 444] width 101 height 41
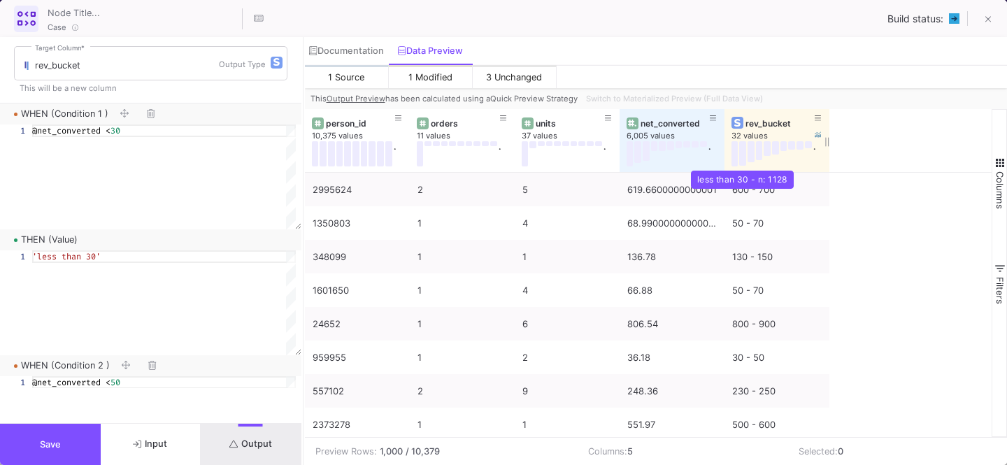
click at [743, 158] on button at bounding box center [742, 153] width 7 height 24
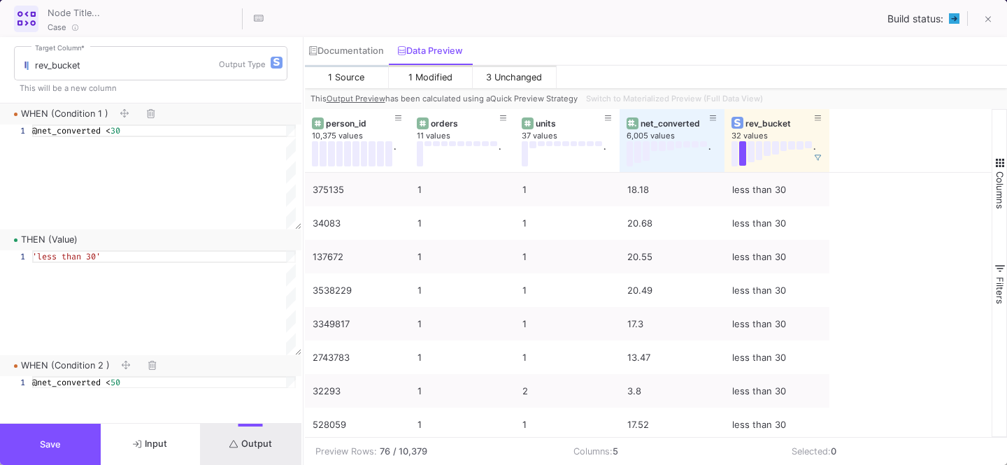
click at [37, 444] on button "Save" at bounding box center [50, 444] width 101 height 41
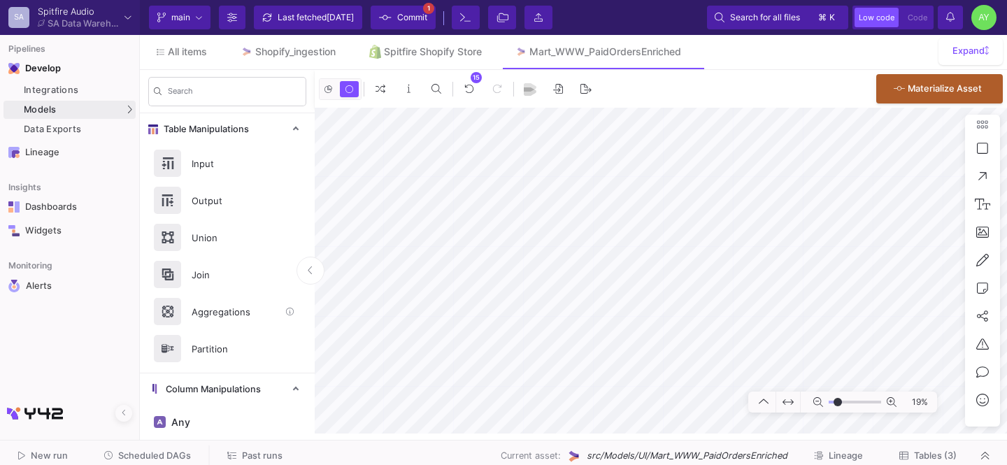
scroll to position [852, 0]
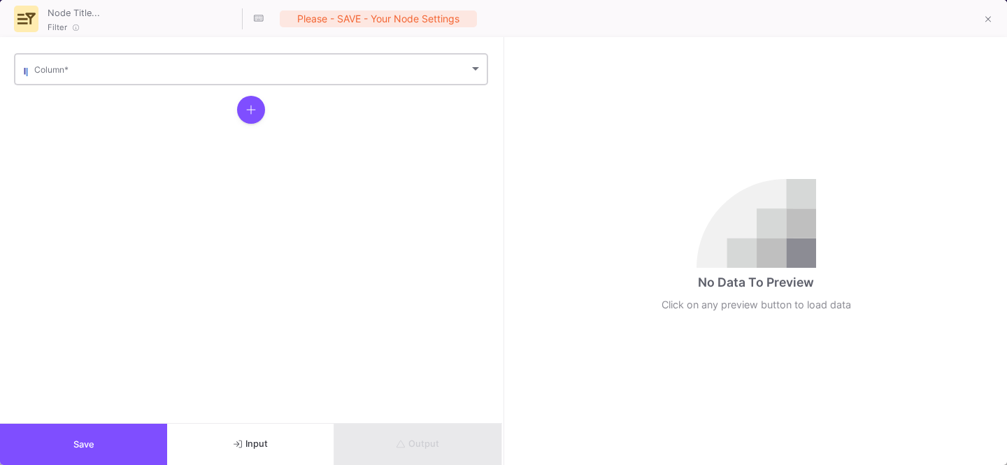
click at [87, 73] on span at bounding box center [251, 71] width 435 height 10
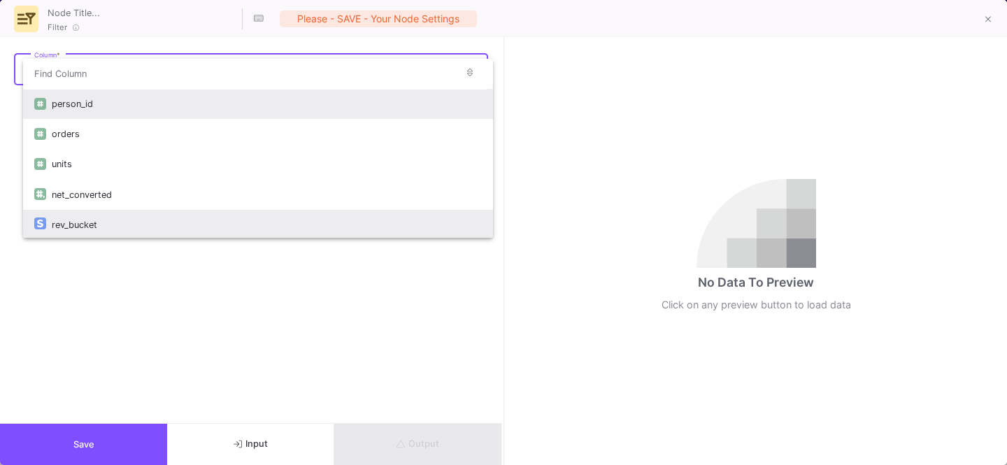
click at [82, 235] on div "rev_bucket" at bounding box center [267, 225] width 430 height 30
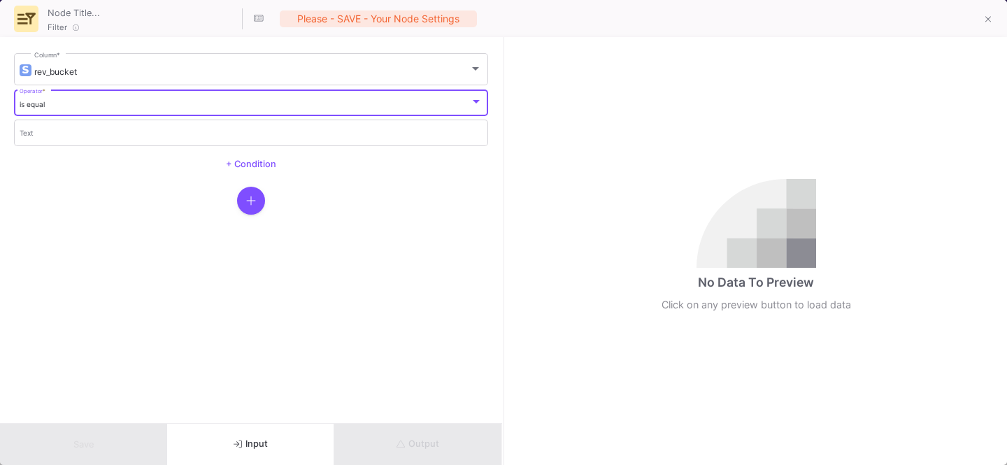
click at [115, 107] on div "is equal" at bounding box center [245, 104] width 451 height 9
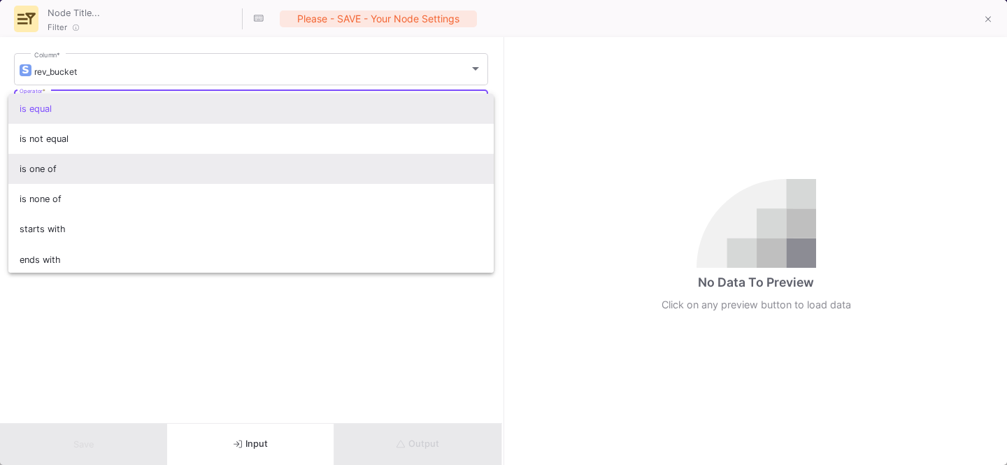
scroll to position [123, 0]
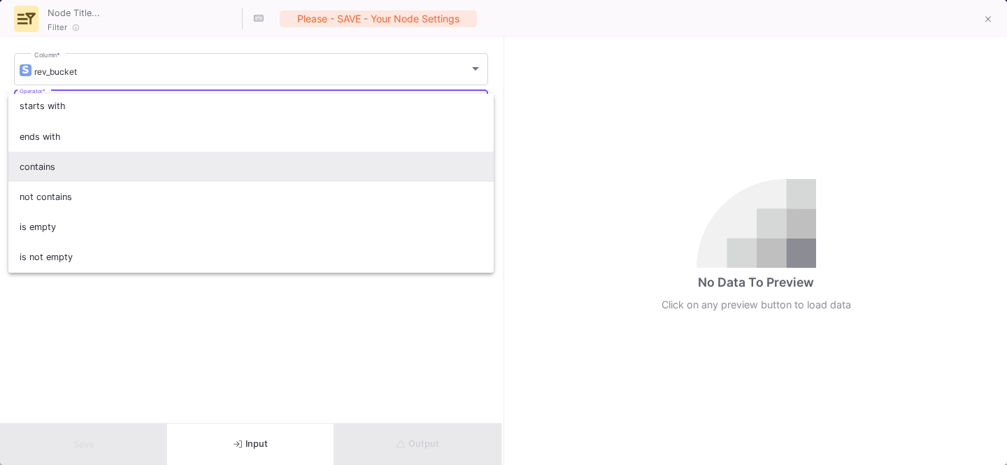
click at [66, 175] on span "contains" at bounding box center [252, 167] width 464 height 30
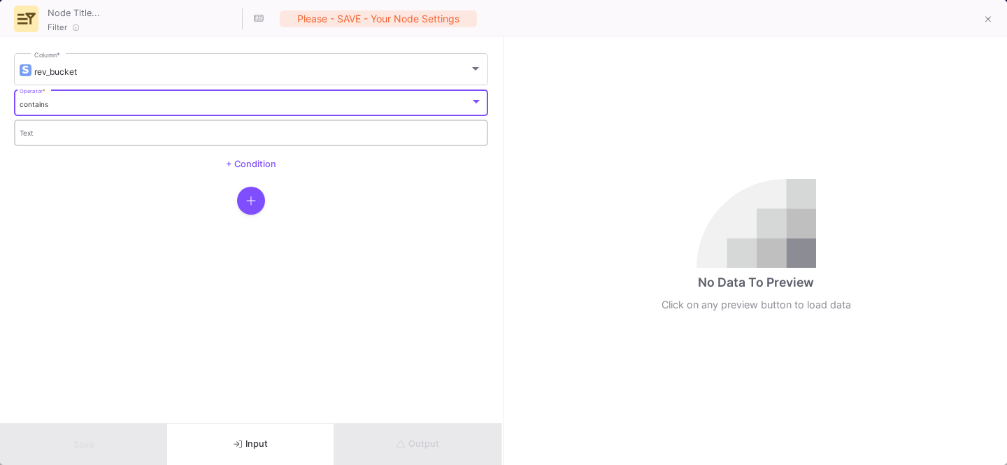
click at [74, 141] on div "Text" at bounding box center [252, 131] width 464 height 29
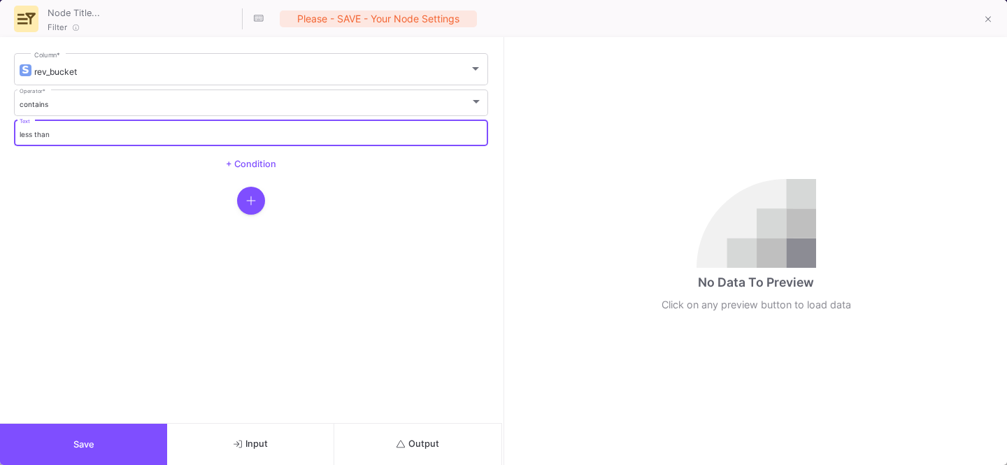
type input "less than"
click at [407, 449] on button "Output" at bounding box center [417, 444] width 167 height 41
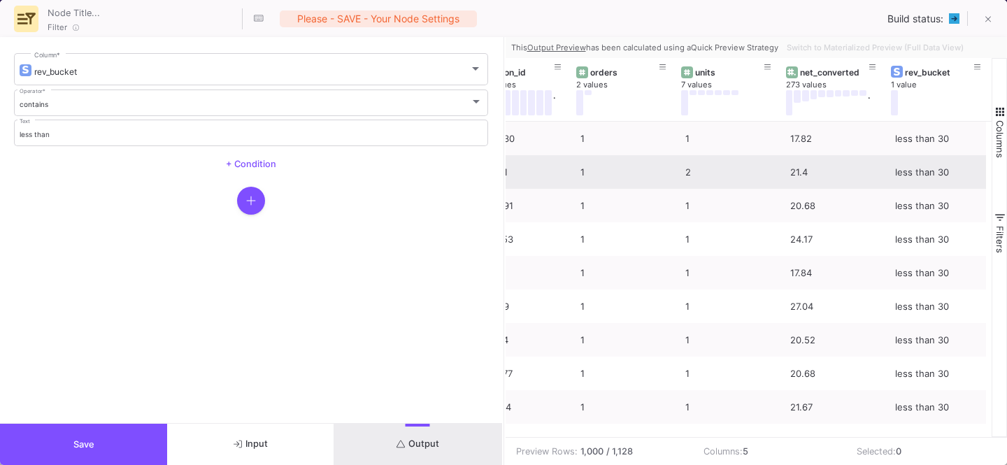
scroll to position [0, 41]
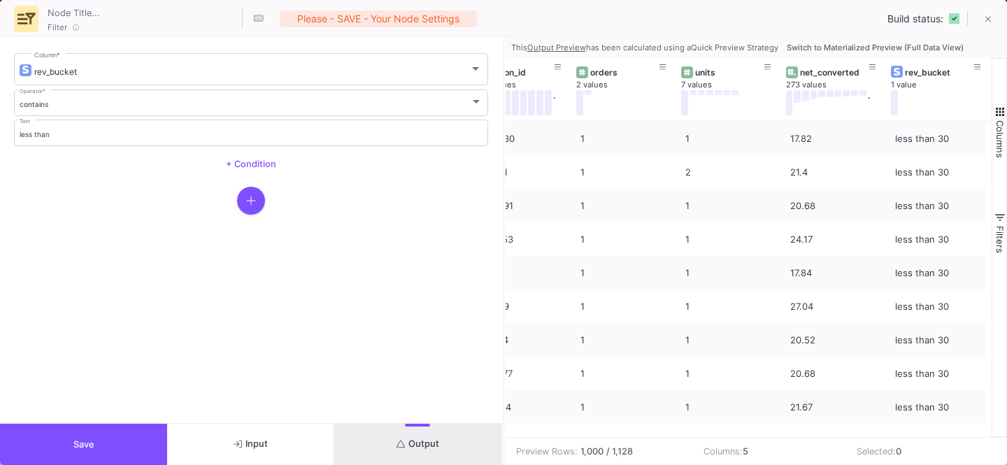
click at [825, 46] on span "Switch to Materialized Preview (Full Data View)" at bounding box center [875, 48] width 177 height 10
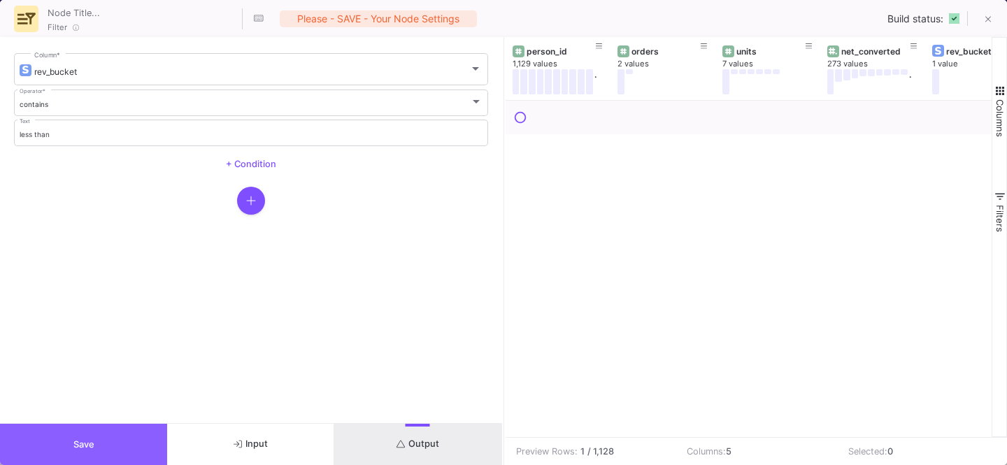
click at [64, 440] on button "Save" at bounding box center [83, 444] width 167 height 41
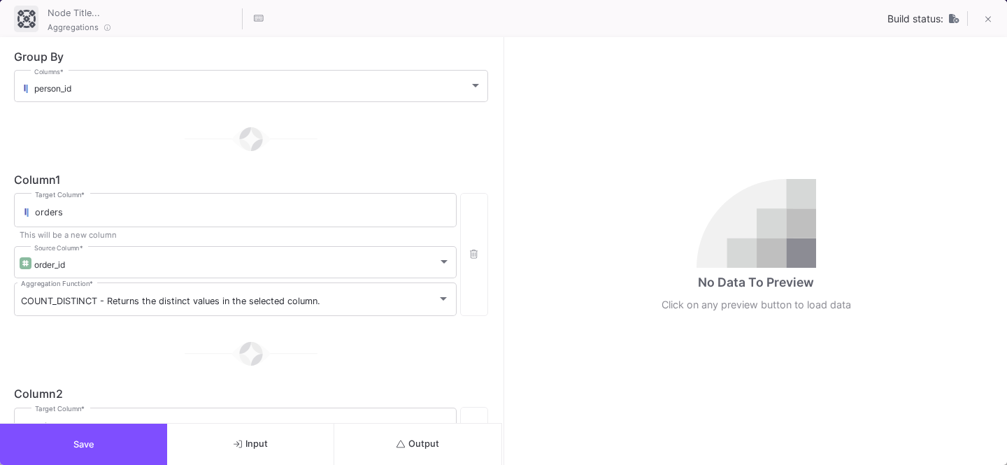
click at [441, 445] on button "Output" at bounding box center [417, 444] width 167 height 41
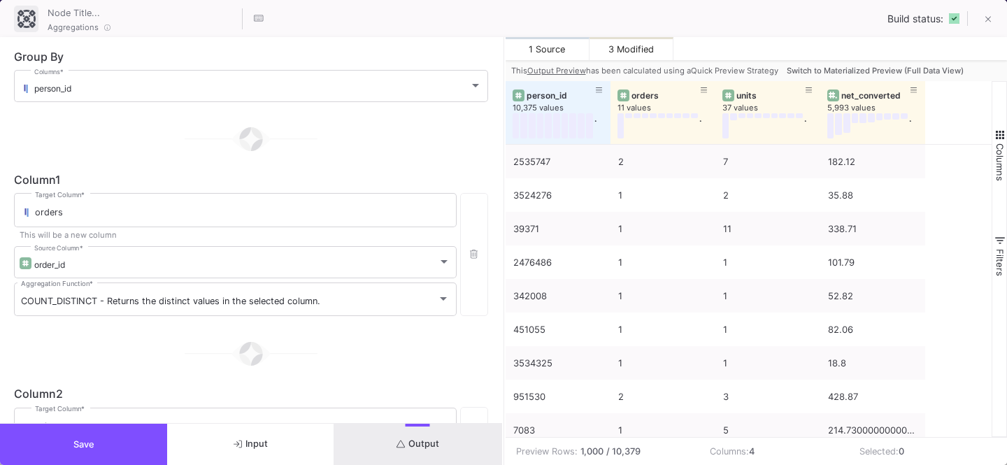
click at [891, 64] on button "Switch to Materialized Preview (Full Data View)" at bounding box center [875, 70] width 182 height 21
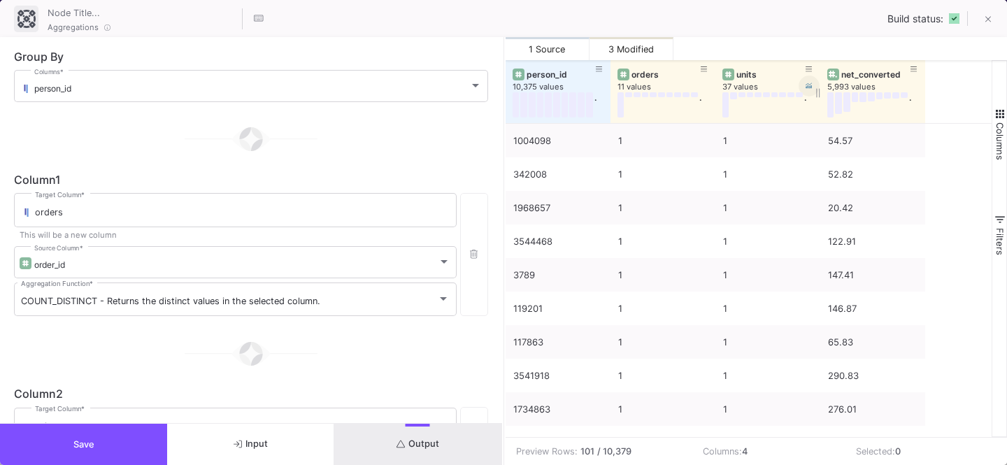
click at [810, 88] on icon at bounding box center [808, 86] width 7 height 6
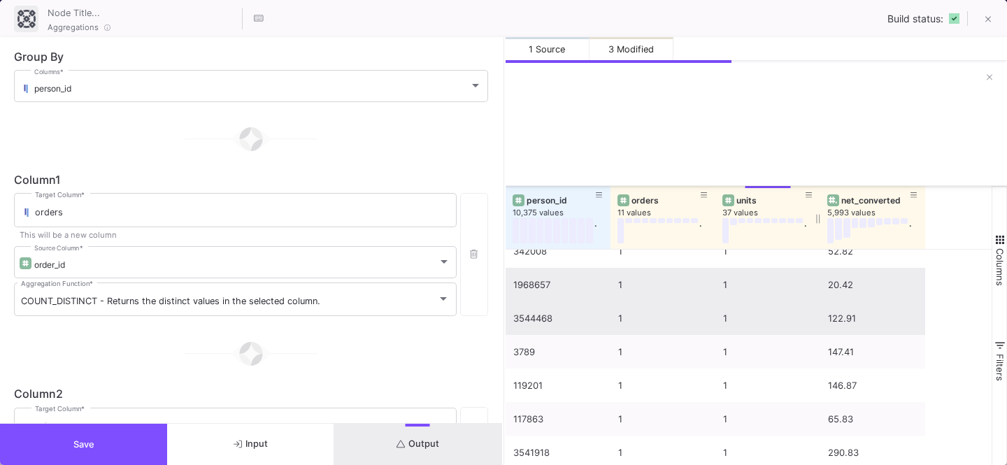
scroll to position [0, 0]
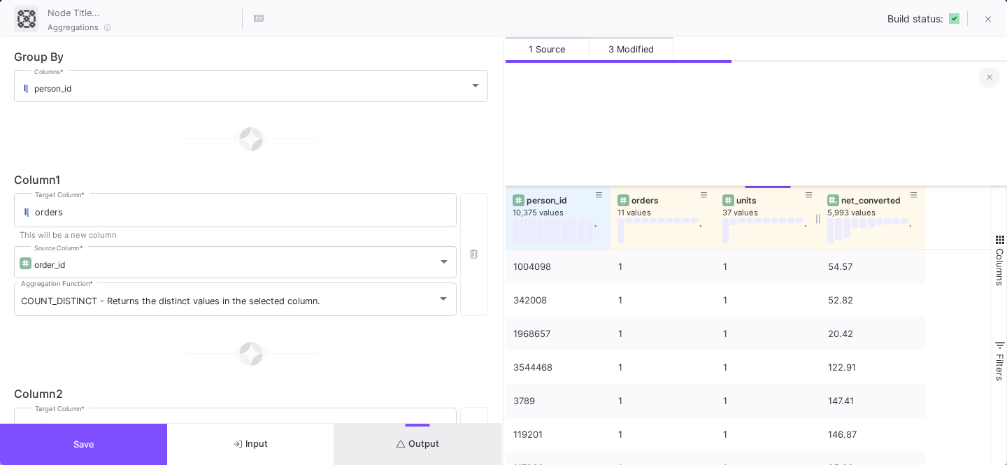
click at [987, 76] on icon at bounding box center [990, 77] width 6 height 9
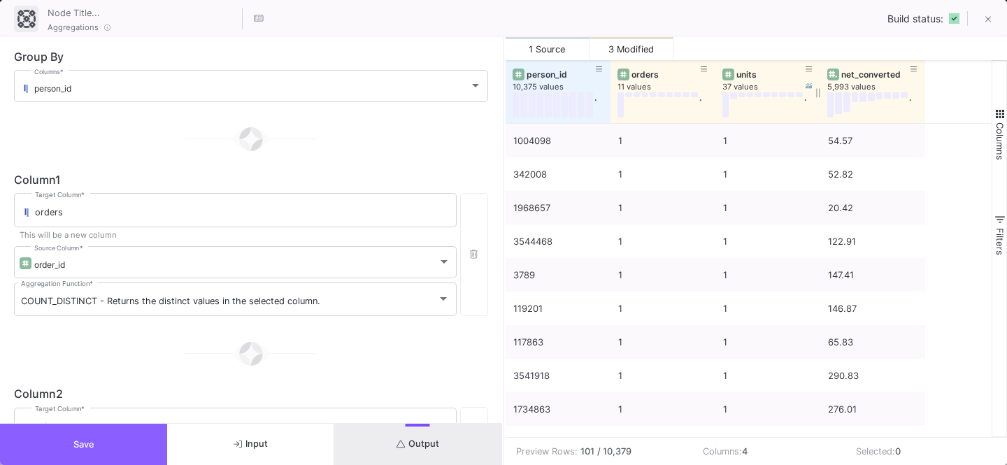
click at [108, 433] on button "Save" at bounding box center [83, 444] width 167 height 41
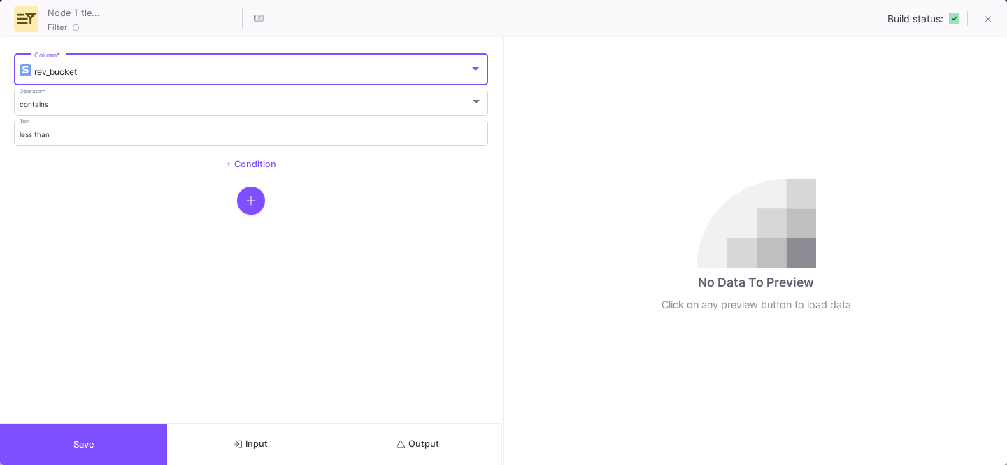
click at [98, 68] on div "rev_bucket" at bounding box center [251, 71] width 435 height 10
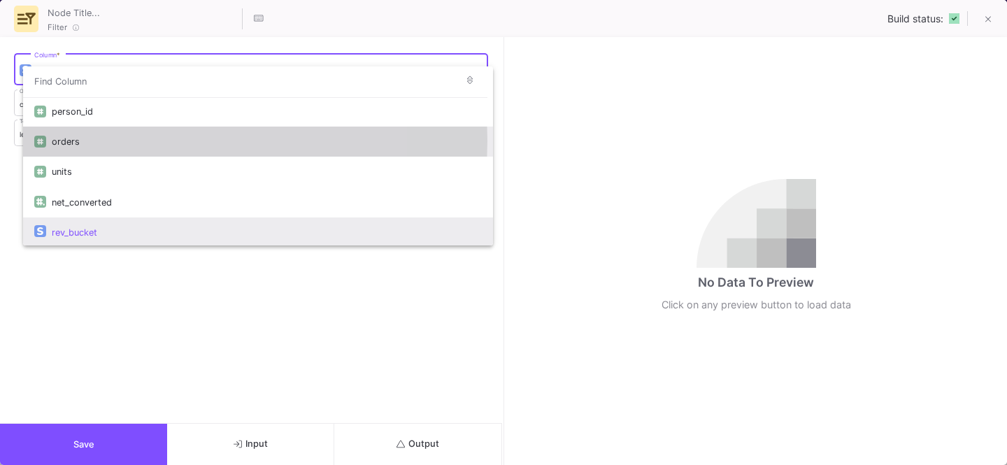
click at [92, 141] on div "orders" at bounding box center [267, 142] width 430 height 30
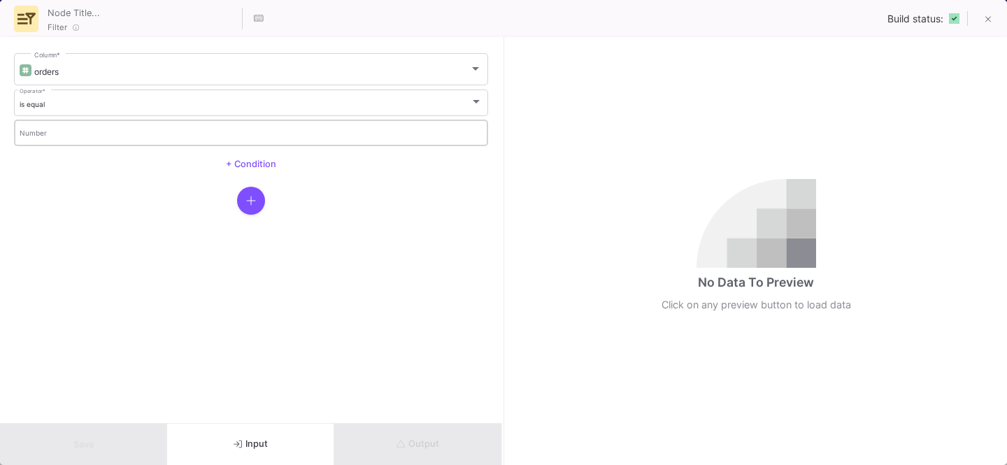
click at [43, 130] on input "Number" at bounding box center [252, 134] width 464 height 9
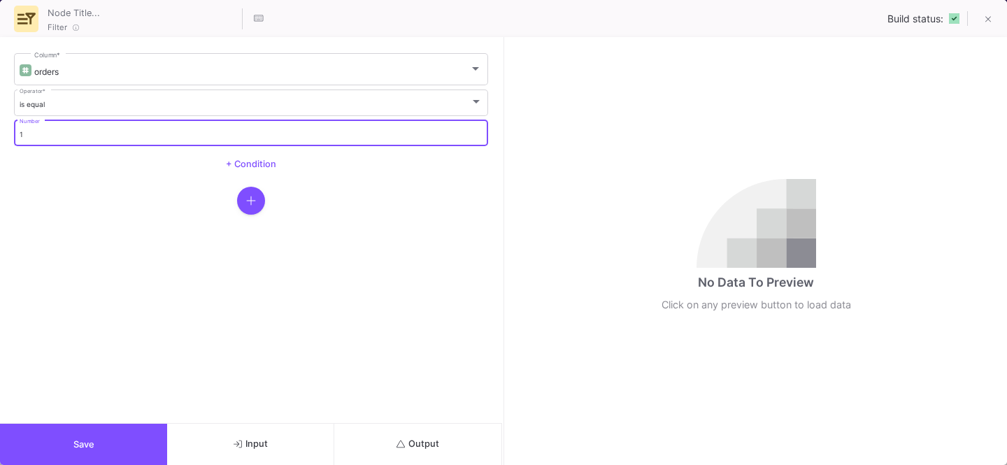
type input "1"
click at [422, 449] on button "Output" at bounding box center [417, 444] width 167 height 41
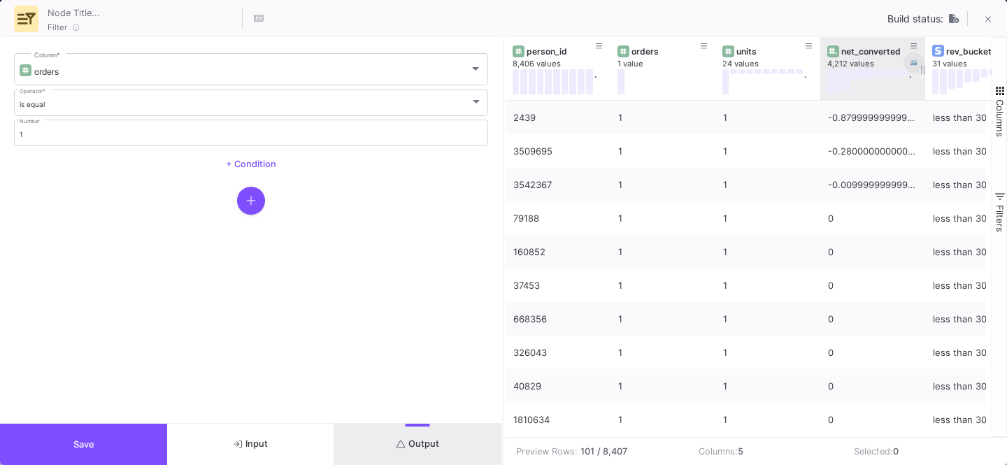
click at [910, 62] on icon at bounding box center [913, 62] width 7 height 7
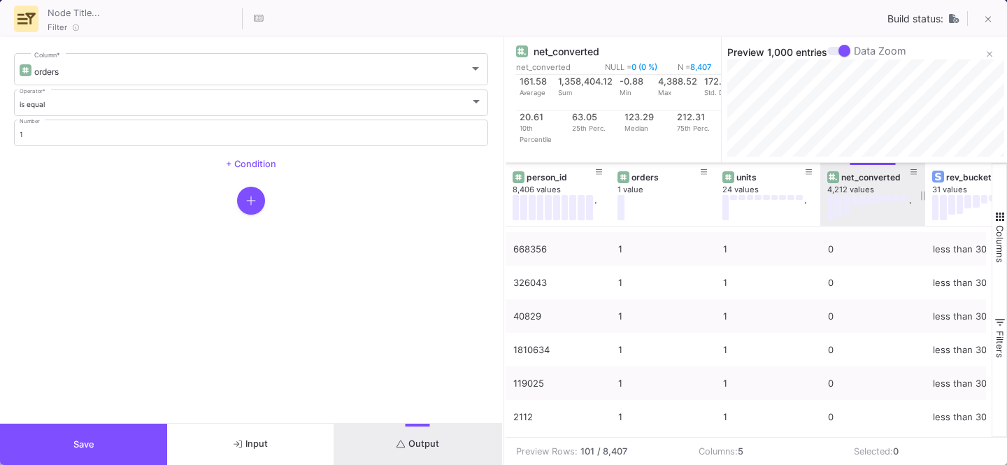
scroll to position [0, 3]
click at [54, 62] on div "orders Column *" at bounding box center [257, 68] width 447 height 34
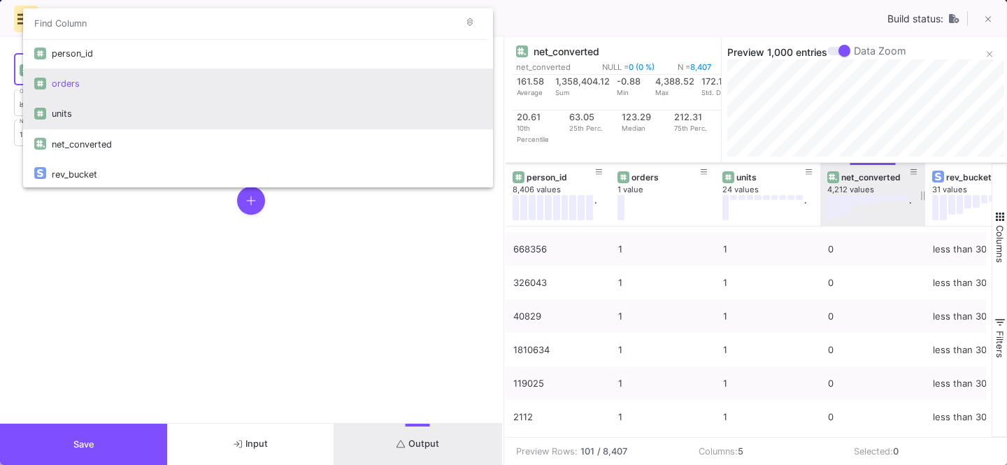
scroll to position [2, 0]
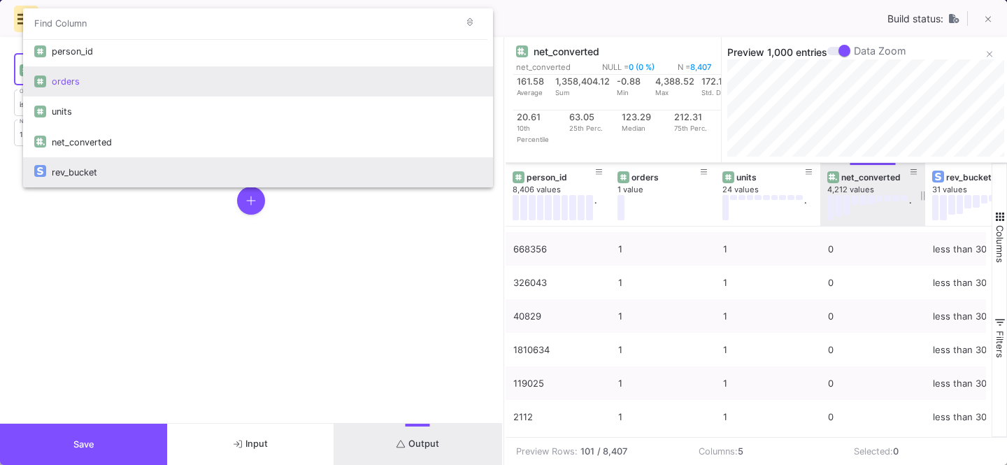
click at [79, 166] on div "rev_bucket" at bounding box center [267, 172] width 430 height 30
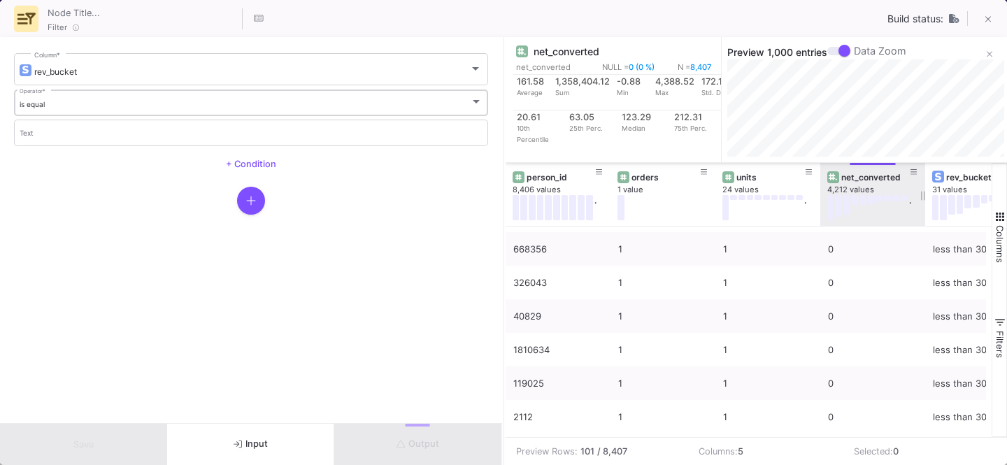
click at [35, 108] on div "is equal Operator *" at bounding box center [252, 101] width 464 height 29
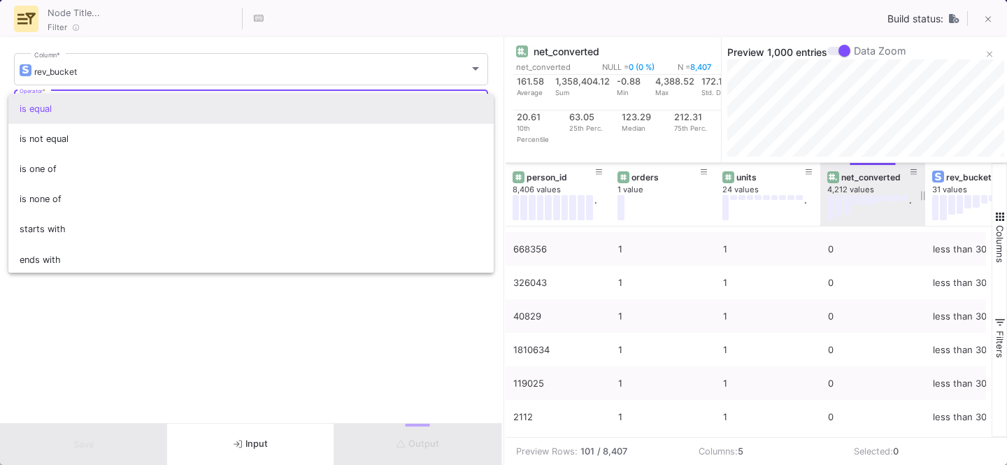
click at [21, 306] on div at bounding box center [503, 232] width 1007 height 465
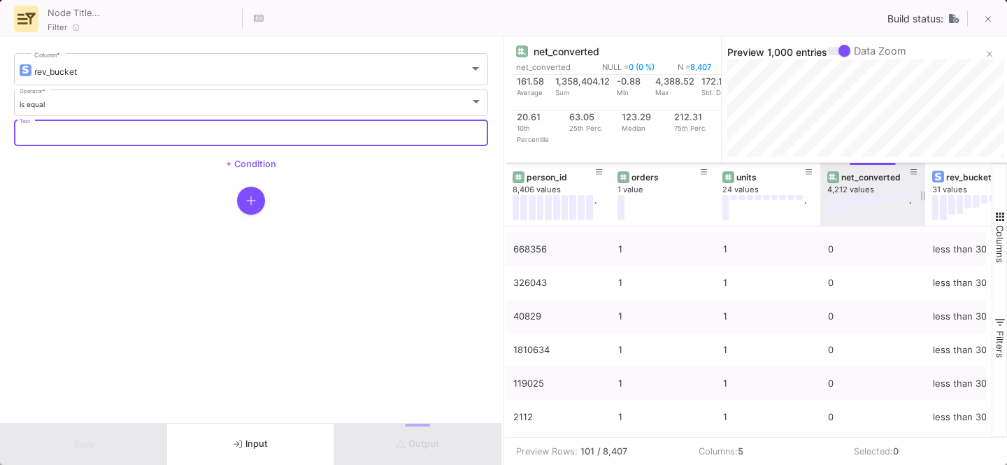
click at [67, 130] on input "Text" at bounding box center [252, 134] width 464 height 9
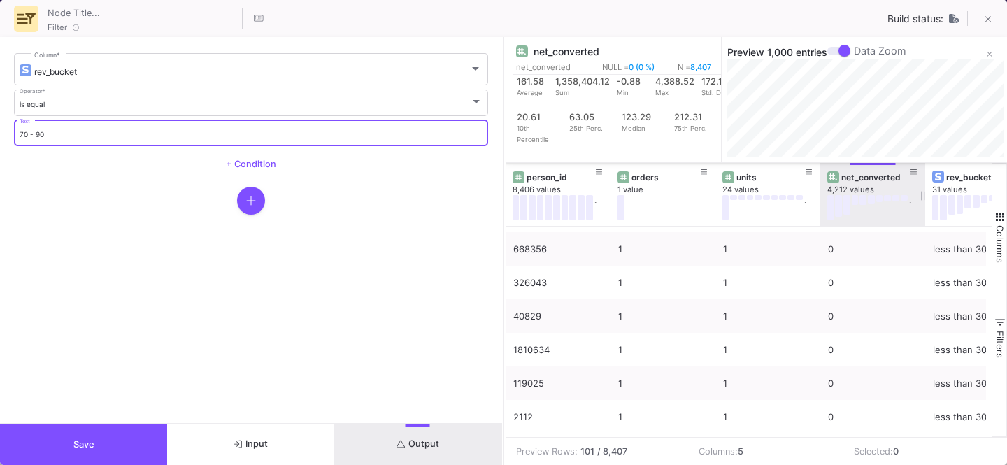
type input "70 - 90"
click at [441, 440] on button "Output" at bounding box center [417, 444] width 167 height 41
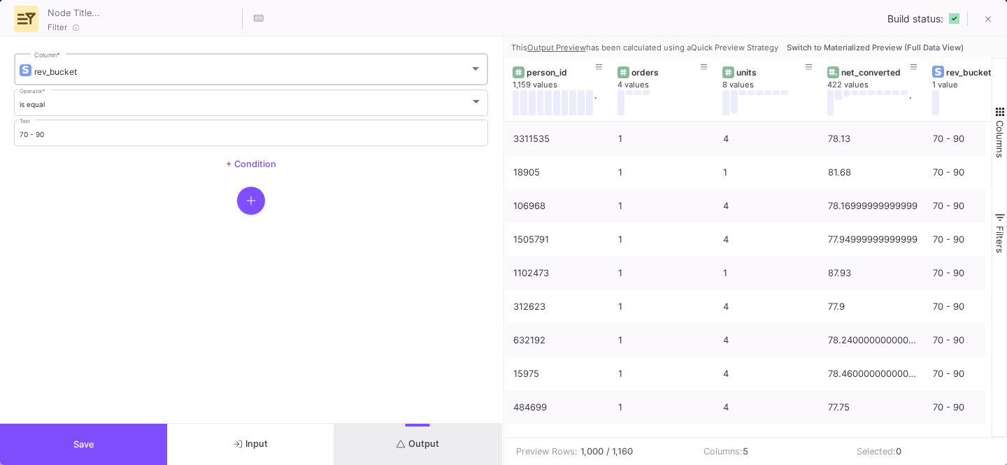
click at [118, 76] on div "rev_bucket Column *" at bounding box center [257, 68] width 447 height 34
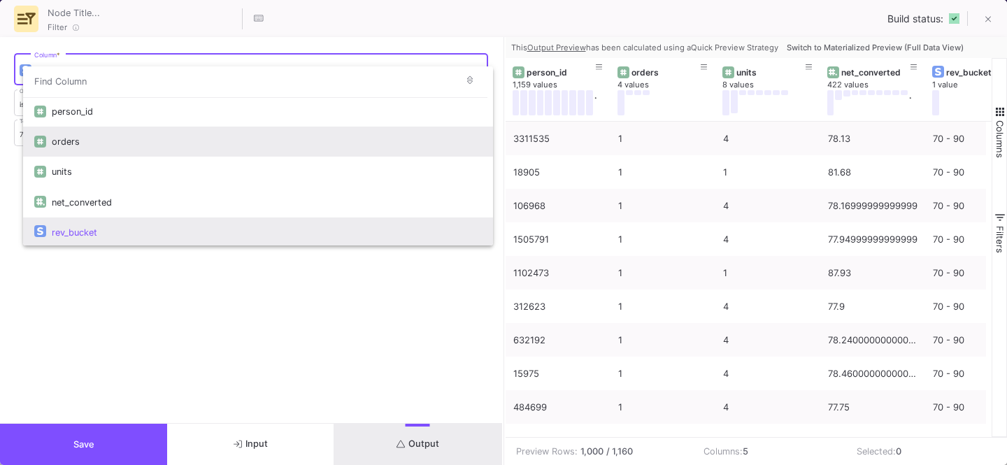
click at [108, 133] on div "orders" at bounding box center [267, 142] width 430 height 30
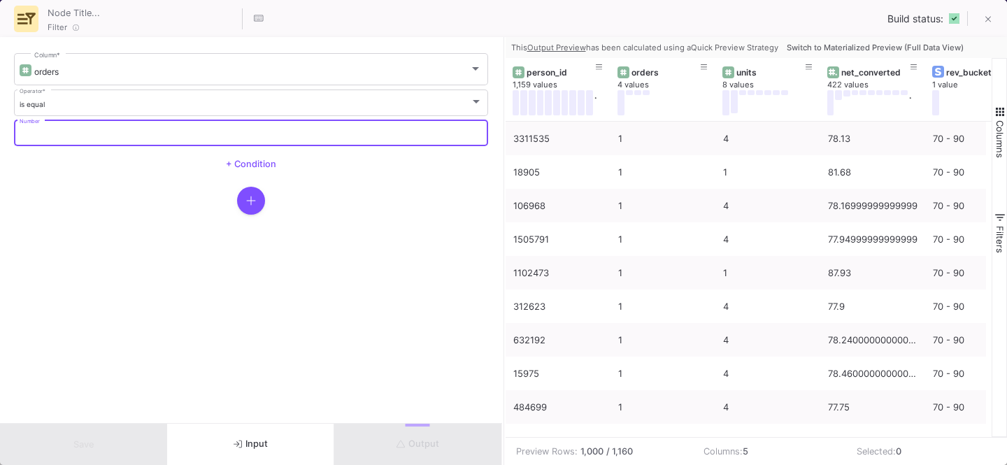
click at [69, 138] on input "Number" at bounding box center [252, 134] width 464 height 9
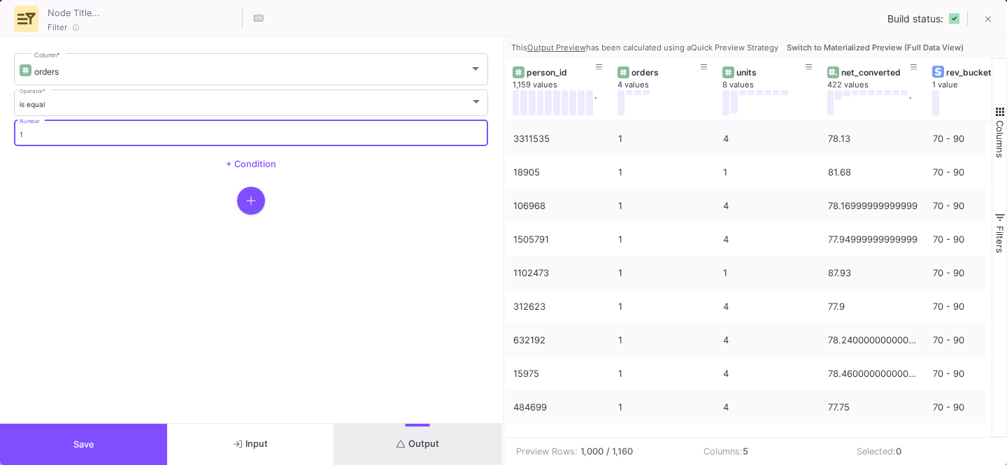
type input "1"
click at [432, 440] on span "Output" at bounding box center [417, 443] width 43 height 10
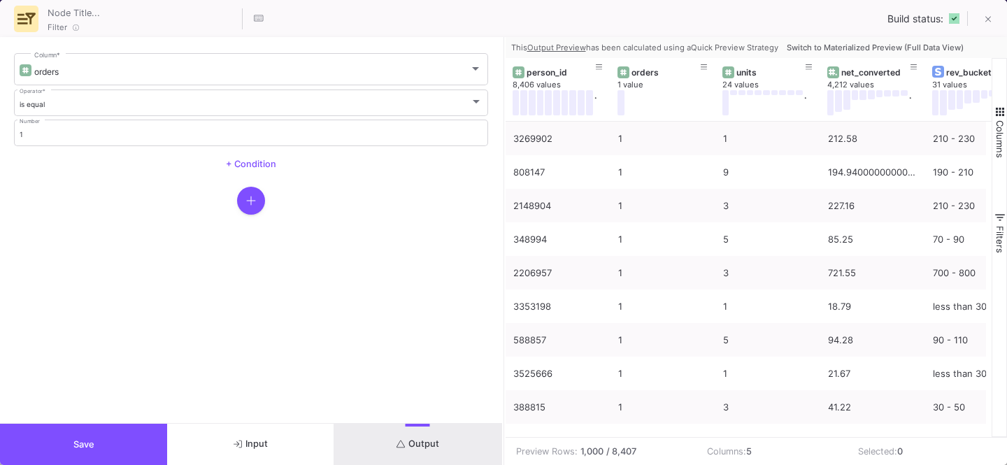
click at [837, 44] on span "Switch to Materialized Preview (Full Data View)" at bounding box center [875, 48] width 177 height 10
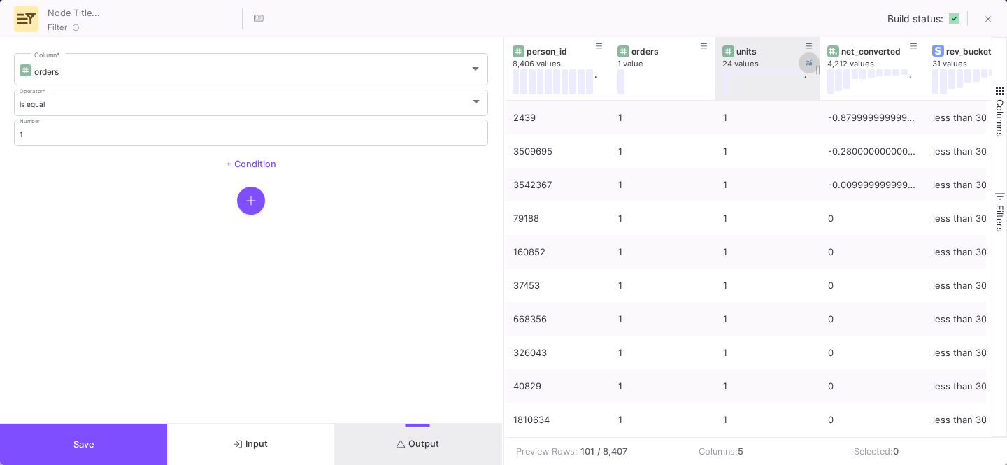
click at [809, 64] on icon at bounding box center [808, 62] width 7 height 7
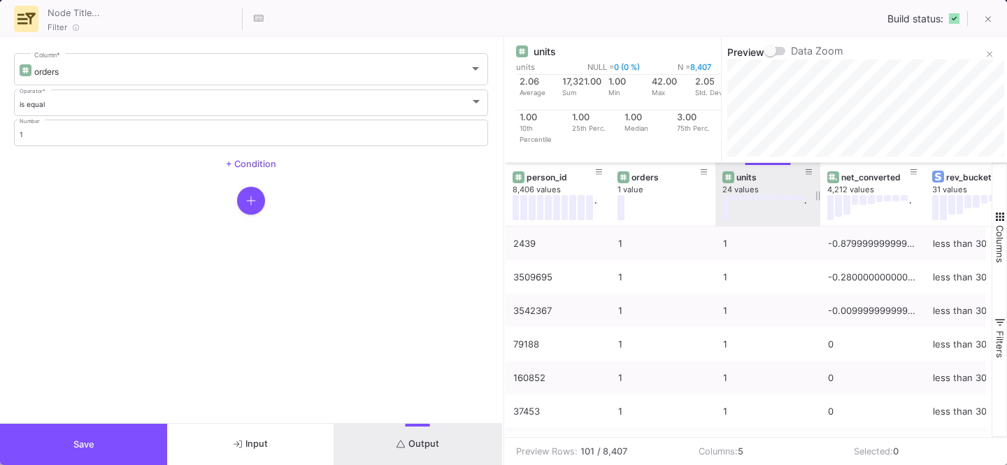
click at [757, 177] on div "units" at bounding box center [770, 177] width 69 height 10
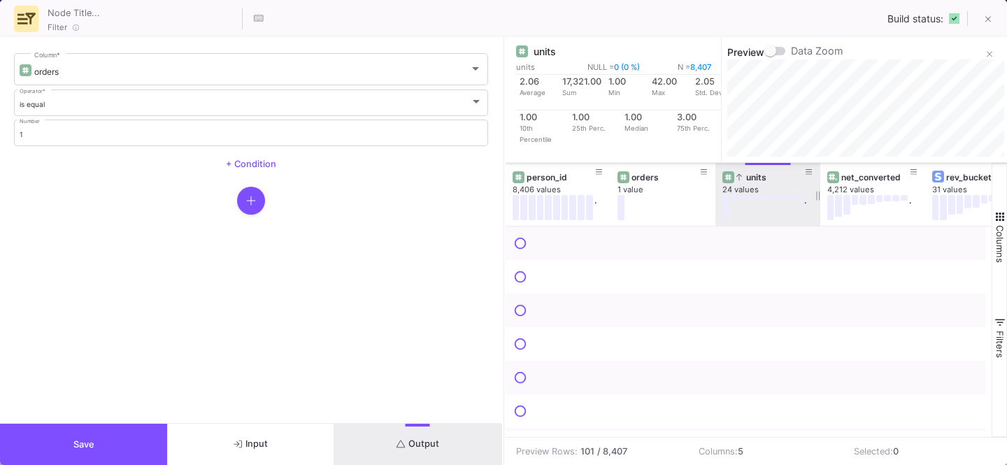
click at [757, 177] on div "units" at bounding box center [770, 177] width 69 height 10
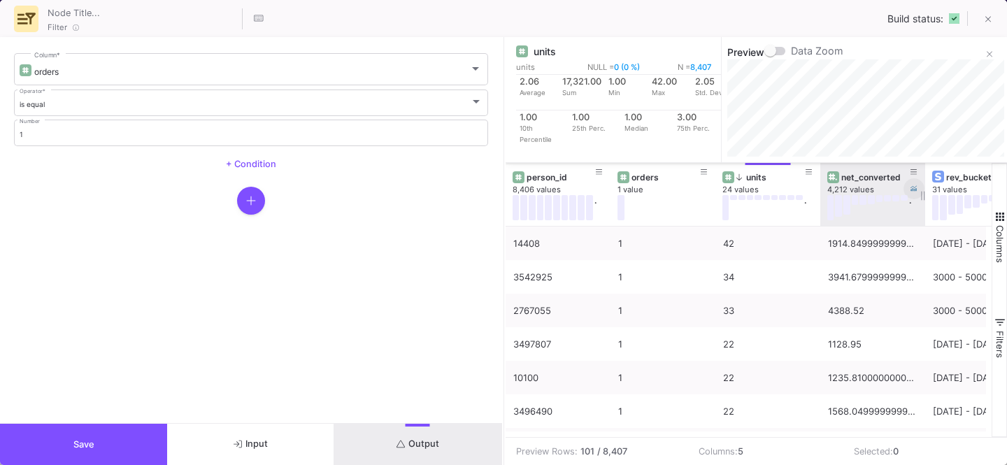
click at [920, 186] on button at bounding box center [913, 188] width 21 height 21
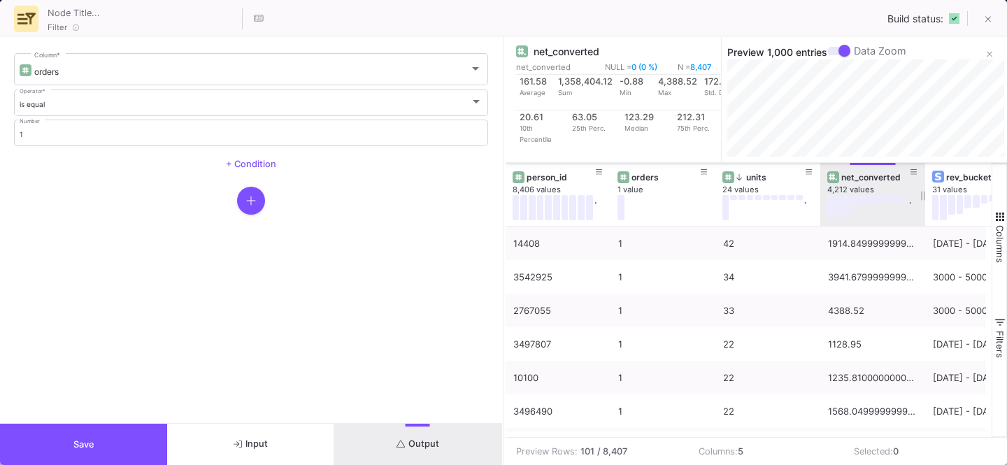
click at [91, 435] on button "Save" at bounding box center [83, 444] width 167 height 41
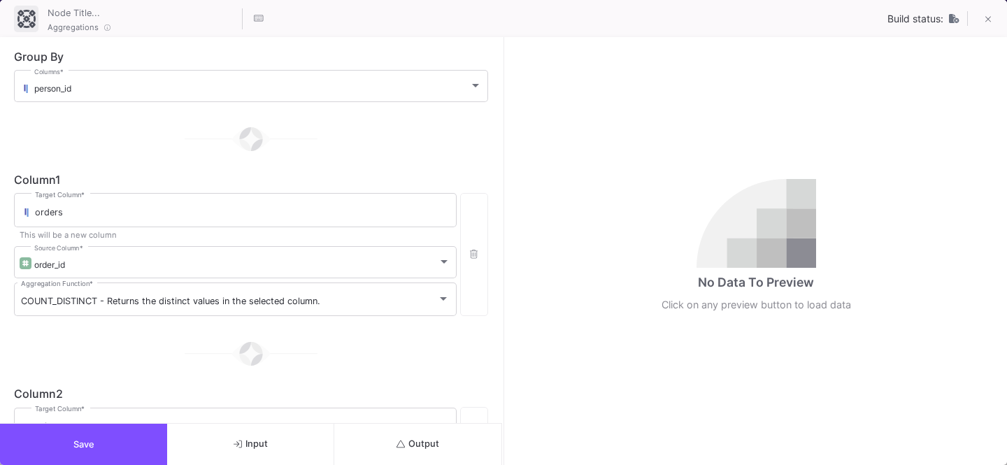
click at [436, 448] on span "Output" at bounding box center [417, 443] width 43 height 10
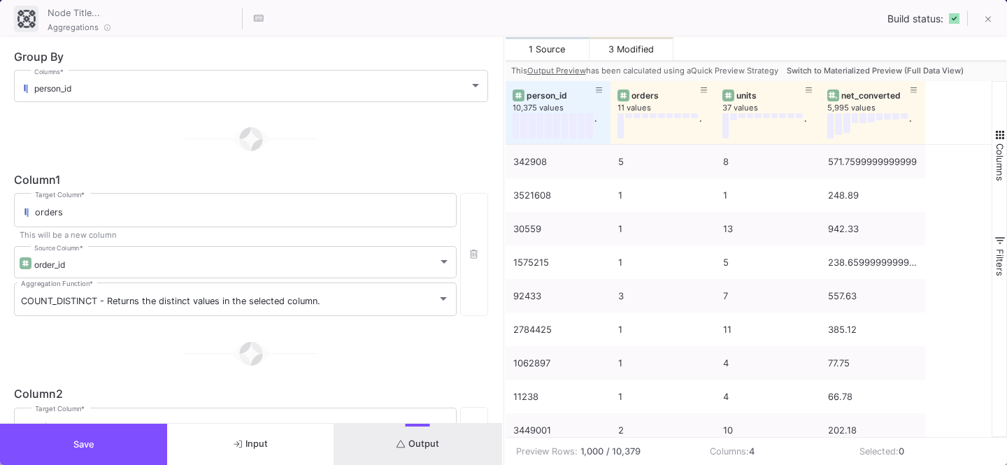
click at [835, 63] on button "Switch to Materialized Preview (Full Data View)" at bounding box center [875, 70] width 182 height 21
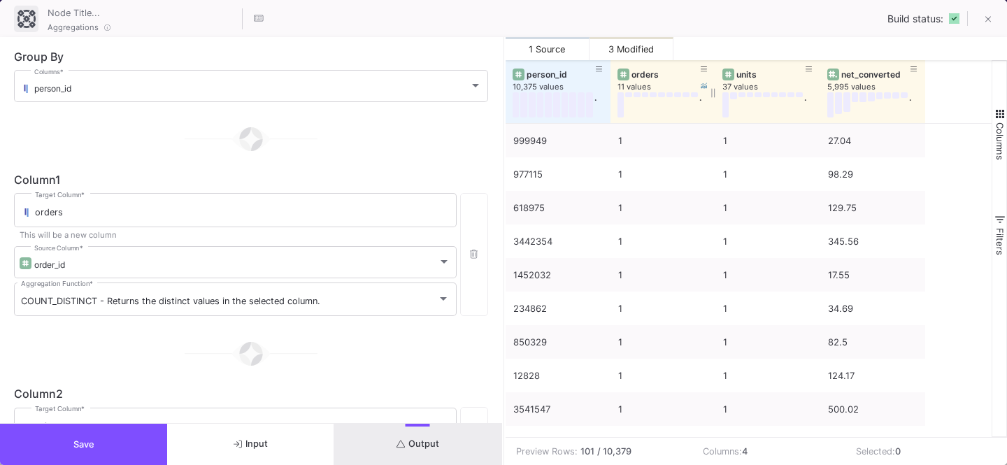
click at [640, 72] on div "orders" at bounding box center [665, 74] width 69 height 10
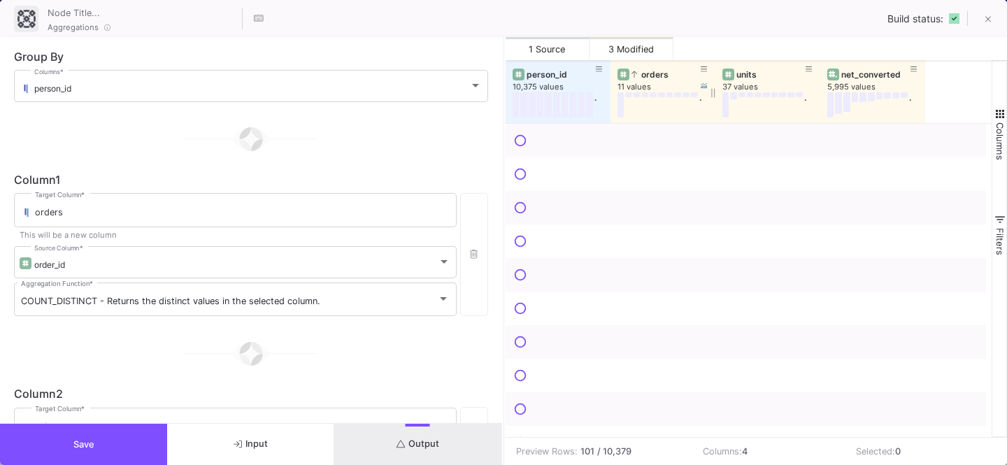
click at [640, 72] on div "orders" at bounding box center [665, 74] width 69 height 10
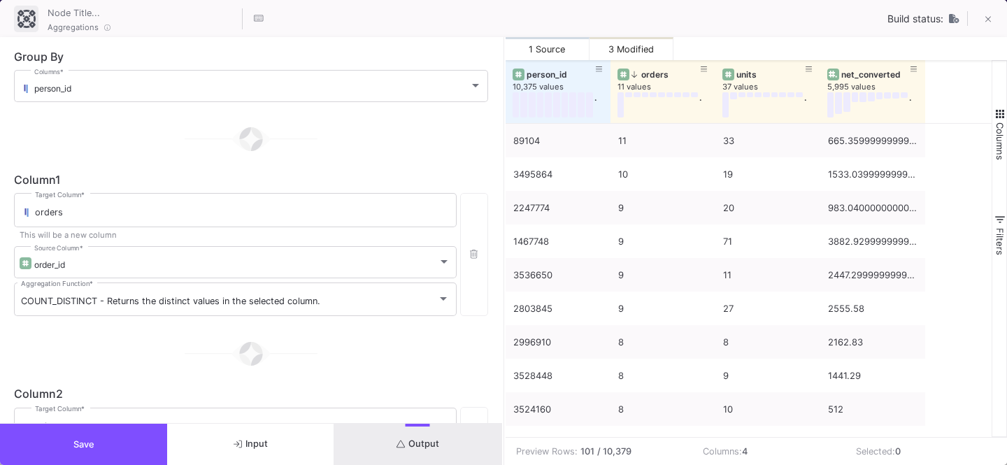
click at [125, 441] on button "Save" at bounding box center [83, 444] width 167 height 41
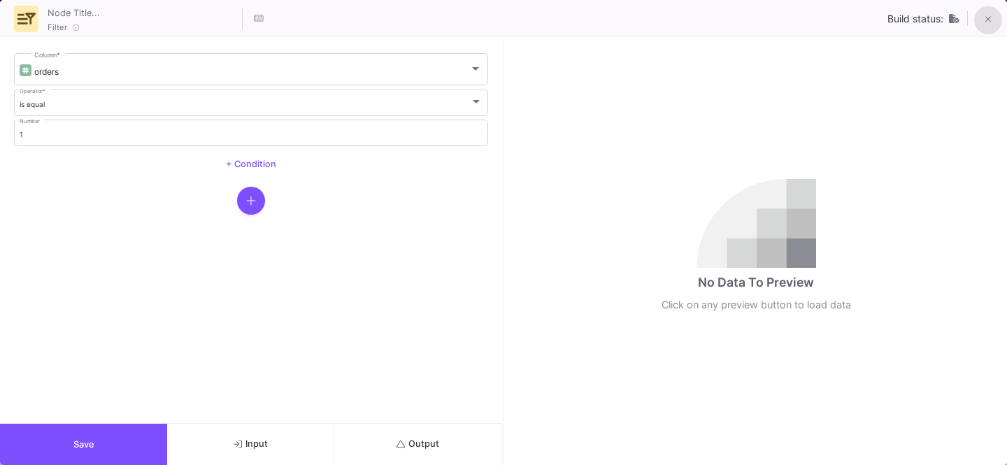
click at [987, 18] on icon at bounding box center [988, 20] width 6 height 10
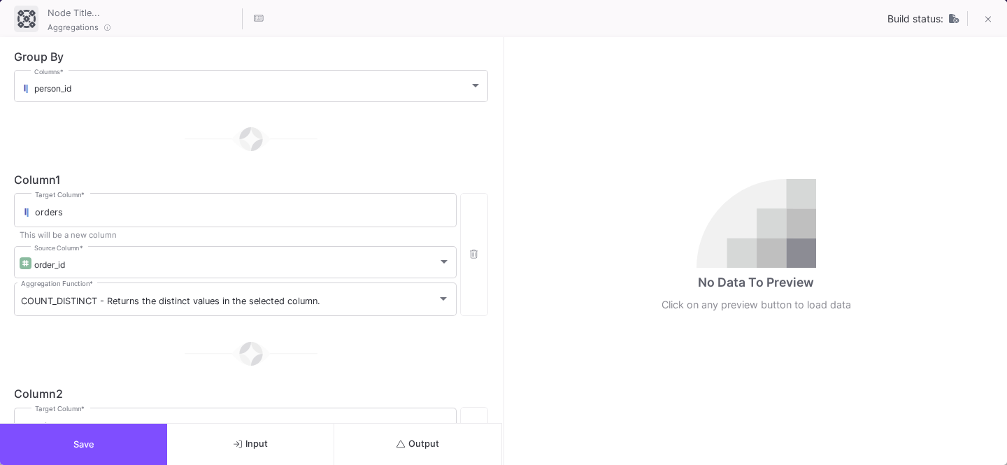
scroll to position [396, 0]
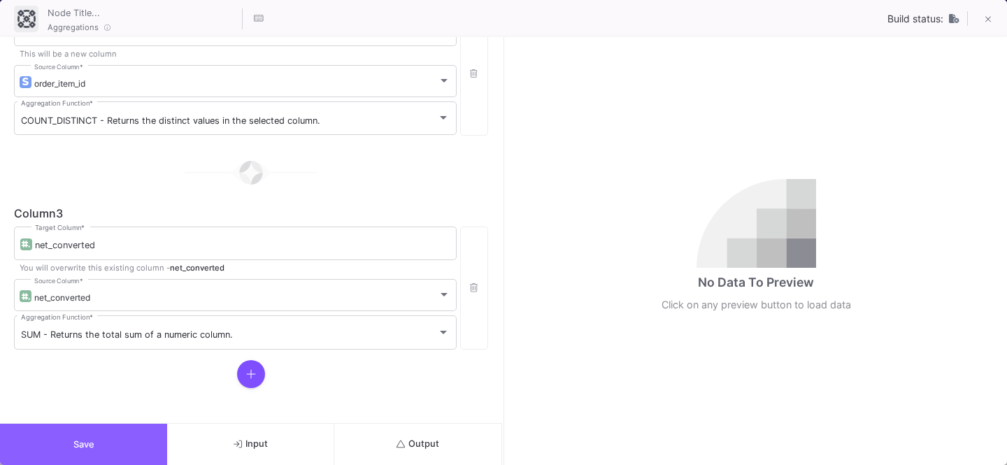
click at [84, 448] on span "Save" at bounding box center [83, 444] width 21 height 10
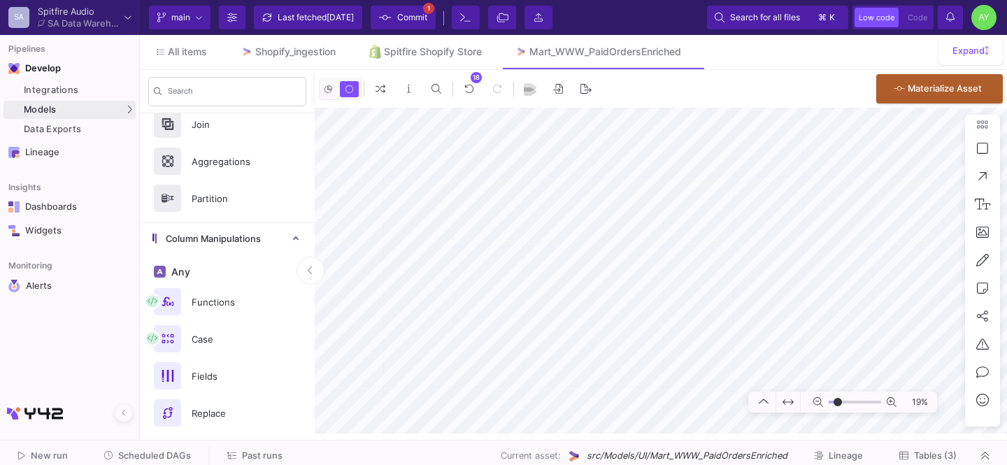
scroll to position [0, 0]
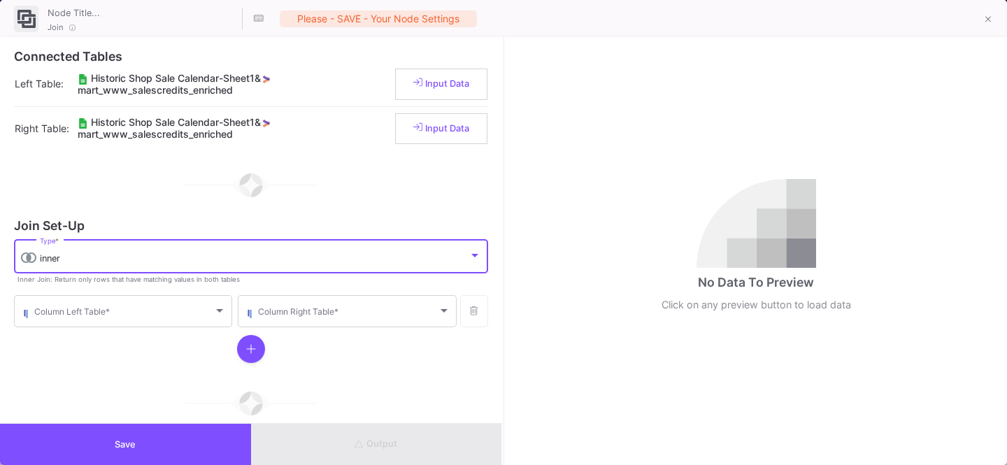
click at [80, 262] on div "inner" at bounding box center [254, 258] width 429 height 11
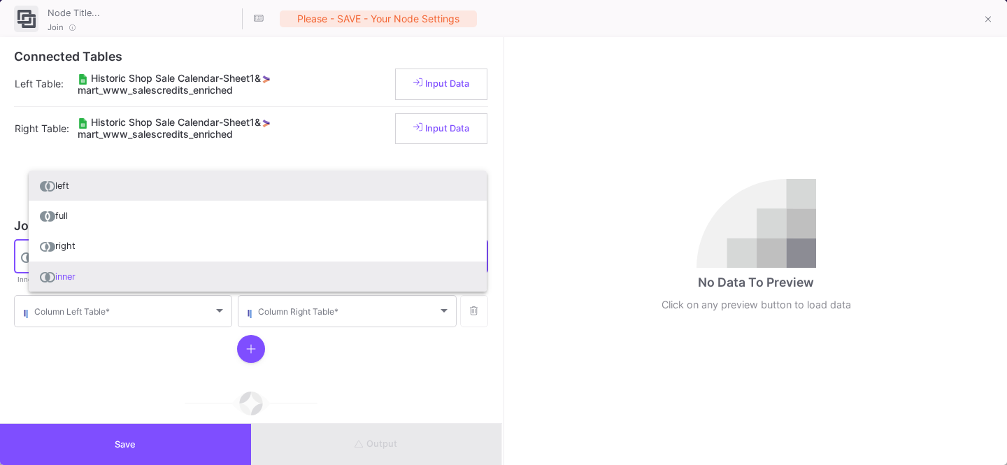
click at [103, 180] on span "left" at bounding box center [258, 186] width 436 height 30
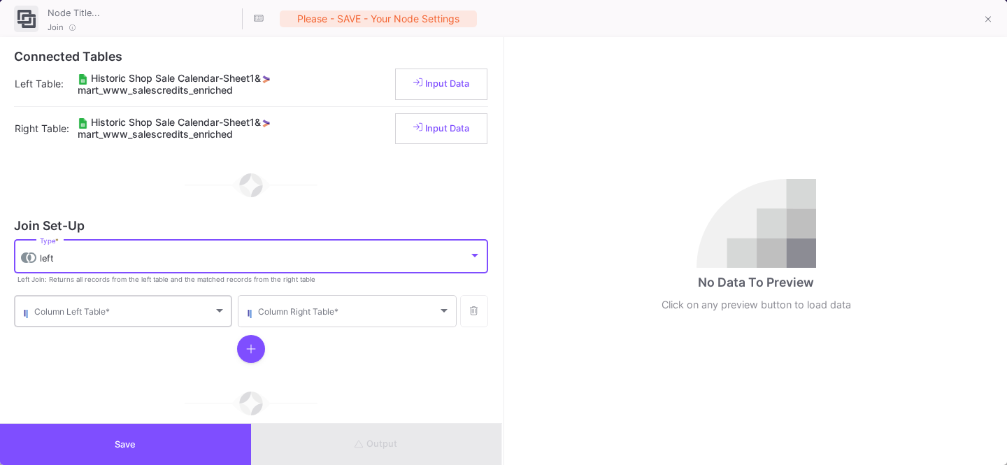
click at [78, 312] on span at bounding box center [123, 313] width 179 height 10
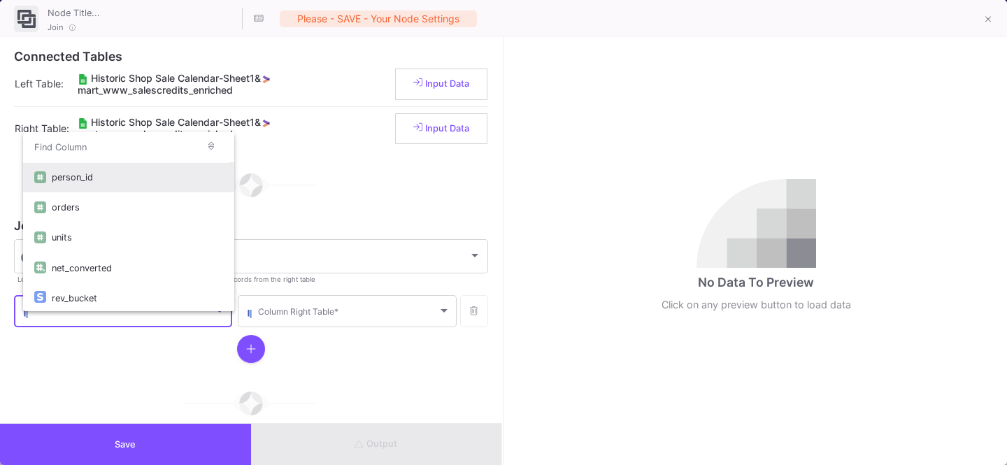
click at [101, 185] on div "person_id" at bounding box center [137, 177] width 171 height 30
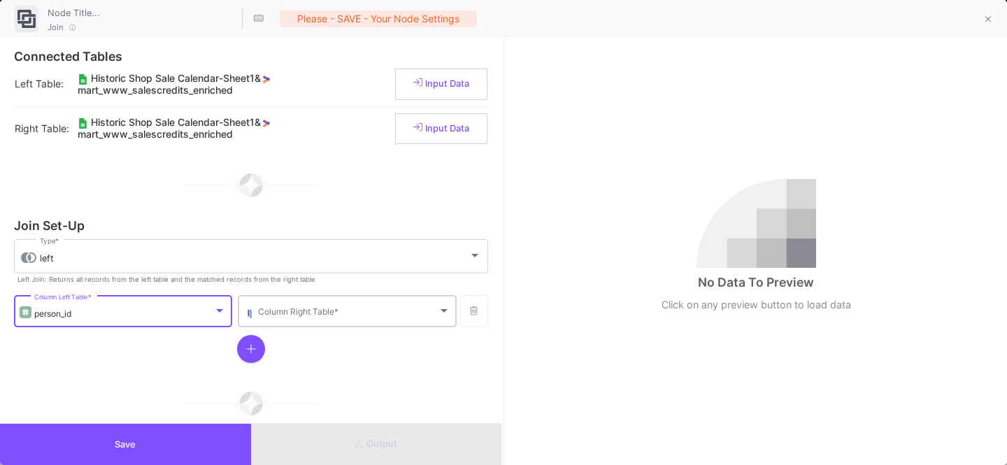
click at [276, 306] on div "Column Right Table *" at bounding box center [354, 310] width 192 height 34
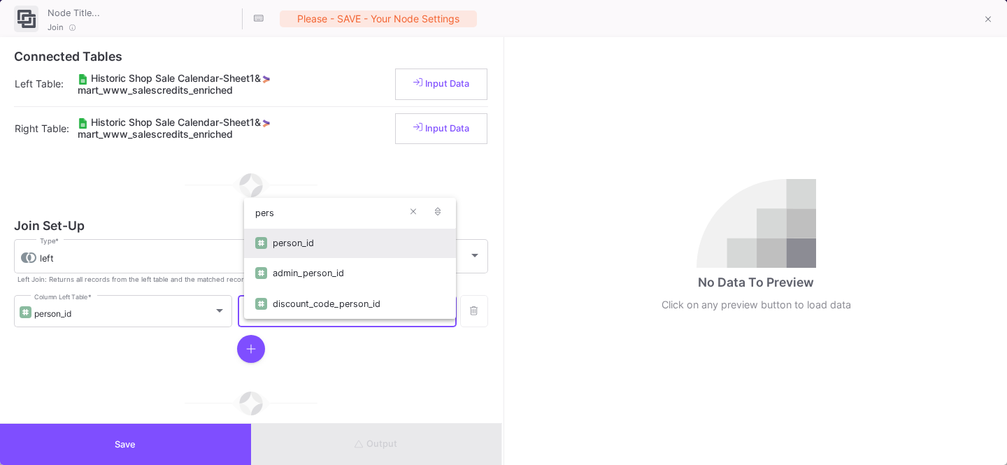
type input "pers"
click at [321, 248] on div "person_id" at bounding box center [358, 243] width 171 height 30
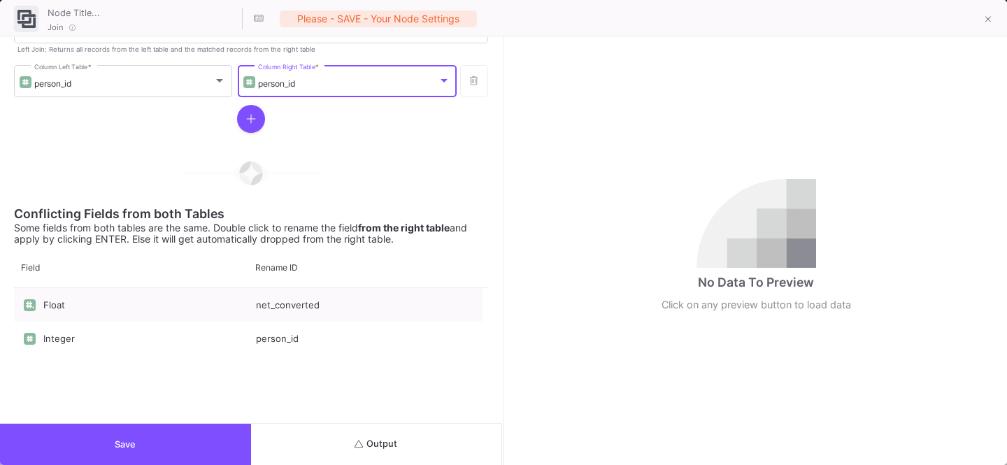
scroll to position [225, 0]
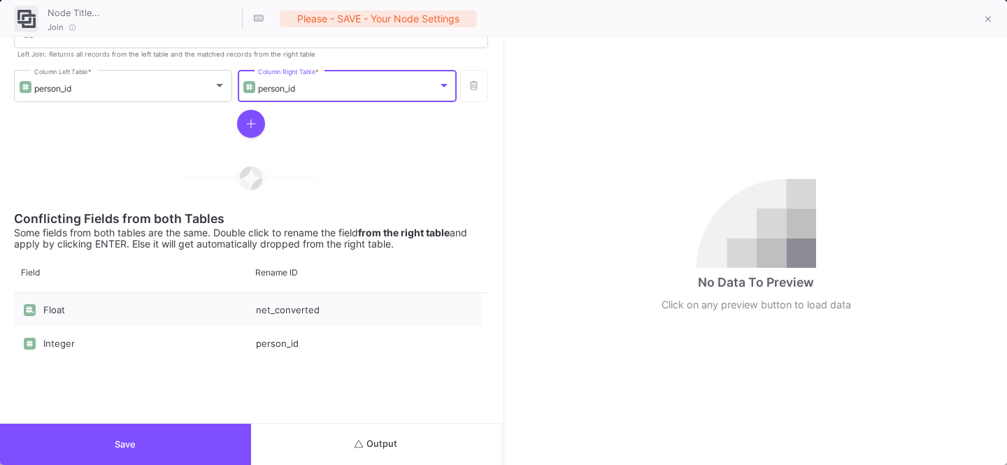
click at [354, 450] on button "Output" at bounding box center [376, 444] width 251 height 41
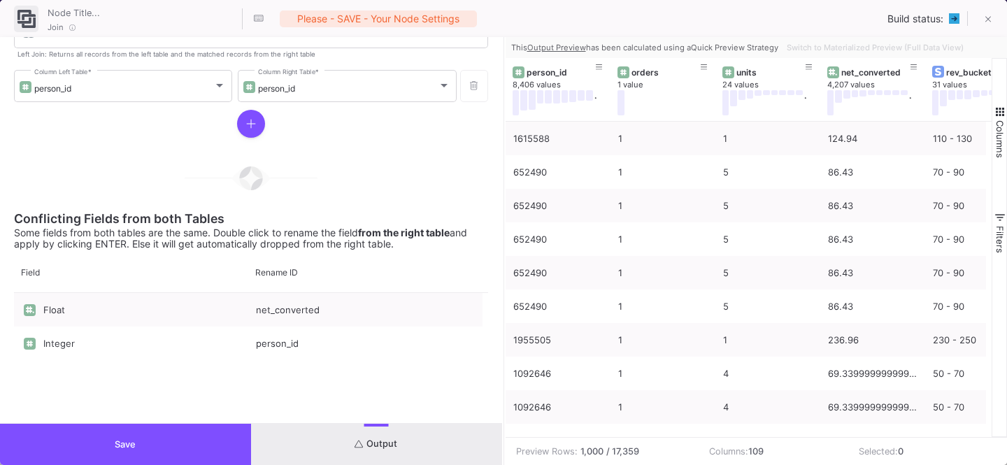
click at [243, 417] on div "Float net_converted Integer person_id" at bounding box center [251, 378] width 474 height 170
click at [157, 449] on button "Save" at bounding box center [125, 444] width 251 height 41
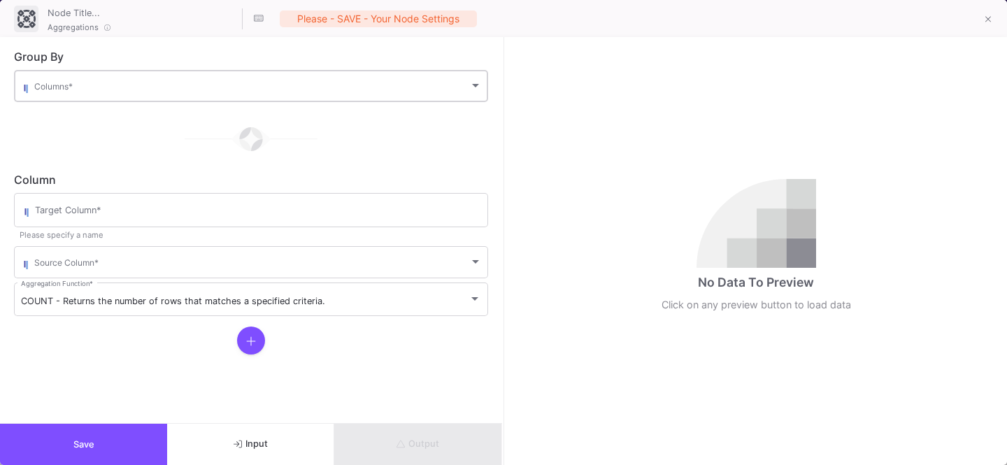
click at [99, 84] on span at bounding box center [251, 88] width 435 height 10
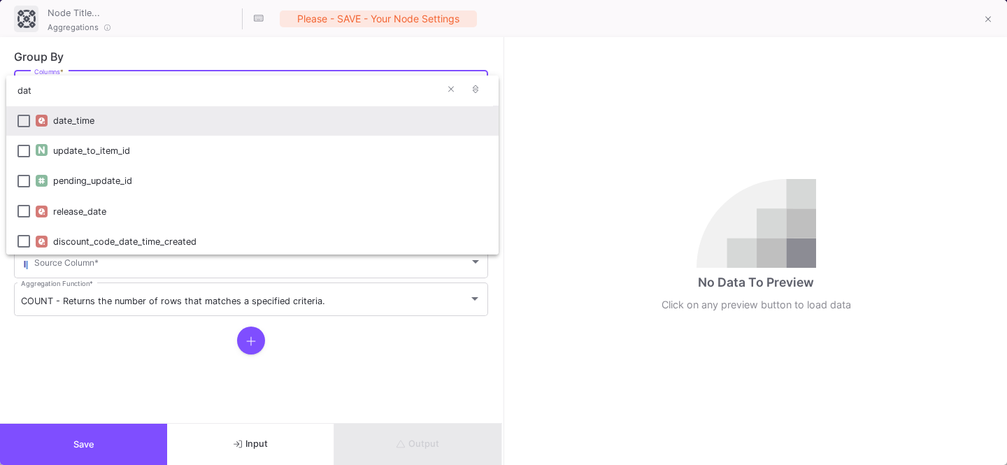
type input "dat"
click at [66, 125] on div "date_time" at bounding box center [270, 121] width 434 height 30
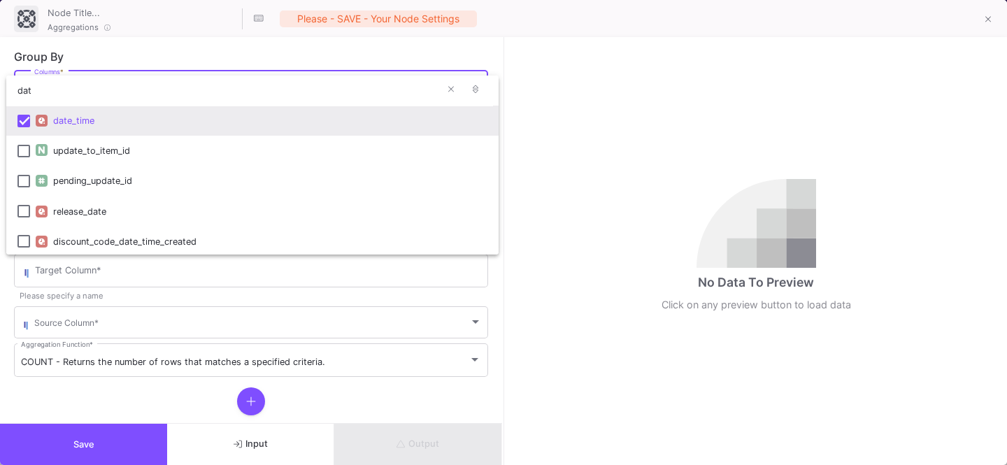
click at [325, 266] on div at bounding box center [503, 232] width 1007 height 465
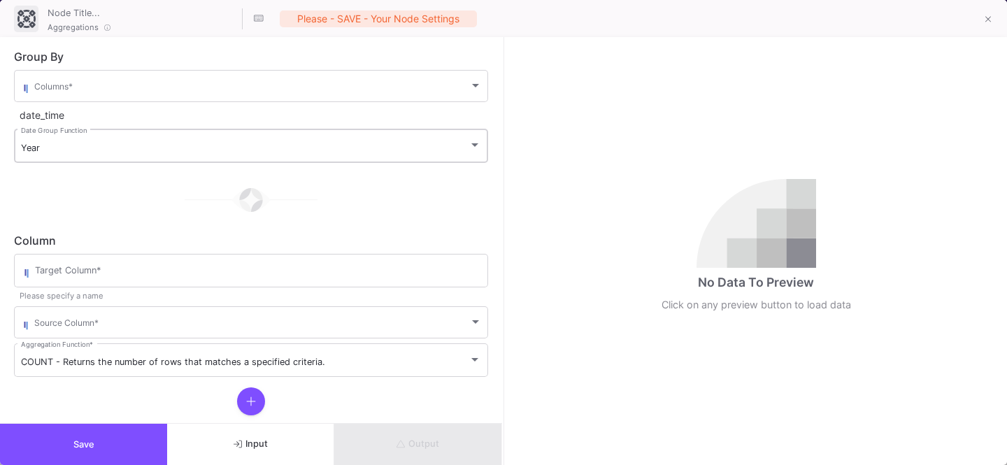
click at [93, 137] on div "Year Date Group Function" at bounding box center [251, 145] width 460 height 36
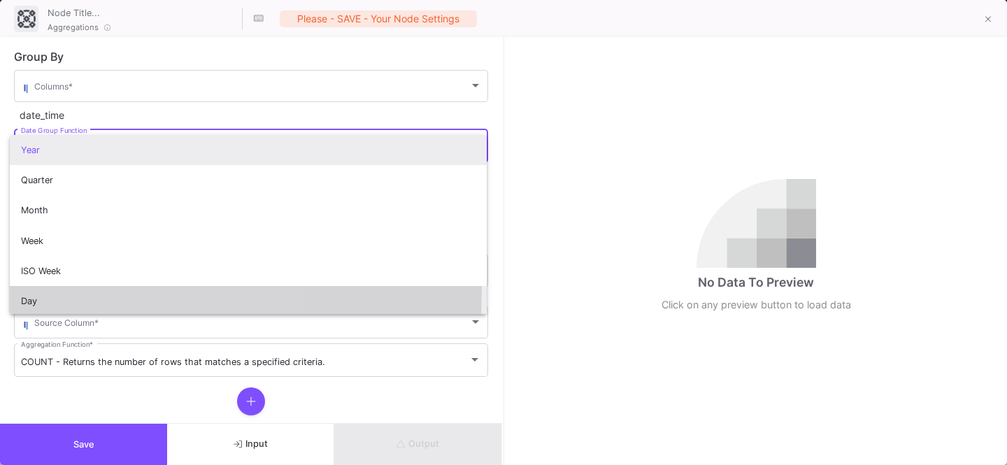
click at [37, 290] on span "Day" at bounding box center [248, 301] width 454 height 30
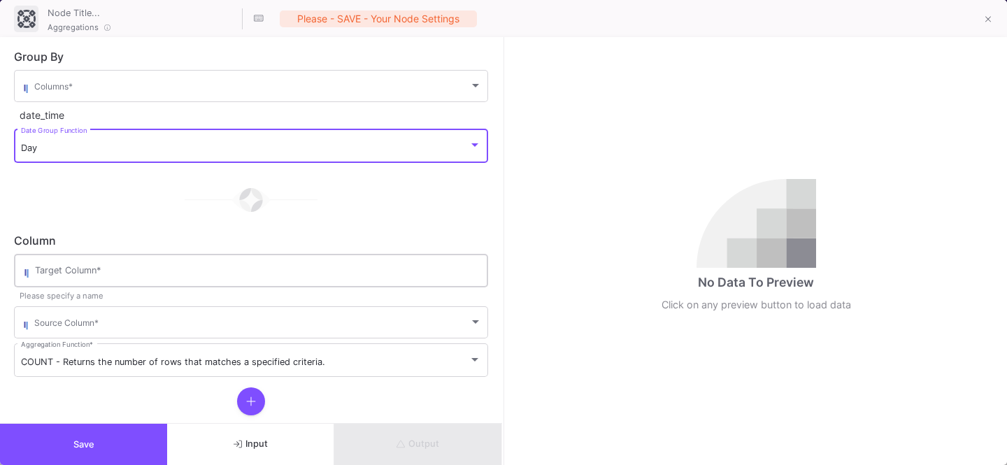
click at [96, 269] on input "Target Column *" at bounding box center [258, 273] width 446 height 11
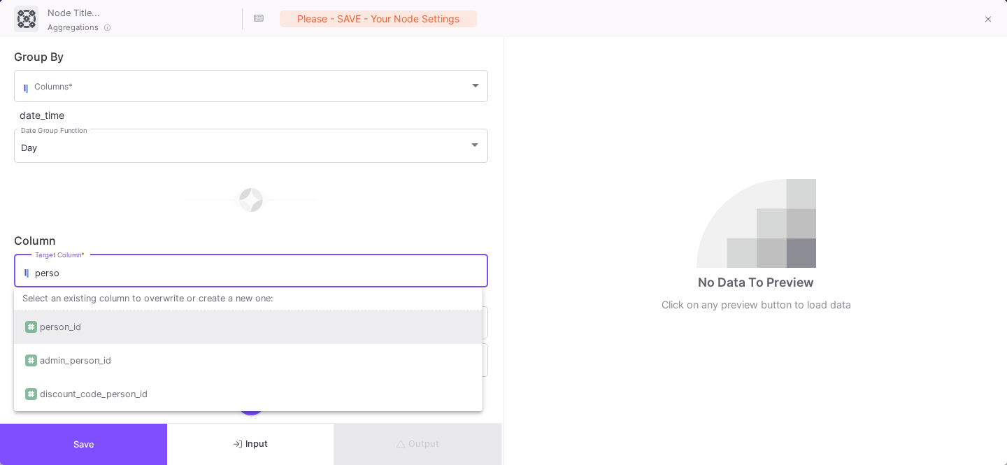
click at [79, 322] on div "person_id" at bounding box center [60, 327] width 41 height 34
type input "person_id"
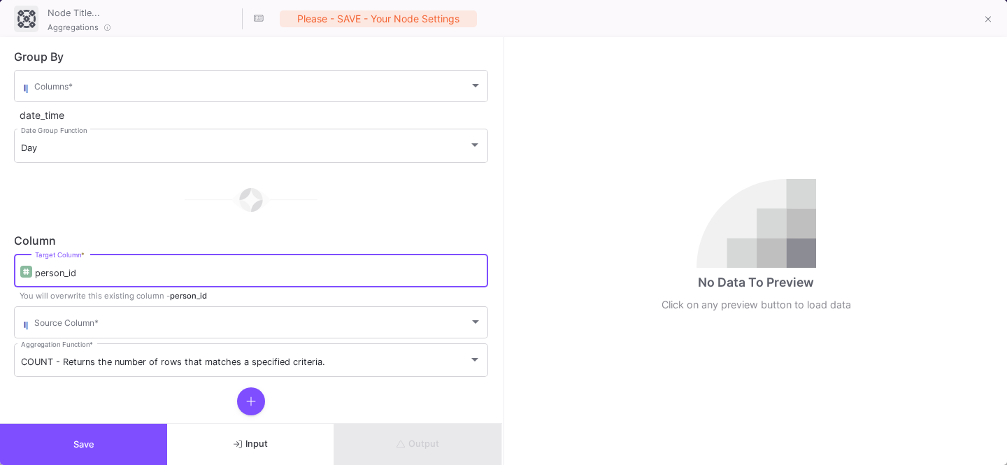
click at [127, 219] on div at bounding box center [251, 200] width 474 height 70
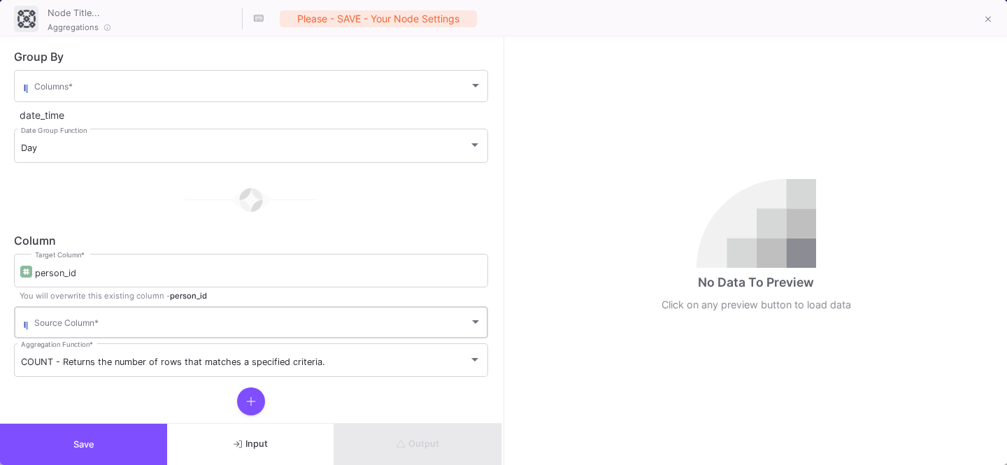
click at [78, 316] on div "Source Column *" at bounding box center [257, 321] width 447 height 34
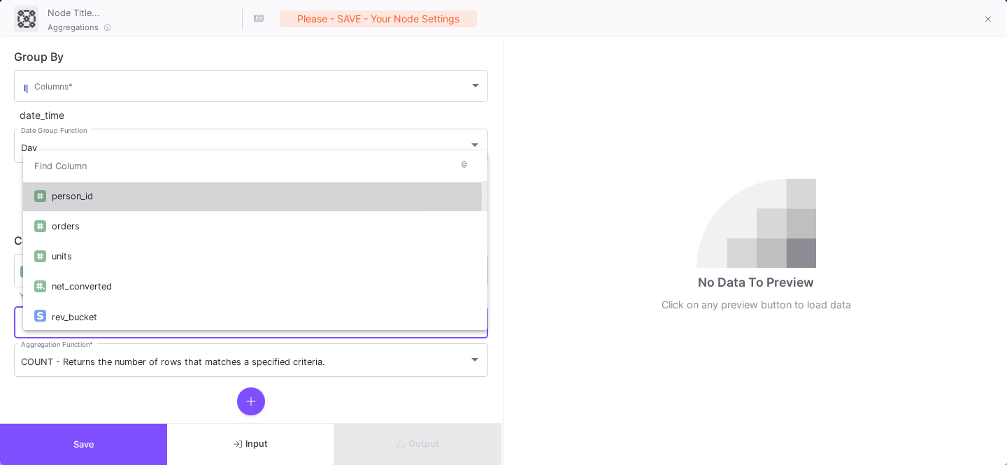
click at [98, 196] on div "person_id" at bounding box center [264, 196] width 424 height 30
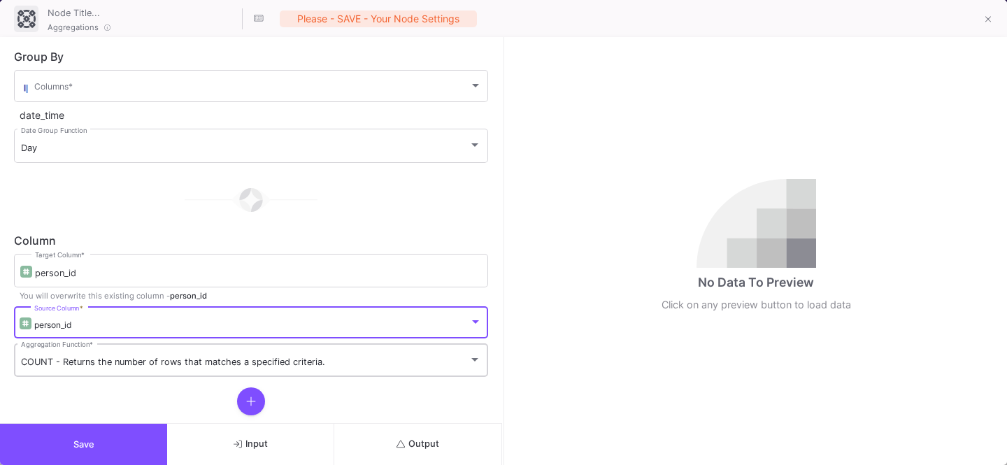
click at [83, 357] on div "COUNT - Returns the number of rows that matches a specified criteria. Aggregati…" at bounding box center [251, 358] width 460 height 36
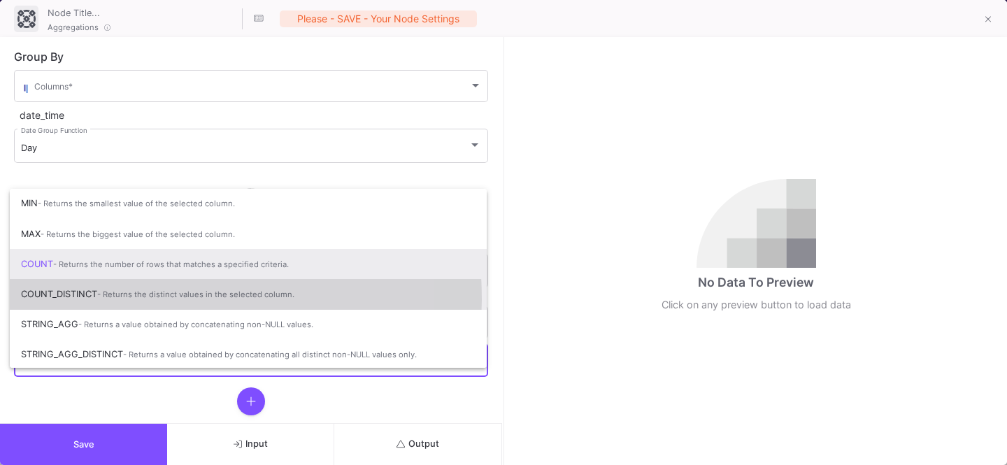
click at [102, 299] on span "COUNT_DISTINCT - Returns the distinct values in the selected column." at bounding box center [248, 294] width 454 height 31
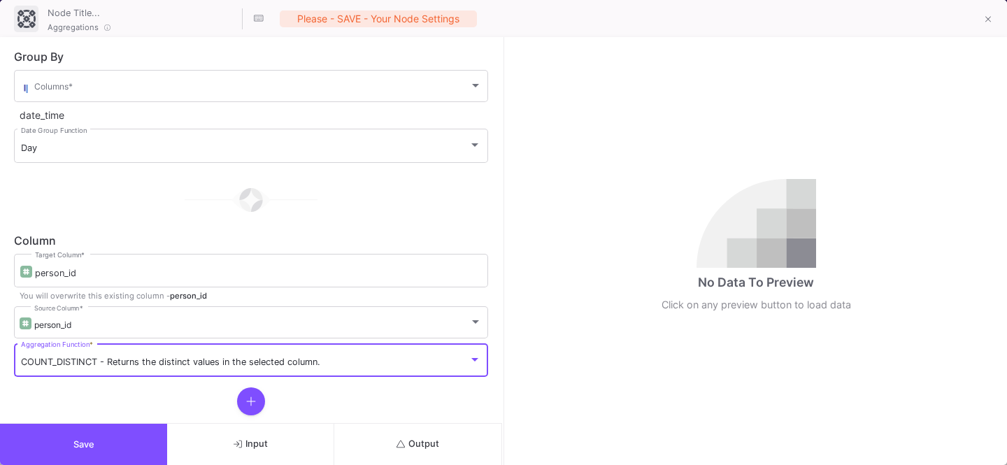
click at [431, 450] on button "Output" at bounding box center [417, 444] width 167 height 41
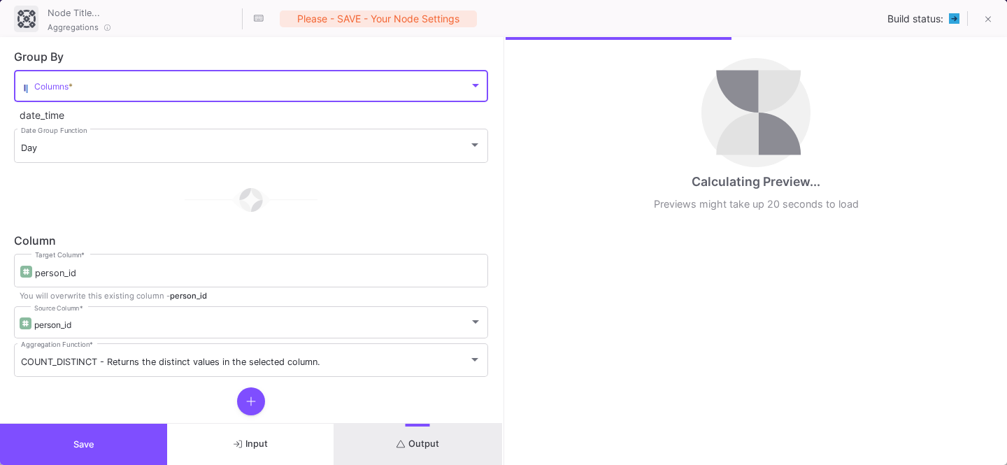
click at [79, 85] on span at bounding box center [251, 88] width 435 height 10
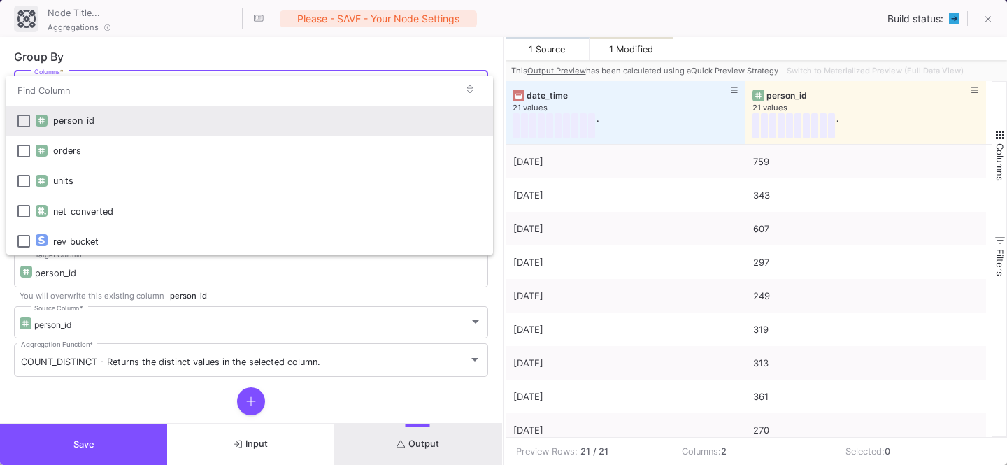
click at [143, 49] on div at bounding box center [503, 232] width 1007 height 465
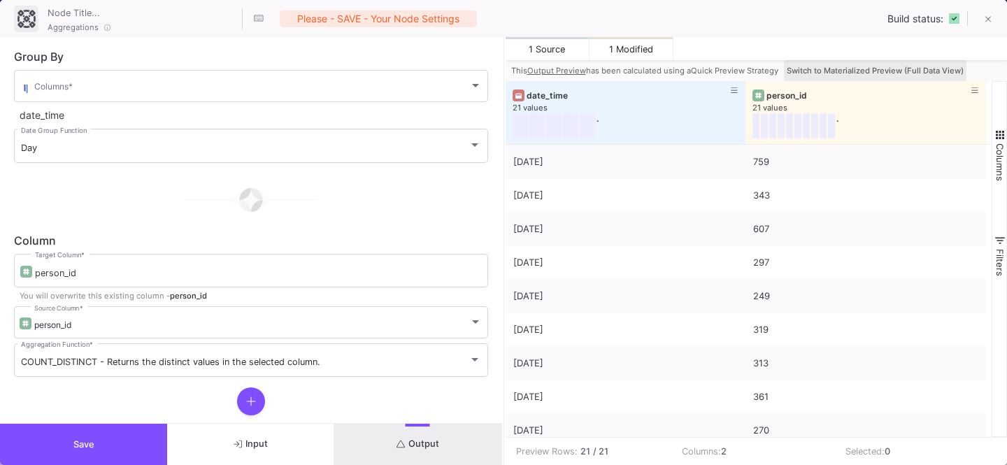
click at [937, 68] on span "Switch to Materialized Preview (Full Data View)" at bounding box center [875, 71] width 177 height 10
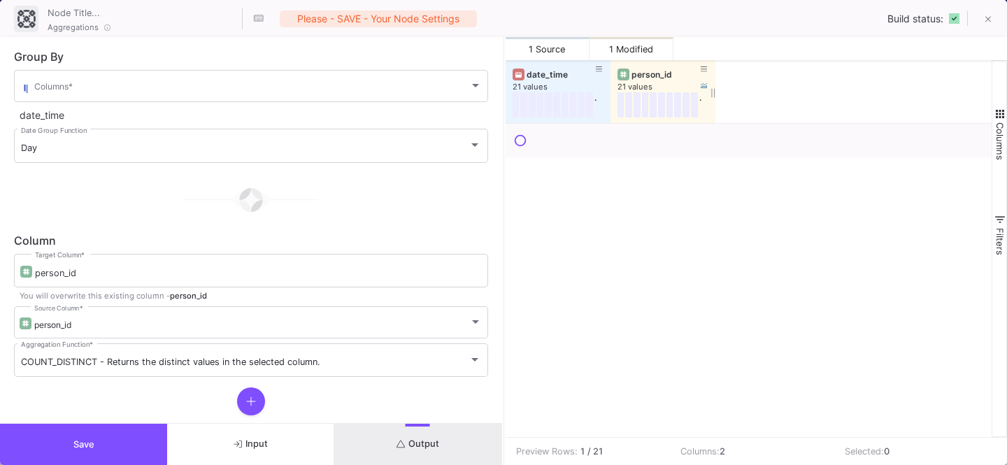
click at [647, 72] on div "person_id" at bounding box center [665, 74] width 69 height 10
click at [654, 73] on div "person_id" at bounding box center [665, 74] width 69 height 10
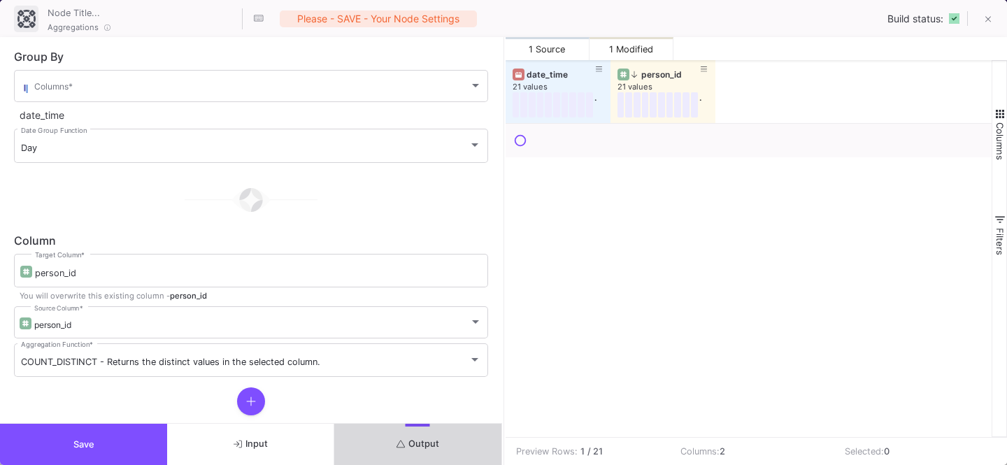
click at [392, 434] on button "Output" at bounding box center [417, 444] width 167 height 41
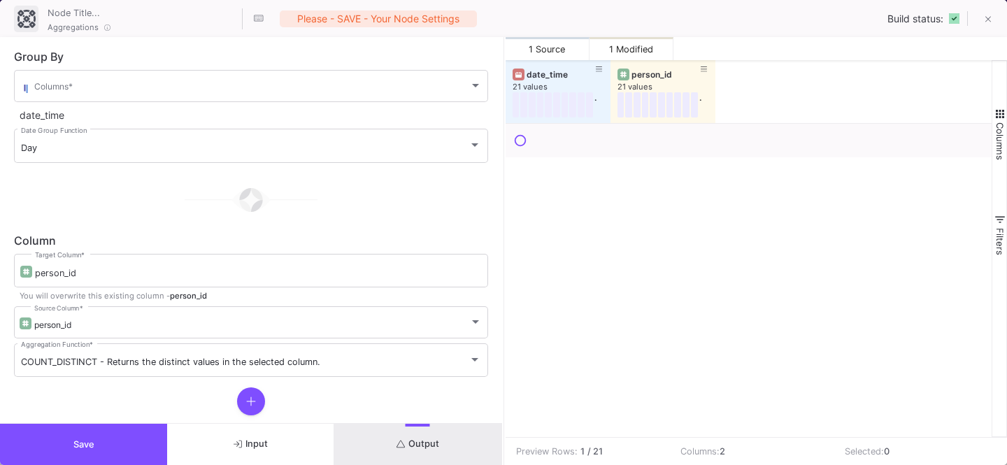
click at [89, 447] on span "Save" at bounding box center [83, 444] width 21 height 10
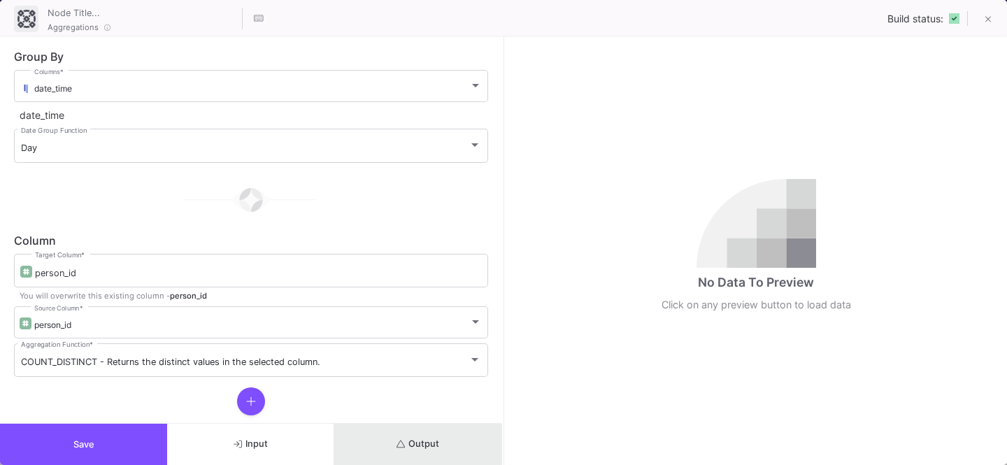
click at [399, 440] on icon "submit" at bounding box center [400, 444] width 9 height 9
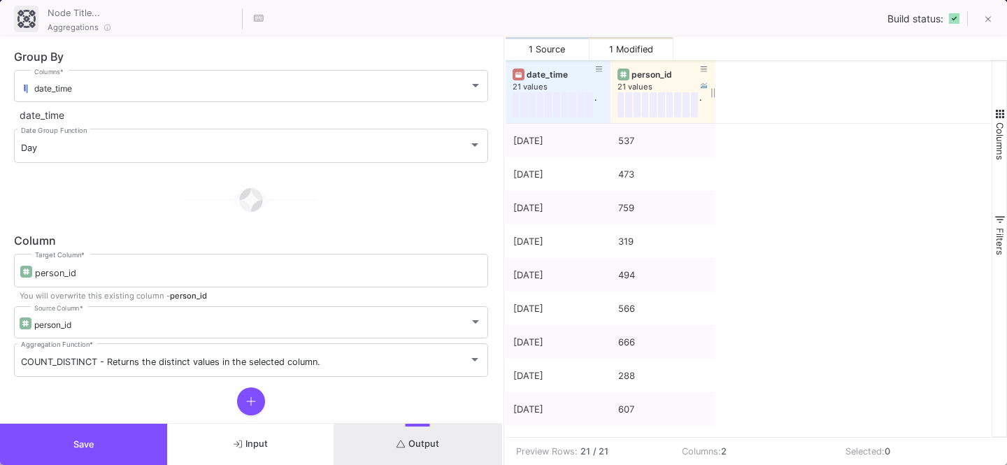
click at [645, 72] on div "person_id" at bounding box center [665, 74] width 69 height 10
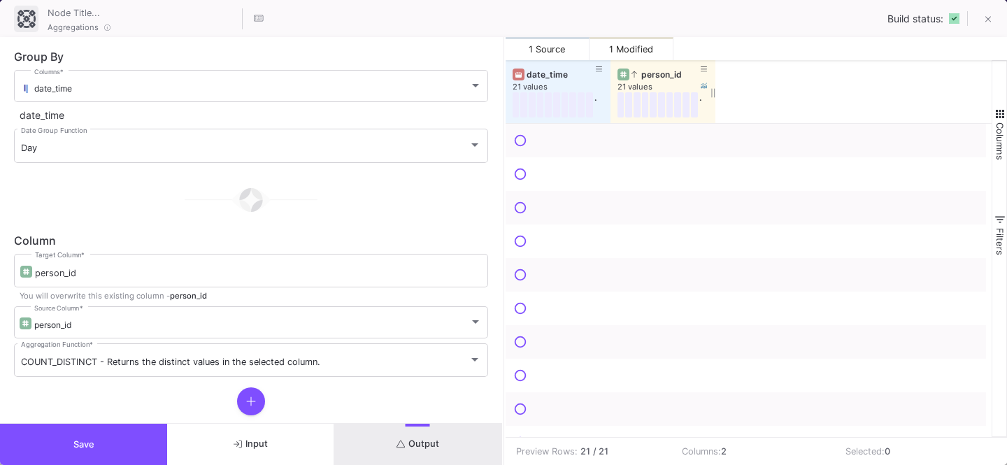
click at [645, 72] on div "person_id" at bounding box center [665, 74] width 69 height 10
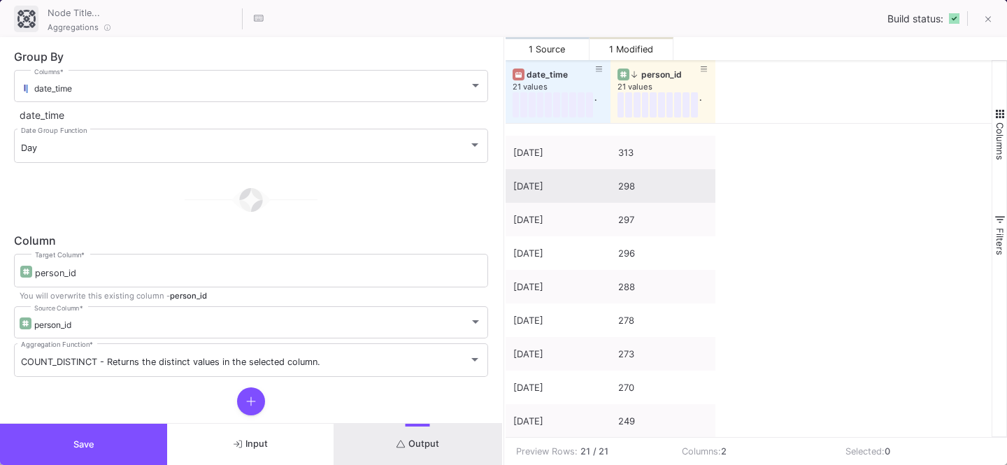
scroll to position [62, 0]
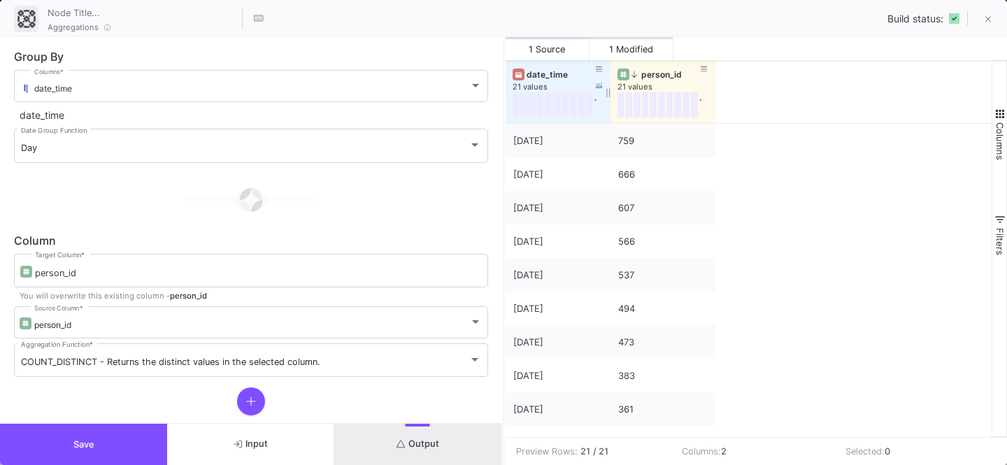
click at [554, 73] on div "date_time" at bounding box center [560, 74] width 69 height 10
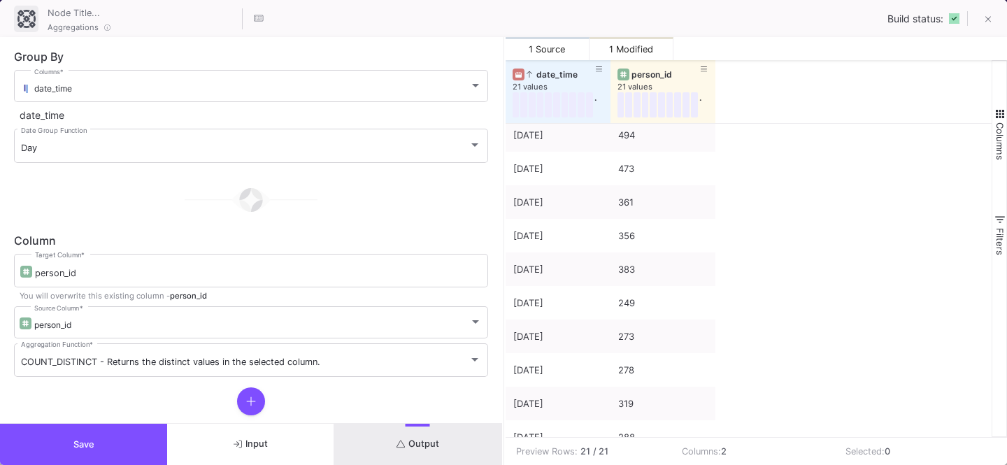
scroll to position [7, 0]
click at [638, 76] on div "person_id" at bounding box center [665, 74] width 69 height 10
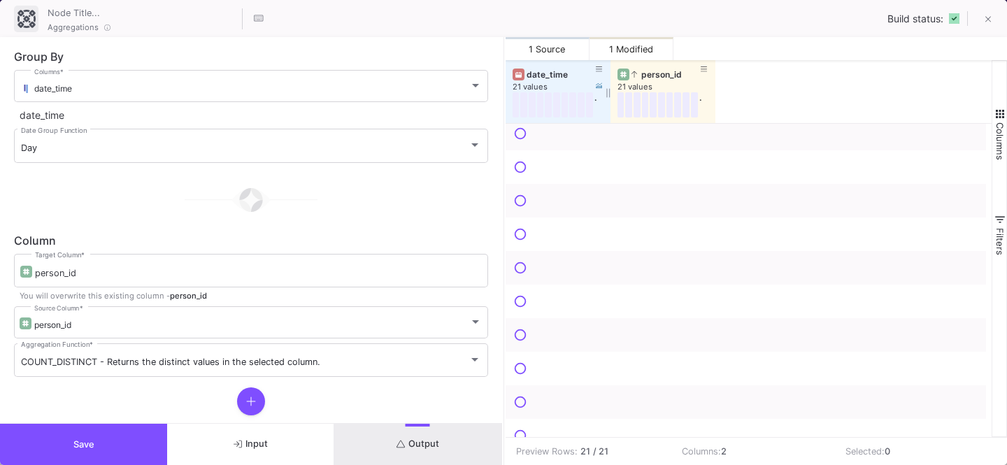
click at [564, 71] on div "date_time" at bounding box center [560, 74] width 69 height 10
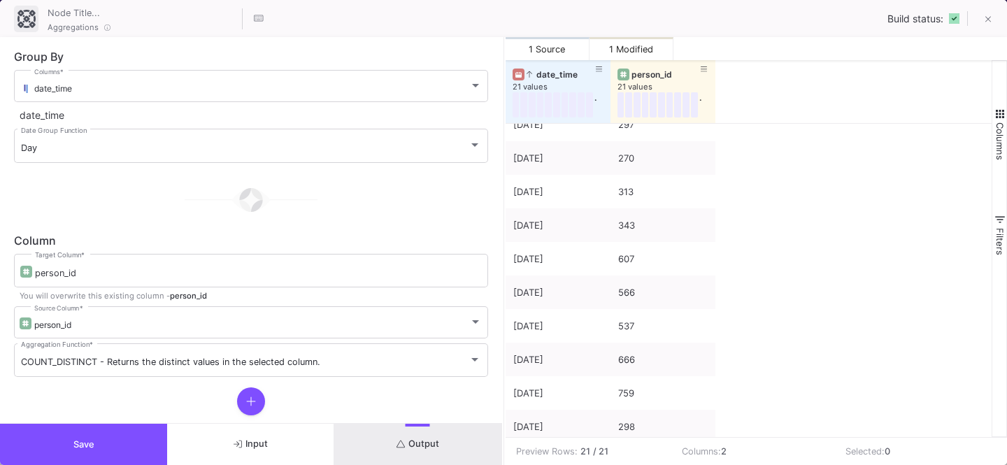
scroll to position [391, 0]
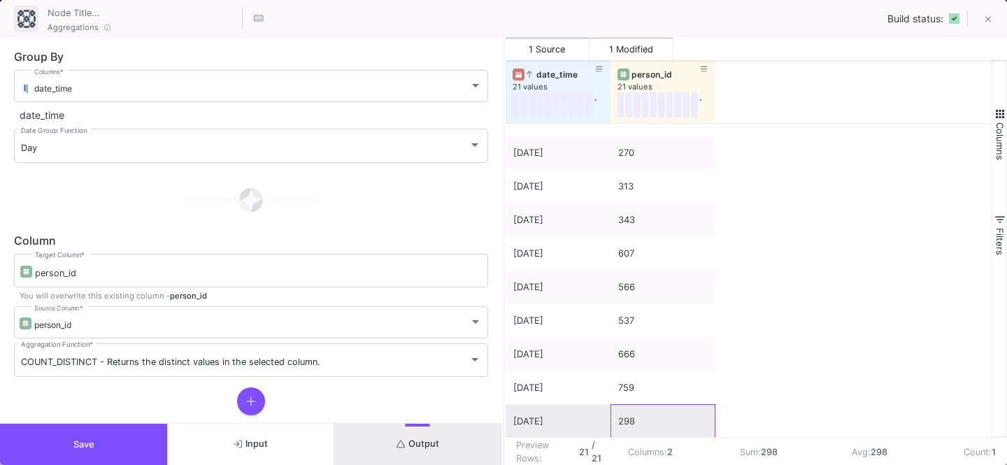
click at [626, 416] on div "298" at bounding box center [662, 421] width 89 height 33
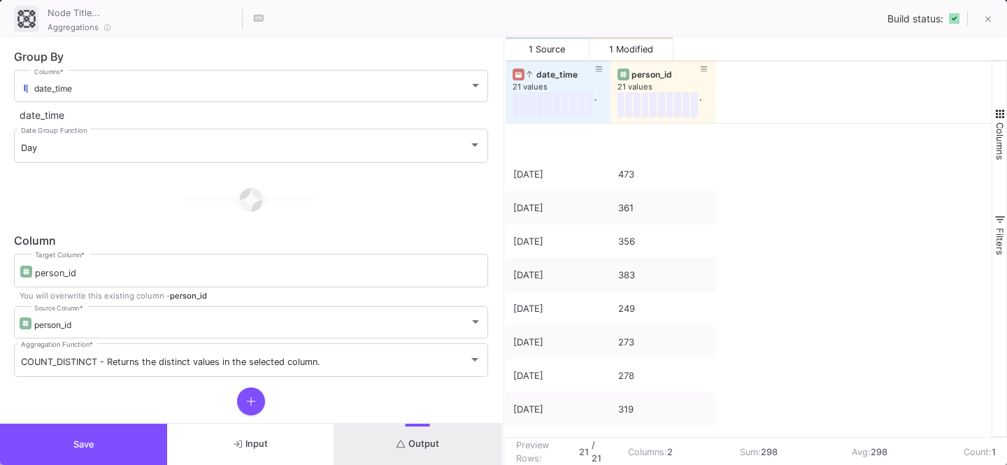
scroll to position [0, 0]
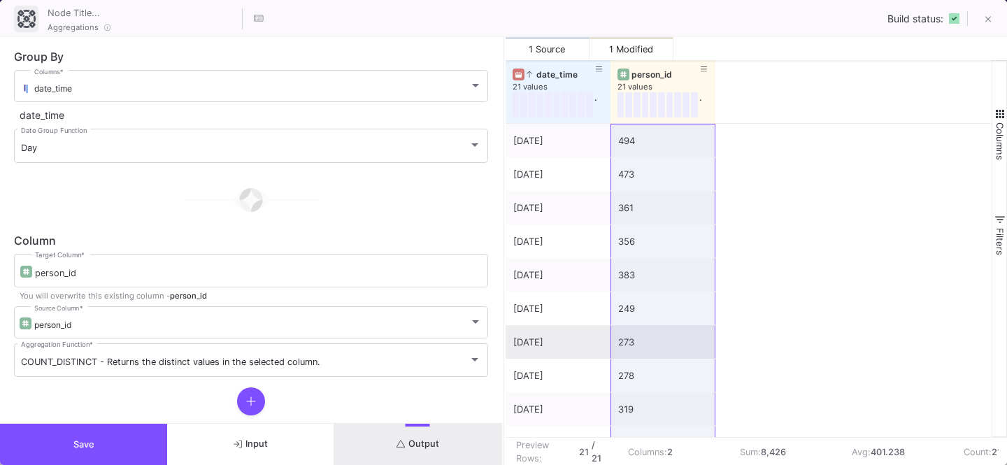
click at [635, 342] on div "273" at bounding box center [662, 342] width 89 height 33
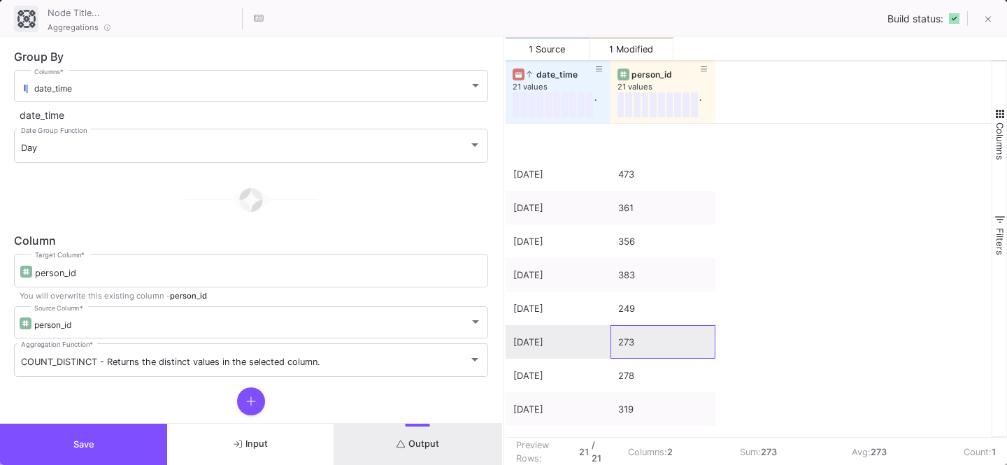
scroll to position [391, 0]
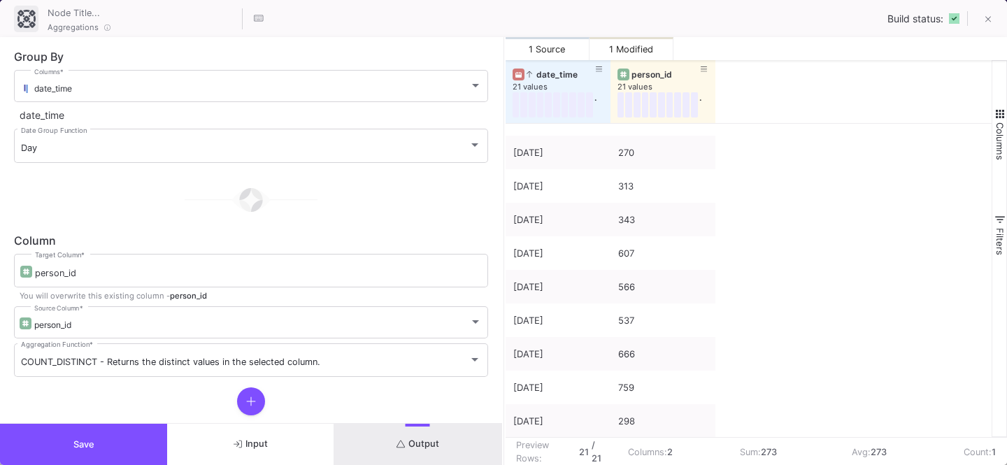
click at [756, 340] on div "[DATE] 473 [DATE] 361 [DATE] 356 [DATE] 383 [DATE] 249 [DATE] 273 [DATE] 278 [D…" at bounding box center [748, 85] width 487 height 705
click at [635, 394] on div "759" at bounding box center [662, 387] width 89 height 33
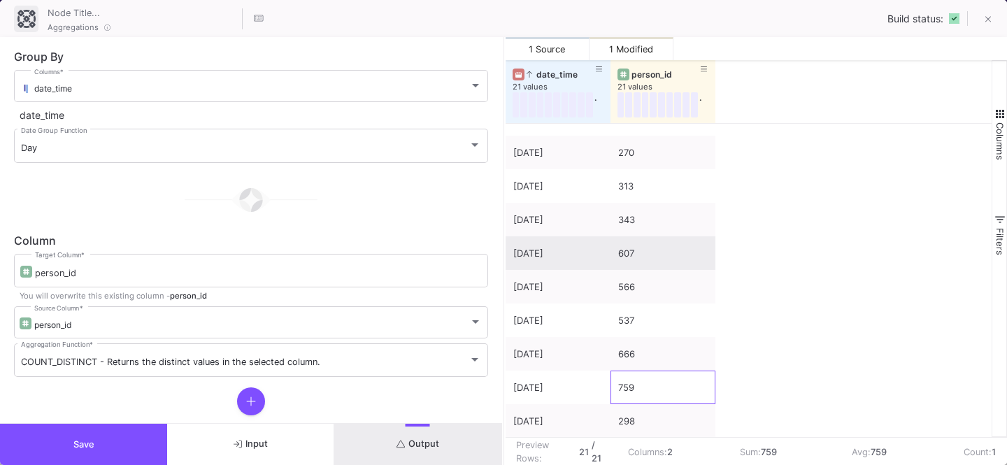
click at [638, 252] on div "607" at bounding box center [662, 253] width 89 height 33
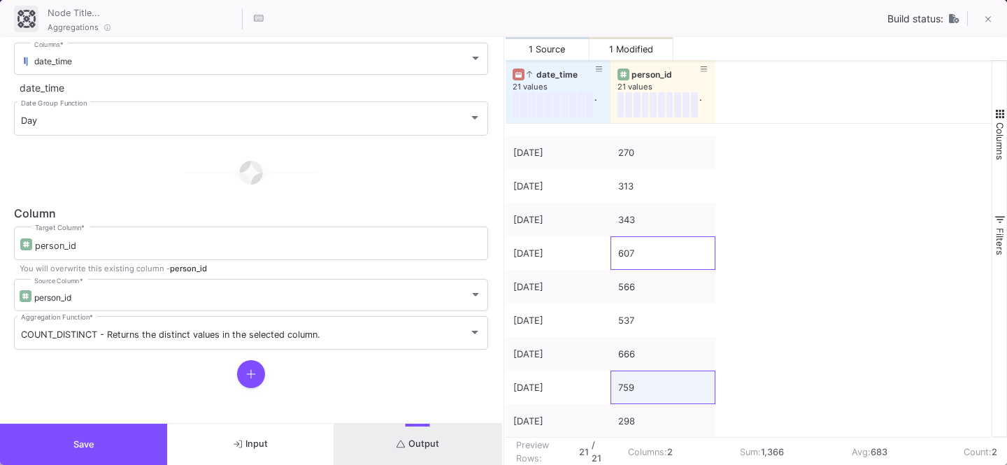
scroll to position [0, 0]
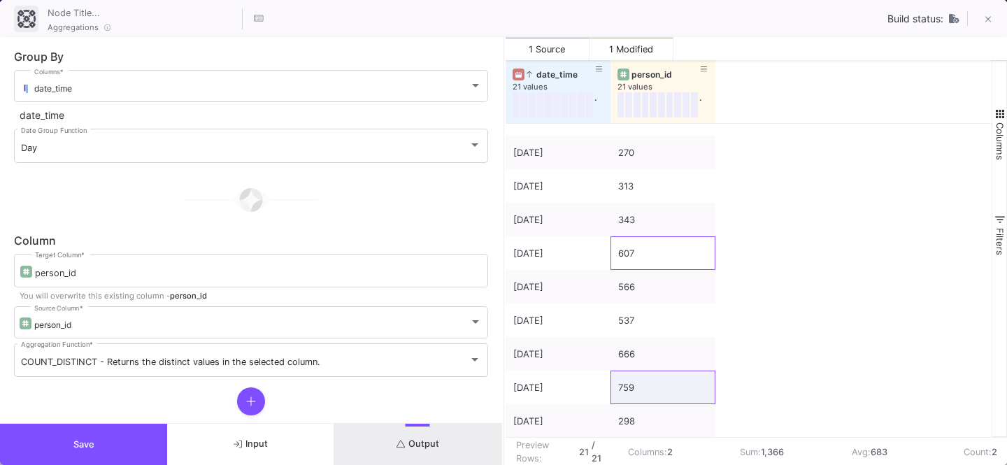
click at [50, 441] on button "Save" at bounding box center [83, 444] width 167 height 41
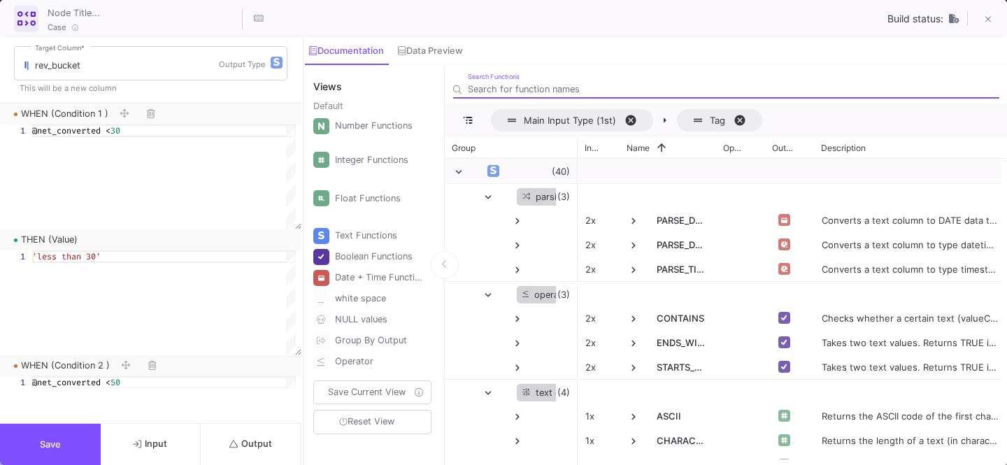
click at [71, 431] on button "Save" at bounding box center [50, 444] width 101 height 41
